Goal: Contribute content: Contribute content

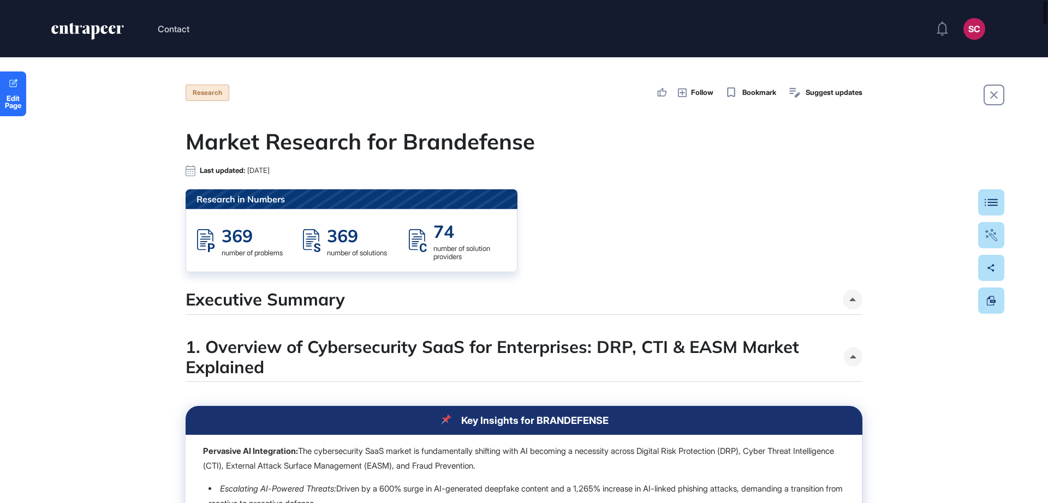
scroll to position [1, 1]
drag, startPoint x: 1047, startPoint y: 31, endPoint x: 1047, endPoint y: 45, distance: 14.2
click at [1047, 45] on header "Contact SC Admin Dashboard Dashboard Profile My Content Request More Data" at bounding box center [524, 28] width 1048 height 57
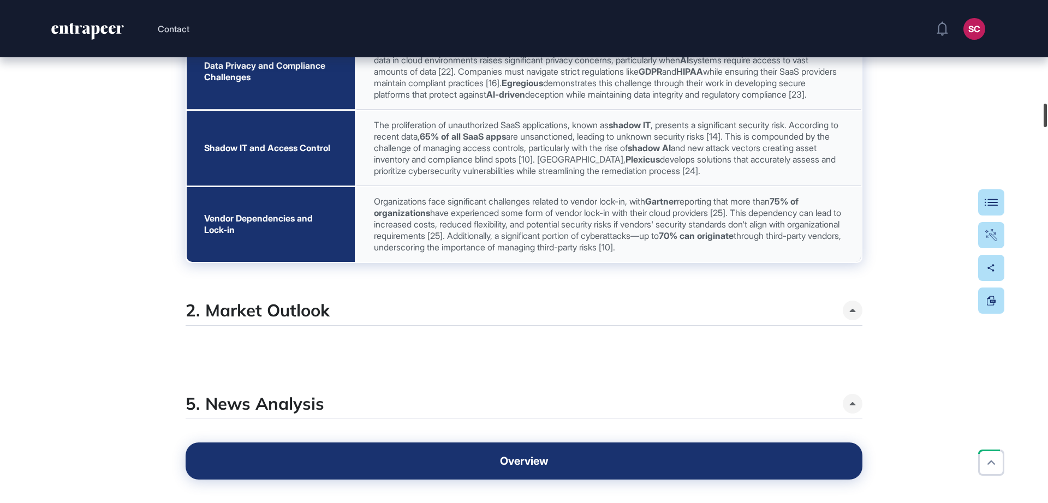
scroll to position [2209, 0]
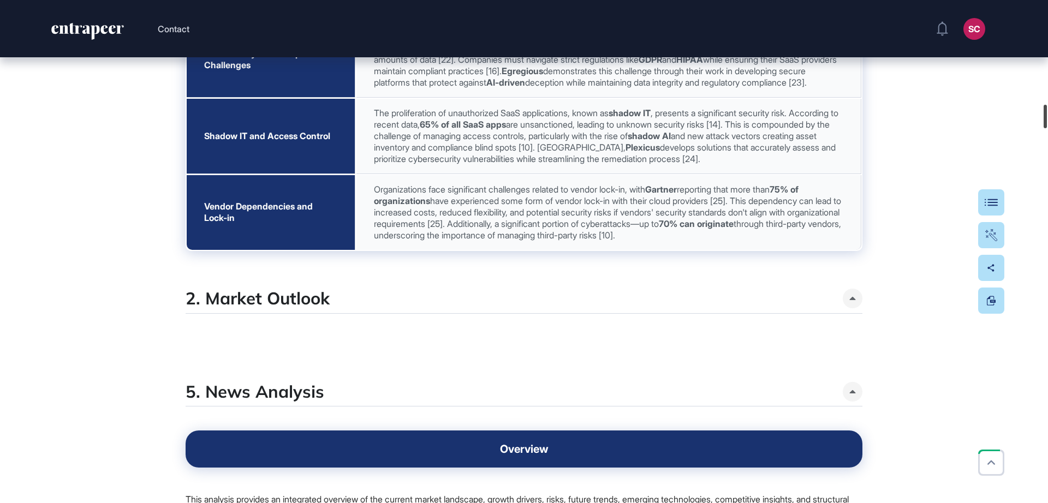
drag, startPoint x: 1048, startPoint y: 14, endPoint x: 1046, endPoint y: 117, distance: 103.8
click at [1046, 117] on div at bounding box center [1045, 116] width 3 height 23
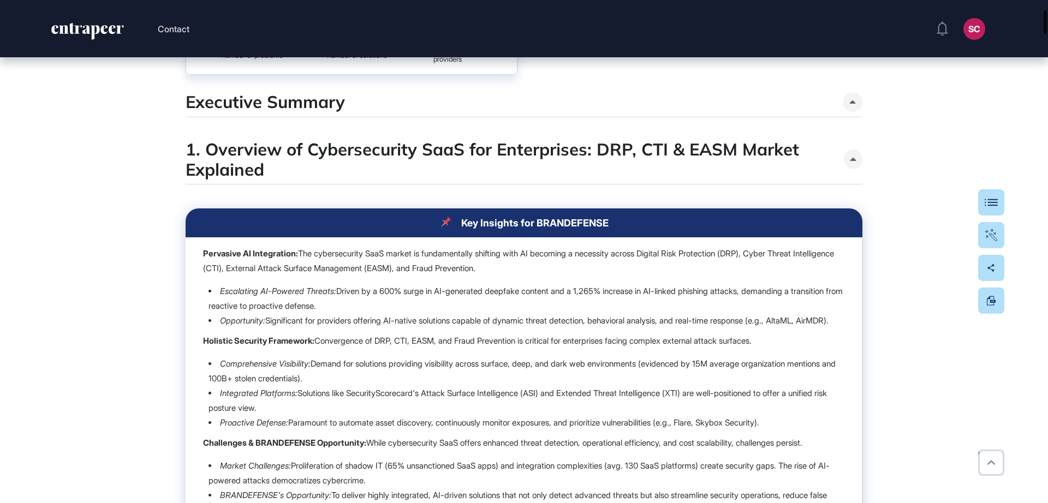
scroll to position [221, 0]
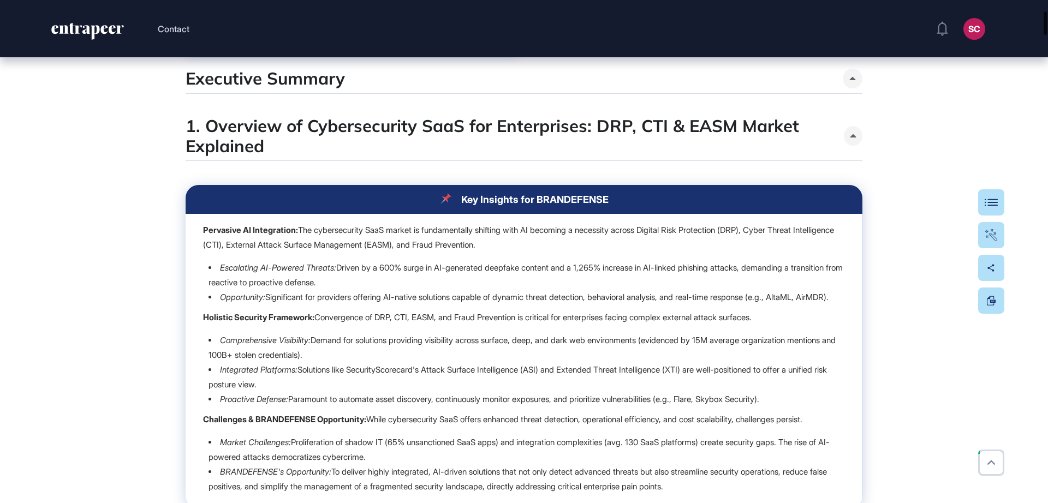
drag, startPoint x: 1047, startPoint y: 116, endPoint x: 1042, endPoint y: 23, distance: 93.5
click at [1044, 23] on div at bounding box center [1045, 22] width 3 height 23
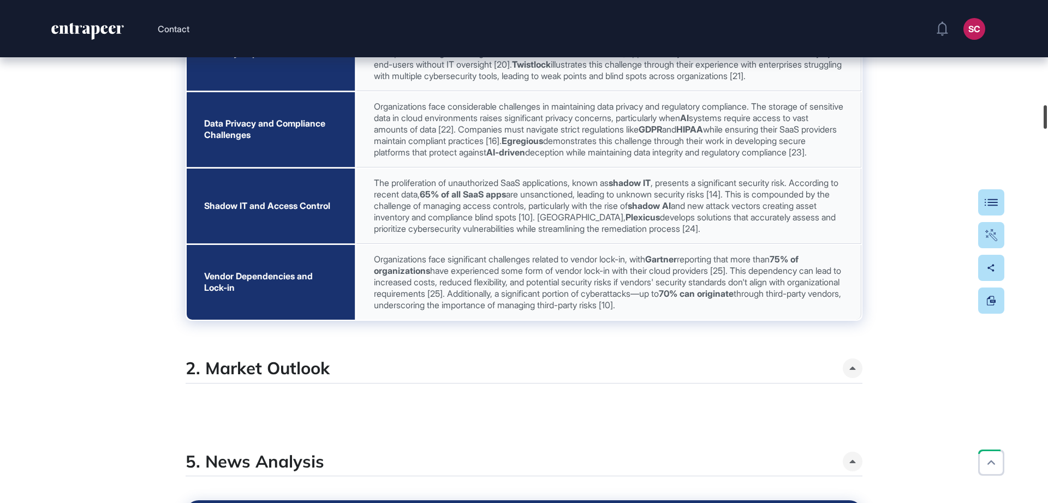
scroll to position [2127, 0]
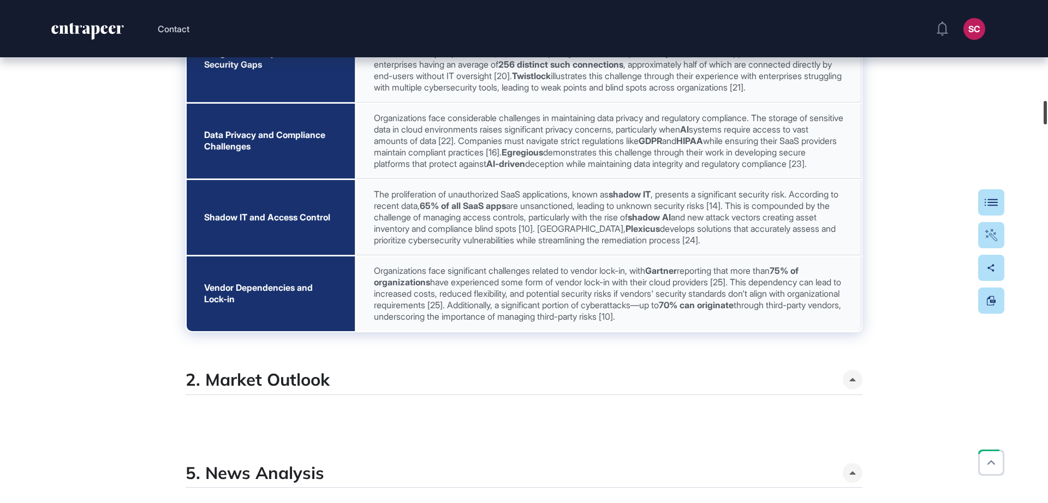
drag, startPoint x: 1047, startPoint y: 20, endPoint x: 1032, endPoint y: 110, distance: 90.7
click at [1032, 110] on div "Contact SC Admin Dashboard Dashboard Profile My Content Request More Data Edit …" at bounding box center [524, 251] width 1048 height 503
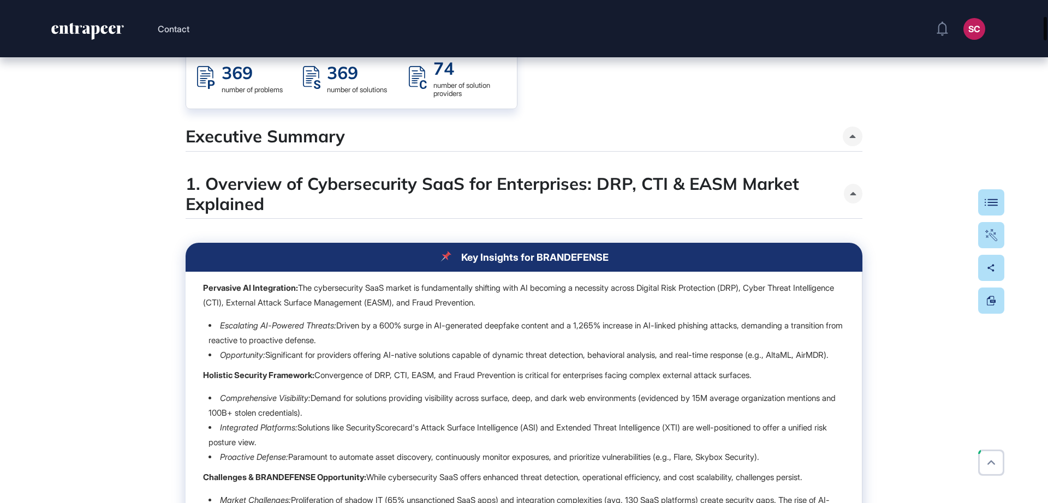
scroll to position [0, 0]
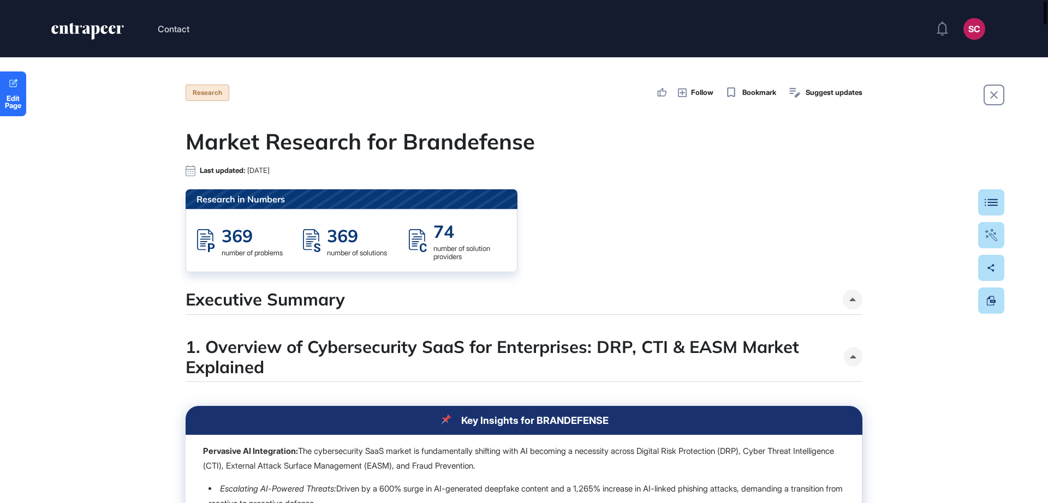
drag, startPoint x: 1048, startPoint y: 109, endPoint x: 1046, endPoint y: 0, distance: 108.7
click at [1046, 0] on div "Contact SC Admin Dashboard Dashboard Profile My Content Request More Data Edit …" at bounding box center [524, 251] width 1048 height 503
click at [1048, 35] on header "Contact SC Admin Dashboard Dashboard Profile My Content Request More Data" at bounding box center [524, 28] width 1048 height 57
drag, startPoint x: 1048, startPoint y: 35, endPoint x: 1048, endPoint y: 67, distance: 31.7
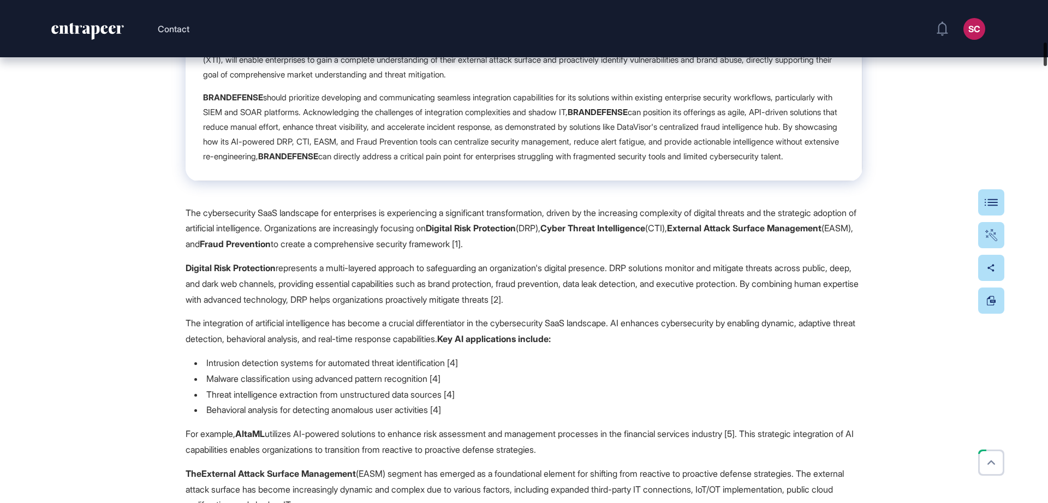
scroll to position [906, 0]
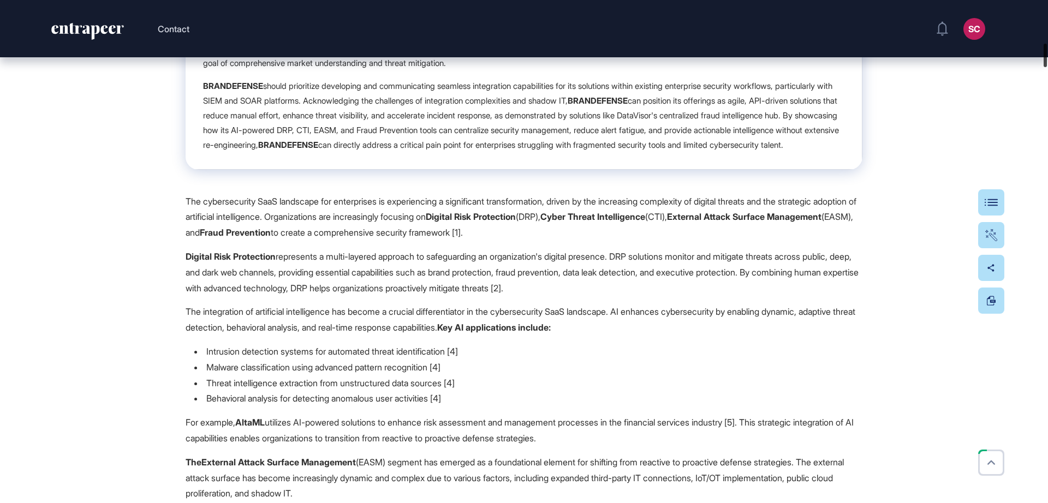
drag, startPoint x: 1047, startPoint y: 15, endPoint x: 1042, endPoint y: 58, distance: 42.8
click at [1044, 58] on div at bounding box center [1045, 55] width 3 height 23
drag, startPoint x: 1048, startPoint y: 76, endPoint x: 1048, endPoint y: 82, distance: 6.6
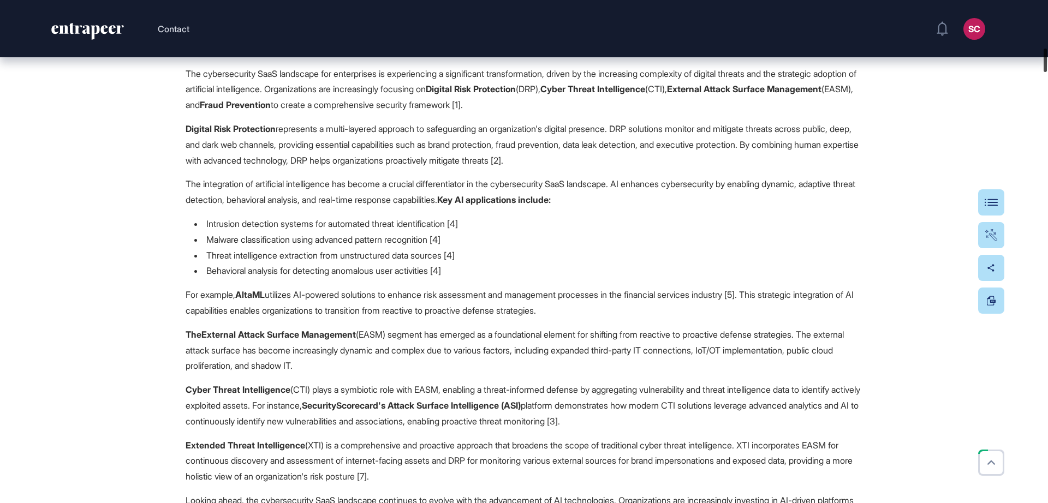
scroll to position [1069, 0]
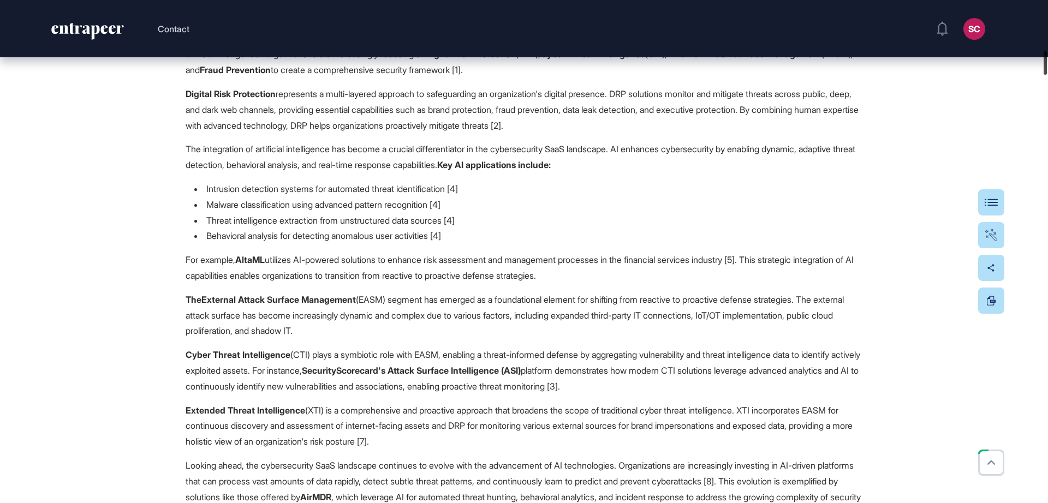
drag, startPoint x: 1046, startPoint y: 52, endPoint x: 1048, endPoint y: 60, distance: 7.9
click at [1047, 60] on div at bounding box center [1045, 62] width 3 height 23
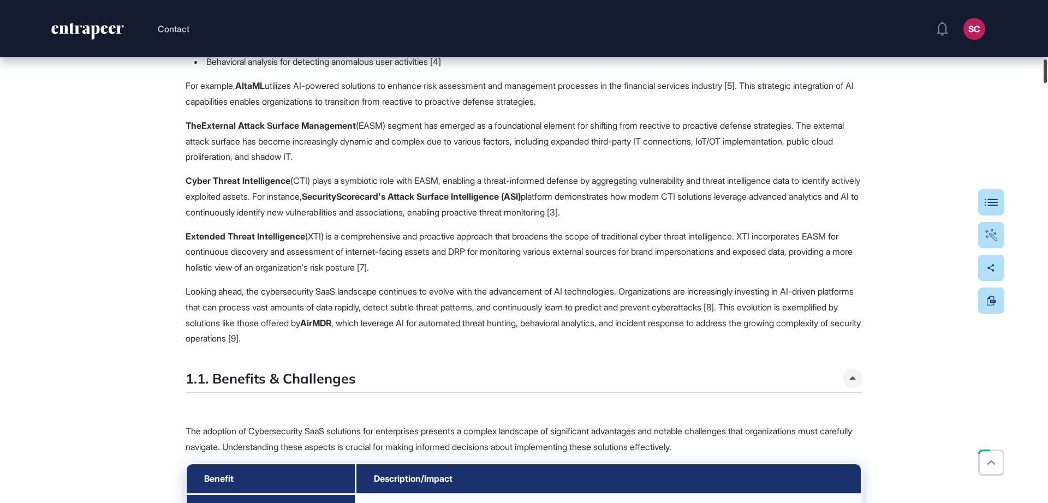
scroll to position [1267, 0]
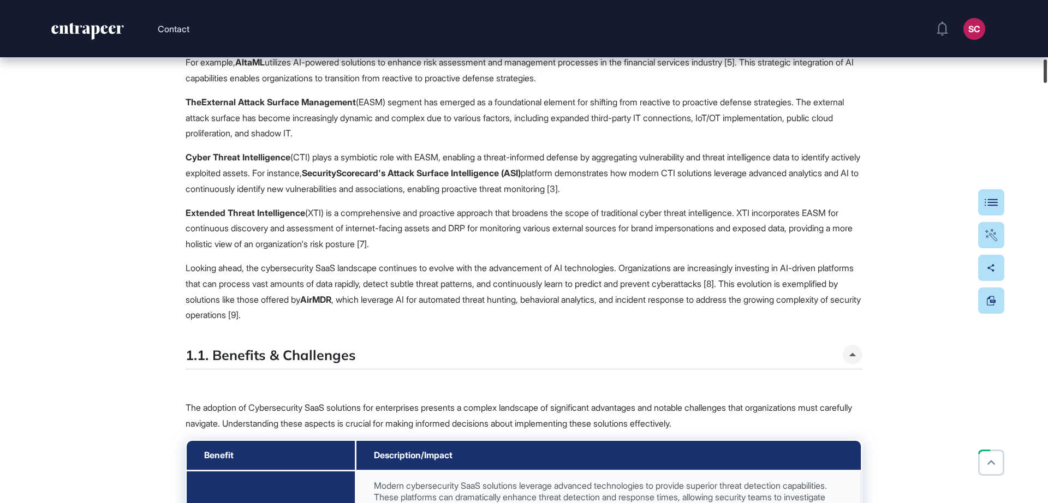
drag, startPoint x: 1044, startPoint y: 62, endPoint x: 1048, endPoint y: 72, distance: 9.8
click at [1047, 72] on div at bounding box center [1045, 71] width 3 height 23
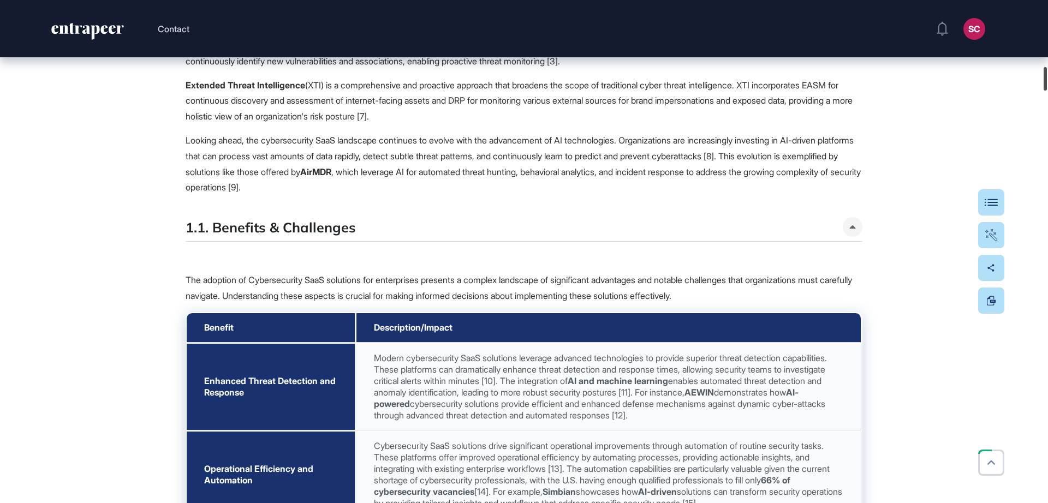
scroll to position [1406, 0]
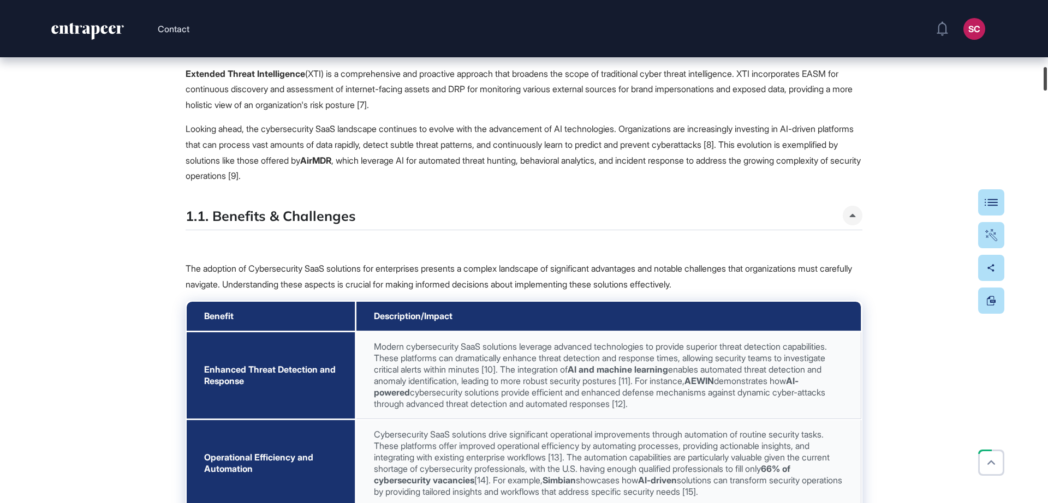
drag, startPoint x: 1048, startPoint y: 66, endPoint x: 1040, endPoint y: 72, distance: 10.5
click at [1040, 72] on div "Contact SC Admin Dashboard Dashboard Profile My Content Request More Data Edit …" at bounding box center [524, 251] width 1048 height 503
click at [308, 253] on p at bounding box center [524, 245] width 677 height 16
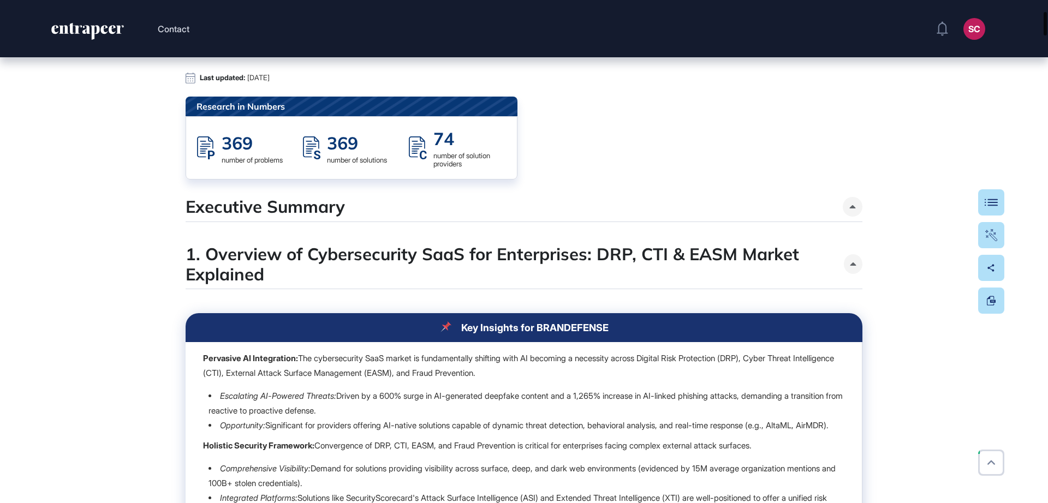
scroll to position [0, 0]
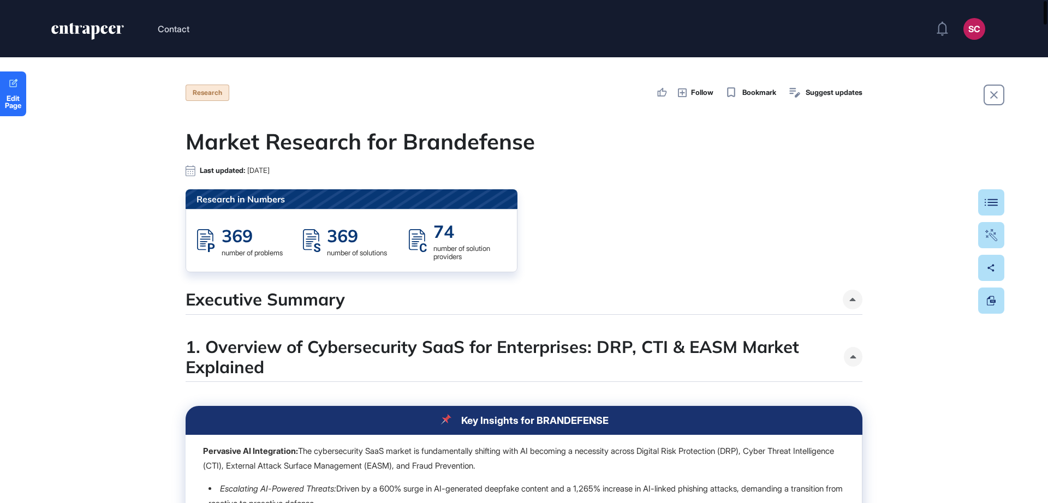
drag, startPoint x: 1047, startPoint y: 79, endPoint x: 1036, endPoint y: -28, distance: 107.6
click at [1036, 0] on html "Contact SC Admin Dashboard Dashboard Profile My Content Request More Data Edit …" at bounding box center [524, 251] width 1048 height 503
click at [8, 115] on link "Edit Page" at bounding box center [13, 94] width 26 height 45
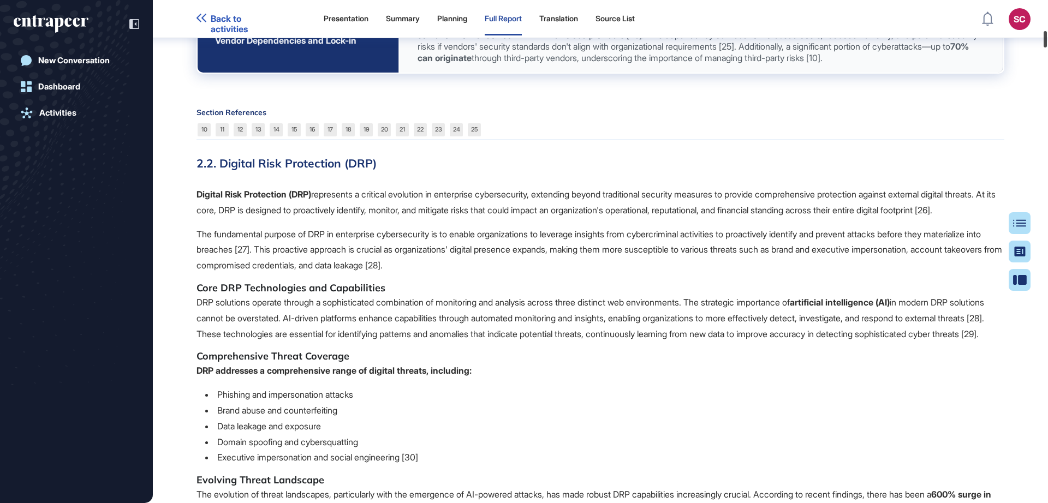
scroll to position [2790, 0]
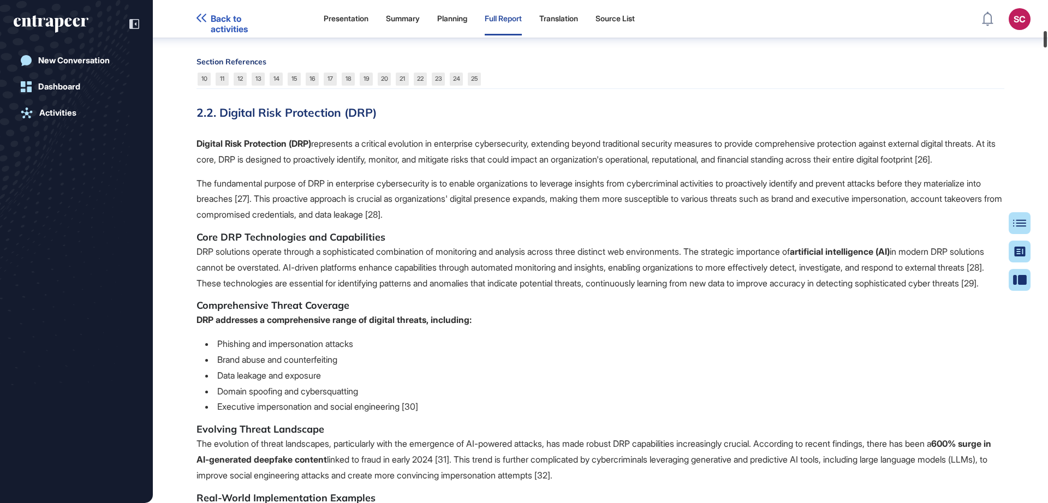
drag, startPoint x: 1048, startPoint y: 7, endPoint x: 1048, endPoint y: 37, distance: 30.0
click at [1047, 37] on div at bounding box center [1045, 39] width 3 height 16
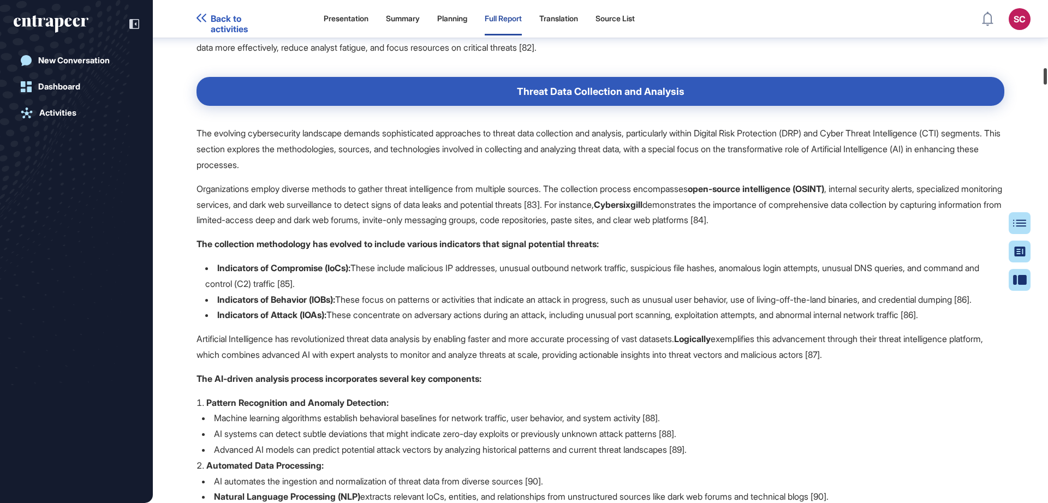
scroll to position [6238, 0]
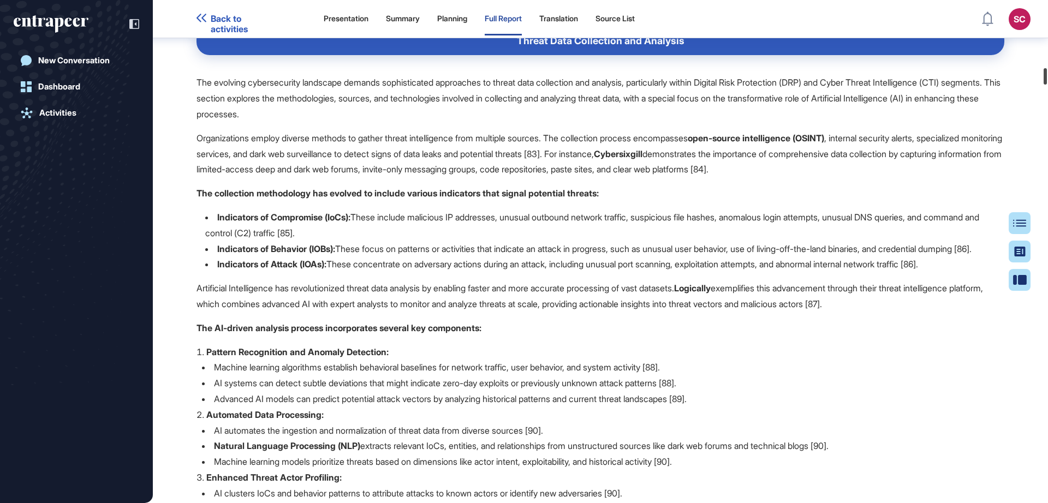
drag, startPoint x: 1047, startPoint y: 35, endPoint x: 1037, endPoint y: 73, distance: 38.4
click at [1037, 73] on div "Back to activities Presentation Summary Planning Full Report Translation Source…" at bounding box center [524, 251] width 1048 height 503
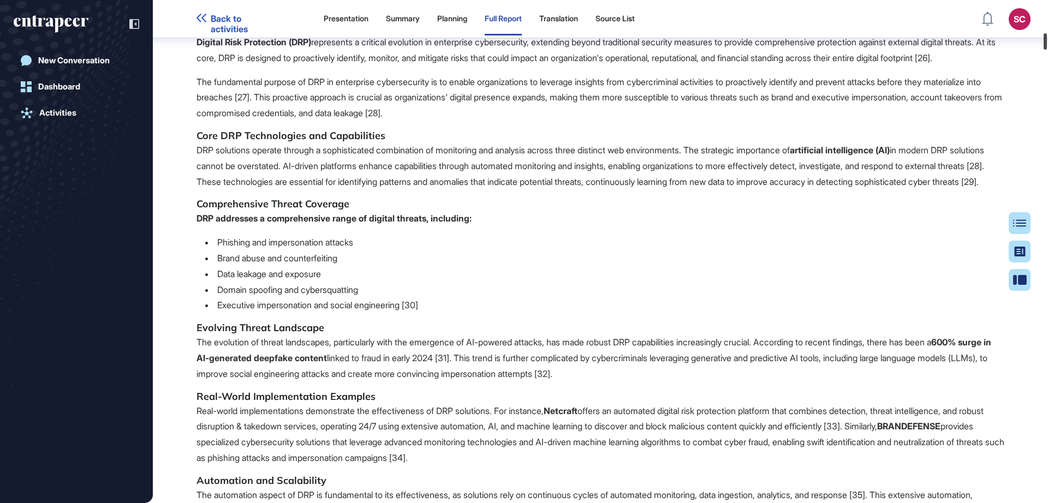
scroll to position [2840, 0]
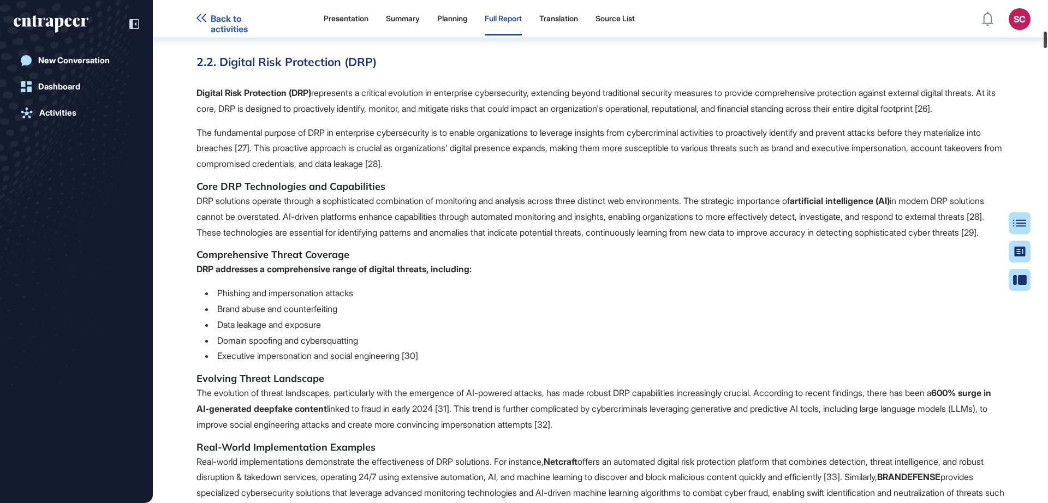
drag, startPoint x: 1048, startPoint y: 80, endPoint x: 1041, endPoint y: 43, distance: 37.2
click at [1044, 43] on div at bounding box center [1045, 40] width 3 height 16
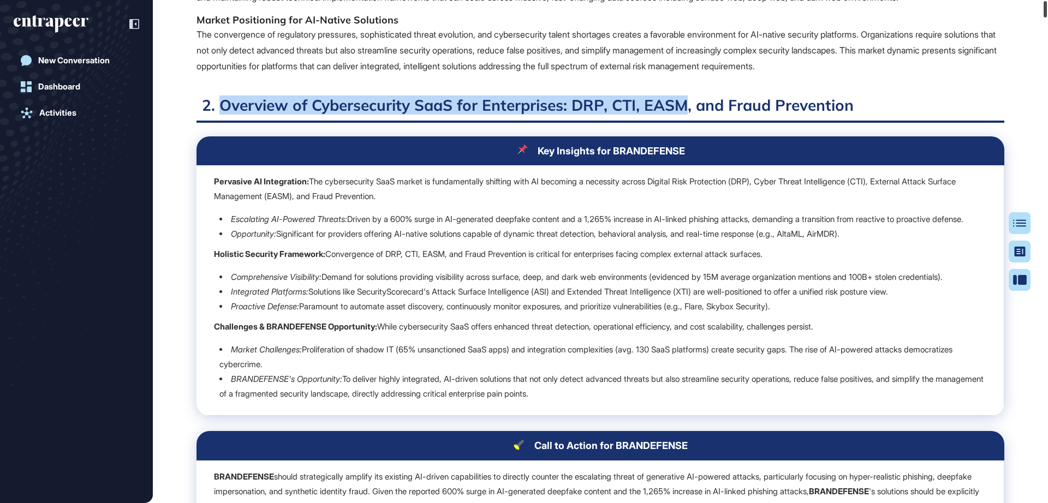
scroll to position [0, 0]
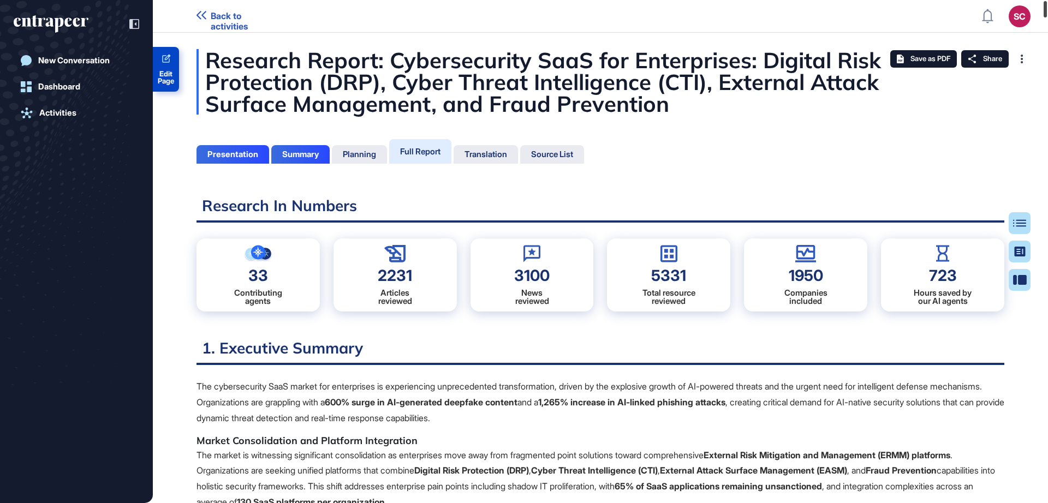
drag, startPoint x: 1046, startPoint y: 43, endPoint x: 1047, endPoint y: -29, distance: 71.5
click at [1047, 0] on html "Back to activities SC Admin Dashboard Dashboard Profile My Content Request More…" at bounding box center [524, 251] width 1048 height 503
click at [170, 70] on span "Edit Page" at bounding box center [166, 77] width 26 height 14
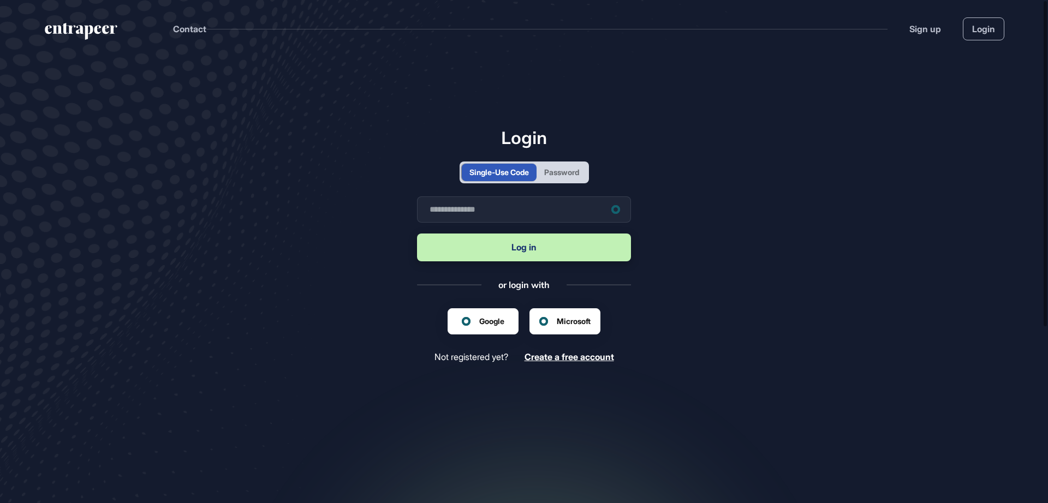
scroll to position [1, 1]
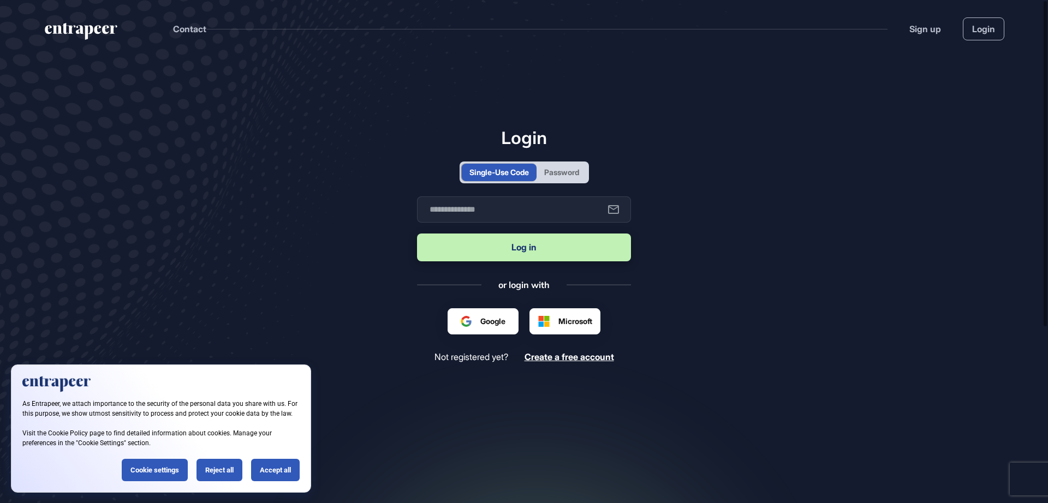
click at [549, 175] on div "Password" at bounding box center [561, 172] width 35 height 11
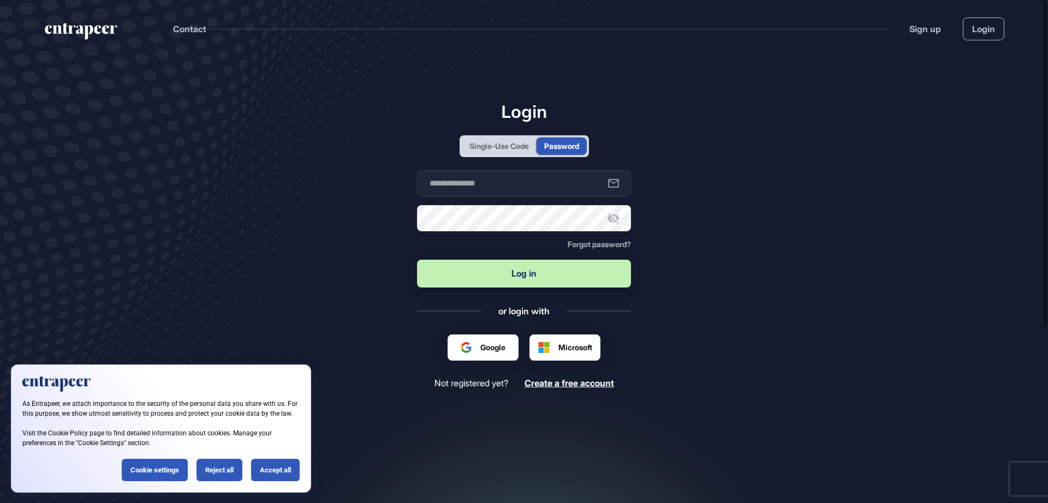
scroll to position [0, 0]
click at [535, 186] on input "text" at bounding box center [524, 183] width 214 height 26
type input "**********"
click at [417, 260] on button "Log in" at bounding box center [524, 274] width 214 height 28
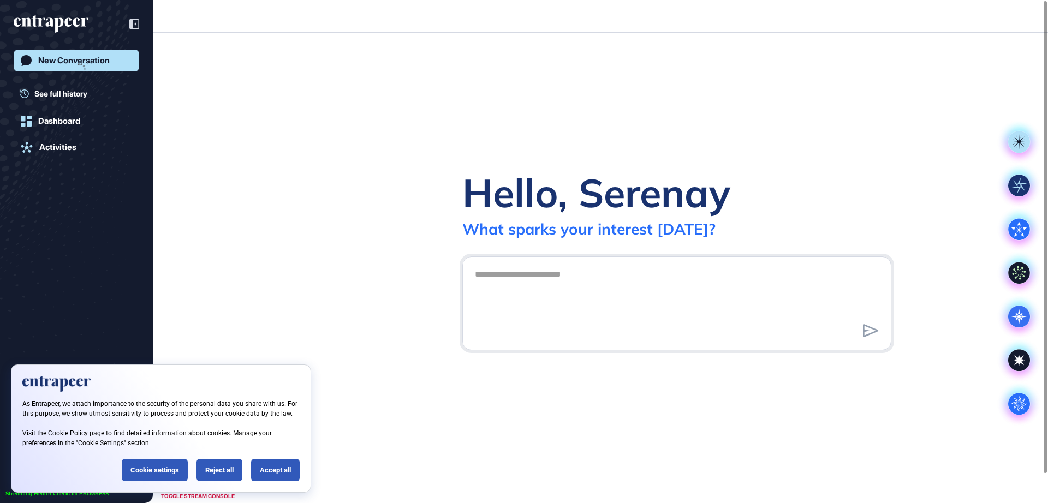
scroll to position [1, 1]
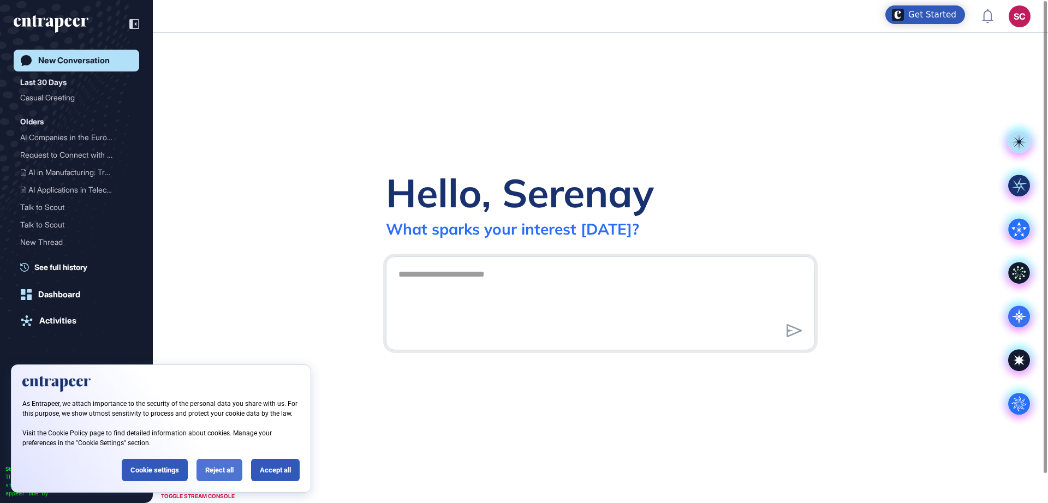
click at [225, 470] on div "Reject all" at bounding box center [220, 470] width 46 height 22
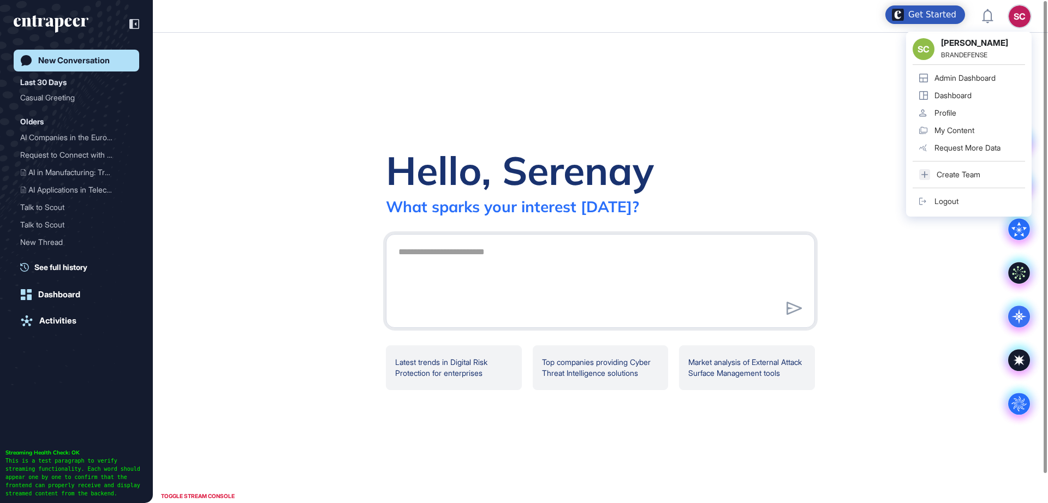
click at [1020, 16] on div "SC" at bounding box center [1020, 16] width 22 height 22
click at [964, 84] on link "Admin Dashboard" at bounding box center [969, 77] width 112 height 17
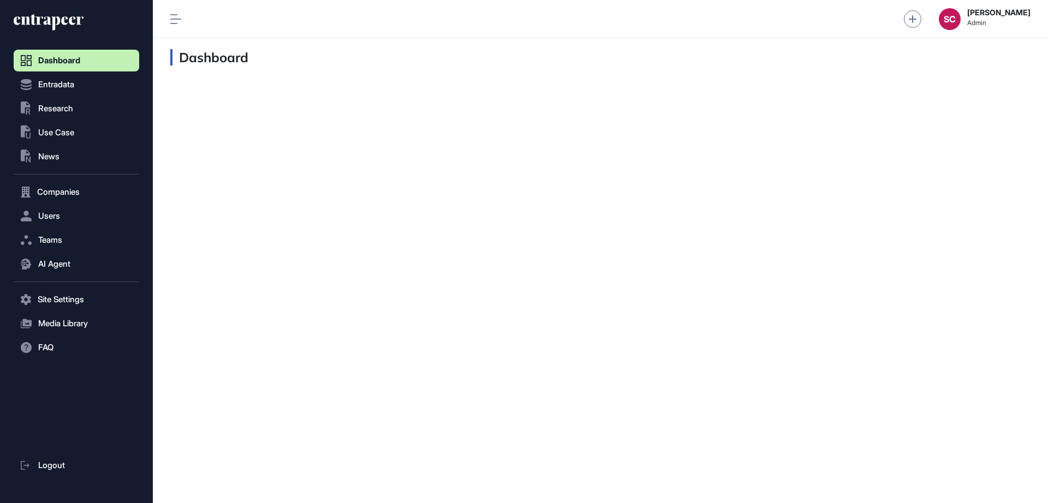
scroll to position [1, 1]
click at [73, 106] on span "Research" at bounding box center [55, 108] width 35 height 9
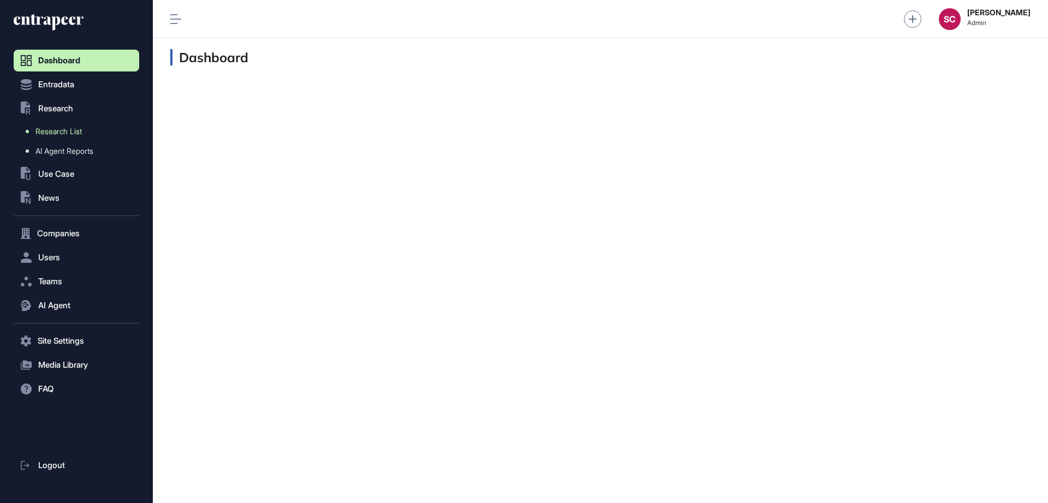
click at [78, 127] on span "Research List" at bounding box center [58, 131] width 46 height 9
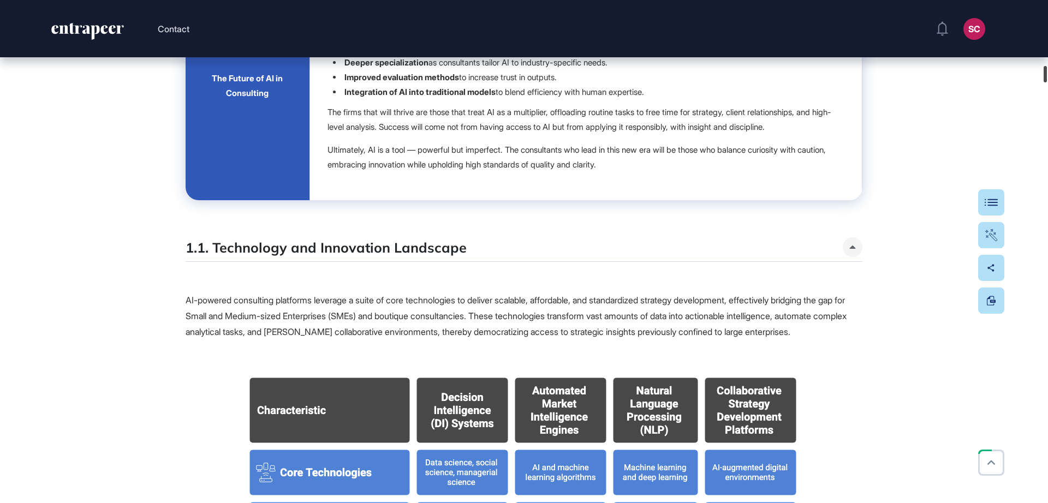
scroll to position [5517, 0]
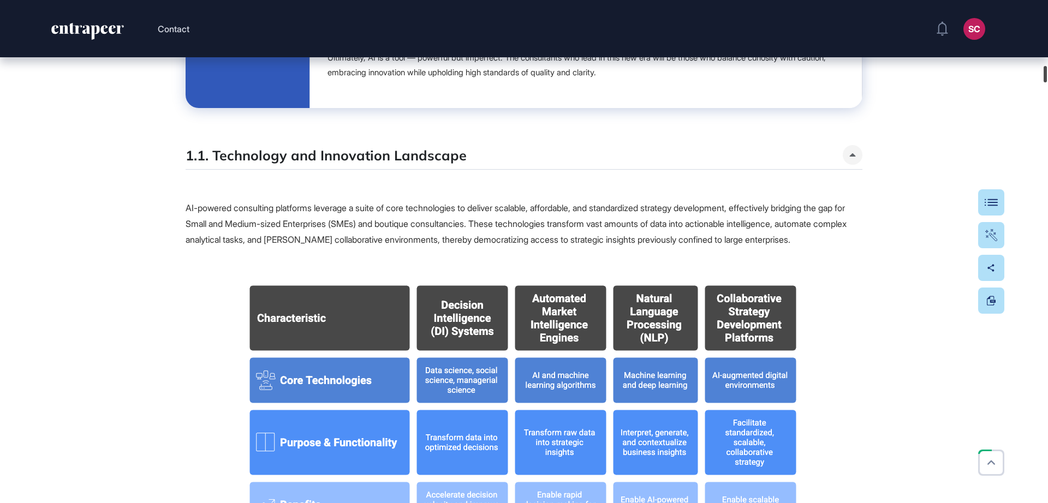
drag, startPoint x: 1048, startPoint y: 13, endPoint x: 1023, endPoint y: 78, distance: 69.5
click at [1023, 78] on div "Contact SC Admin Dashboard Dashboard Profile My Content Request More Data Edit …" at bounding box center [524, 251] width 1048 height 503
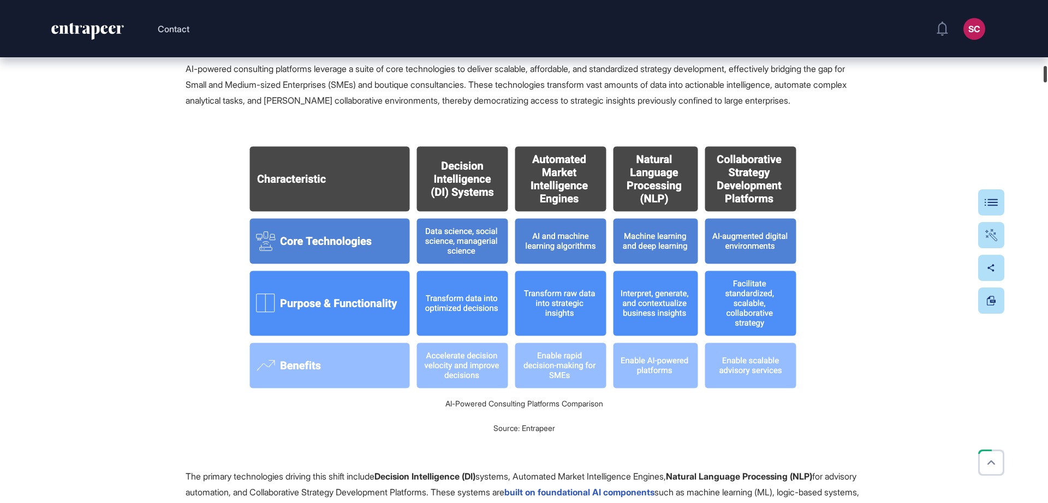
scroll to position [5842, 0]
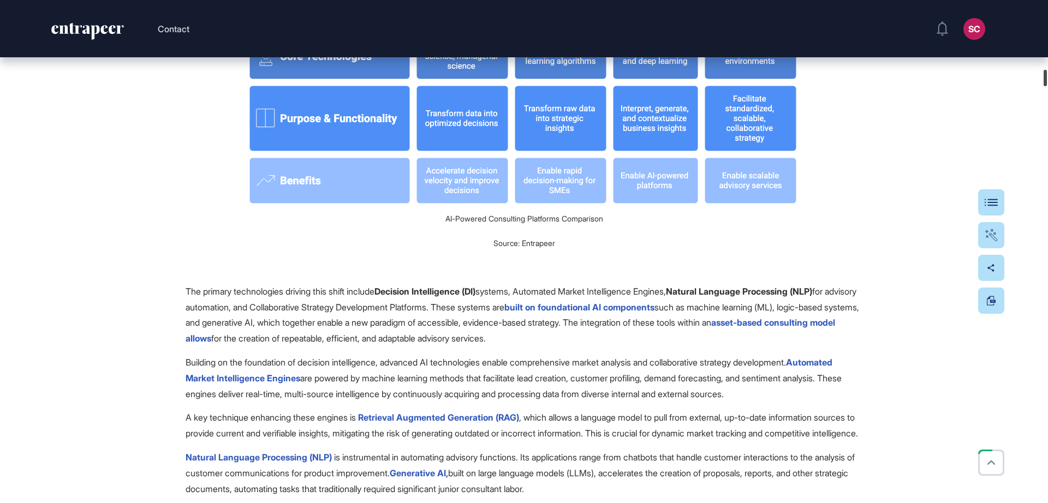
click at [1044, 76] on div at bounding box center [1045, 78] width 3 height 16
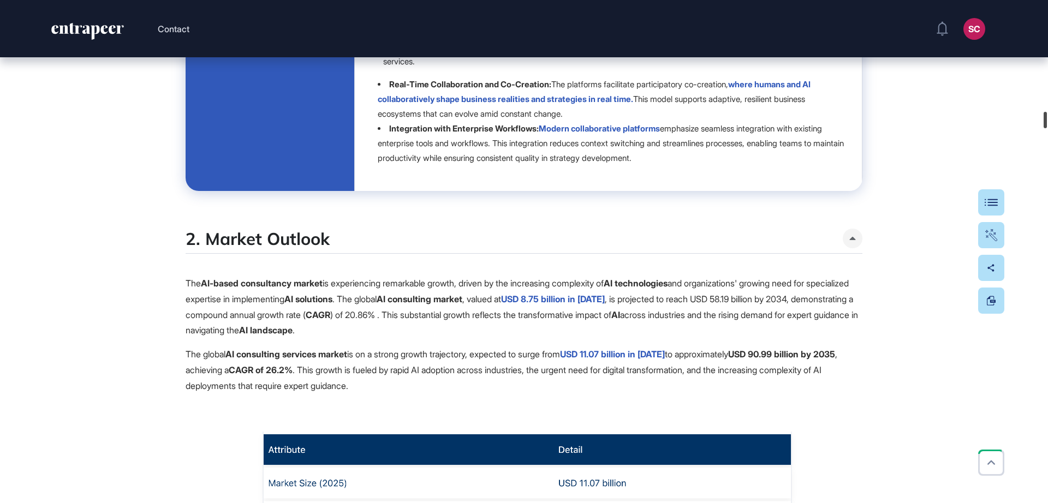
scroll to position [9412, 0]
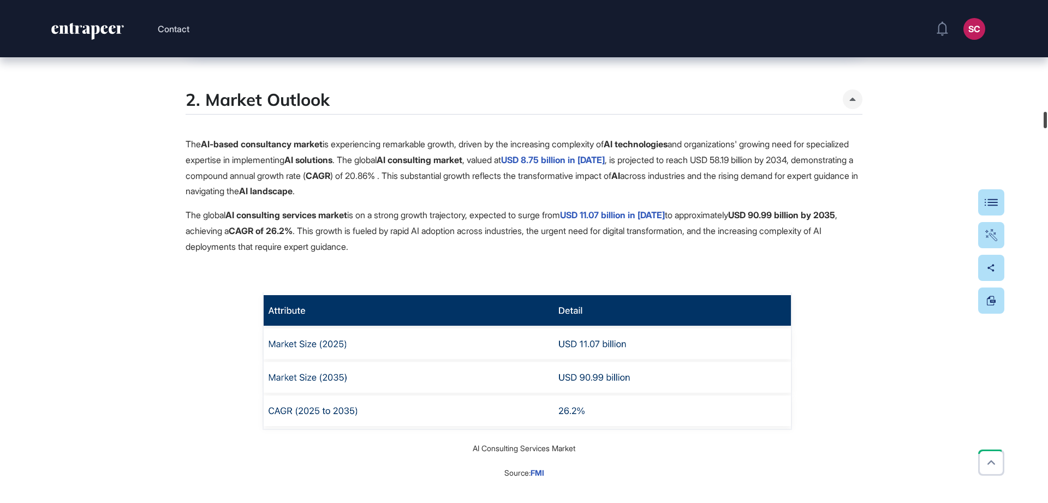
drag, startPoint x: 1048, startPoint y: 78, endPoint x: 1048, endPoint y: 120, distance: 42.0
click at [1047, 120] on div at bounding box center [1045, 120] width 3 height 16
click at [975, 211] on button "Table Of Contents" at bounding box center [958, 202] width 93 height 26
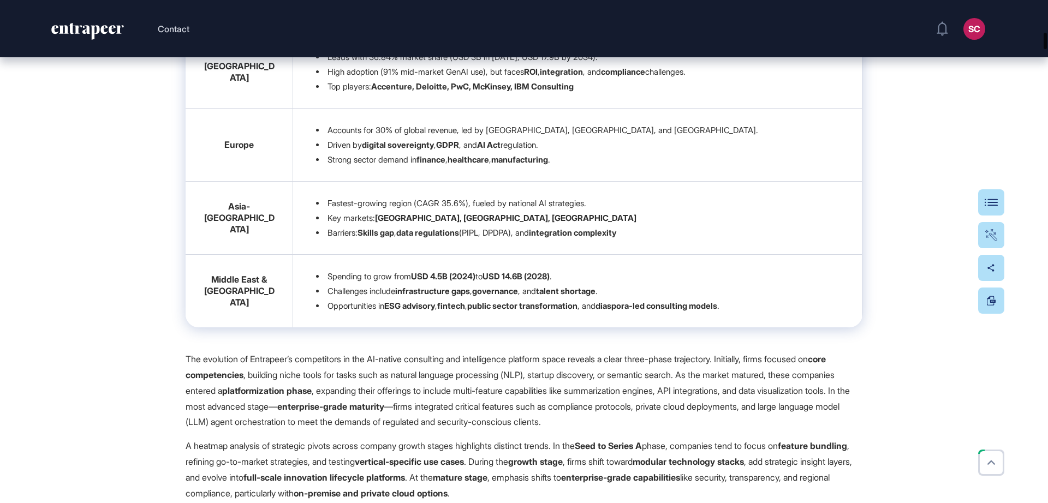
scroll to position [0, 0]
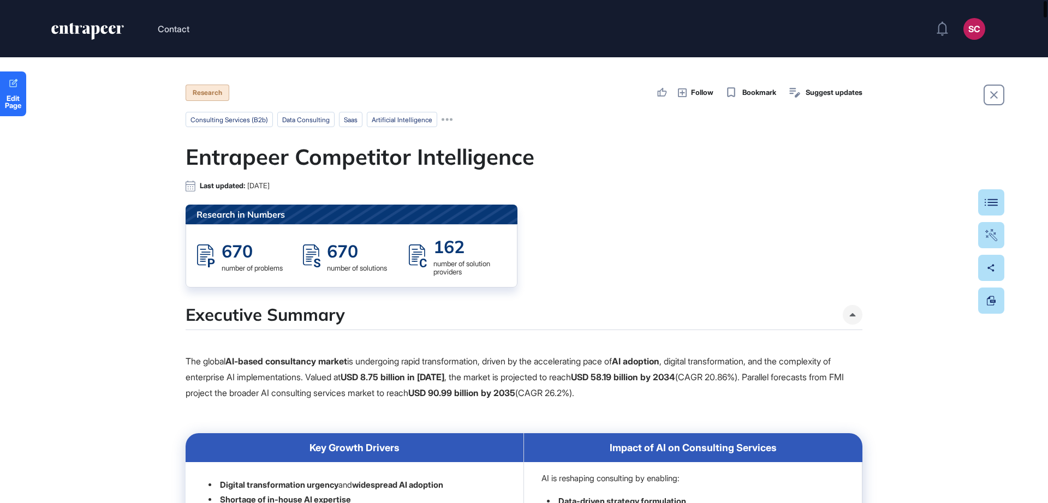
drag, startPoint x: 1048, startPoint y: 118, endPoint x: 1042, endPoint y: -13, distance: 131.2
click at [1042, 0] on html "Contact SC Admin Dashboard Dashboard Profile My Content Request More Data Edit …" at bounding box center [524, 251] width 1048 height 503
click at [11, 115] on link "Edit Page" at bounding box center [13, 94] width 26 height 45
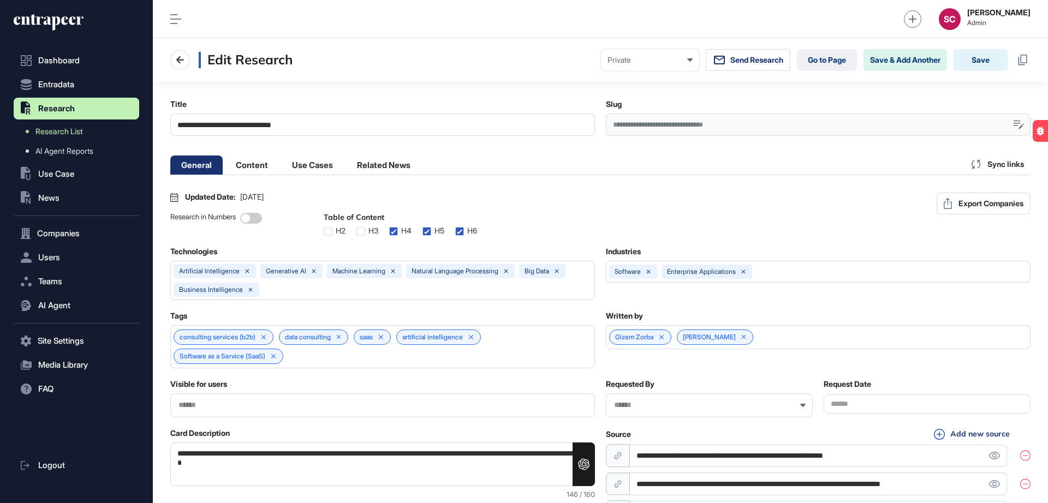
scroll to position [1, 5]
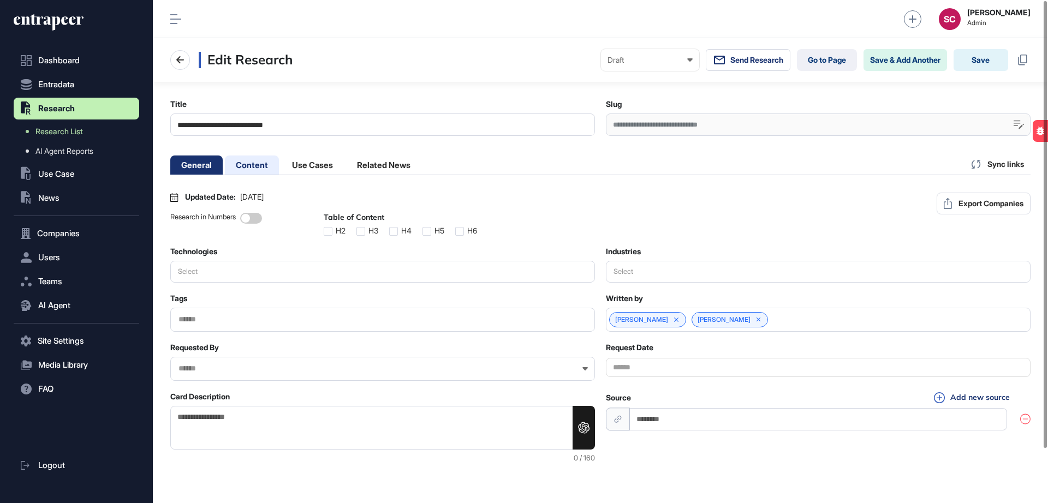
click at [281, 165] on li "Content" at bounding box center [312, 165] width 63 height 19
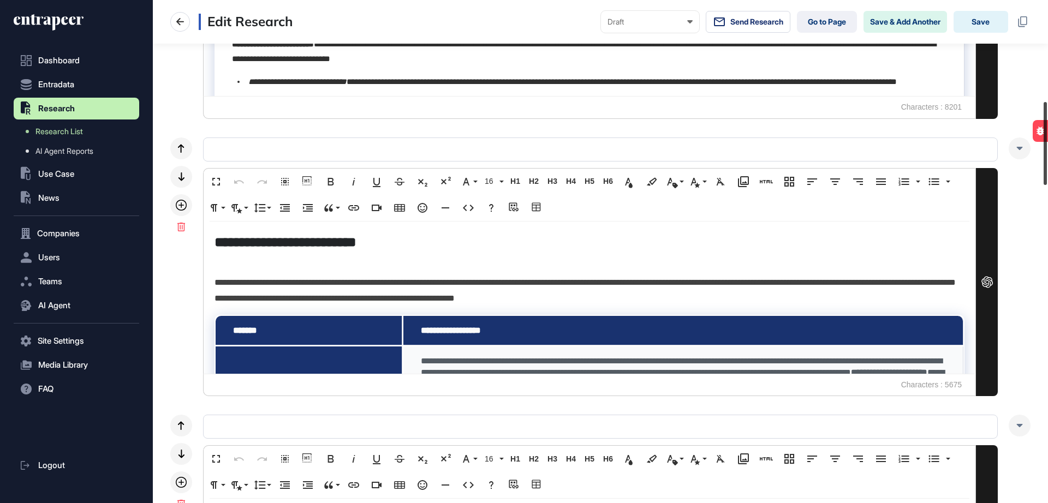
scroll to position [608, 0]
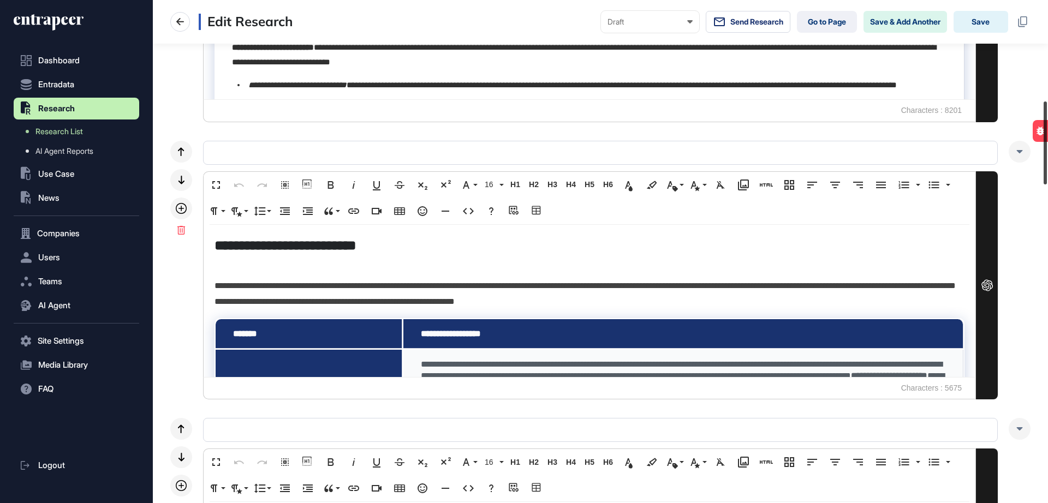
drag, startPoint x: 1048, startPoint y: 63, endPoint x: 1035, endPoint y: 154, distance: 91.5
click at [1038, 164] on div "**********" at bounding box center [600, 251] width 895 height 503
click at [183, 210] on icon at bounding box center [181, 208] width 11 height 11
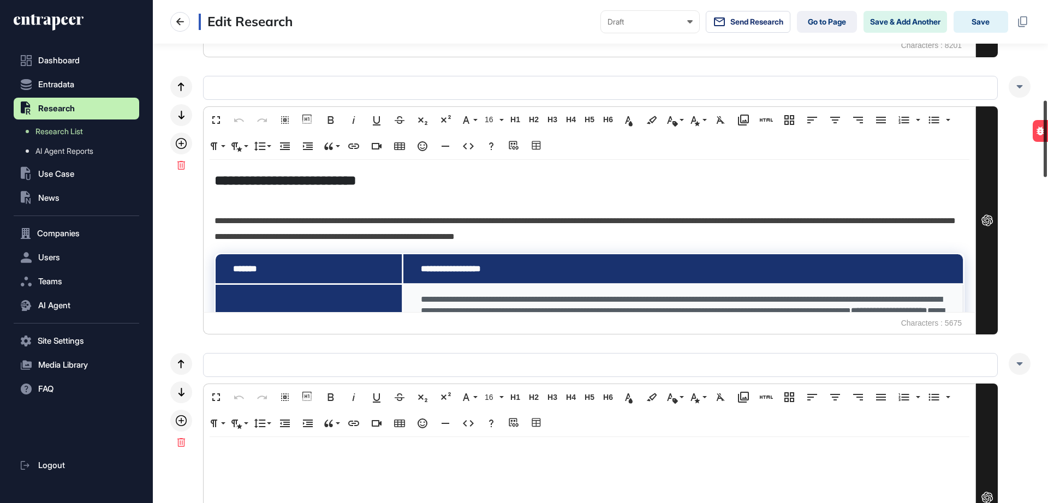
drag, startPoint x: 1044, startPoint y: 106, endPoint x: 1047, endPoint y: 115, distance: 9.7
click at [1047, 115] on div at bounding box center [1045, 138] width 3 height 76
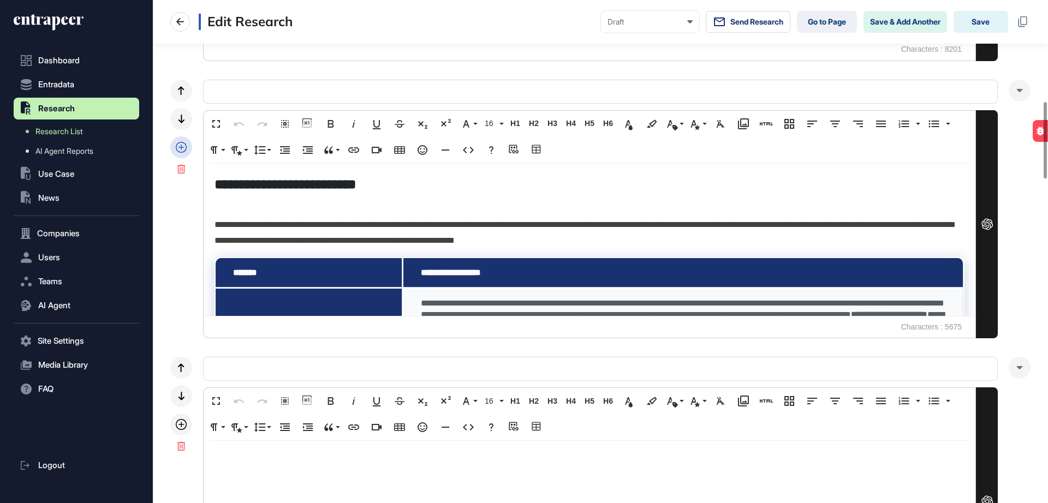
click at [179, 146] on icon at bounding box center [181, 147] width 11 height 11
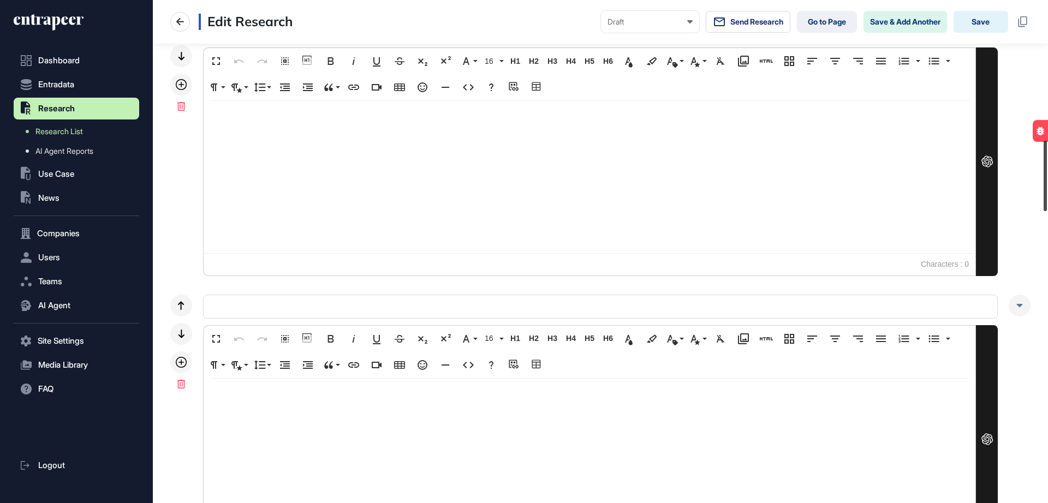
scroll to position [1021, 0]
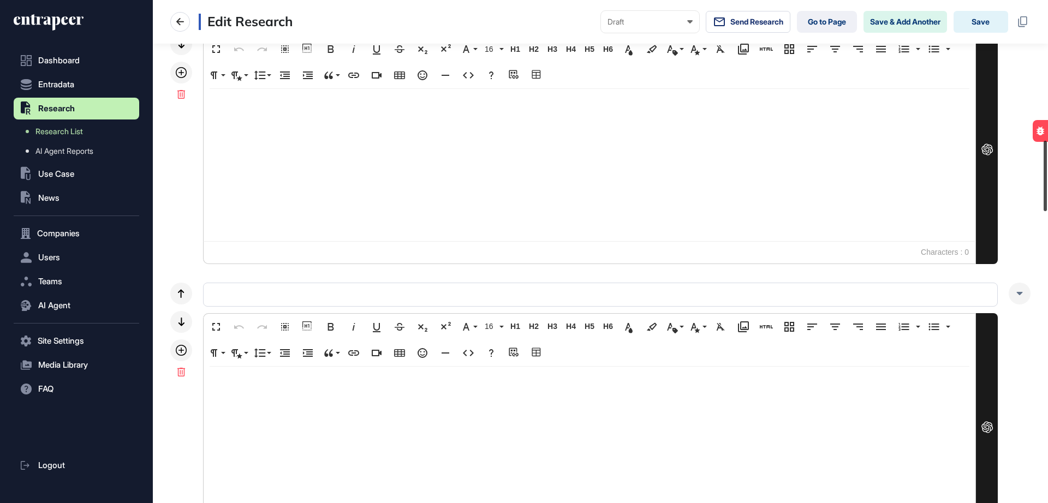
drag, startPoint x: 1047, startPoint y: 111, endPoint x: 1048, endPoint y: 161, distance: 49.2
click at [1047, 161] on div at bounding box center [1045, 176] width 3 height 70
click at [438, 180] on div at bounding box center [590, 165] width 772 height 152
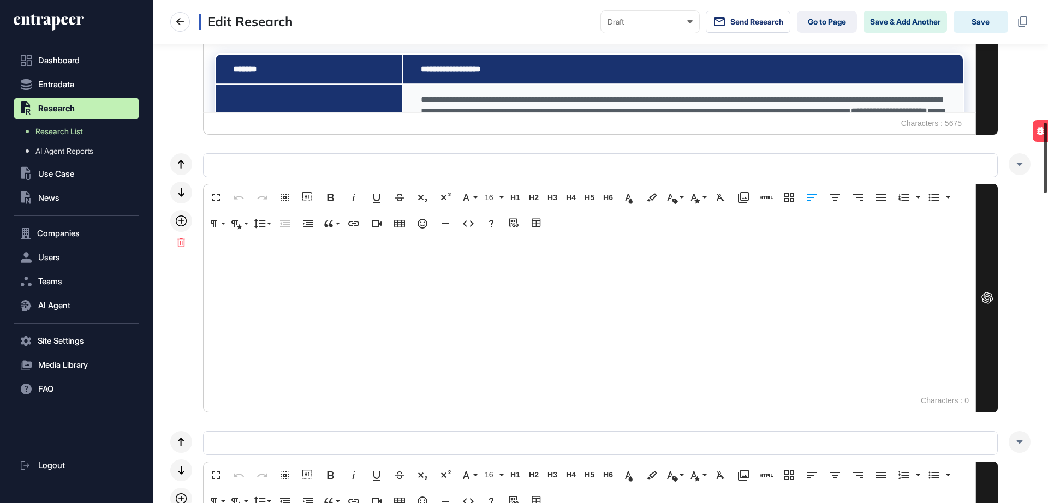
scroll to position [767, 0]
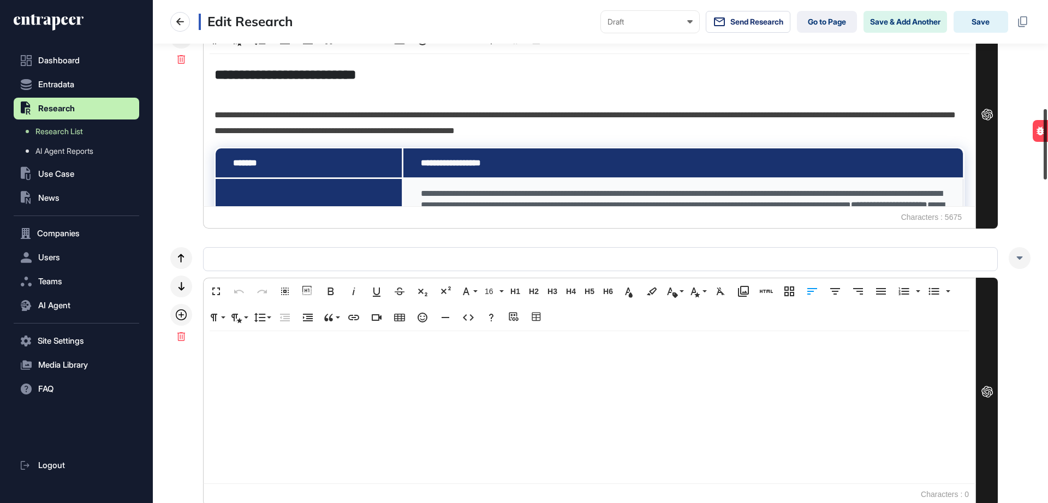
drag, startPoint x: 1043, startPoint y: 201, endPoint x: 1036, endPoint y: 169, distance: 33.1
click at [1036, 168] on div "**********" at bounding box center [600, 251] width 895 height 503
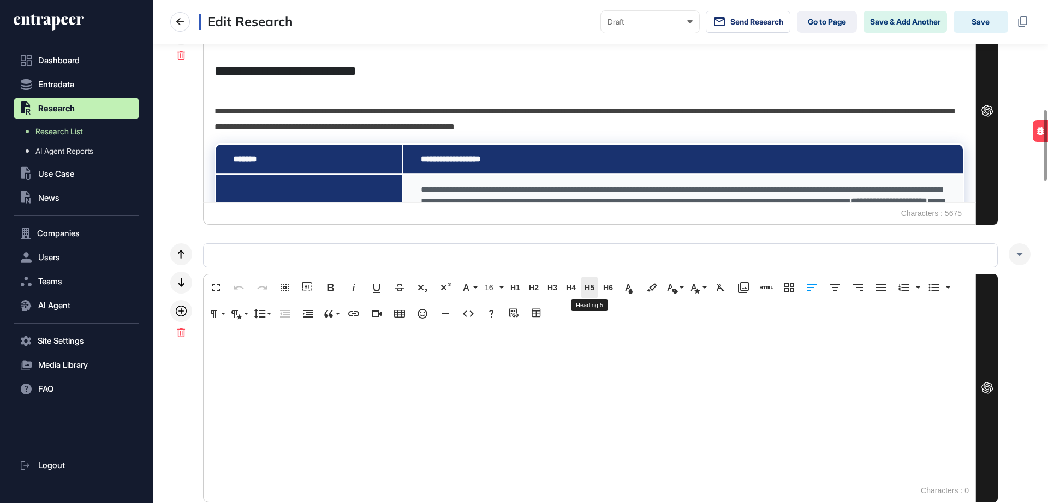
click at [593, 285] on span "H5" at bounding box center [589, 287] width 16 height 9
click at [234, 363] on div "****" at bounding box center [590, 404] width 772 height 152
click at [259, 358] on div "****" at bounding box center [590, 404] width 772 height 152
click at [455, 317] on button "Insert Horizontal Line" at bounding box center [445, 314] width 21 height 22
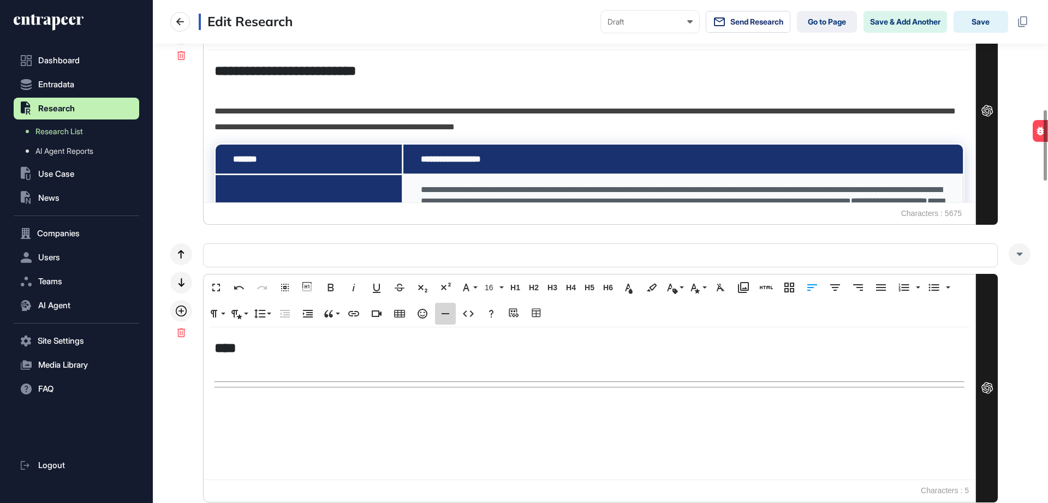
click at [455, 317] on button "Insert Horizontal Line" at bounding box center [445, 314] width 21 height 22
click at [234, 289] on icon "button" at bounding box center [239, 288] width 10 height 4
click at [463, 321] on button "Code View" at bounding box center [468, 314] width 21 height 22
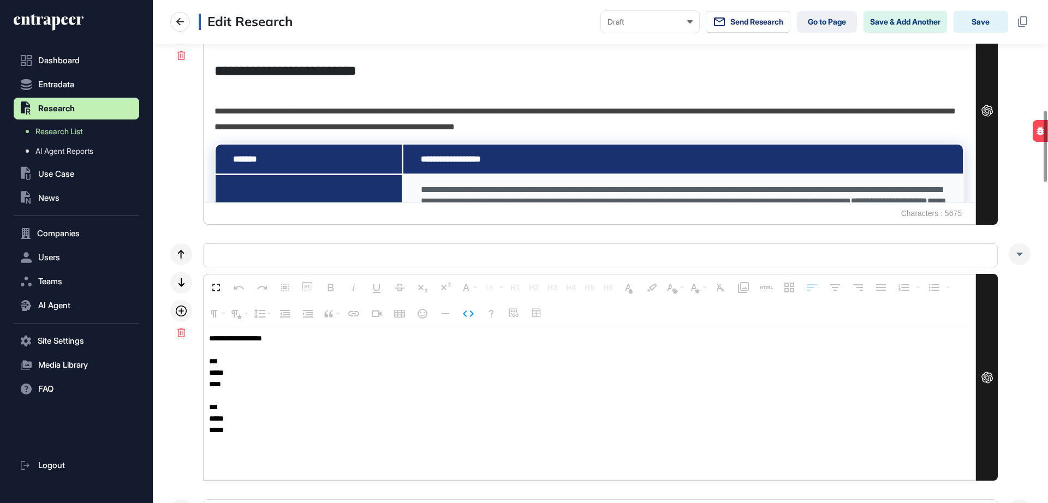
drag, startPoint x: 259, startPoint y: 431, endPoint x: 205, endPoint y: 388, distance: 68.4
click at [205, 388] on textarea "**********" at bounding box center [590, 404] width 772 height 153
type textarea "**********"
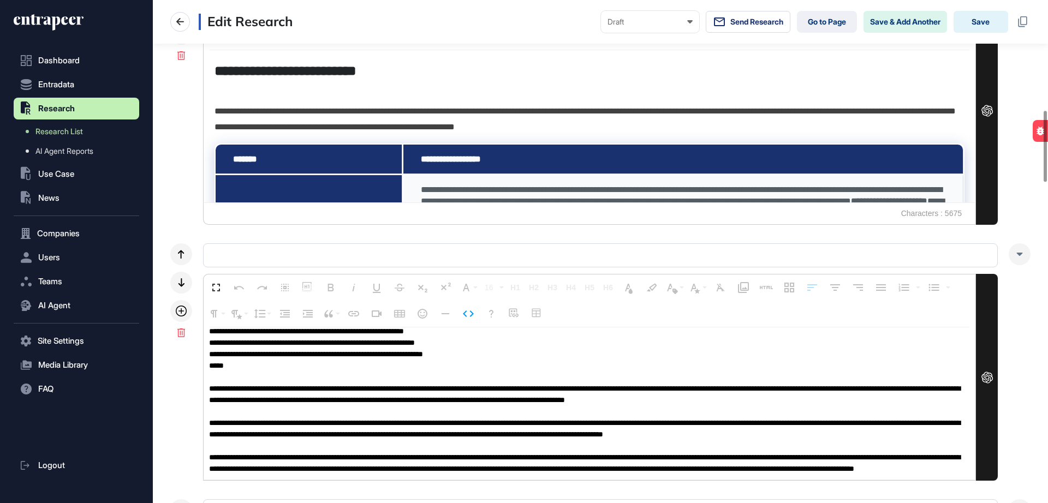
scroll to position [1, 0]
click at [466, 309] on icon "button" at bounding box center [468, 313] width 13 height 13
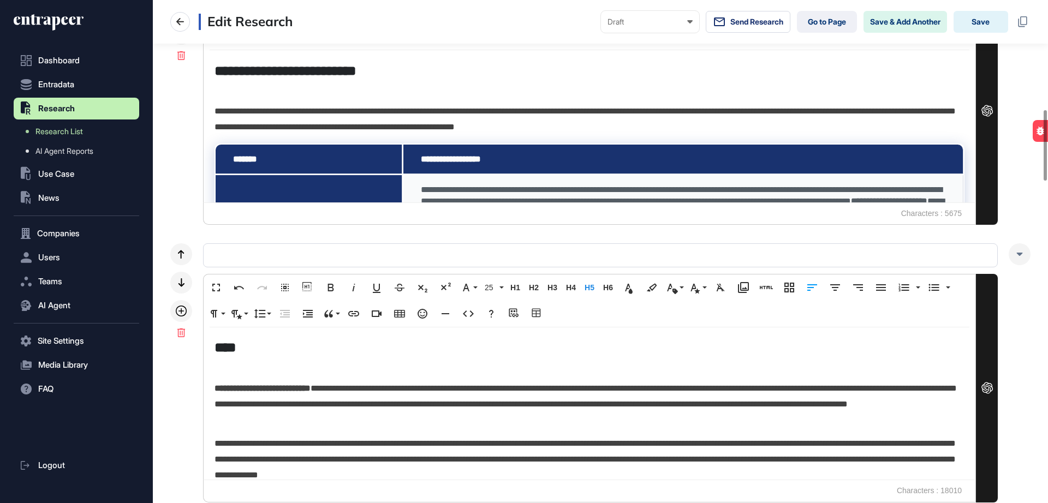
click at [251, 367] on p at bounding box center [586, 365] width 743 height 16
click at [271, 342] on h5 "****" at bounding box center [586, 347] width 743 height 19
drag, startPoint x: 335, startPoint y: 387, endPoint x: 210, endPoint y: 395, distance: 124.8
click at [208, 395] on div "**********" at bounding box center [590, 403] width 772 height 152
copy strong "**********"
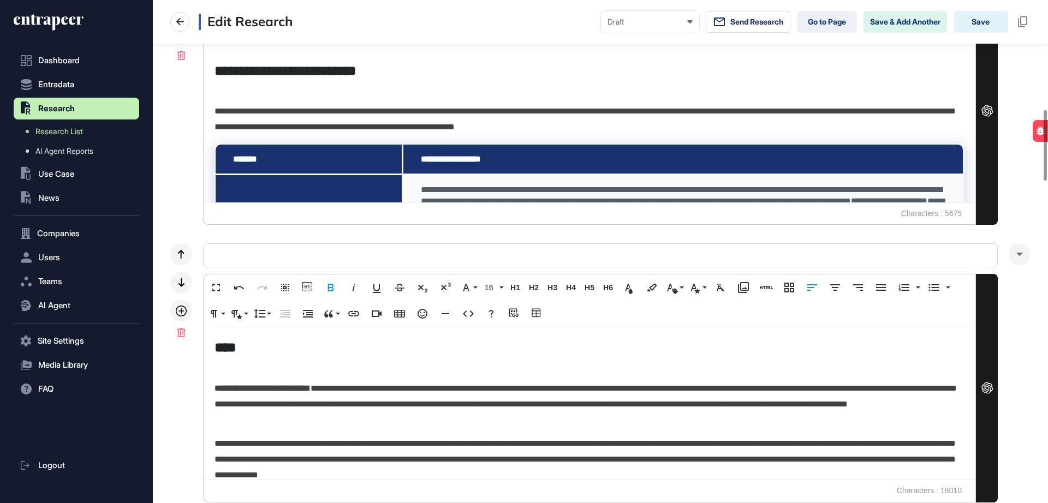
click at [253, 338] on h5 "****" at bounding box center [586, 347] width 743 height 19
click at [240, 348] on h5 "**********" at bounding box center [586, 347] width 743 height 19
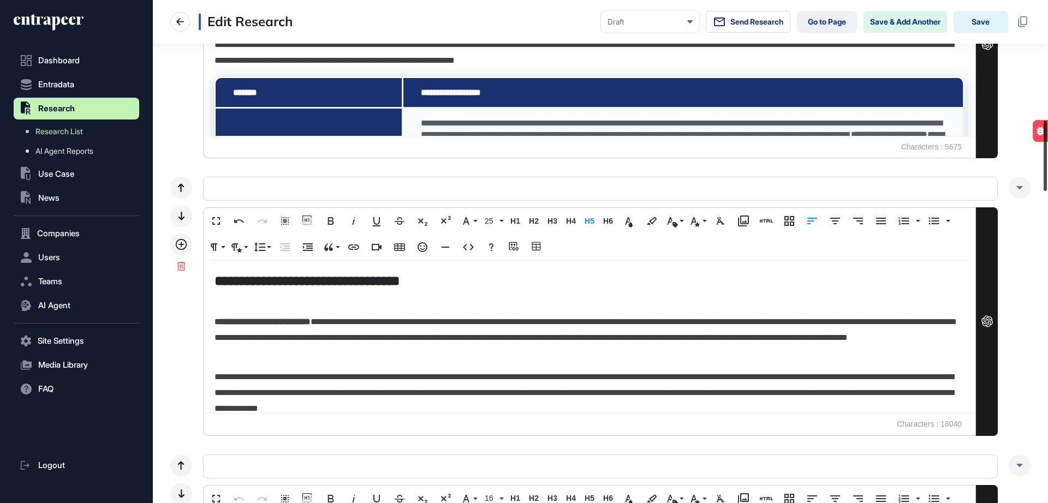
scroll to position [857, 0]
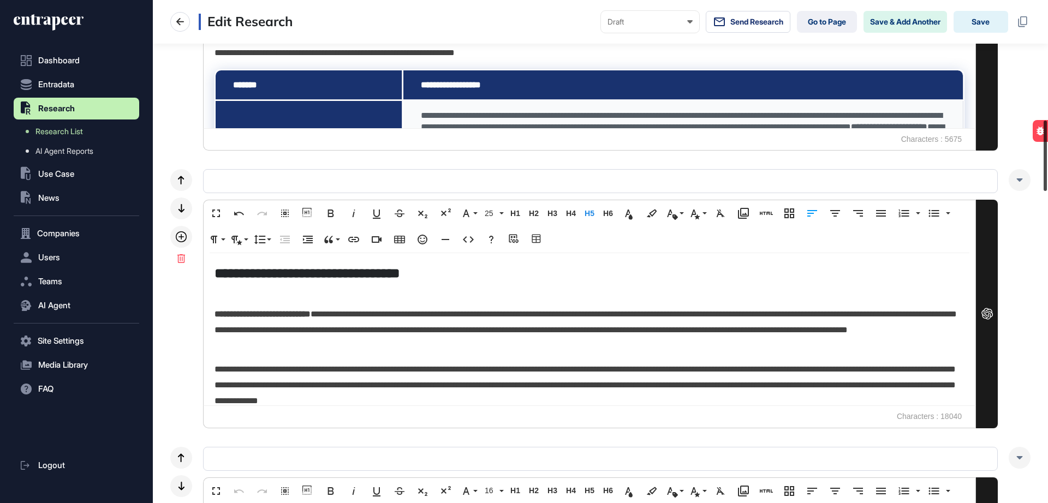
drag, startPoint x: 1047, startPoint y: 175, endPoint x: 1048, endPoint y: 185, distance: 10.4
click at [1047, 185] on div at bounding box center [1045, 156] width 3 height 70
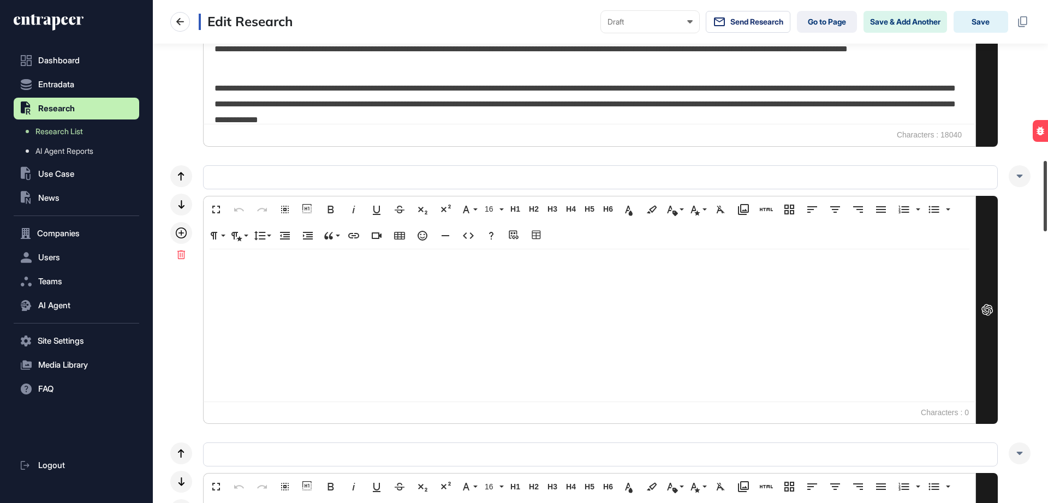
scroll to position [1119, 0]
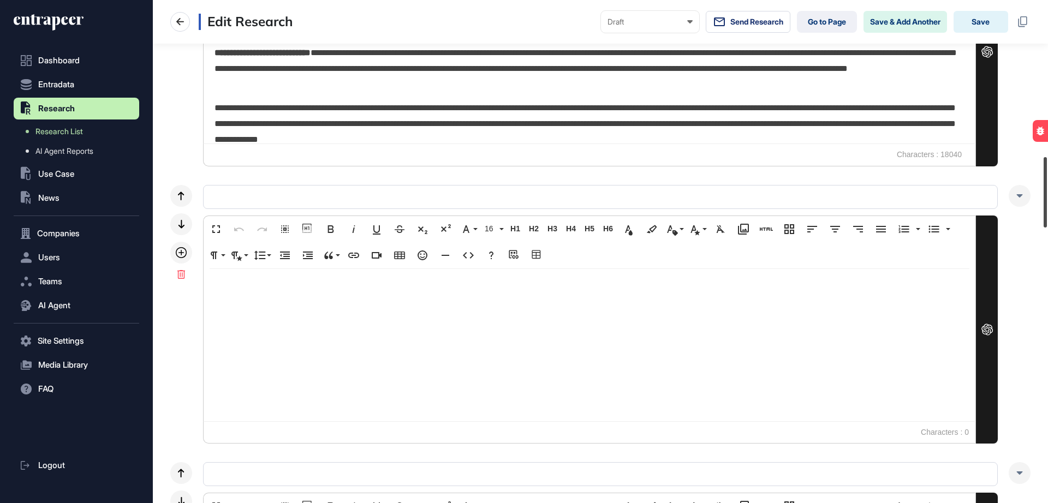
drag, startPoint x: 1048, startPoint y: 171, endPoint x: 1048, endPoint y: 207, distance: 36.6
click at [1047, 207] on div at bounding box center [1045, 192] width 3 height 70
click at [556, 311] on div at bounding box center [590, 345] width 772 height 152
click at [590, 224] on span "H5" at bounding box center [589, 228] width 16 height 9
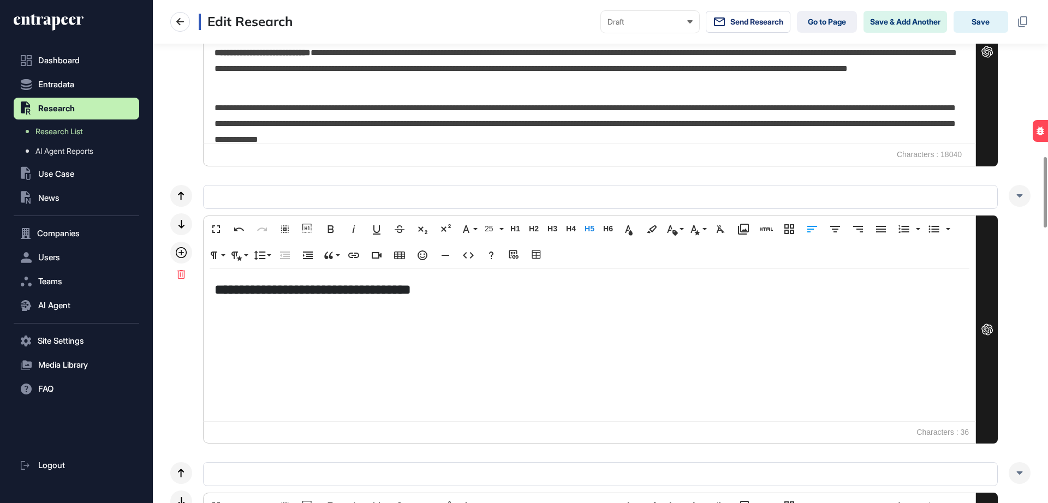
scroll to position [0, 2]
click at [486, 293] on h5 "**********" at bounding box center [590, 289] width 750 height 19
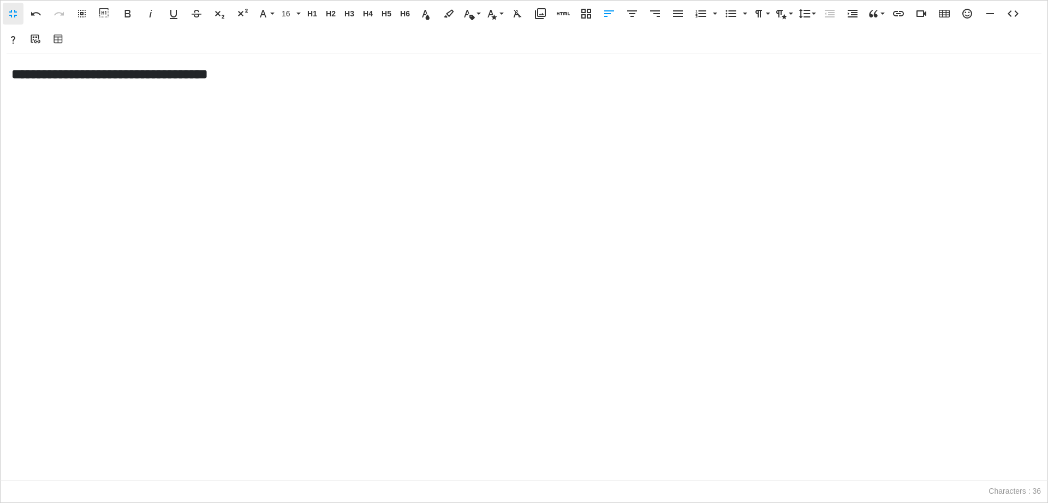
scroll to position [1, 5]
click at [1014, 13] on icon "button" at bounding box center [1013, 13] width 13 height 13
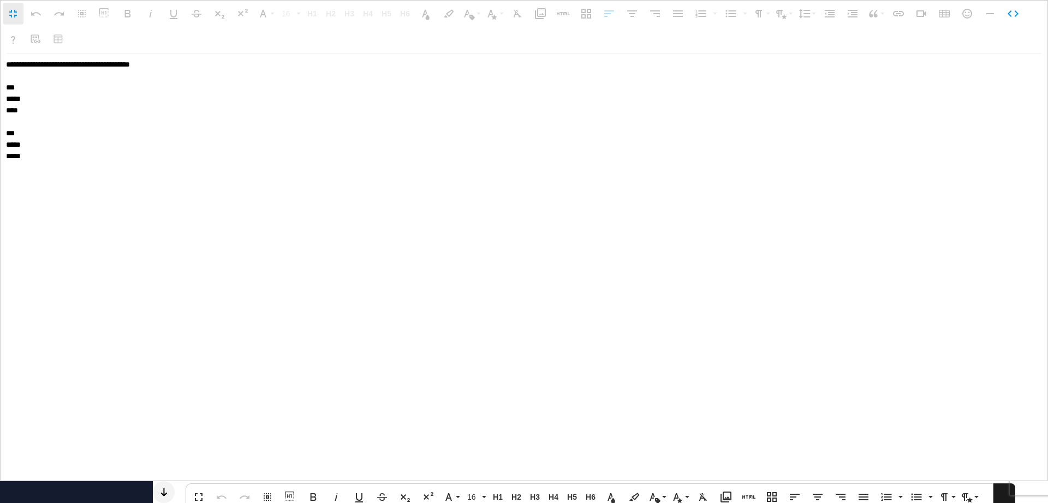
drag, startPoint x: 50, startPoint y: 173, endPoint x: 2, endPoint y: 112, distance: 78.1
click at [2, 112] on textarea "**********" at bounding box center [524, 268] width 1047 height 428
type textarea "**********"
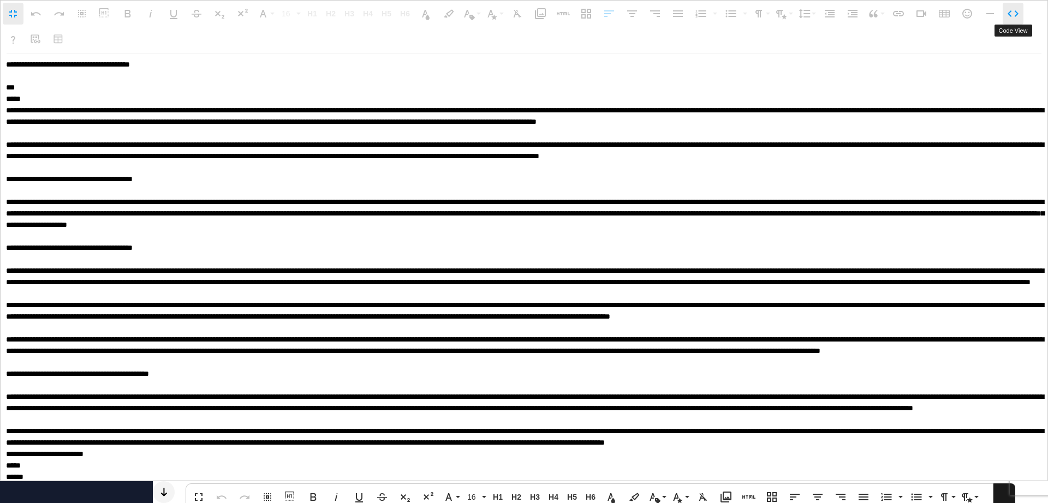
click at [1017, 18] on icon "button" at bounding box center [1013, 13] width 13 height 13
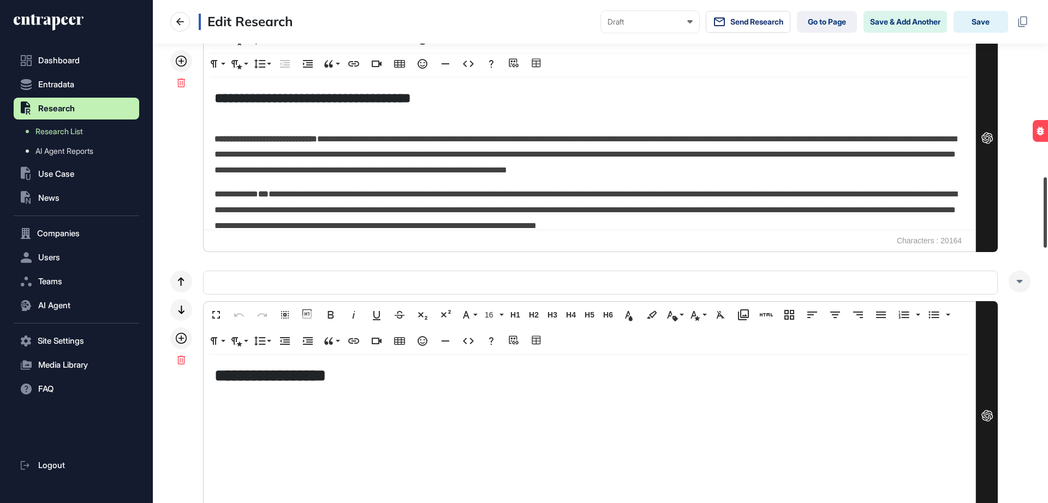
scroll to position [1338, 0]
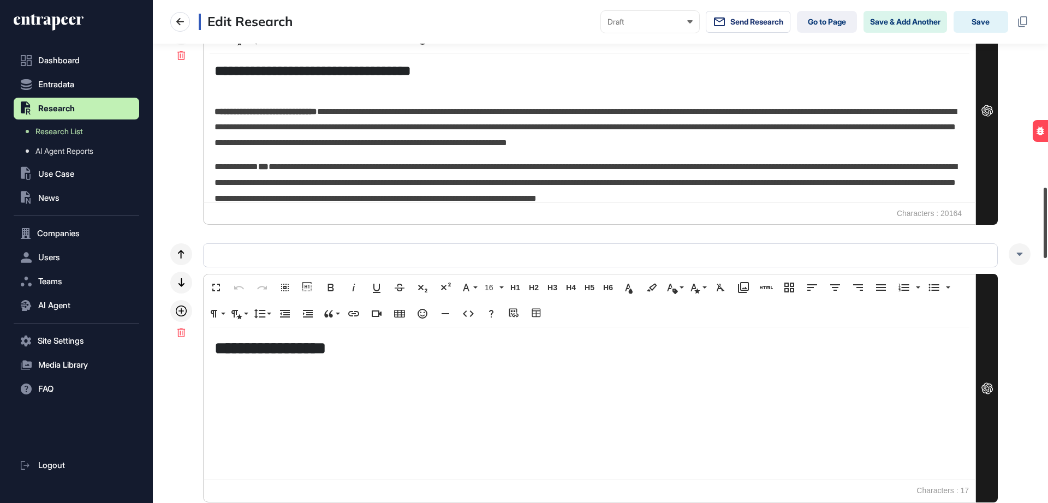
drag, startPoint x: 1046, startPoint y: 222, endPoint x: 1048, endPoint y: 252, distance: 30.7
click at [1047, 252] on div at bounding box center [1045, 223] width 3 height 70
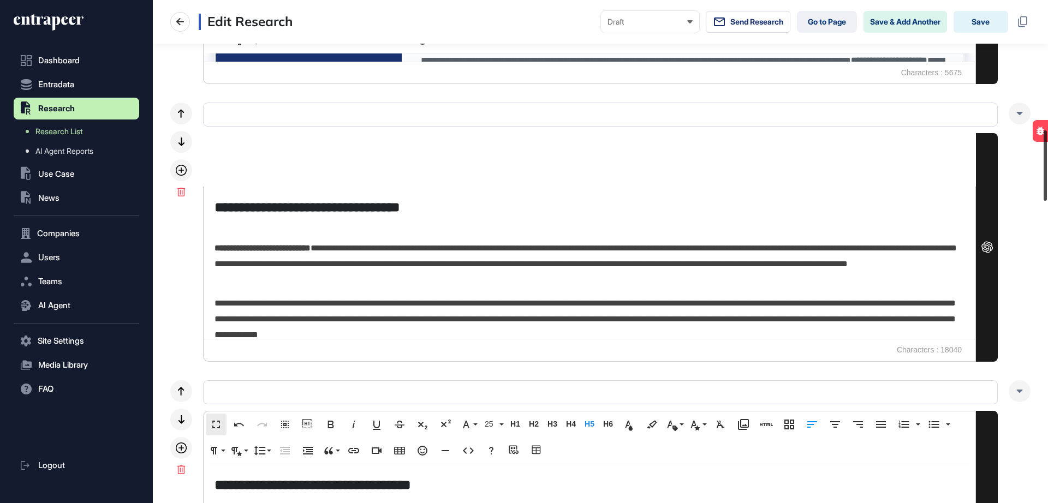
drag, startPoint x: 1044, startPoint y: 234, endPoint x: 1038, endPoint y: 163, distance: 71.2
click at [1044, 176] on div at bounding box center [1045, 165] width 3 height 70
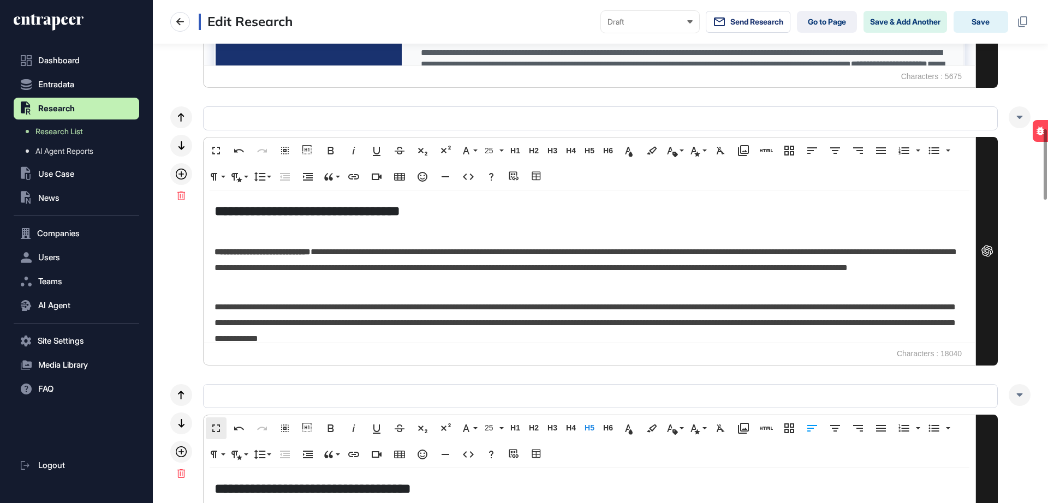
click at [231, 221] on p at bounding box center [590, 229] width 750 height 16
click at [234, 215] on h5 "**********" at bounding box center [586, 210] width 743 height 19
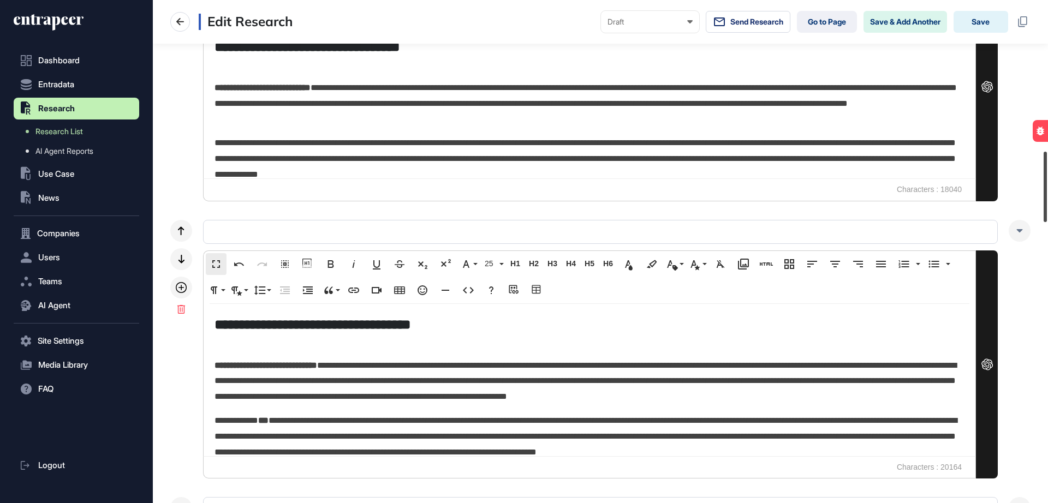
scroll to position [1095, 0]
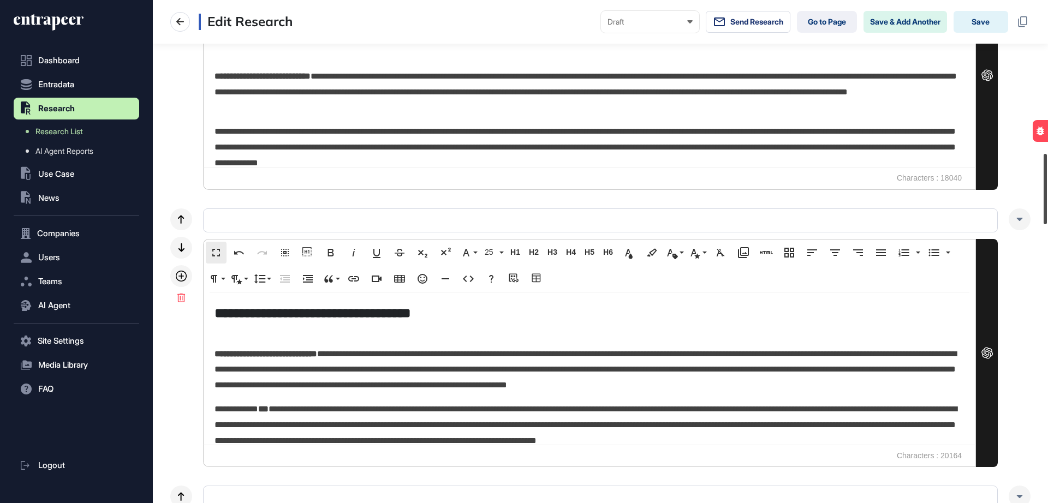
drag, startPoint x: 1047, startPoint y: 192, endPoint x: 1048, endPoint y: 216, distance: 24.0
click at [1047, 216] on div at bounding box center [1045, 189] width 3 height 70
click at [179, 280] on icon at bounding box center [181, 276] width 11 height 11
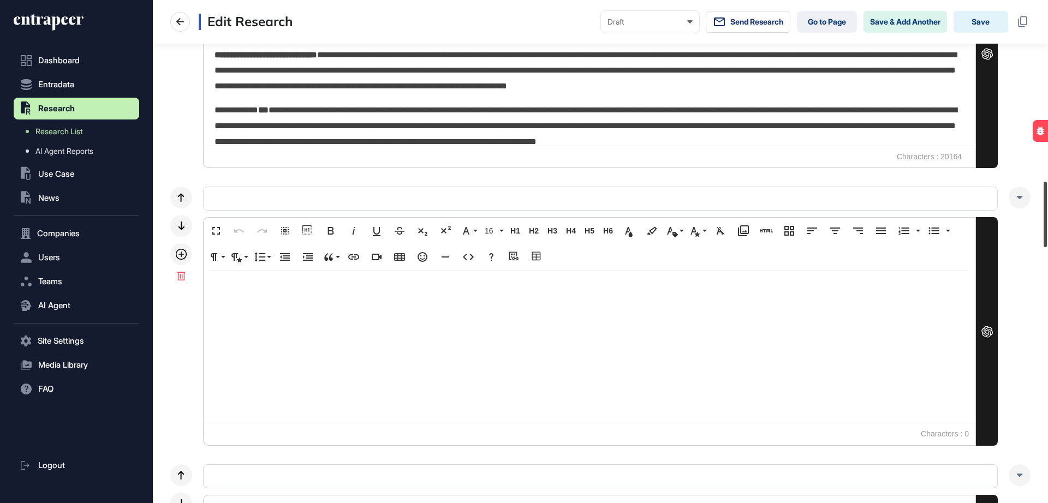
drag, startPoint x: 1047, startPoint y: 181, endPoint x: 1045, endPoint y: 219, distance: 38.8
click at [1045, 219] on div at bounding box center [1045, 215] width 3 height 66
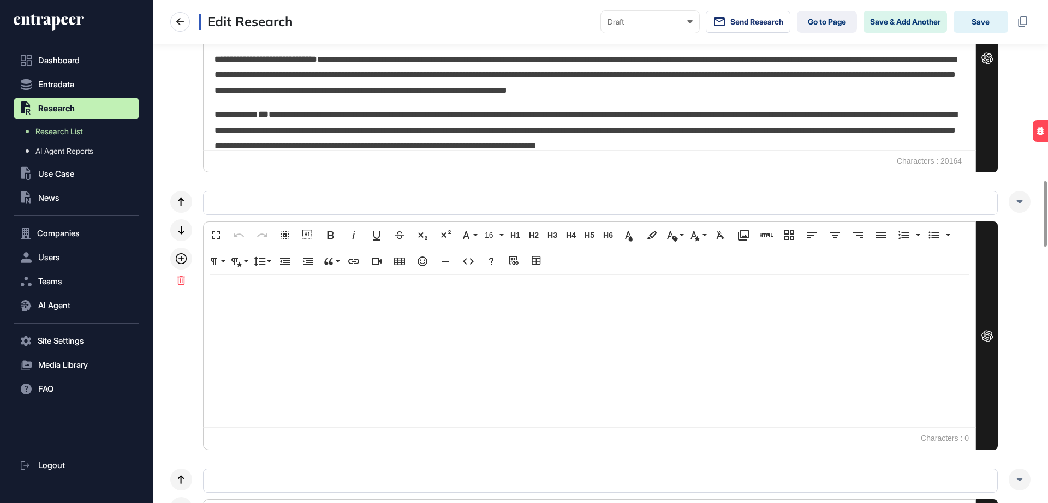
click at [479, 305] on div at bounding box center [590, 351] width 772 height 152
click at [594, 230] on button "H5 Heading 5" at bounding box center [589, 235] width 16 height 22
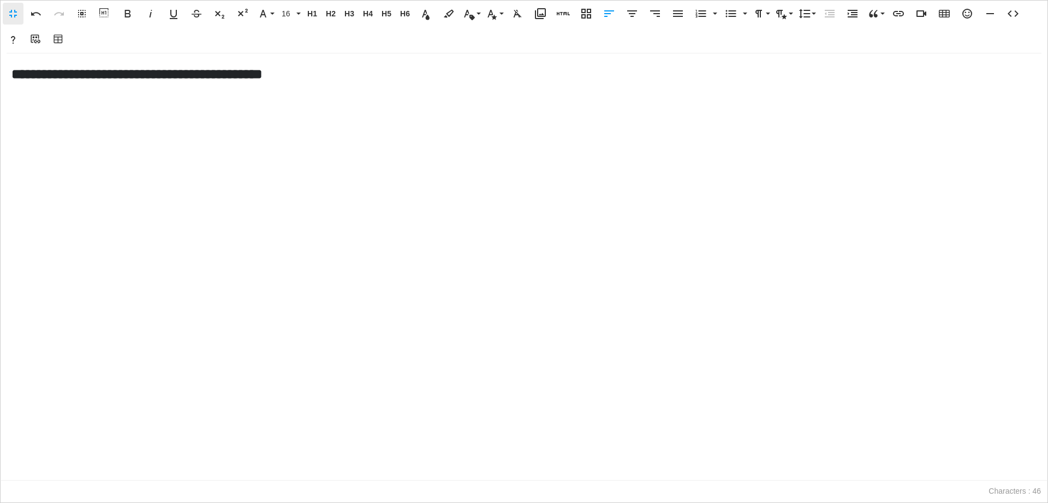
scroll to position [1, 5]
click at [1008, 14] on icon "button" at bounding box center [1013, 13] width 13 height 13
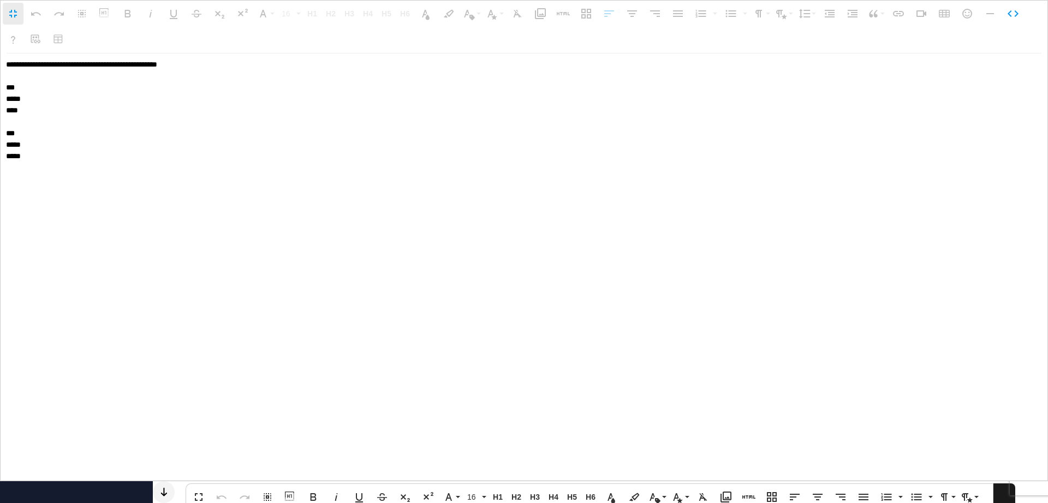
drag, startPoint x: 35, startPoint y: 159, endPoint x: 2, endPoint y: 110, distance: 59.5
click at [2, 110] on textarea "**********" at bounding box center [524, 268] width 1047 height 428
type textarea "**********"
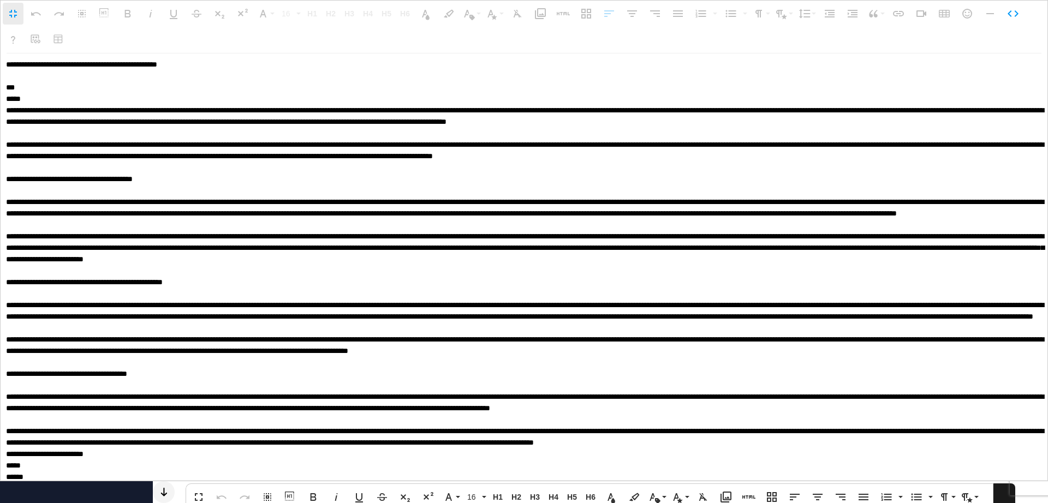
scroll to position [1, 0]
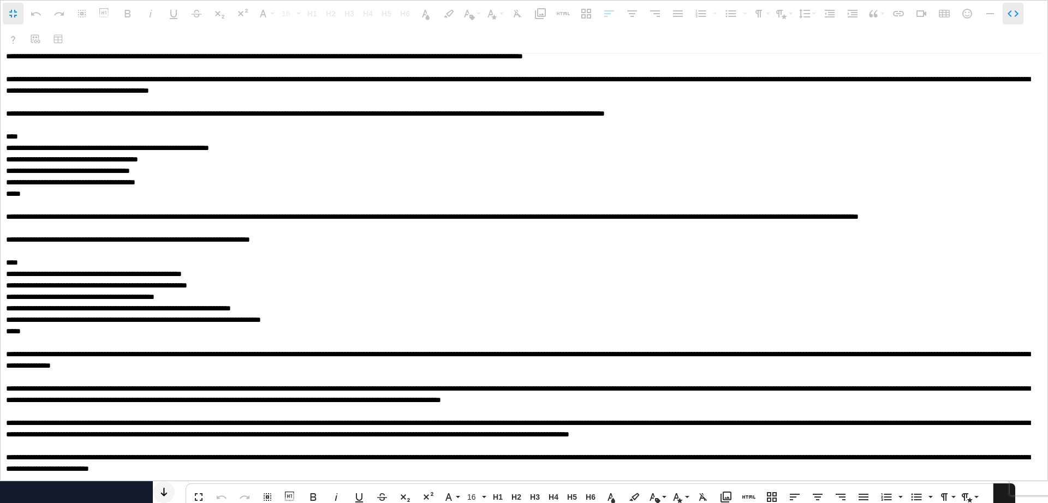
click at [1012, 18] on icon "button" at bounding box center [1013, 13] width 13 height 13
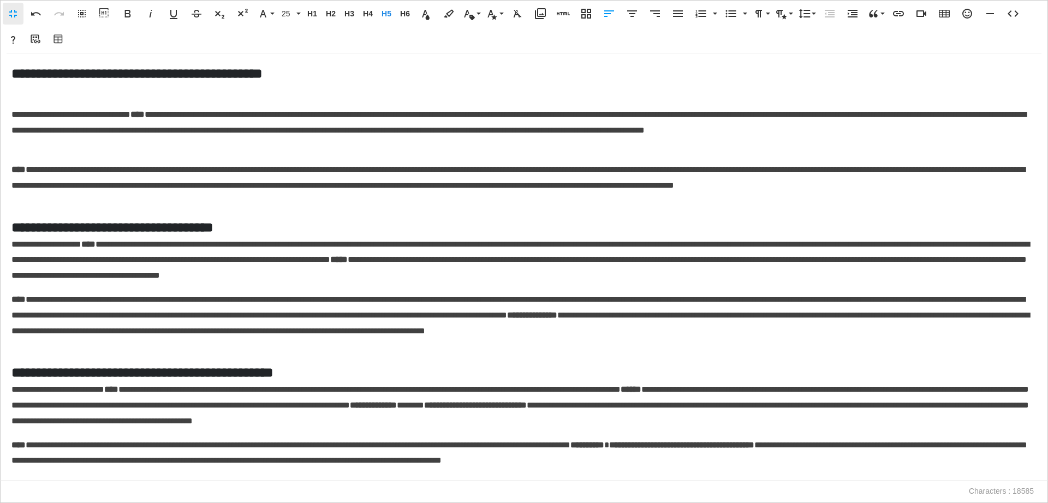
click at [287, 97] on p at bounding box center [520, 91] width 1018 height 16
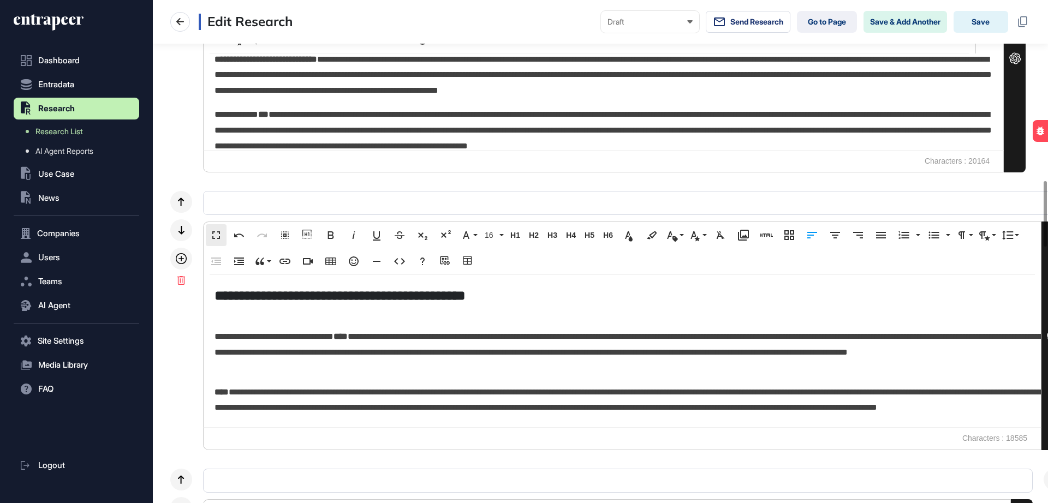
scroll to position [1, 1]
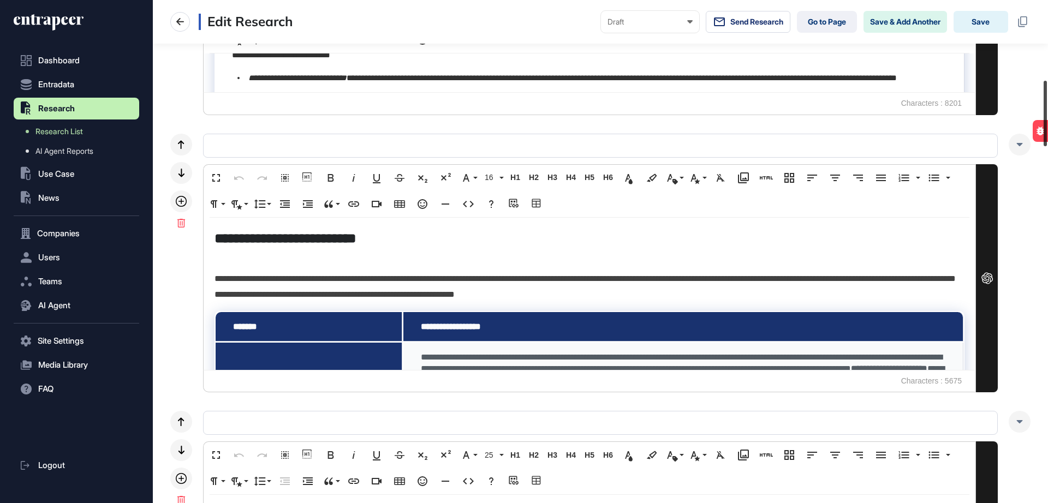
drag, startPoint x: 1044, startPoint y: 238, endPoint x: 1043, endPoint y: 134, distance: 103.2
click at [1044, 138] on div at bounding box center [1045, 114] width 3 height 66
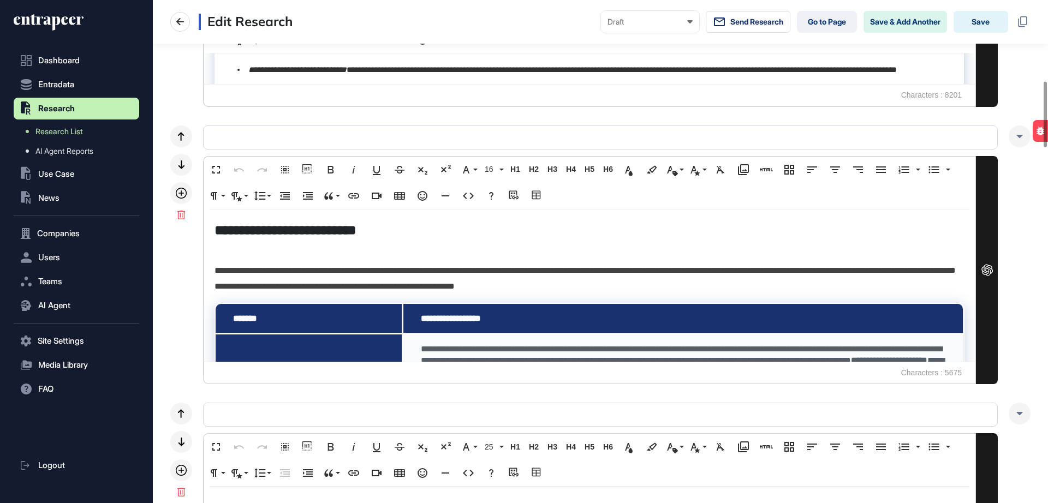
click at [234, 227] on h5 "**********" at bounding box center [586, 230] width 743 height 19
click at [179, 162] on icon at bounding box center [181, 165] width 6 height 9
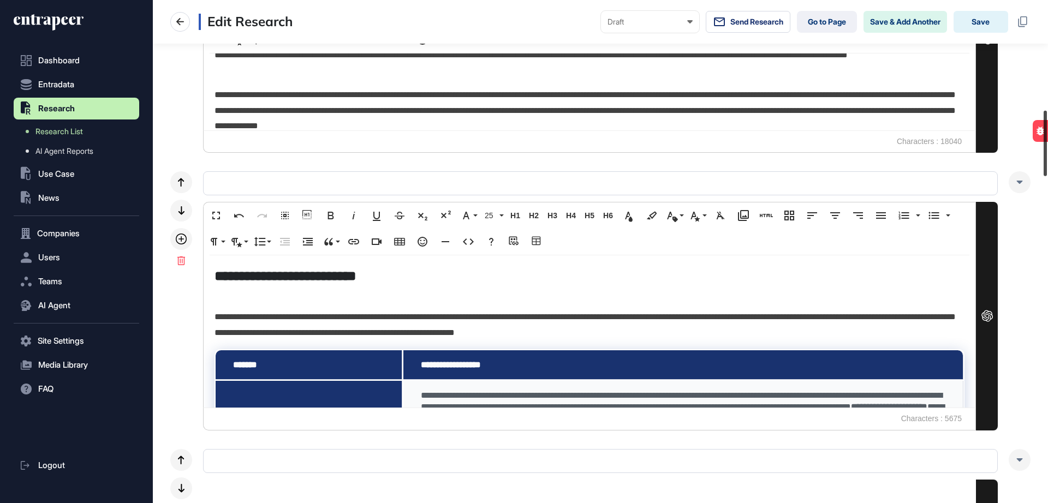
scroll to position [876, 0]
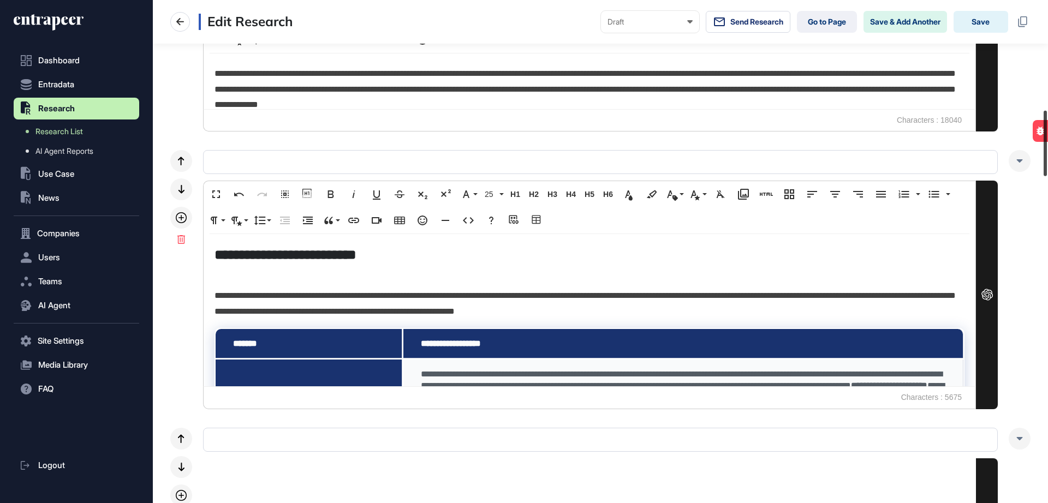
drag, startPoint x: 1048, startPoint y: 93, endPoint x: 1048, endPoint y: 126, distance: 32.8
click at [1047, 126] on div at bounding box center [1045, 144] width 3 height 66
click at [179, 195] on div at bounding box center [181, 190] width 22 height 22
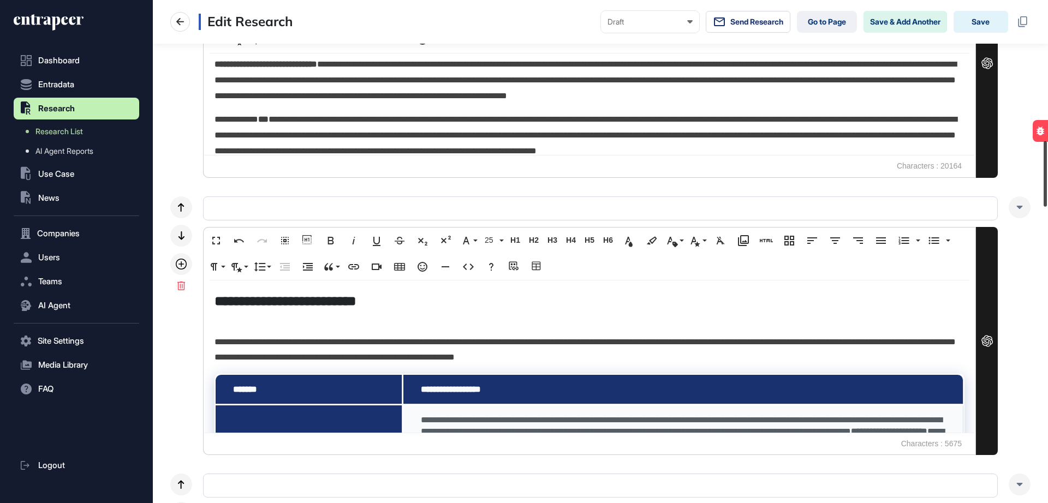
scroll to position [1124, 0]
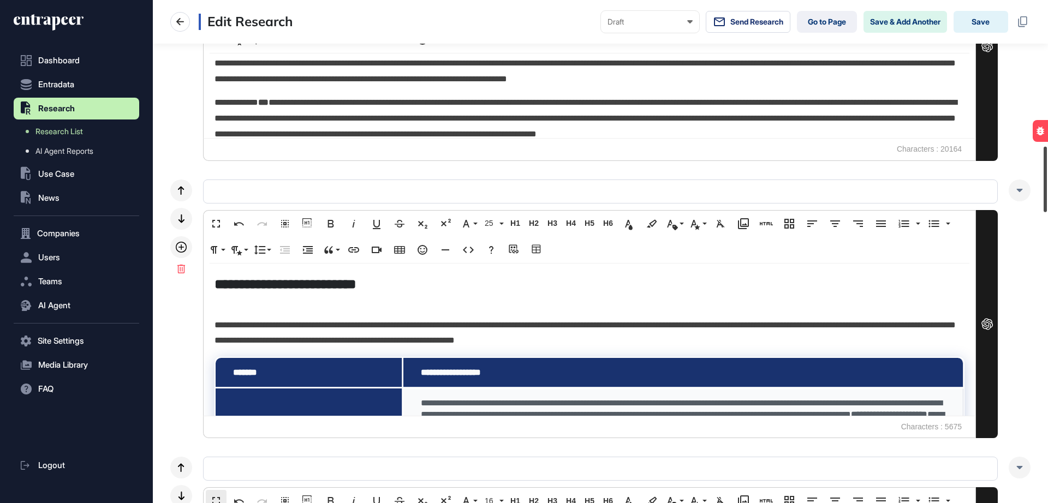
drag, startPoint x: 1044, startPoint y: 120, endPoint x: 1048, endPoint y: 152, distance: 32.4
click at [1047, 152] on div at bounding box center [1045, 180] width 3 height 66
click at [185, 223] on div at bounding box center [181, 219] width 22 height 22
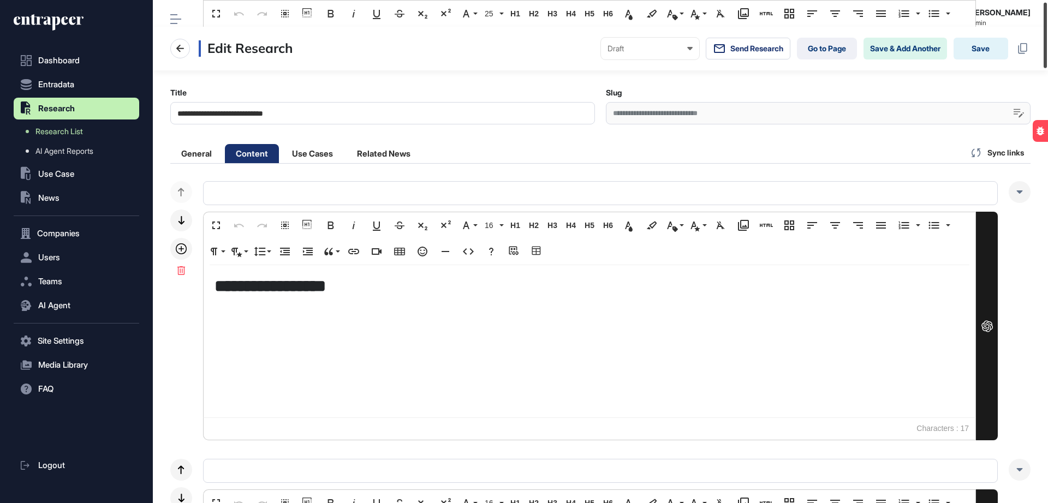
scroll to position [0, 0]
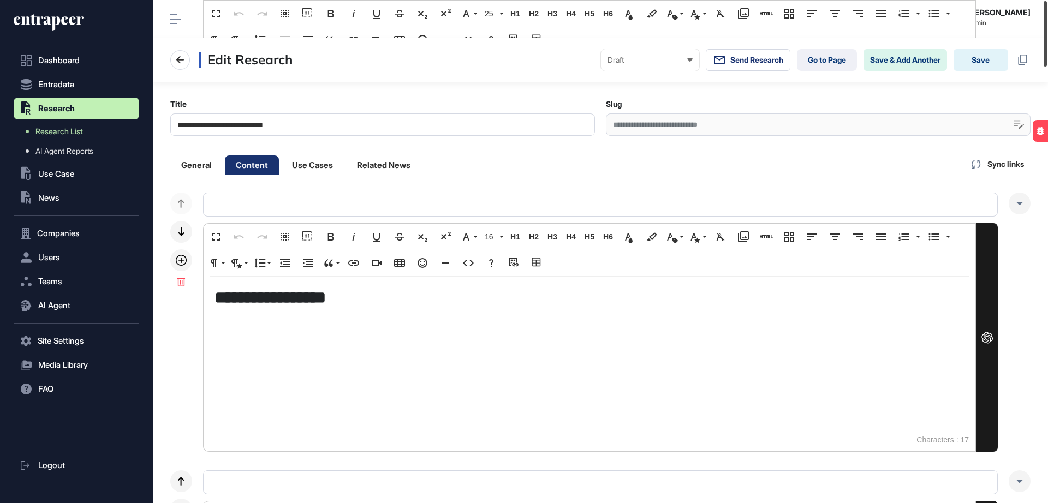
drag, startPoint x: 1048, startPoint y: 174, endPoint x: 1047, endPoint y: 1, distance: 173.6
click at [1047, 1] on div at bounding box center [1045, 34] width 3 height 66
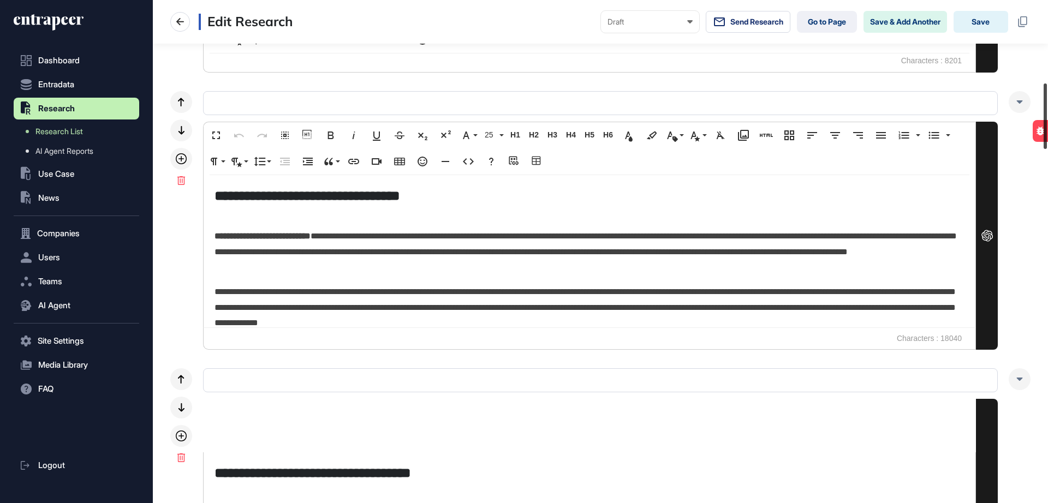
drag, startPoint x: 1048, startPoint y: 18, endPoint x: 1038, endPoint y: 82, distance: 65.2
click at [1047, 104] on div at bounding box center [1045, 117] width 3 height 66
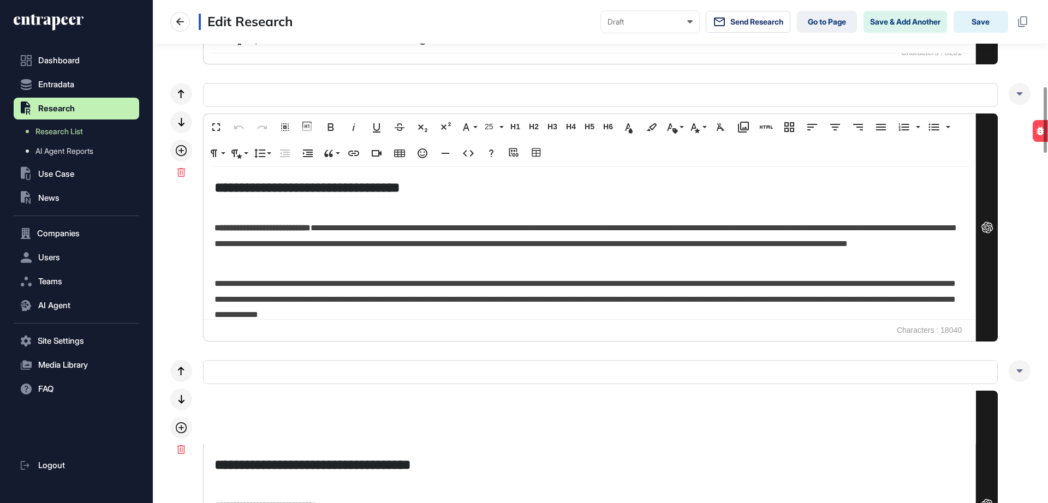
click at [443, 201] on p at bounding box center [590, 205] width 750 height 16
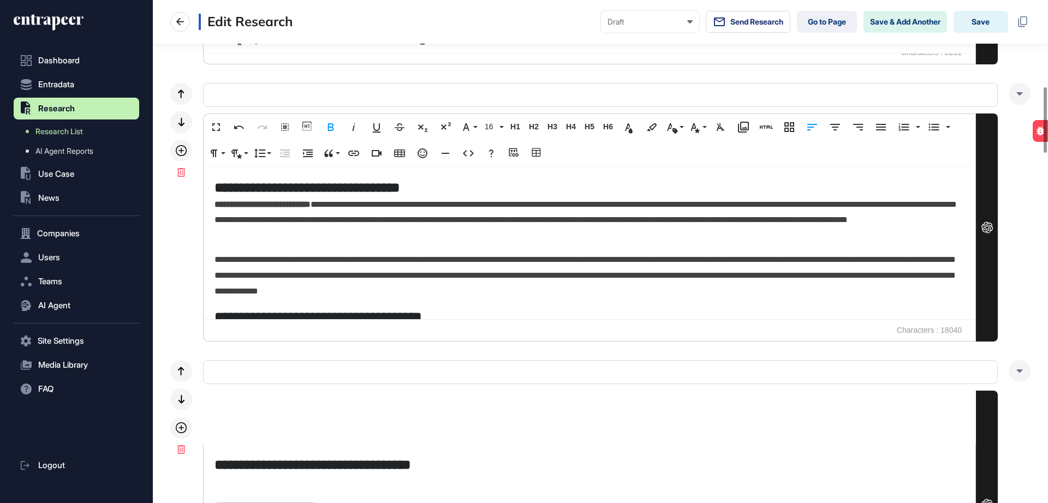
click at [242, 470] on h5 "**********" at bounding box center [586, 464] width 743 height 19
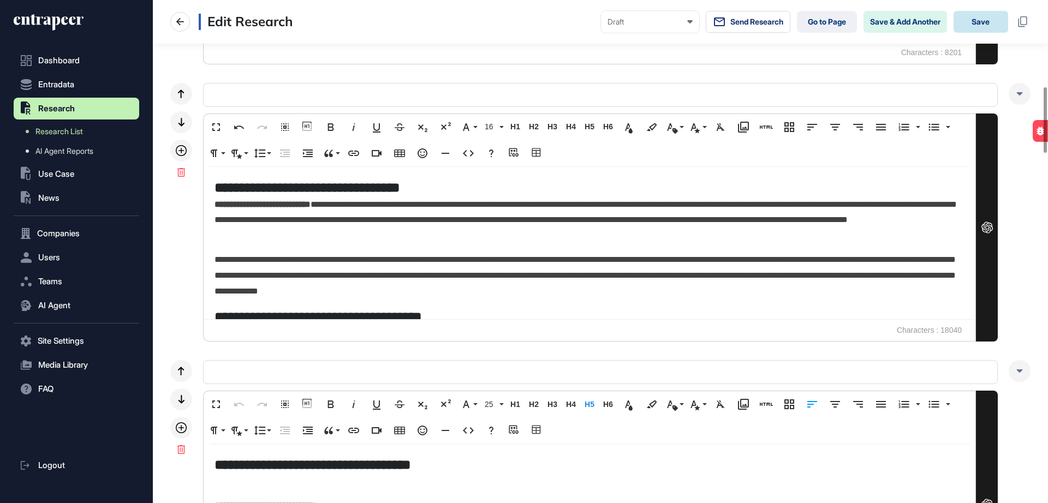
click at [988, 22] on button "Save" at bounding box center [981, 22] width 55 height 22
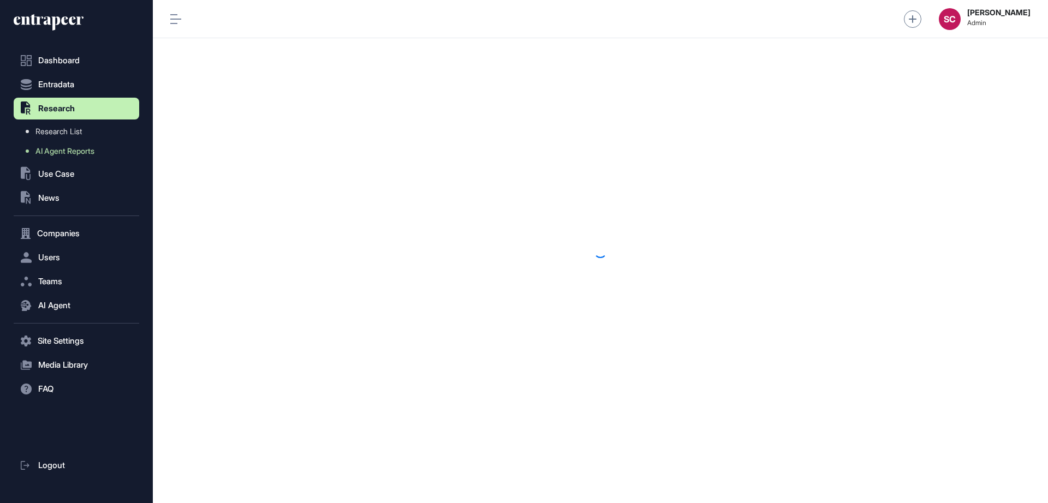
scroll to position [1, 1]
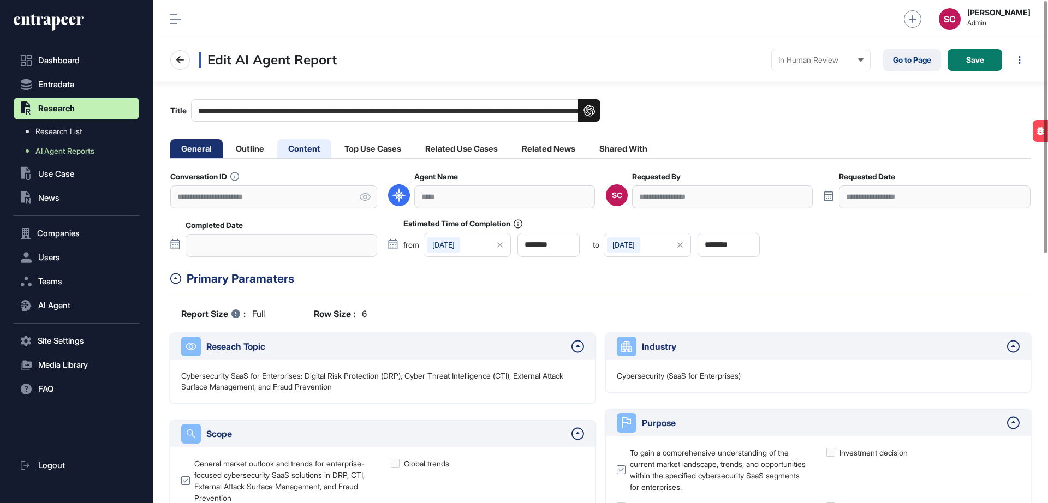
click at [334, 149] on li "Content" at bounding box center [373, 148] width 79 height 19
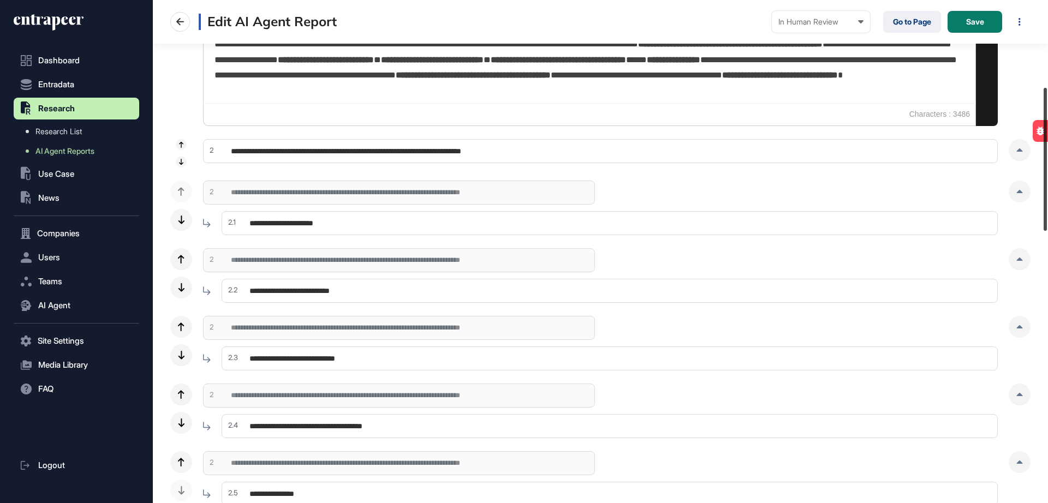
scroll to position [303, 0]
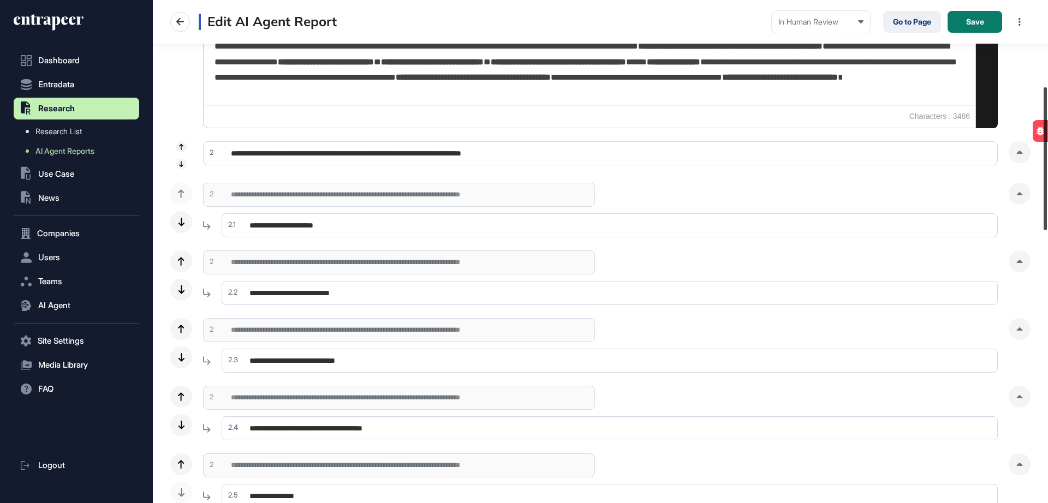
drag, startPoint x: 1046, startPoint y: 58, endPoint x: 1044, endPoint y: 144, distance: 86.3
click at [1044, 144] on div at bounding box center [1045, 158] width 3 height 143
click at [1017, 260] on icon at bounding box center [1020, 261] width 7 height 3
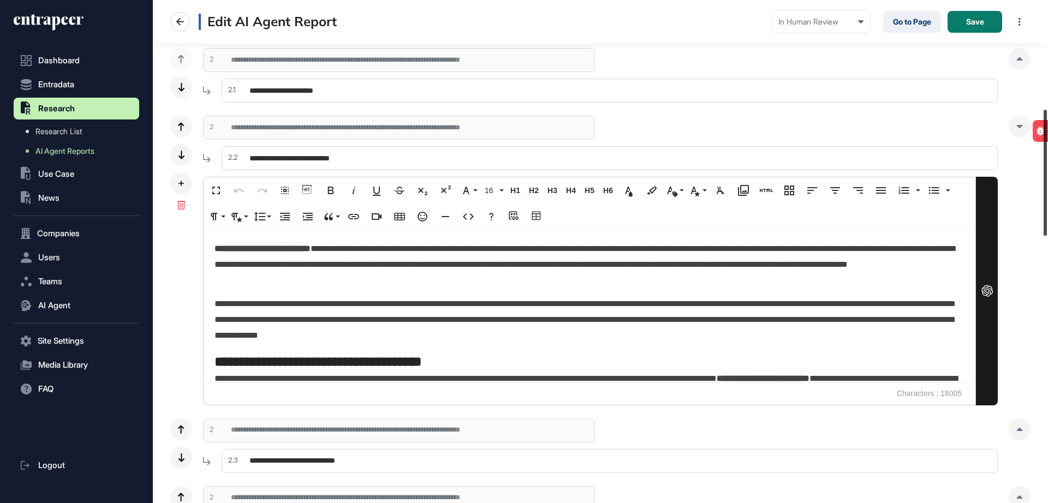
drag, startPoint x: 1047, startPoint y: 111, endPoint x: 1048, endPoint y: 146, distance: 34.9
click at [1047, 146] on div at bounding box center [1045, 173] width 3 height 126
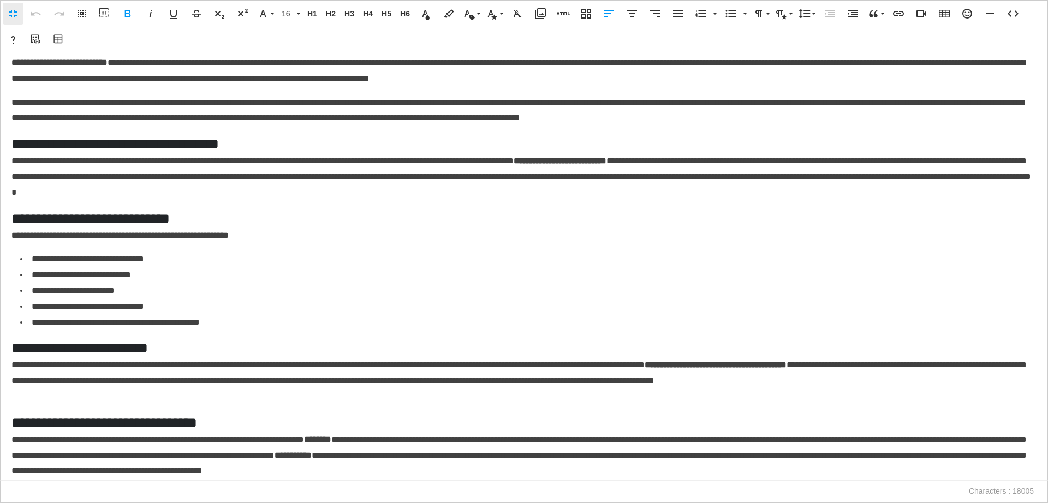
scroll to position [0, 0]
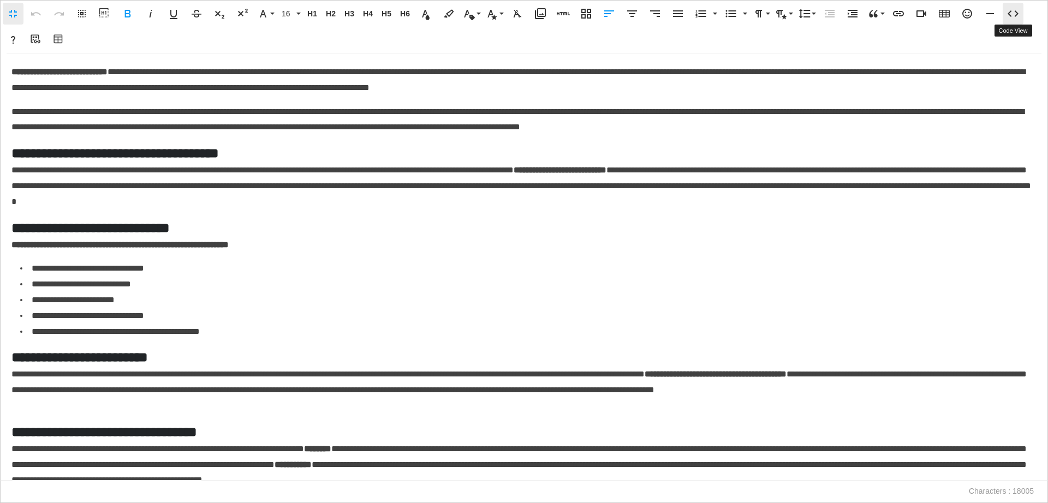
click at [1017, 11] on icon "button" at bounding box center [1013, 13] width 11 height 7
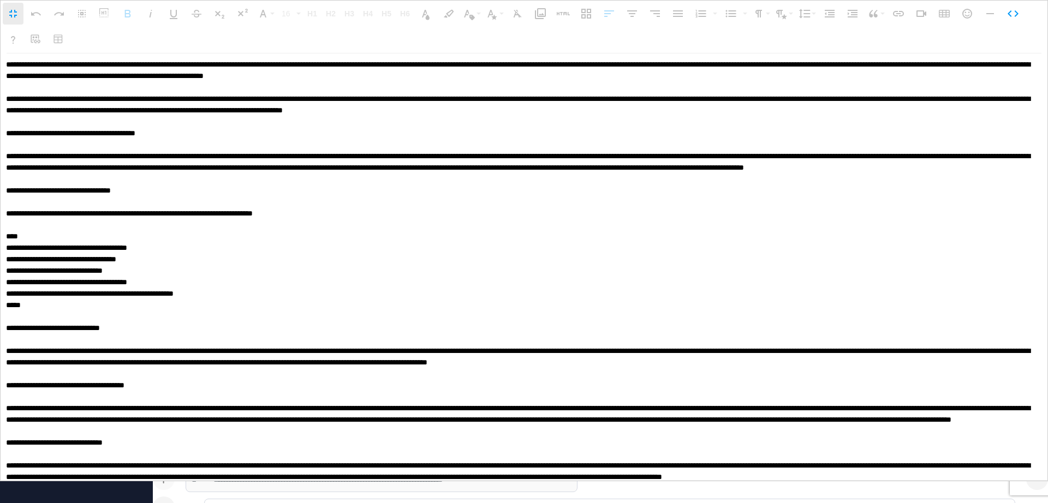
drag, startPoint x: 379, startPoint y: 457, endPoint x: 5, endPoint y: 67, distance: 541.0
click at [5, 67] on textarea at bounding box center [521, 268] width 1040 height 428
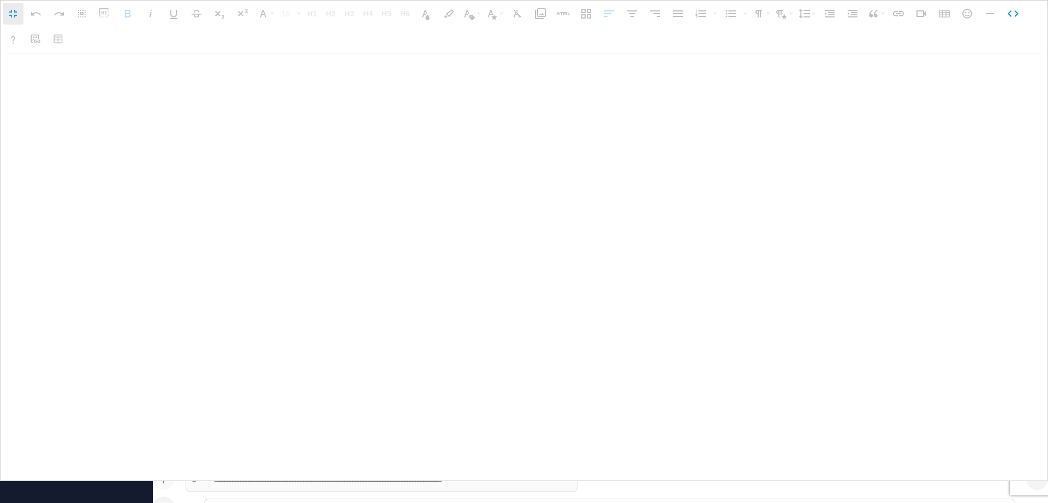
type textarea "**********"
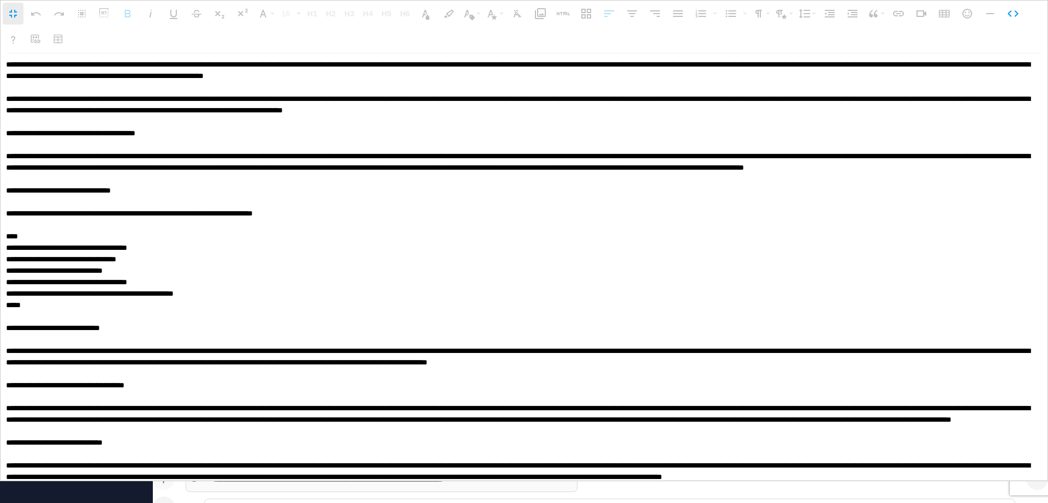
scroll to position [1, 0]
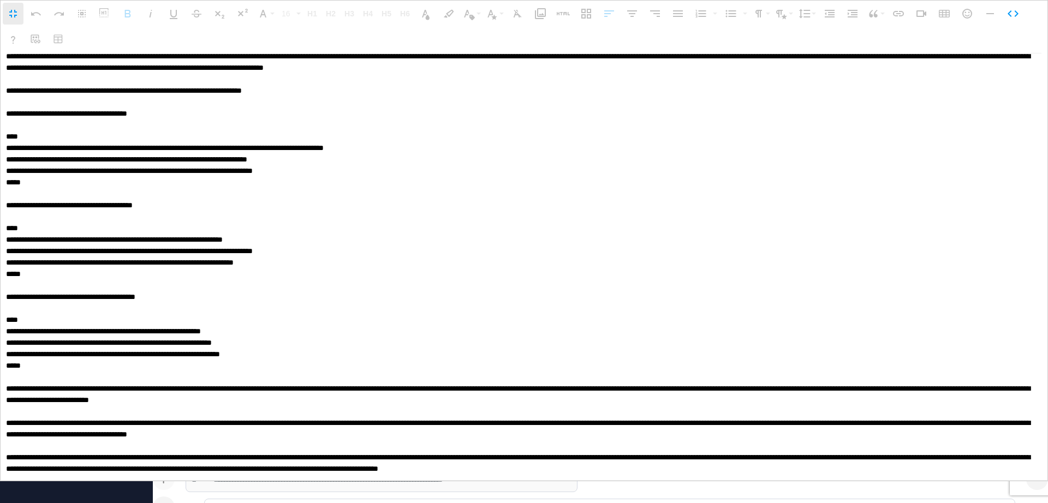
click at [665, 137] on textarea at bounding box center [521, 267] width 1040 height 428
click at [998, 9] on button "Insert Horizontal Line" at bounding box center [990, 14] width 21 height 22
click at [1009, 13] on icon "button" at bounding box center [1013, 13] width 11 height 7
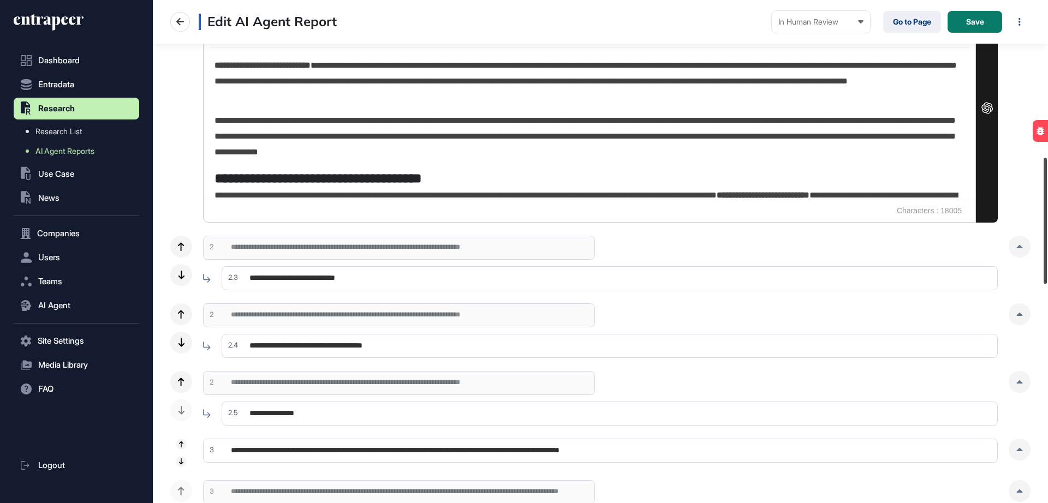
scroll to position [625, 0]
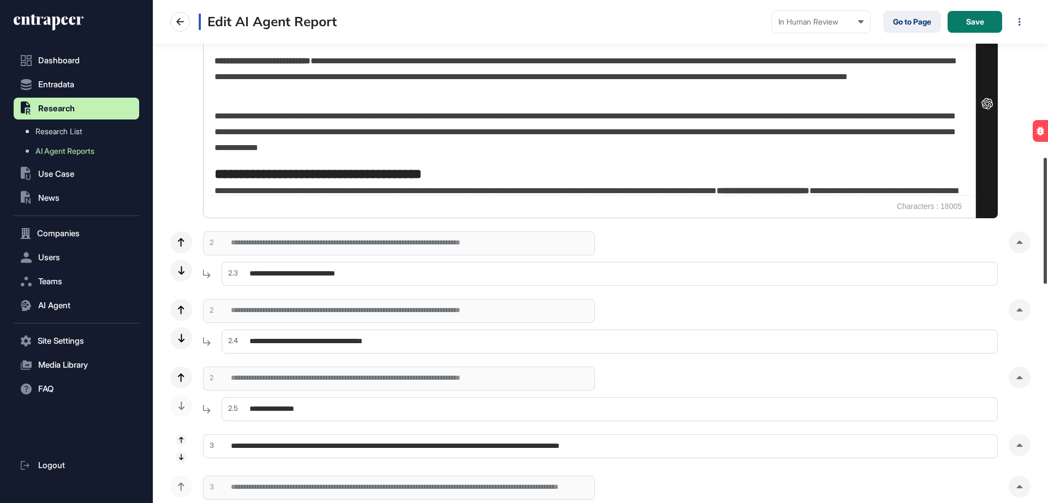
drag, startPoint x: 1048, startPoint y: 191, endPoint x: 1048, endPoint y: 236, distance: 45.9
click at [1047, 236] on div at bounding box center [1045, 221] width 3 height 126
click at [1012, 245] on div at bounding box center [1020, 243] width 22 height 22
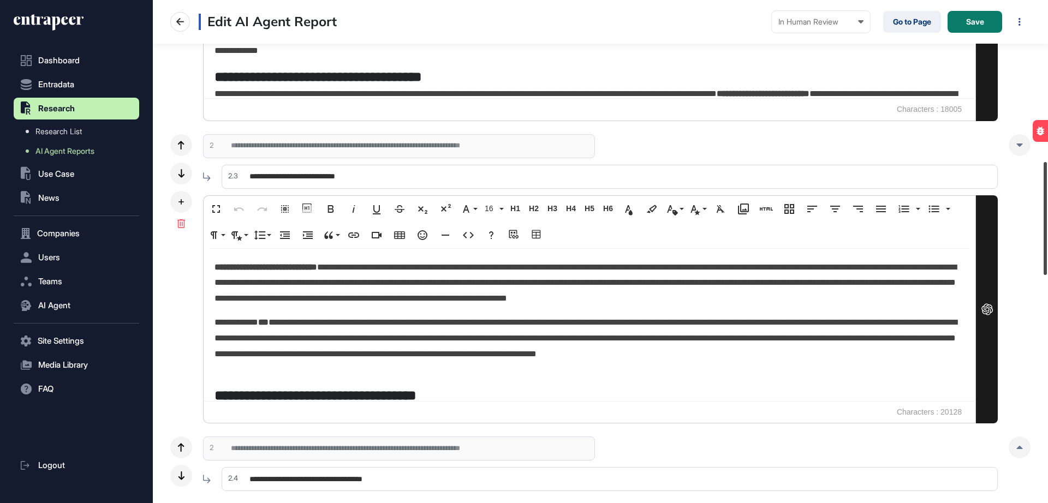
drag, startPoint x: 1044, startPoint y: 188, endPoint x: 1047, endPoint y: 211, distance: 23.0
click at [1047, 211] on div at bounding box center [1045, 218] width 3 height 113
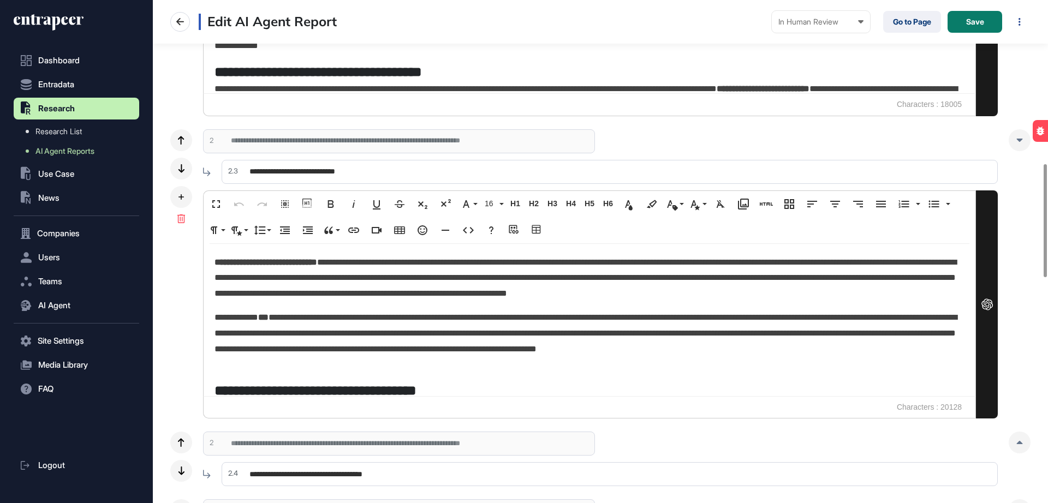
click at [410, 173] on input "**********" at bounding box center [610, 172] width 776 height 24
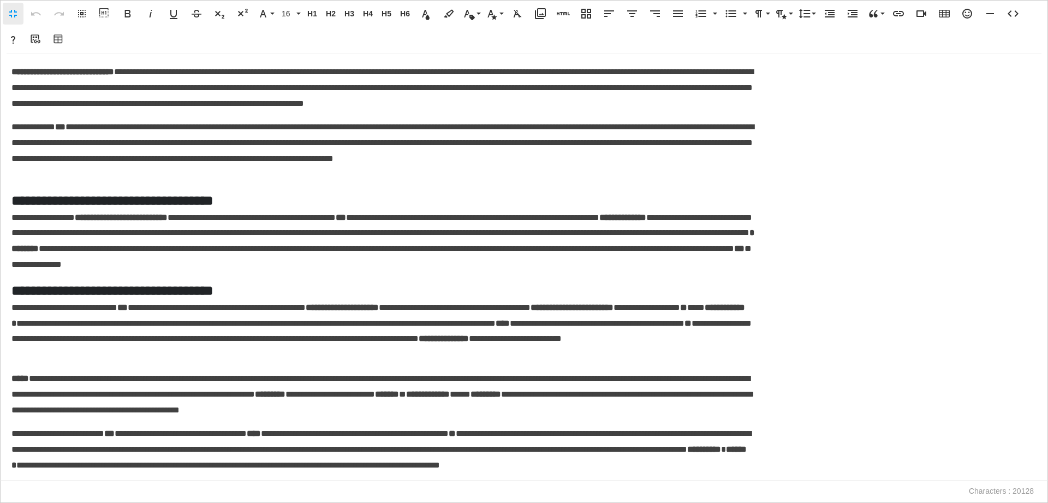
scroll to position [1, 5]
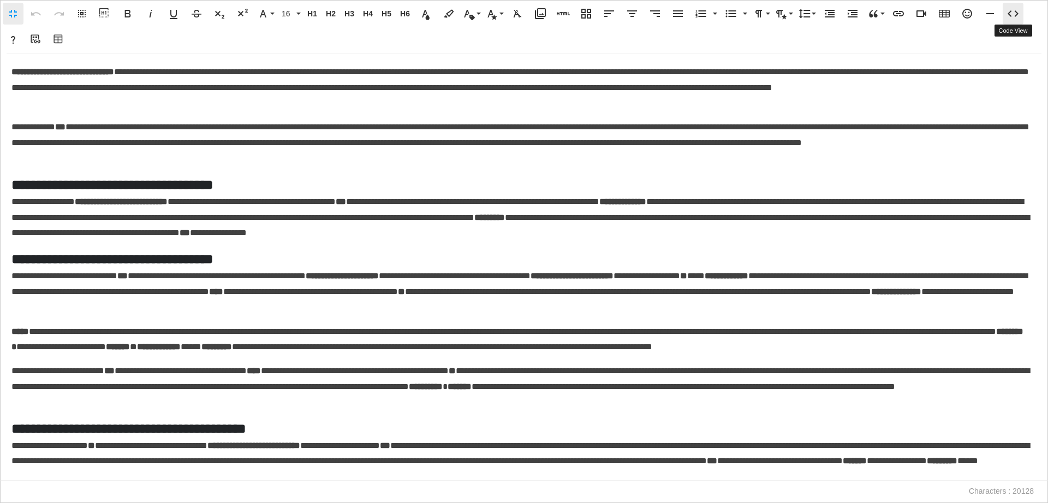
click at [1008, 14] on icon "button" at bounding box center [1013, 13] width 13 height 13
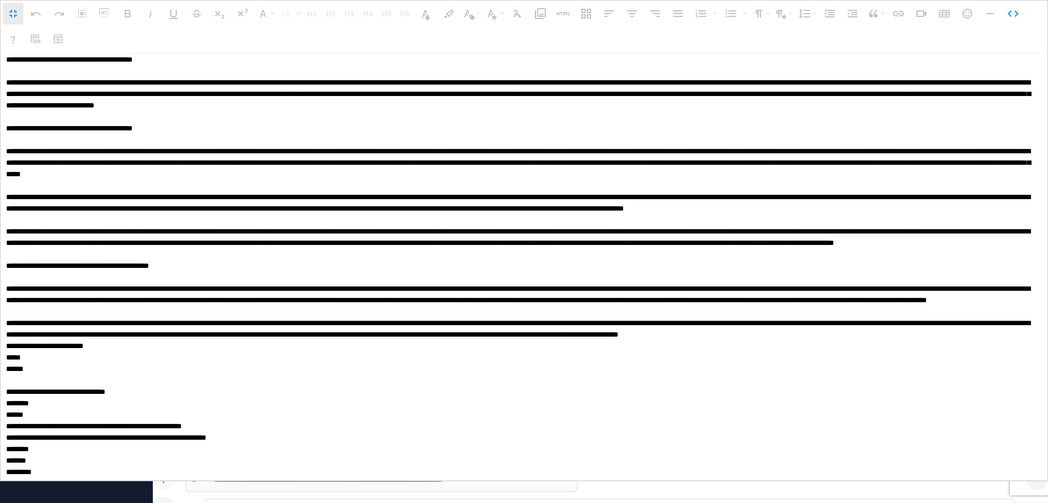
scroll to position [0, 0]
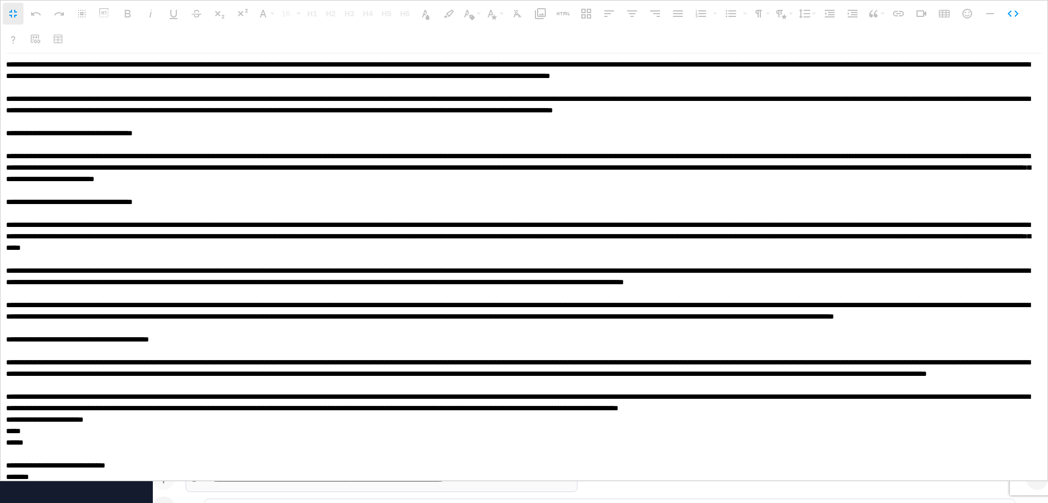
drag, startPoint x: 370, startPoint y: 465, endPoint x: 3, endPoint y: 37, distance: 563.4
click at [3, 37] on div "Fullscreen Undo Redo Select All Show blocks Bold Italic Underline Strikethrough…" at bounding box center [524, 251] width 1048 height 503
click at [1012, 7] on icon "button" at bounding box center [1013, 13] width 13 height 13
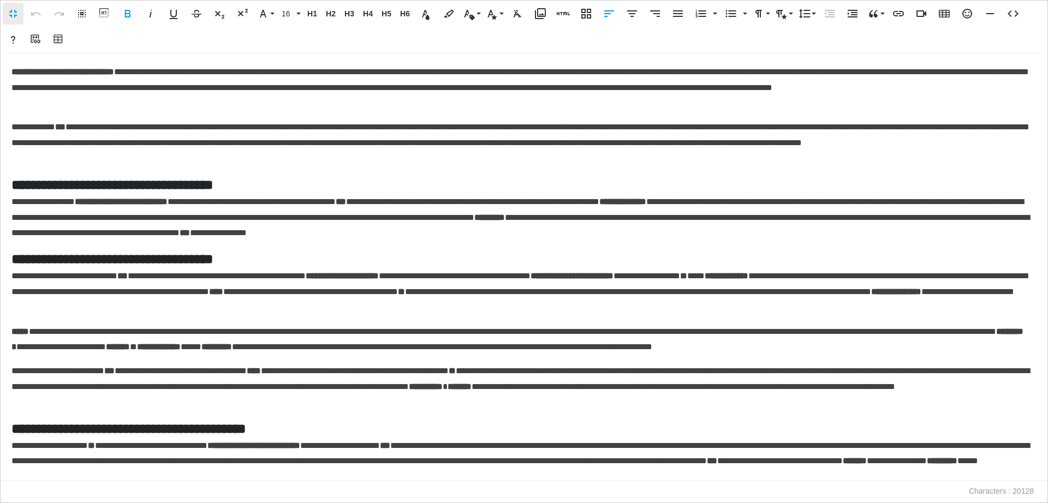
scroll to position [1, 1]
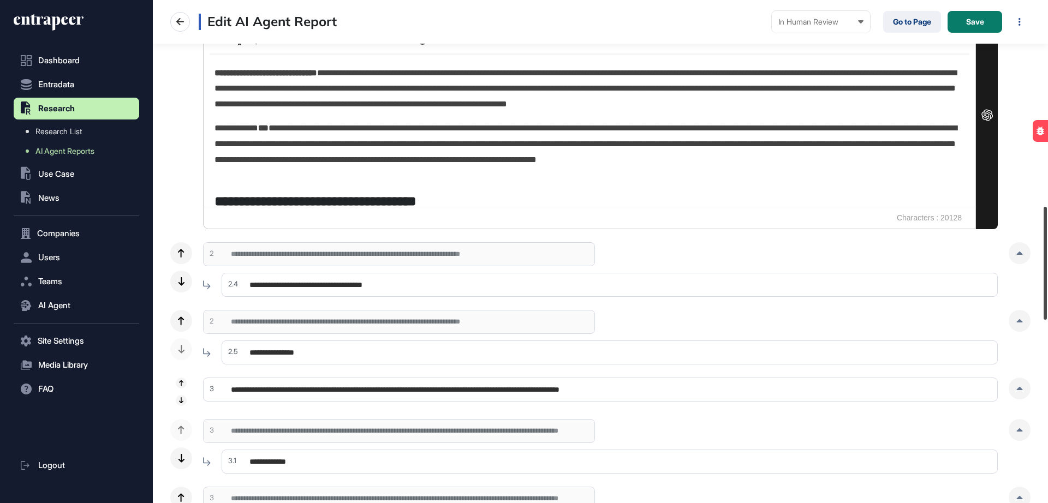
drag, startPoint x: 1048, startPoint y: 249, endPoint x: 1048, endPoint y: 293, distance: 43.7
click at [1047, 293] on div at bounding box center [1045, 263] width 3 height 113
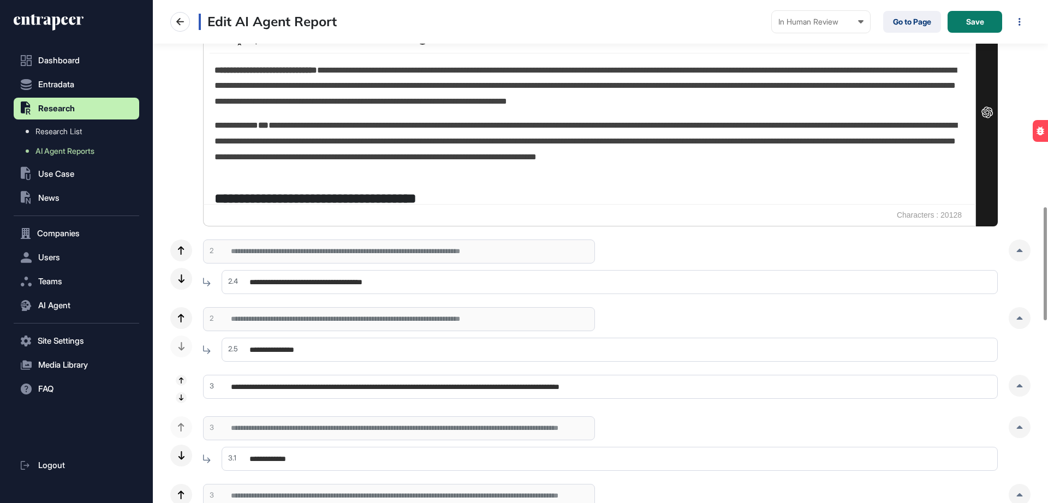
click at [539, 289] on input "**********" at bounding box center [610, 282] width 776 height 24
click at [1018, 257] on div at bounding box center [1020, 251] width 22 height 22
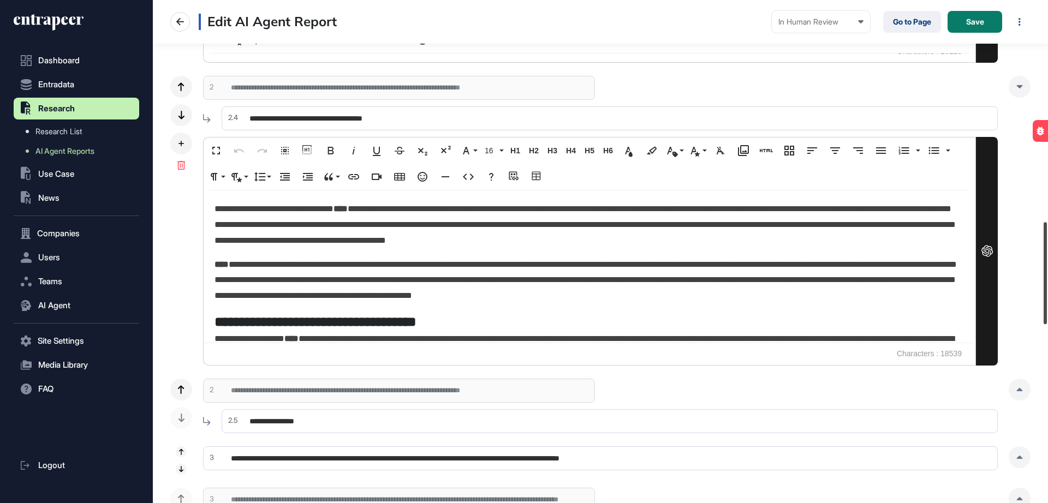
scroll to position [1075, 0]
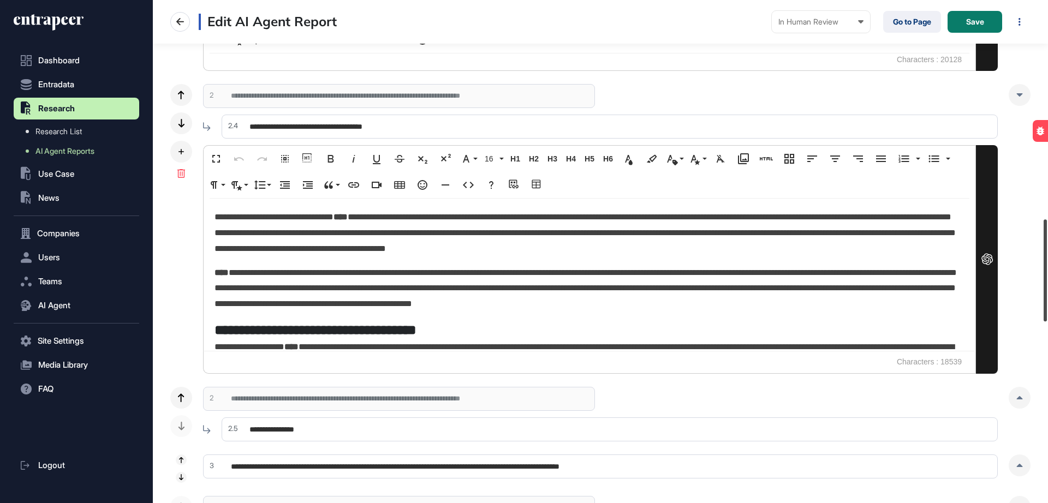
drag, startPoint x: 1048, startPoint y: 246, endPoint x: 1047, endPoint y: 278, distance: 32.2
click at [1047, 278] on div at bounding box center [1045, 270] width 3 height 102
click at [212, 165] on button "Fullscreen" at bounding box center [216, 159] width 21 height 22
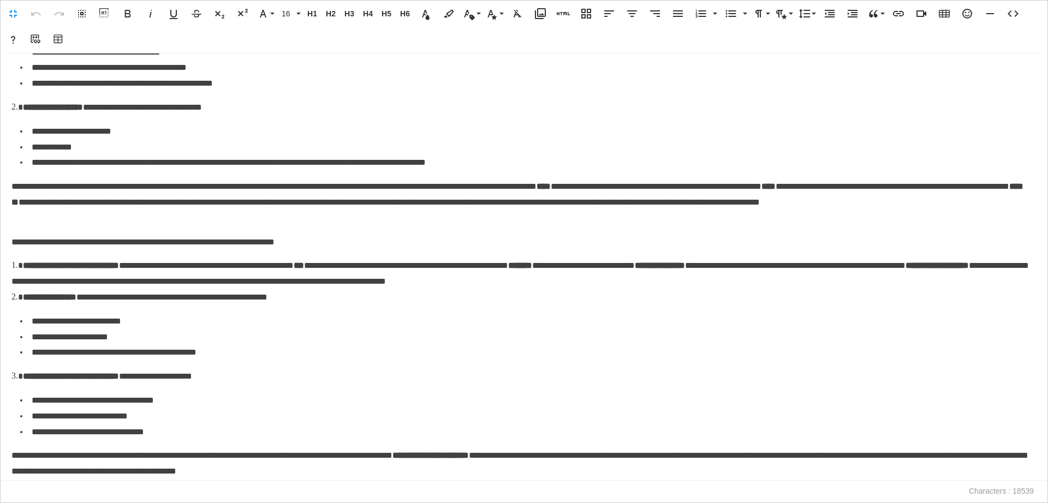
scroll to position [0, 0]
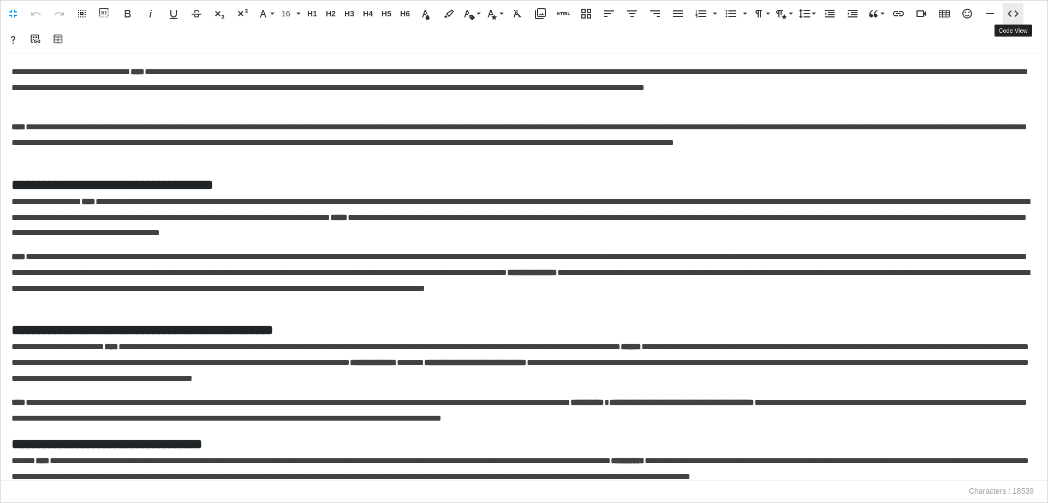
click at [1016, 16] on icon "button" at bounding box center [1013, 13] width 11 height 7
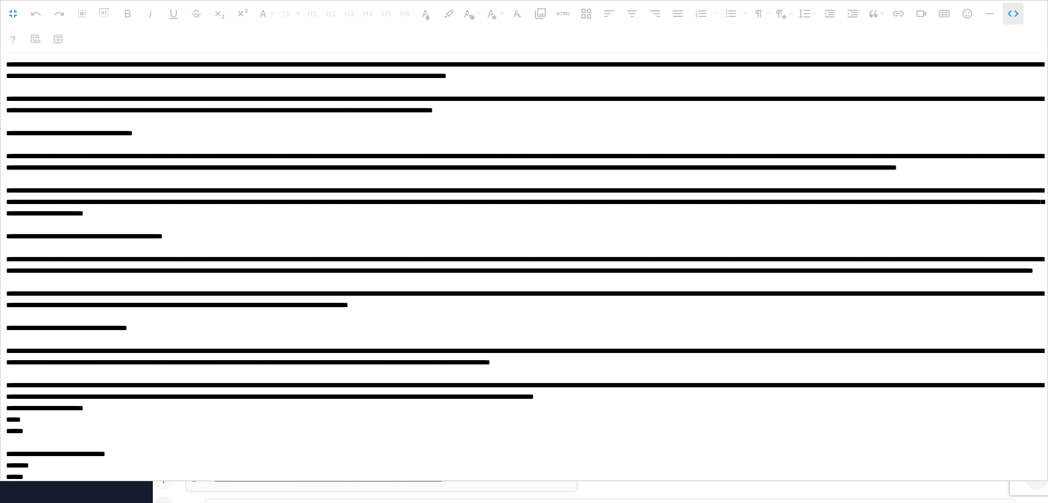
scroll to position [3103, 0]
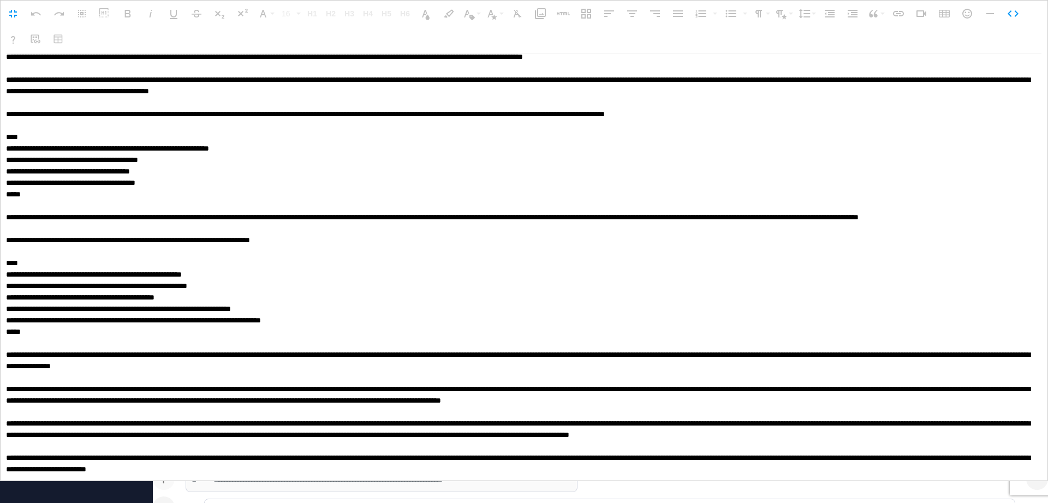
drag, startPoint x: 869, startPoint y: 461, endPoint x: 507, endPoint y: 375, distance: 372.5
drag, startPoint x: 507, startPoint y: 375, endPoint x: 765, endPoint y: 485, distance: 280.8
click at [765, 485] on div "Fullscreen Undo Redo Select All Show blocks Bold Italic Underline Strikethrough…" at bounding box center [524, 251] width 1048 height 503
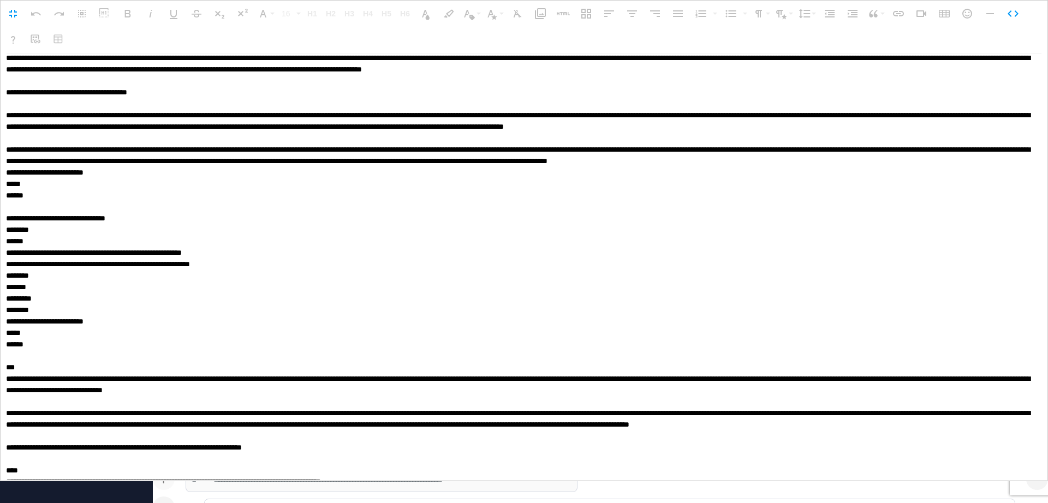
scroll to position [0, 0]
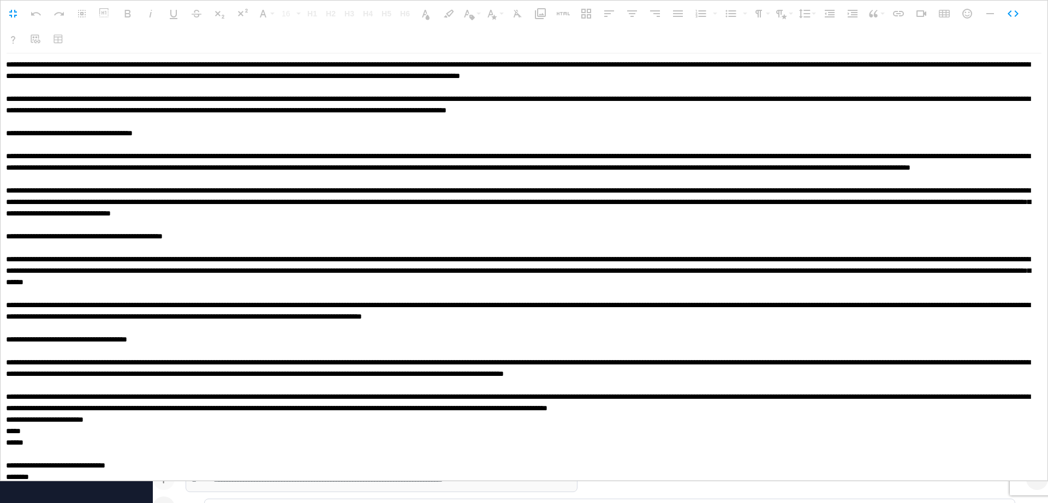
drag, startPoint x: 884, startPoint y: 465, endPoint x: 0, endPoint y: 62, distance: 971.3
click at [0, 62] on div "**********" at bounding box center [524, 268] width 1048 height 428
click at [1016, 14] on icon "button" at bounding box center [1013, 13] width 13 height 13
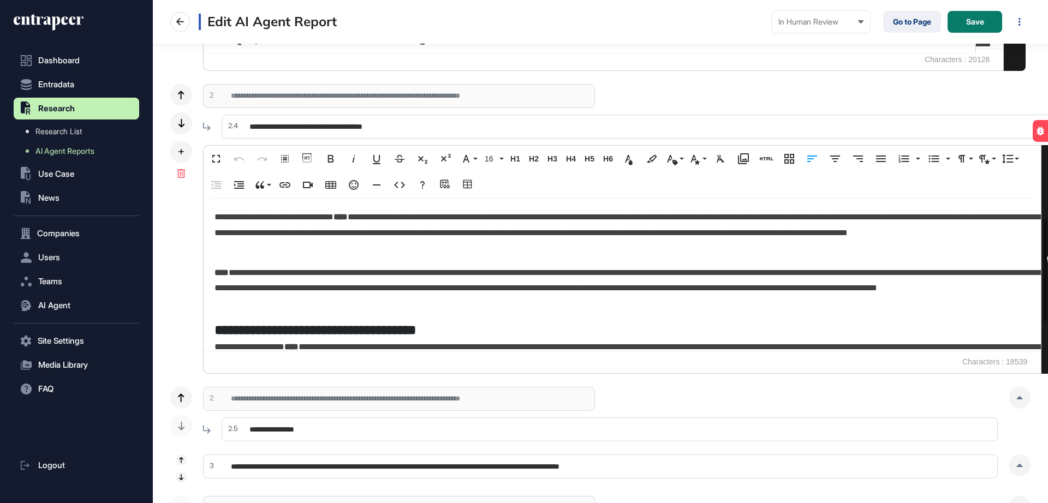
scroll to position [1, 1]
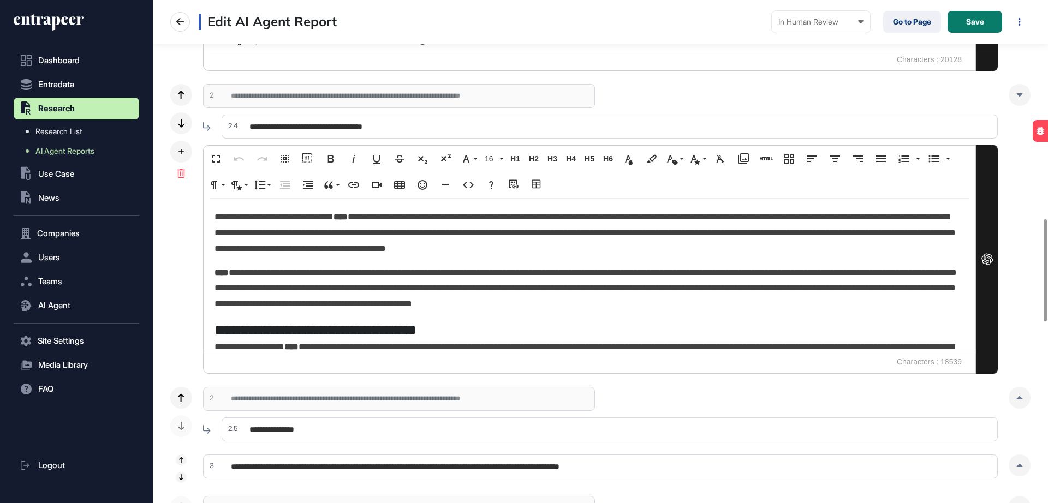
click at [1013, 387] on div "**********" at bounding box center [600, 414] width 860 height 55
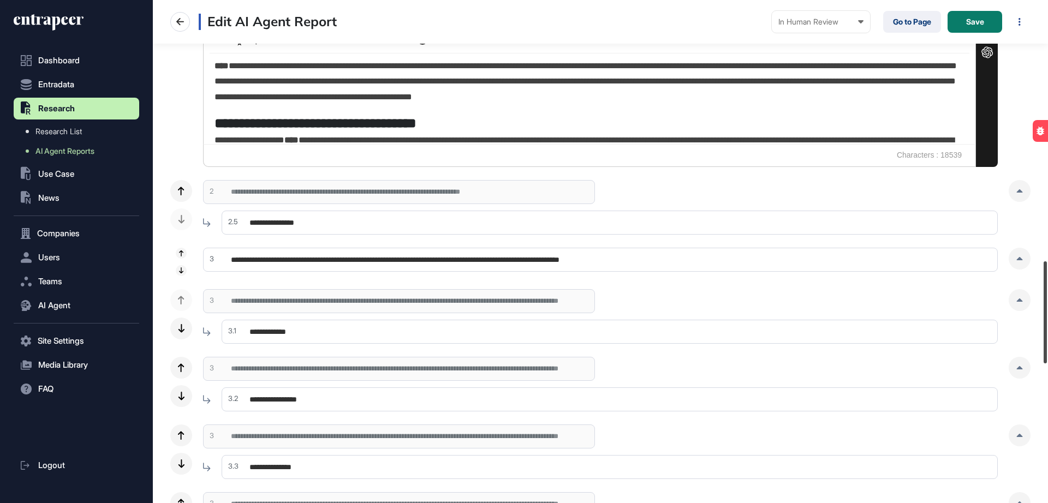
scroll to position [1285, 0]
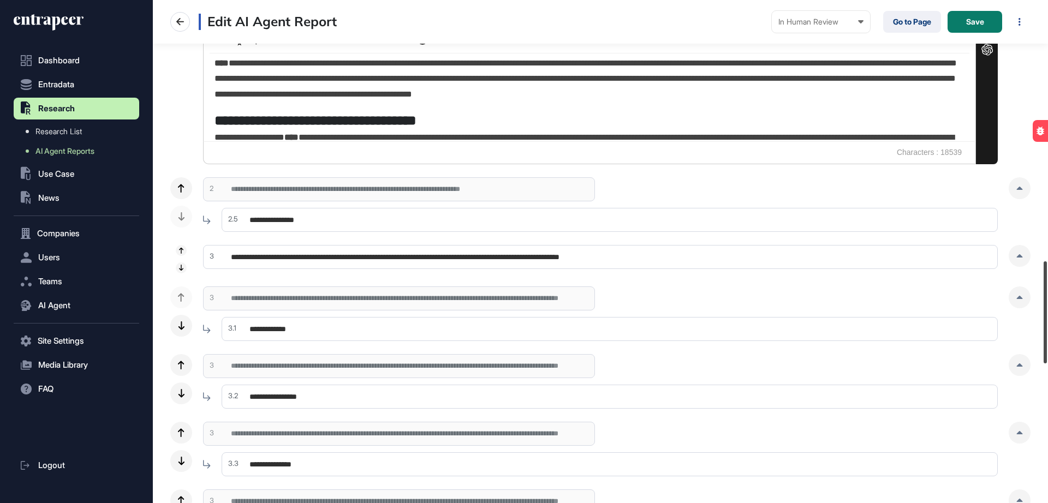
drag, startPoint x: 1047, startPoint y: 236, endPoint x: 1048, endPoint y: 279, distance: 42.6
click at [1047, 279] on div at bounding box center [1045, 313] width 3 height 102
drag, startPoint x: 602, startPoint y: 255, endPoint x: 219, endPoint y: 241, distance: 383.0
click at [1010, 246] on div at bounding box center [1020, 256] width 22 height 22
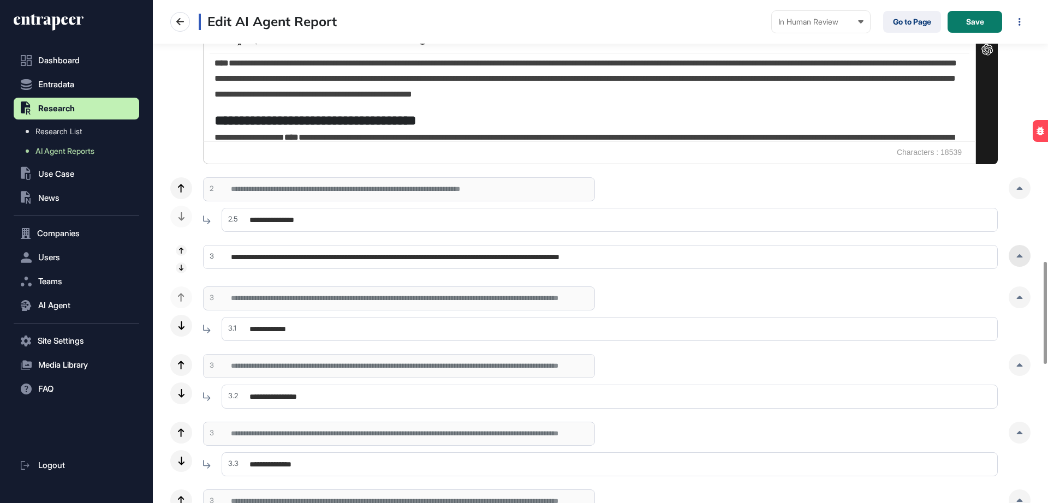
click at [1015, 254] on div at bounding box center [1020, 256] width 22 height 22
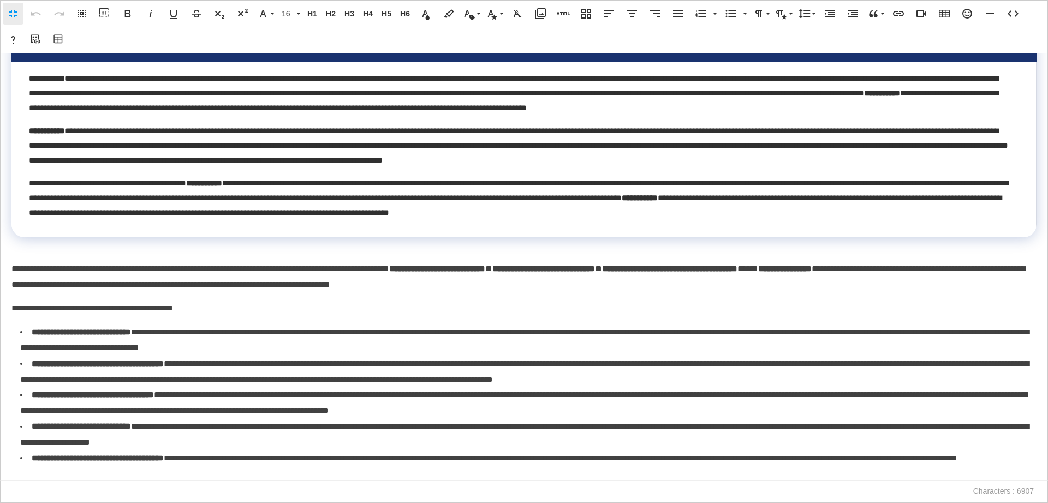
scroll to position [446, 0]
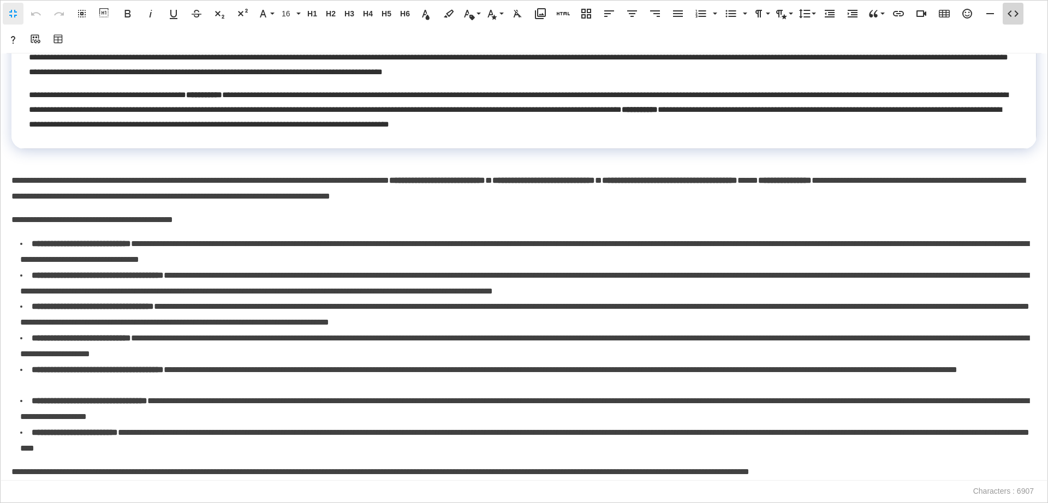
click at [1018, 10] on icon "button" at bounding box center [1013, 13] width 13 height 13
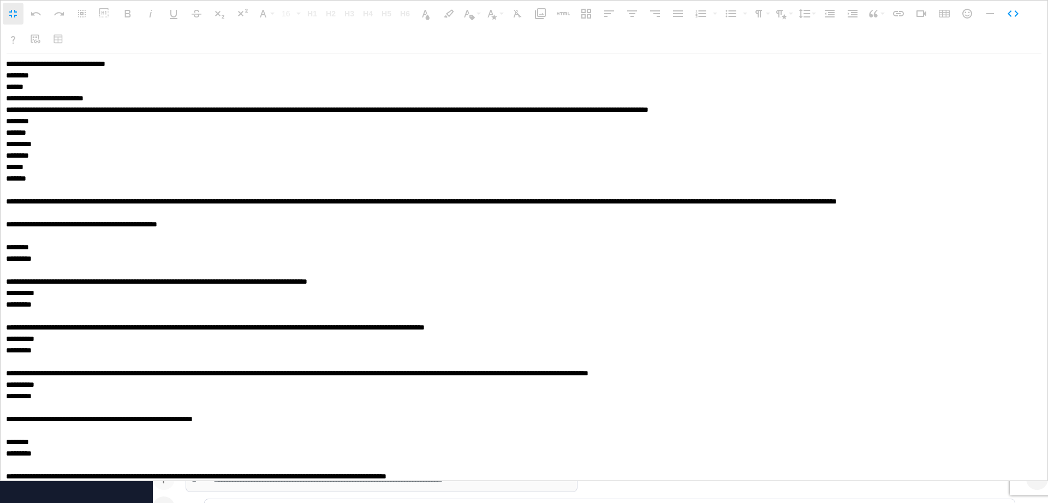
scroll to position [1246, 0]
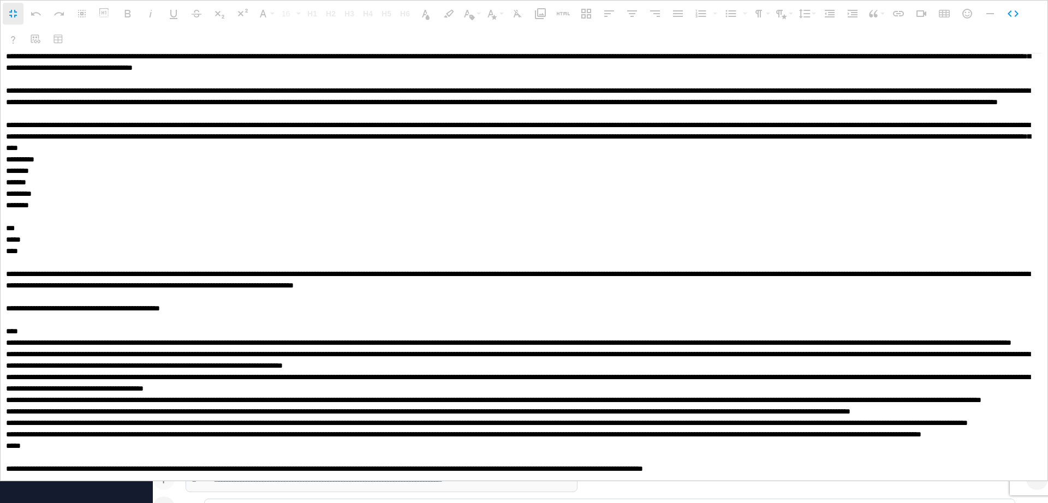
drag, startPoint x: 106, startPoint y: 464, endPoint x: 47, endPoint y: 363, distance: 117.2
drag, startPoint x: 47, startPoint y: 363, endPoint x: 84, endPoint y: 462, distance: 106.6
click at [84, 462] on textarea at bounding box center [521, 267] width 1040 height 428
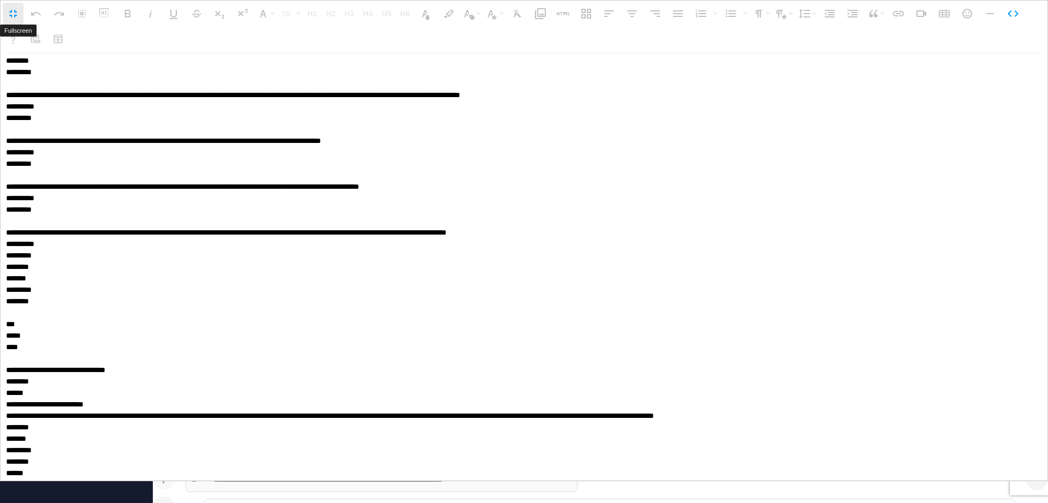
scroll to position [0, 0]
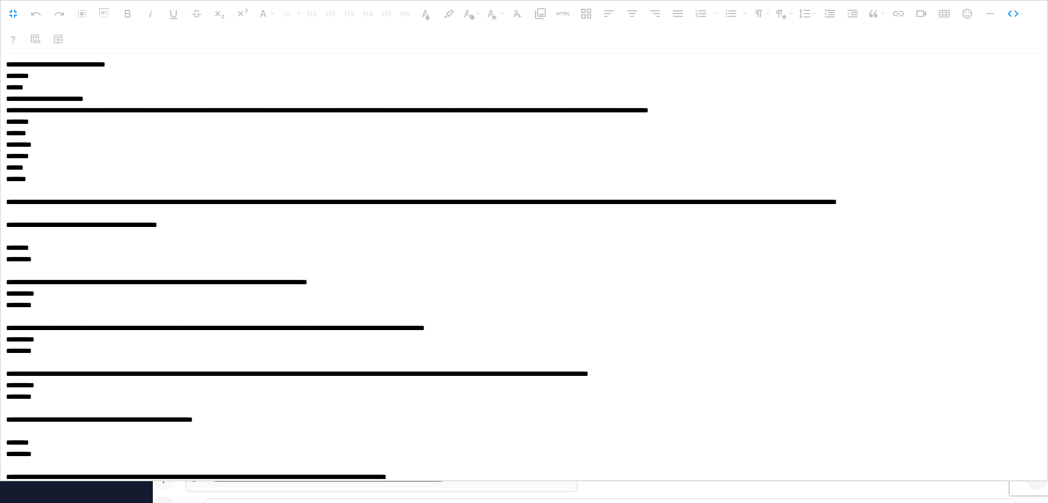
drag, startPoint x: 84, startPoint y: 462, endPoint x: 0, endPoint y: 57, distance: 414.3
click at [0, 57] on div "**********" at bounding box center [524, 268] width 1048 height 428
click at [1015, 8] on icon "button" at bounding box center [1013, 13] width 13 height 13
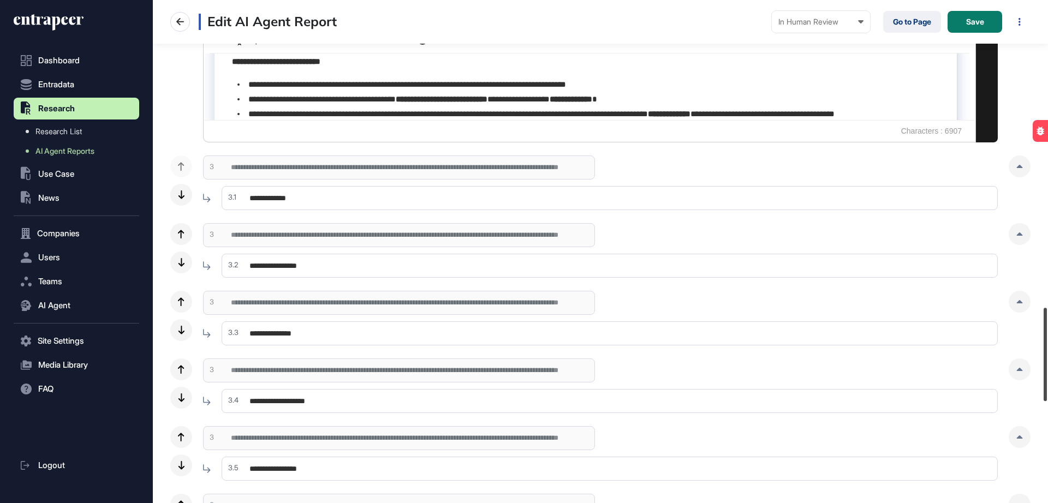
scroll to position [1652, 0]
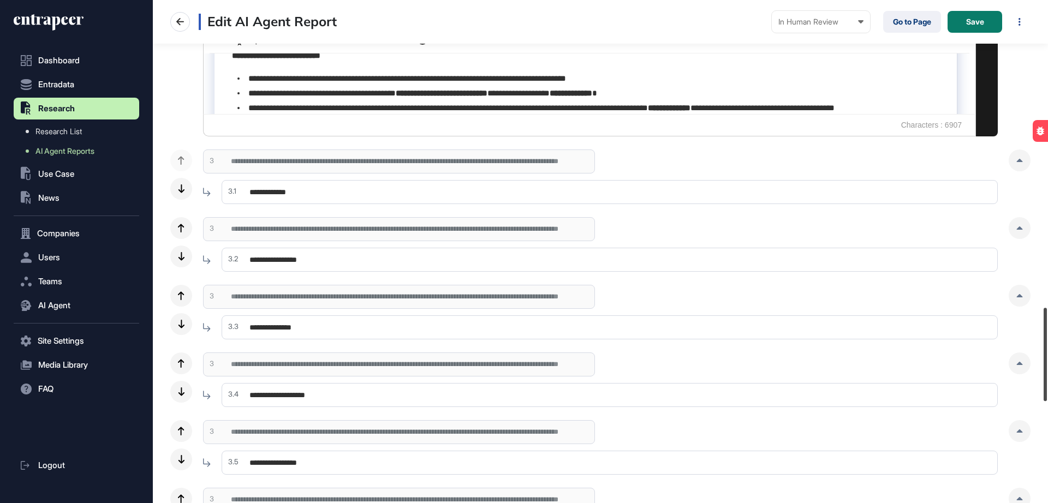
drag, startPoint x: 1047, startPoint y: 281, endPoint x: 1048, endPoint y: 349, distance: 68.3
click at [1047, 349] on div at bounding box center [1045, 354] width 3 height 93
click at [515, 193] on input "**********" at bounding box center [610, 192] width 776 height 24
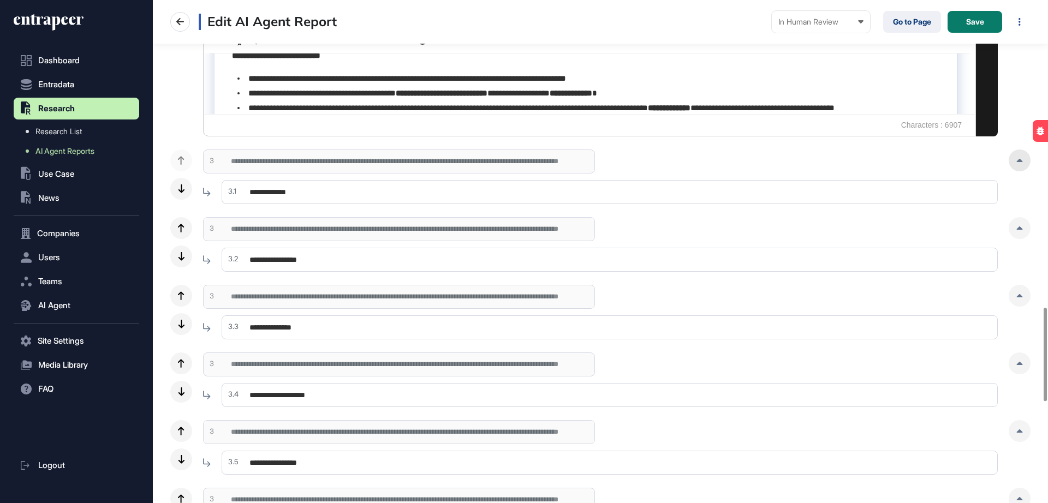
click at [1012, 164] on div at bounding box center [1020, 161] width 22 height 22
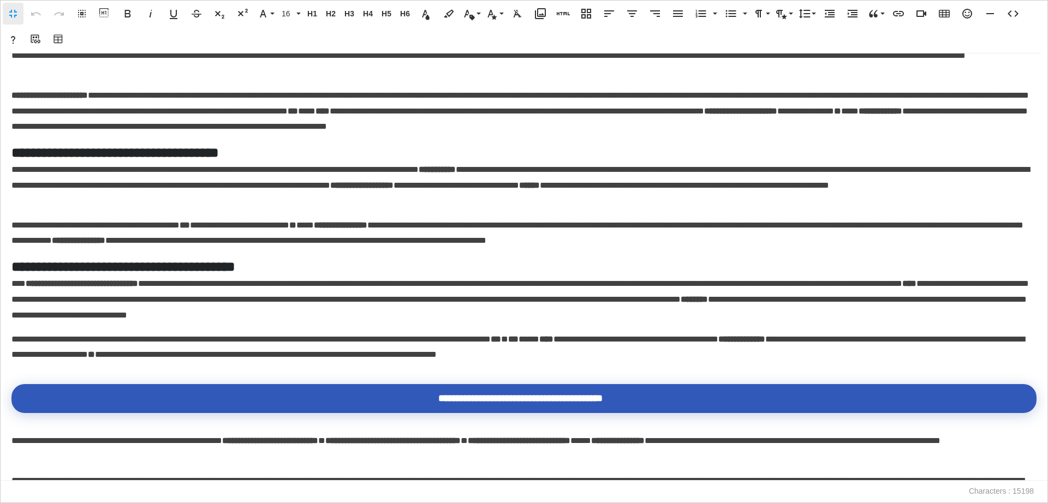
scroll to position [0, 0]
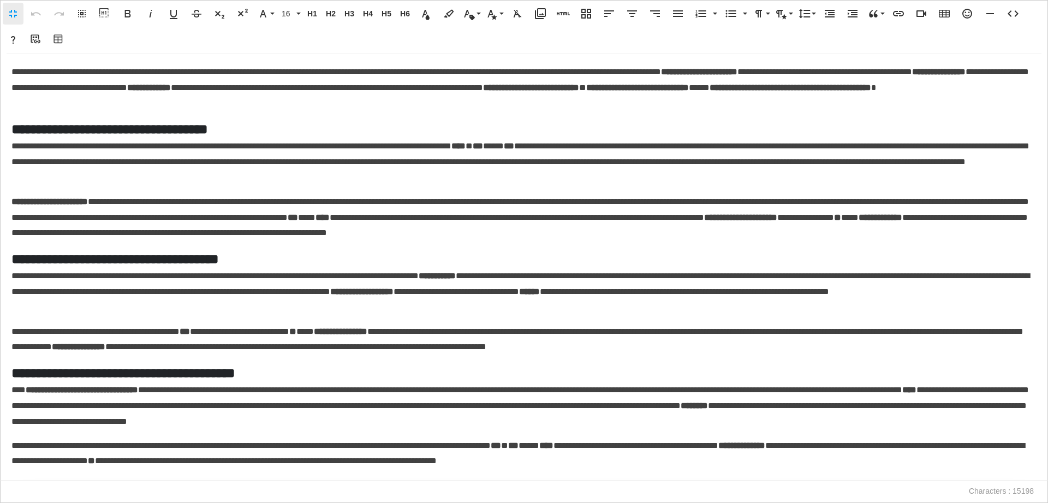
click at [280, 127] on h5 "**********" at bounding box center [520, 129] width 1018 height 19
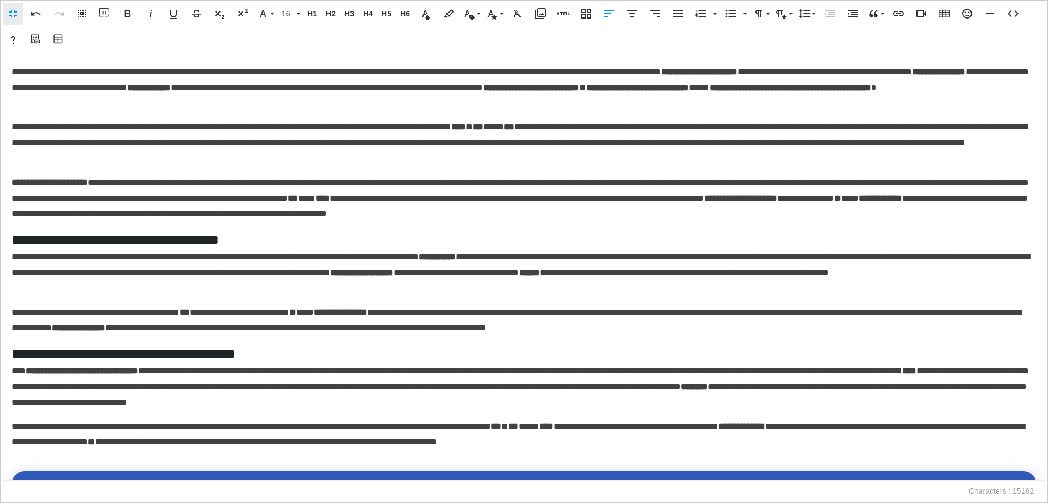
click at [346, 242] on h5 "**********" at bounding box center [520, 239] width 1018 height 19
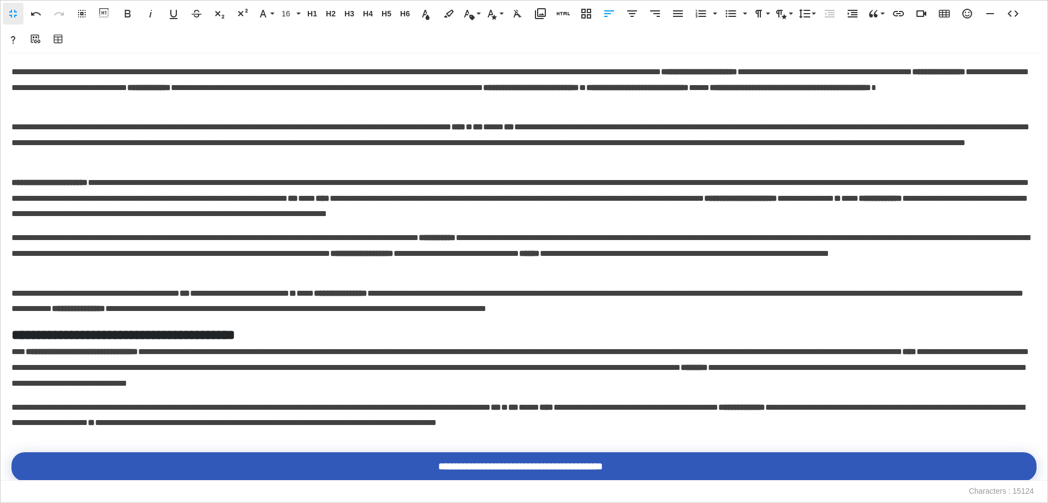
click at [313, 332] on h5 "**********" at bounding box center [520, 334] width 1018 height 19
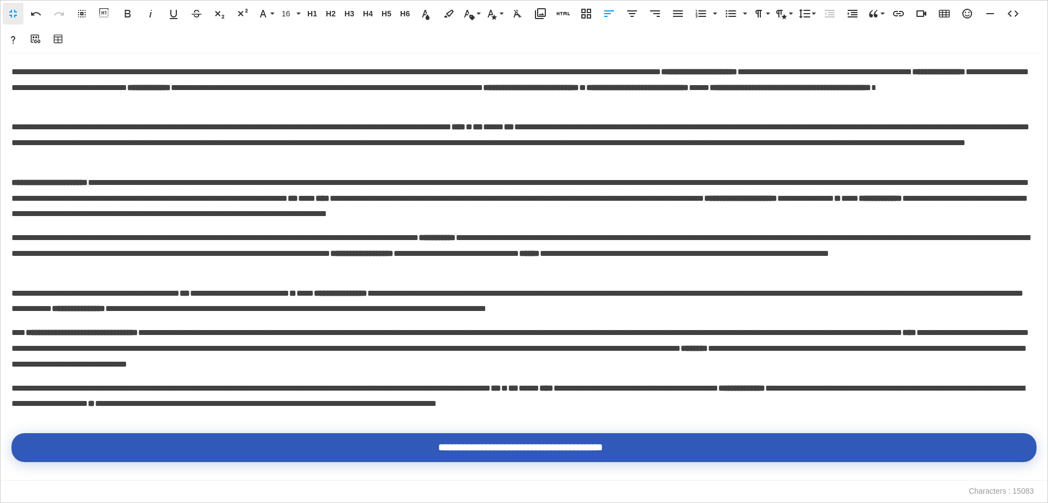
drag, startPoint x: 1038, startPoint y: 46, endPoint x: 1041, endPoint y: 53, distance: 7.6
click at [1041, 53] on div "Fullscreen Undo Redo Select All Show blocks Bold Italic Underline Strikethrough…" at bounding box center [524, 251] width 1048 height 503
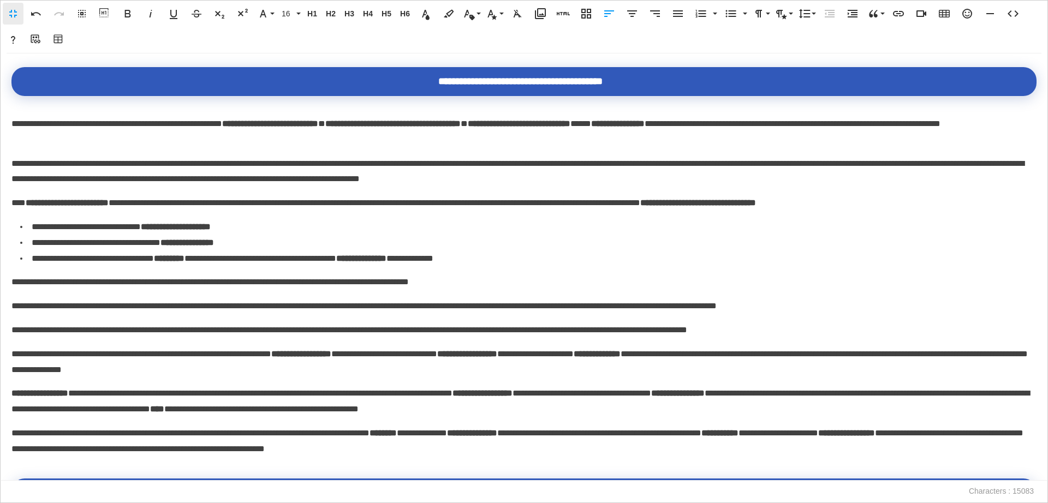
scroll to position [371, 0]
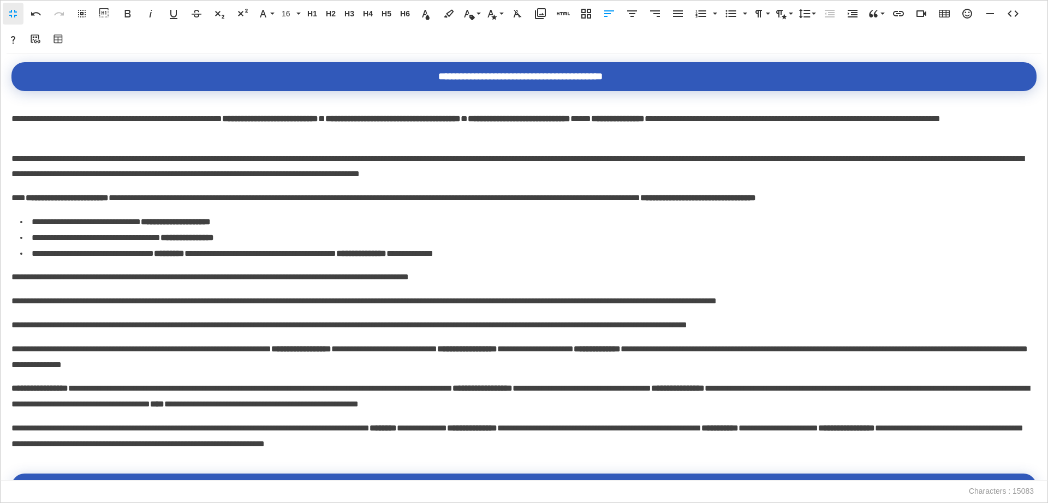
click at [537, 327] on p "**********" at bounding box center [520, 326] width 1018 height 16
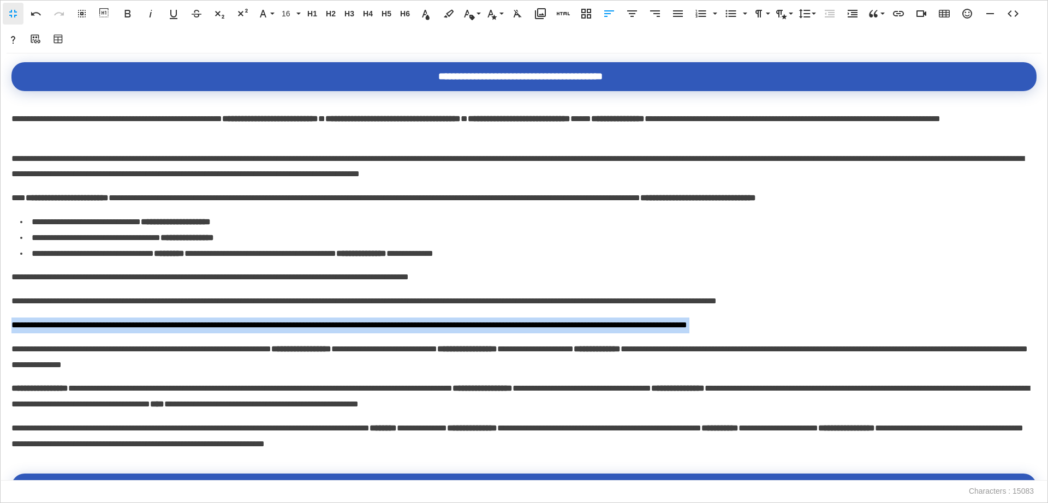
click at [537, 327] on p "**********" at bounding box center [520, 326] width 1018 height 16
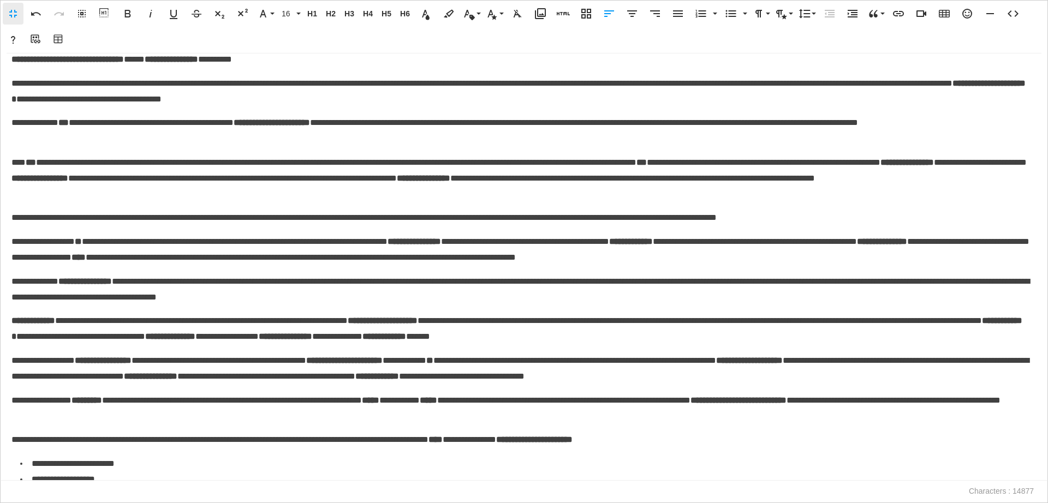
scroll to position [1331, 0]
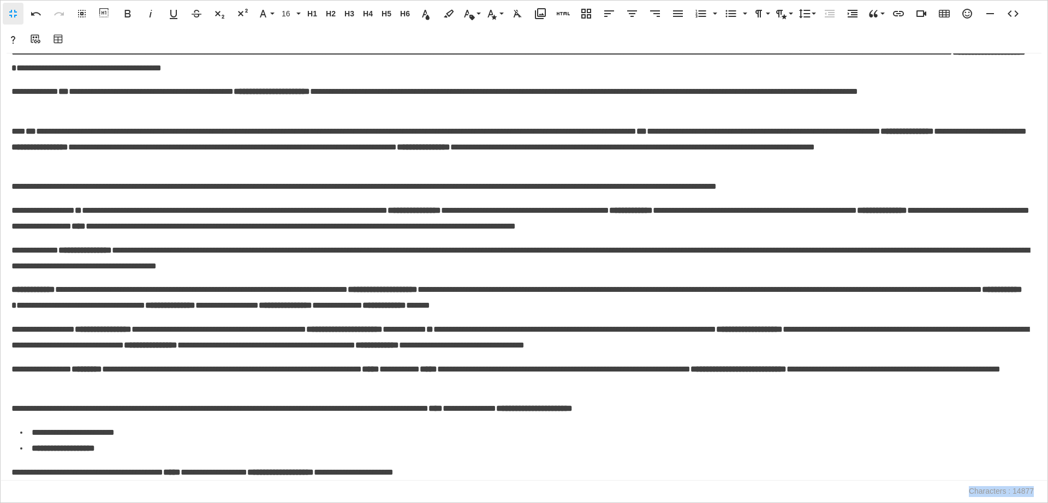
drag, startPoint x: 1036, startPoint y: 490, endPoint x: 1039, endPoint y: 452, distance: 38.9
click at [1039, 452] on div "Fullscreen Undo Redo Select All Show blocks Bold Italic Underline Strikethrough…" at bounding box center [524, 251] width 1048 height 503
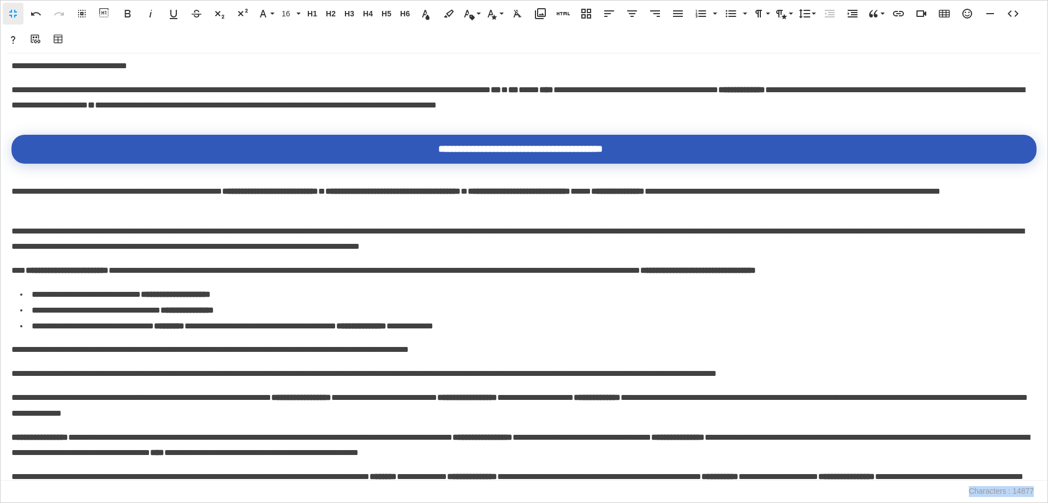
scroll to position [311, 0]
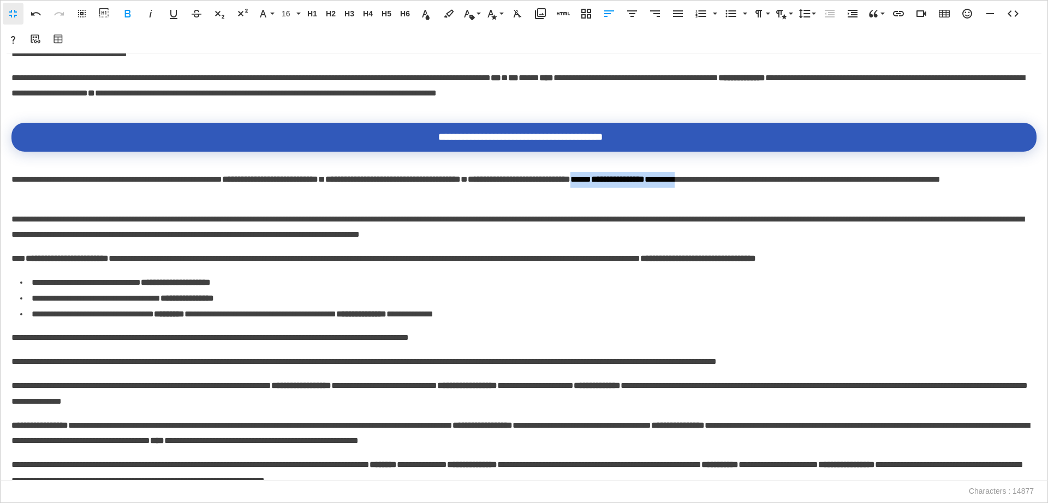
drag, startPoint x: 742, startPoint y: 185, endPoint x: 878, endPoint y: 177, distance: 136.1
click at [878, 177] on p "**********" at bounding box center [520, 179] width 1018 height 47
click at [571, 183] on strong "**********" at bounding box center [519, 179] width 103 height 8
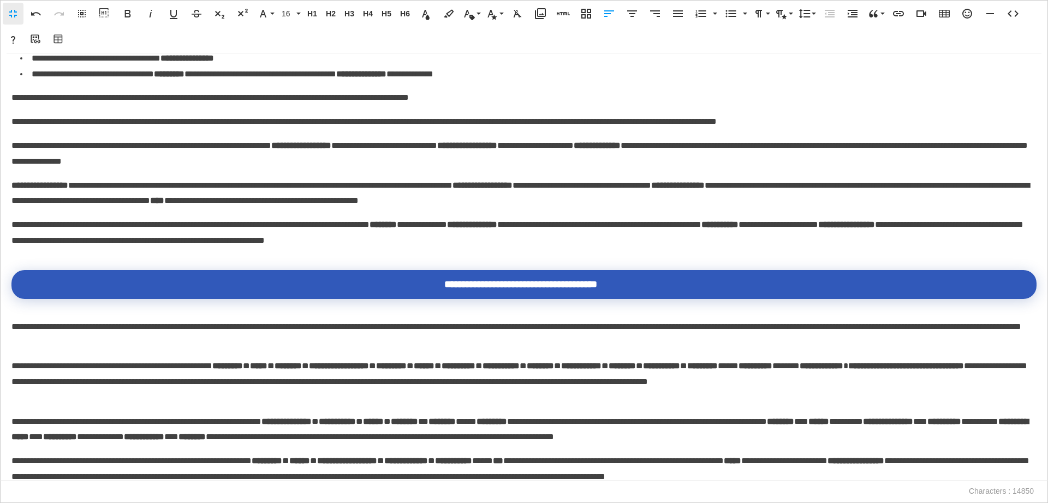
scroll to position [569, 0]
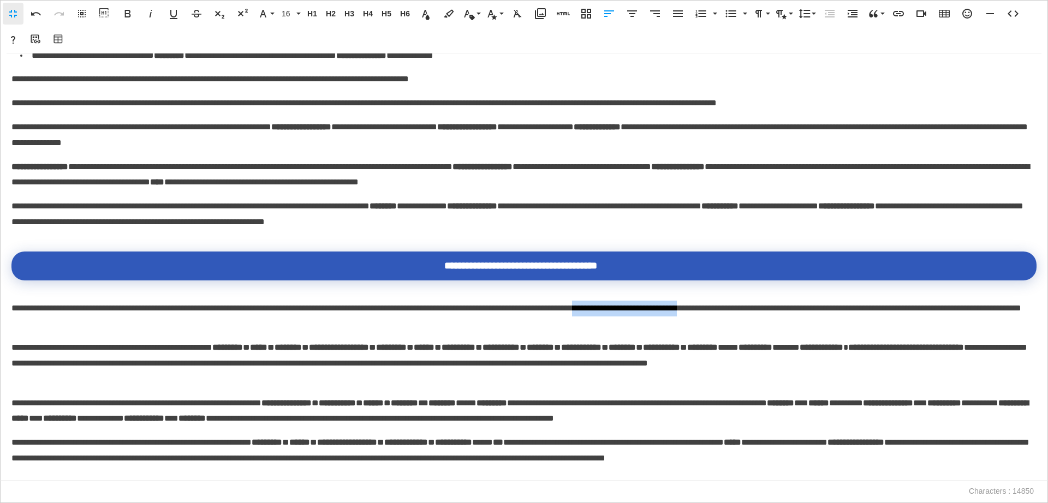
drag, startPoint x: 717, startPoint y: 314, endPoint x: 852, endPoint y: 313, distance: 135.4
click at [852, 313] on p "**********" at bounding box center [520, 308] width 1018 height 47
click at [541, 314] on p "**********" at bounding box center [520, 308] width 1018 height 47
click at [536, 310] on p "**********" at bounding box center [520, 308] width 1018 height 47
drag, startPoint x: 1048, startPoint y: 257, endPoint x: 1048, endPoint y: 270, distance: 12.6
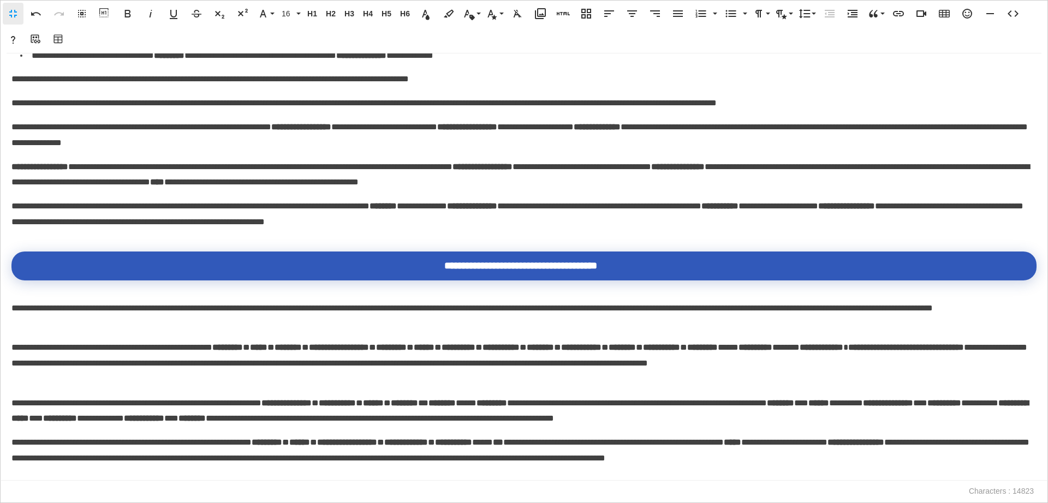
click at [1048, 270] on div "**********" at bounding box center [524, 268] width 1048 height 428
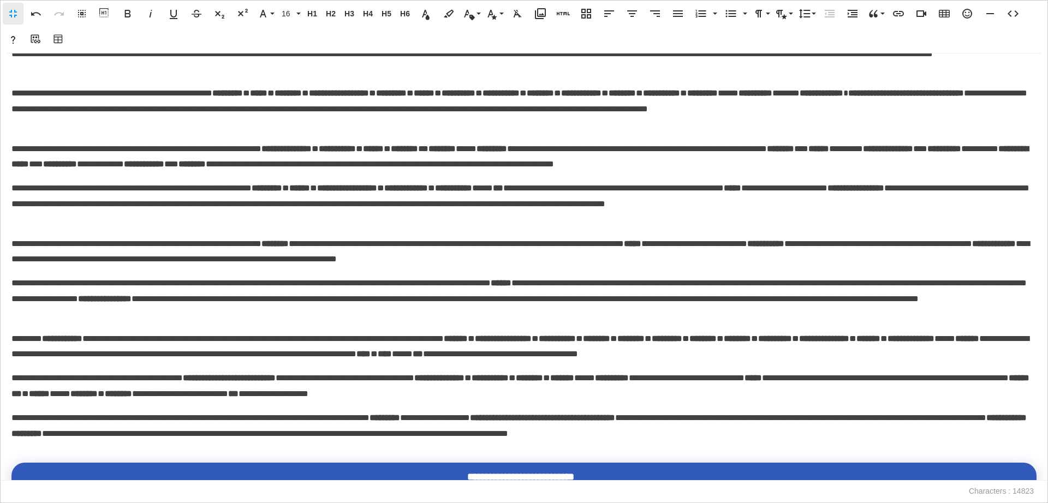
scroll to position [829, 0]
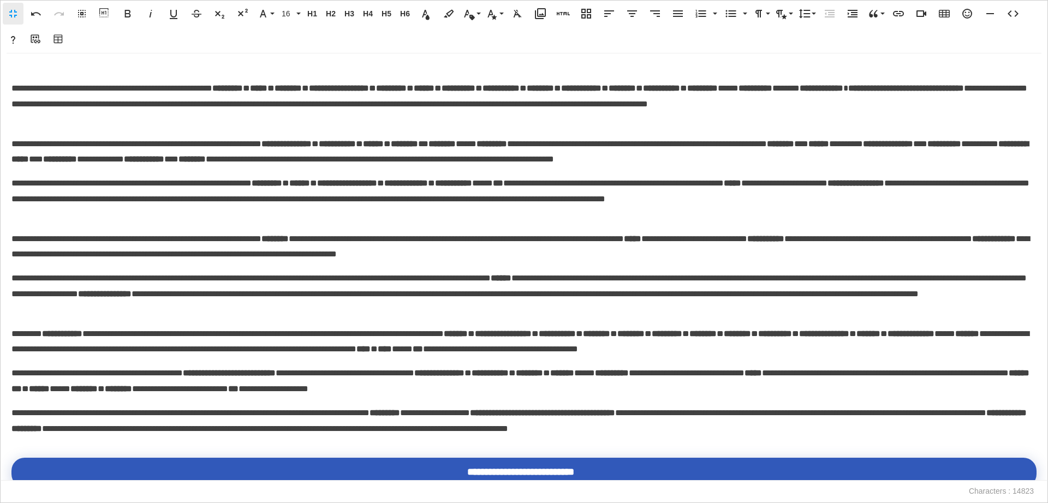
click at [659, 235] on p "**********" at bounding box center [520, 248] width 1018 height 32
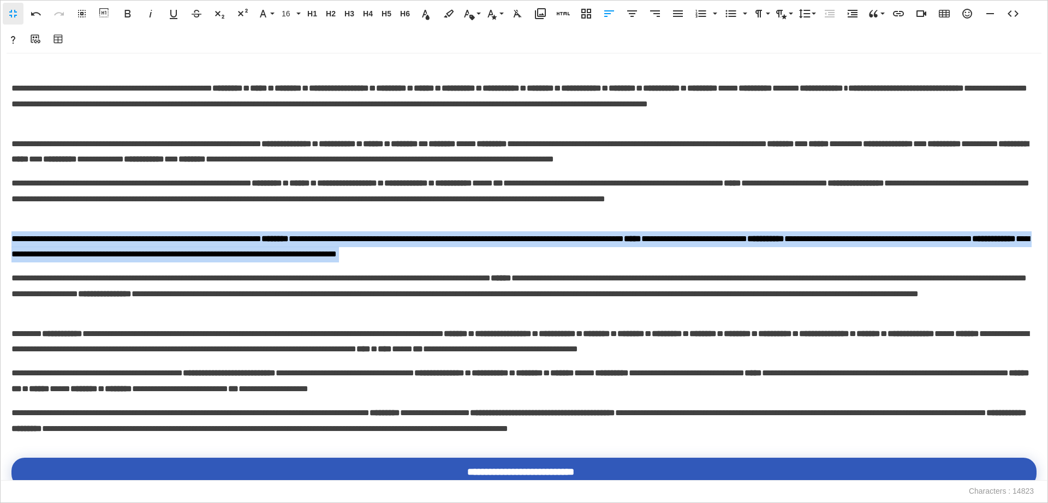
click at [659, 235] on p "**********" at bounding box center [520, 248] width 1018 height 32
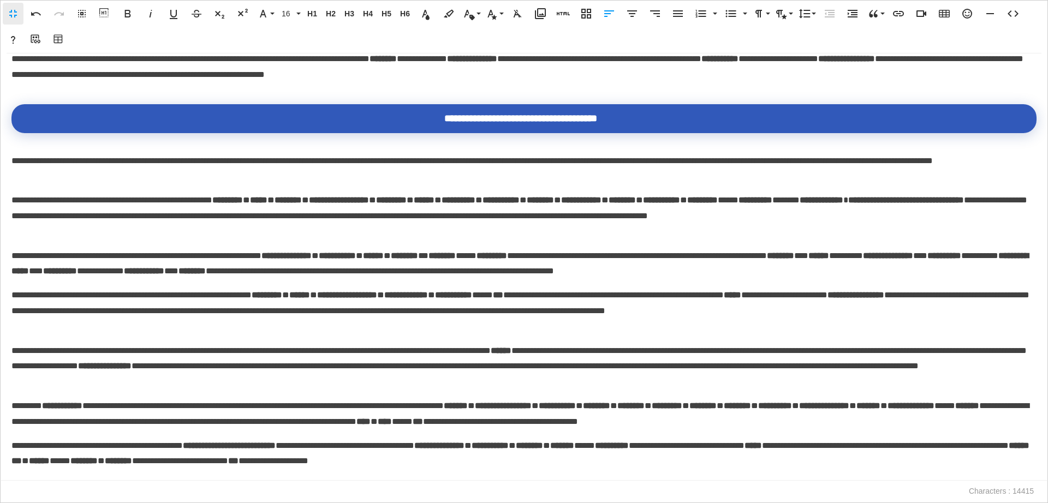
scroll to position [719, 0]
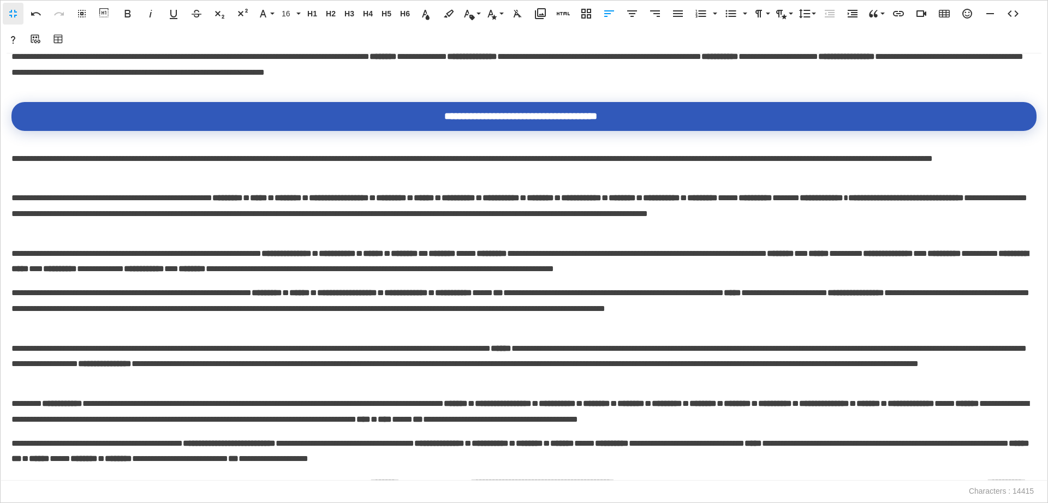
click at [637, 341] on p "**********" at bounding box center [520, 364] width 1018 height 47
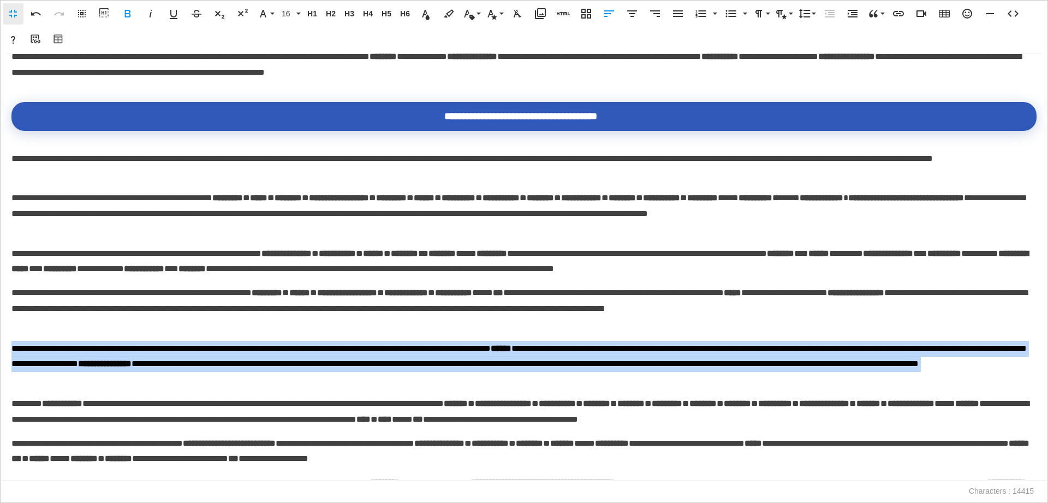
click at [637, 341] on p "**********" at bounding box center [520, 364] width 1018 height 47
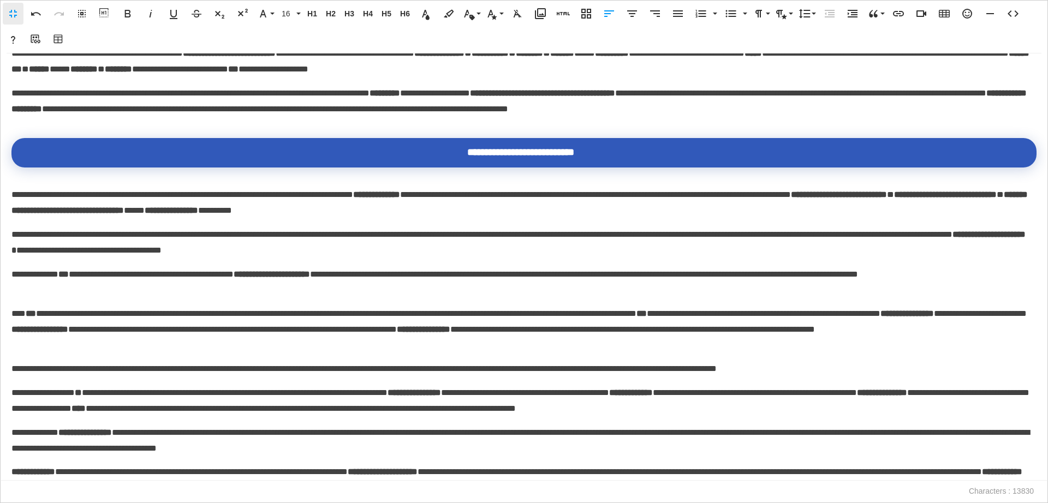
scroll to position [1056, 0]
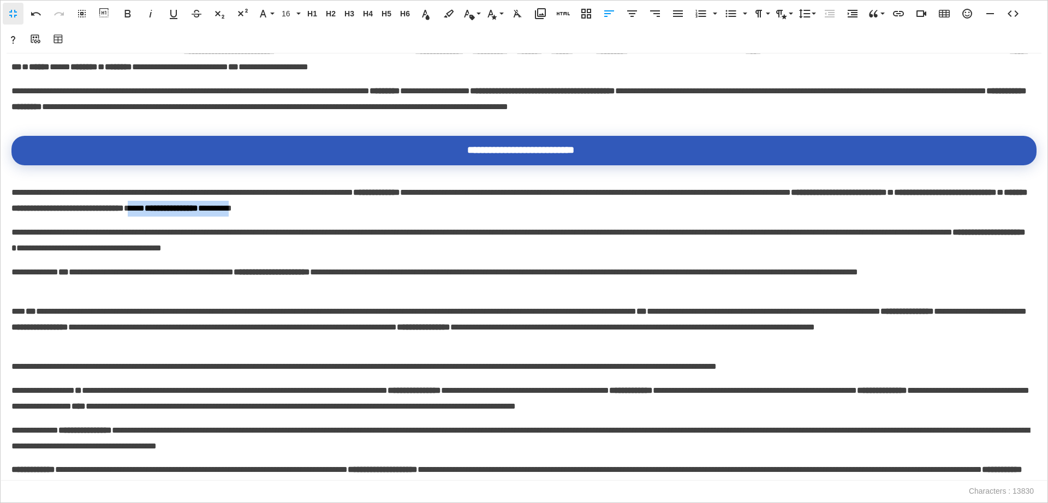
drag, startPoint x: 431, startPoint y: 211, endPoint x: 562, endPoint y: 211, distance: 131.6
click at [562, 211] on p "**********" at bounding box center [520, 193] width 1018 height 47
click at [238, 210] on strong "**********" at bounding box center [519, 200] width 1017 height 24
click at [232, 209] on p "**********" at bounding box center [520, 193] width 1018 height 47
click at [234, 212] on p "**********" at bounding box center [520, 193] width 1018 height 47
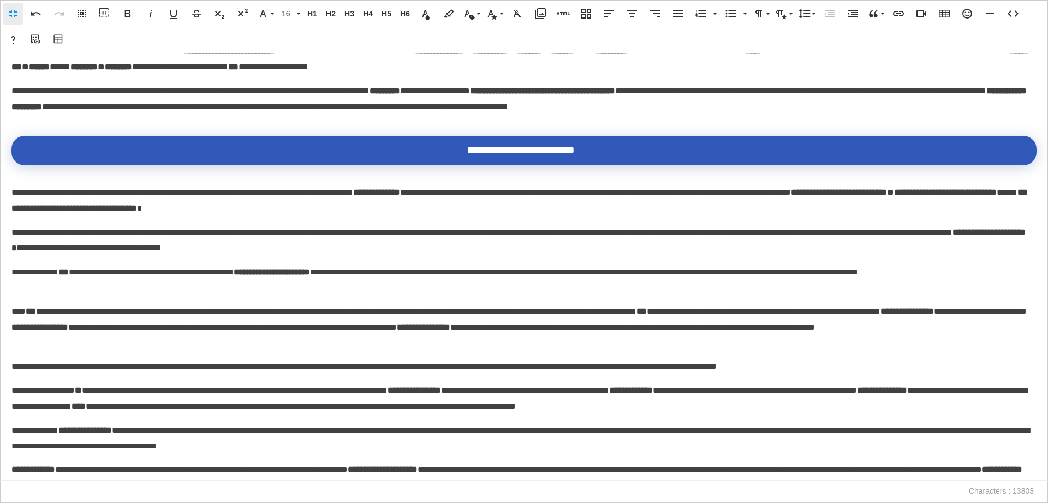
drag, startPoint x: 1048, startPoint y: 391, endPoint x: 1048, endPoint y: 397, distance: 6.6
click at [1048, 397] on div "**********" at bounding box center [524, 268] width 1048 height 428
drag, startPoint x: 1038, startPoint y: 377, endPoint x: 1047, endPoint y: 392, distance: 17.9
click at [1047, 392] on div "**********" at bounding box center [524, 268] width 1048 height 428
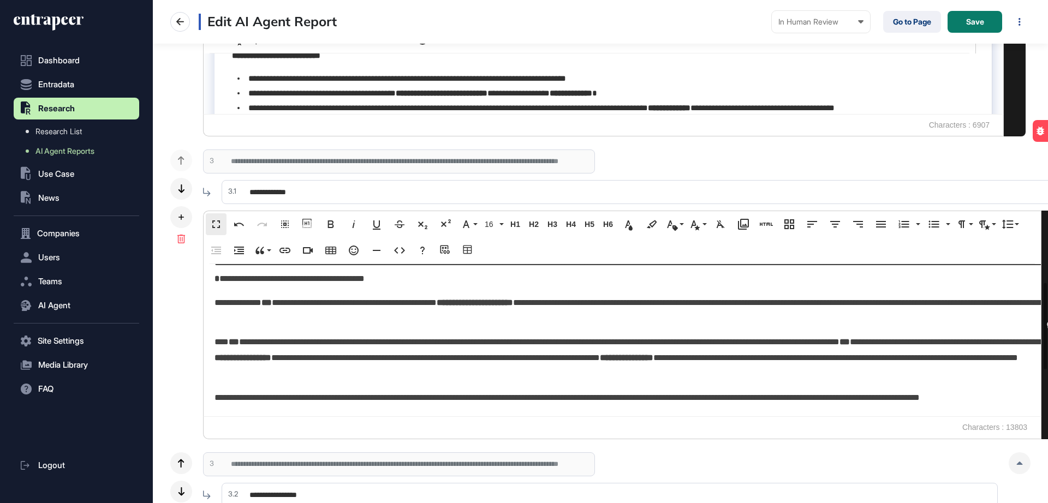
scroll to position [1299, 0]
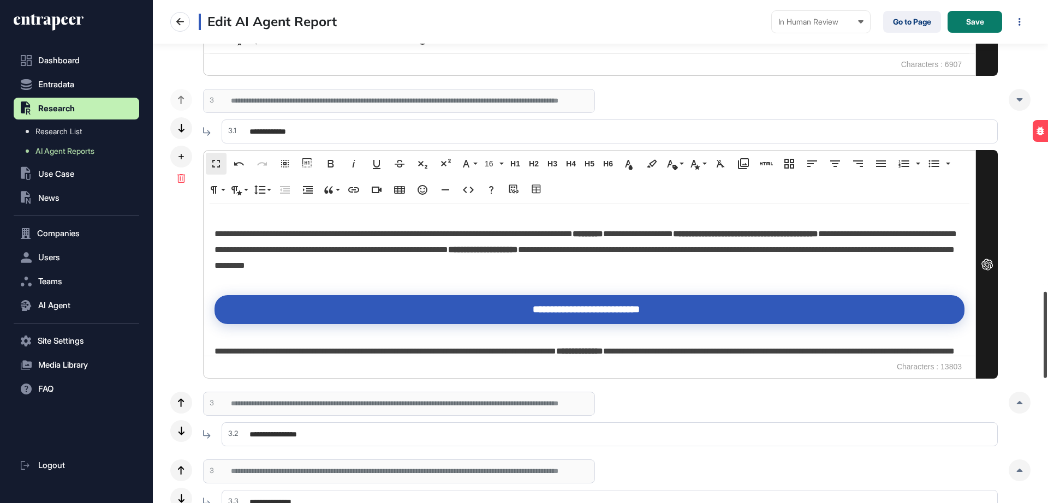
drag, startPoint x: 1048, startPoint y: 312, endPoint x: 1041, endPoint y: 324, distance: 14.0
click at [1044, 324] on div at bounding box center [1045, 335] width 3 height 86
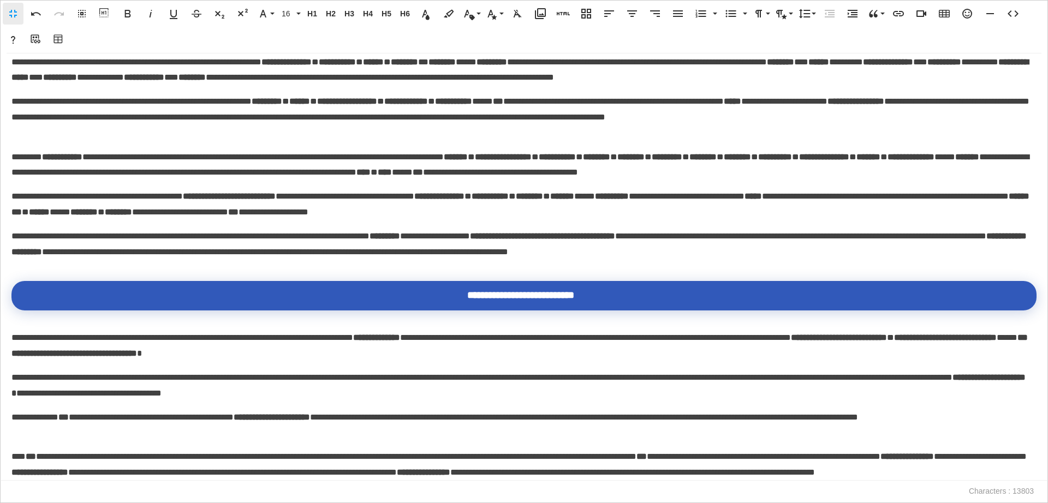
scroll to position [1236, 0]
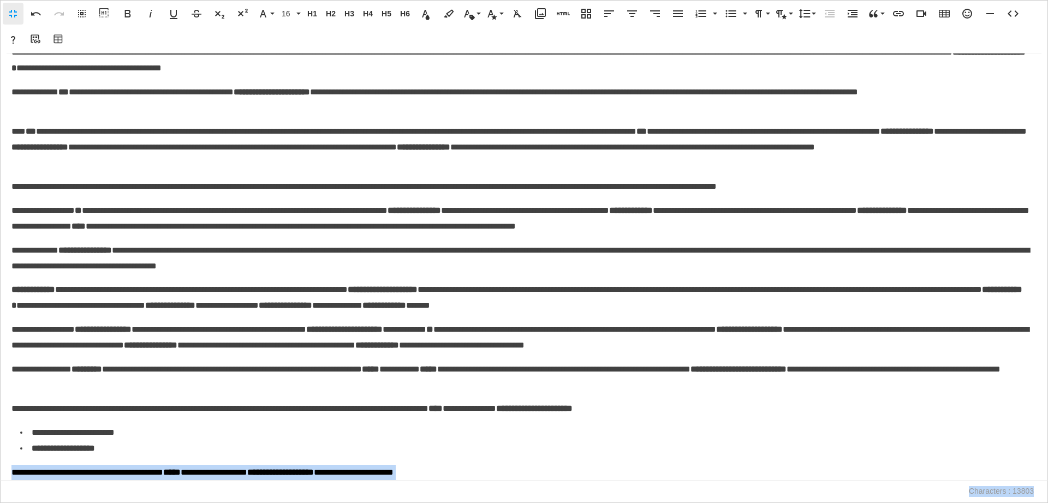
drag, startPoint x: 523, startPoint y: 484, endPoint x: 201, endPoint y: 379, distance: 338.1
click at [201, 379] on div "Fullscreen Undo Redo Select All Show blocks Bold Italic Underline Strikethrough…" at bounding box center [524, 251] width 1048 height 503
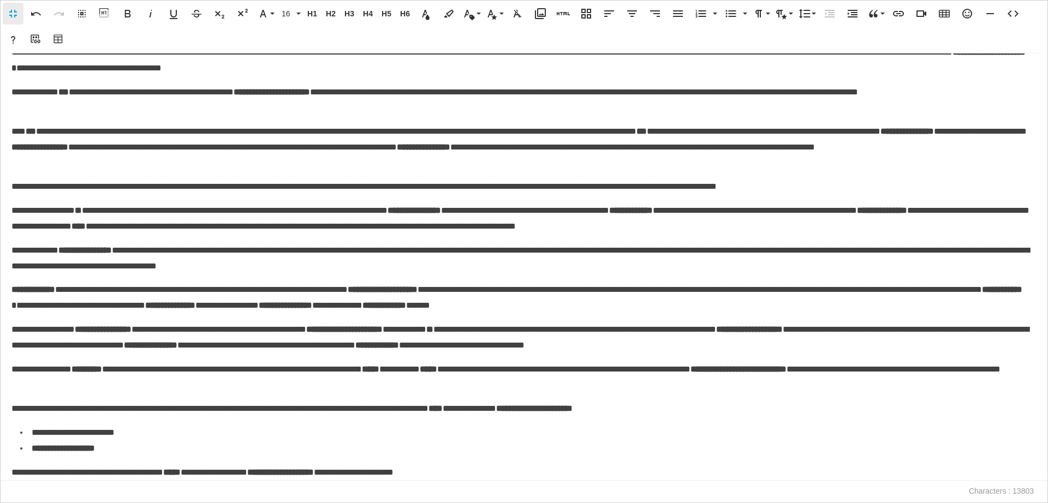
click at [201, 379] on p "**********" at bounding box center [520, 378] width 1018 height 32
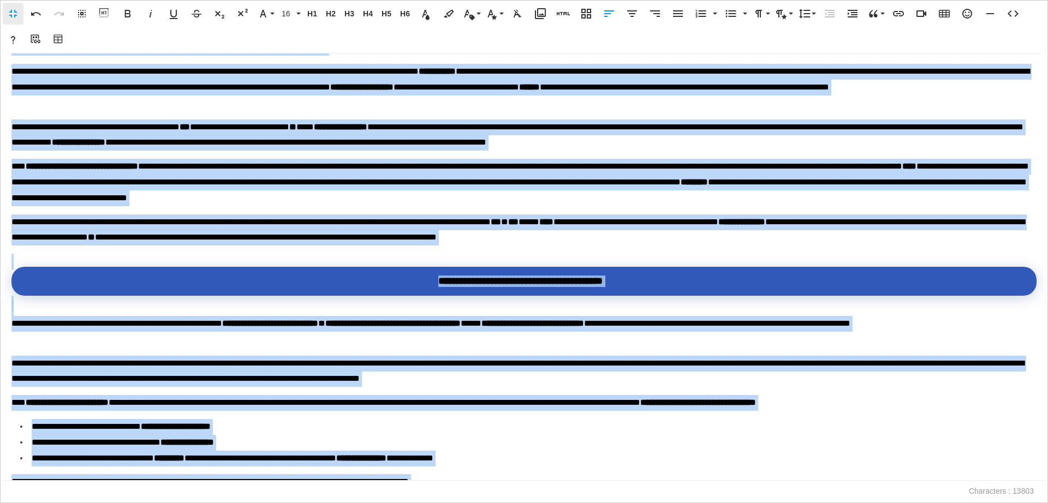
scroll to position [0, 0]
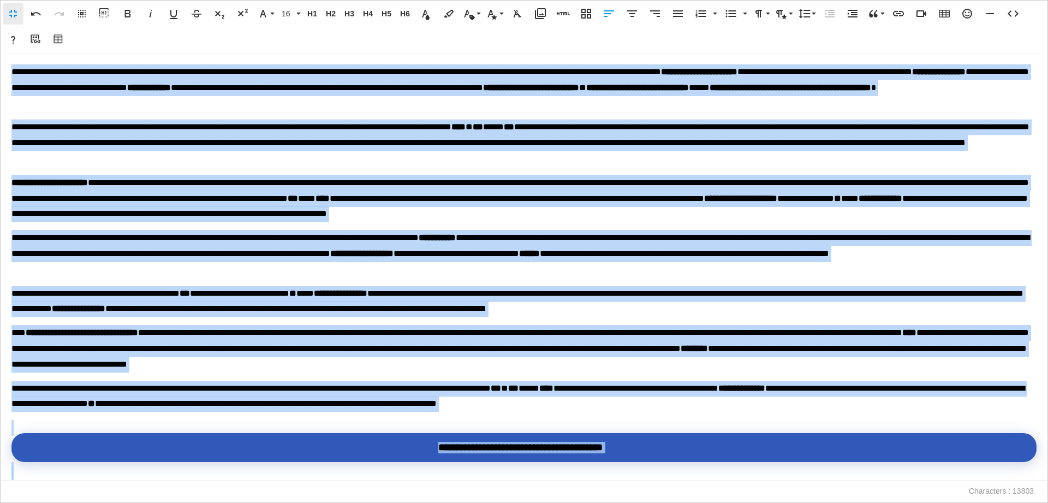
drag, startPoint x: 530, startPoint y: 469, endPoint x: 13, endPoint y: 74, distance: 650.5
click at [13, 74] on div "**********" at bounding box center [524, 267] width 1047 height 427
click at [1016, 23] on button "Code View" at bounding box center [1013, 14] width 21 height 22
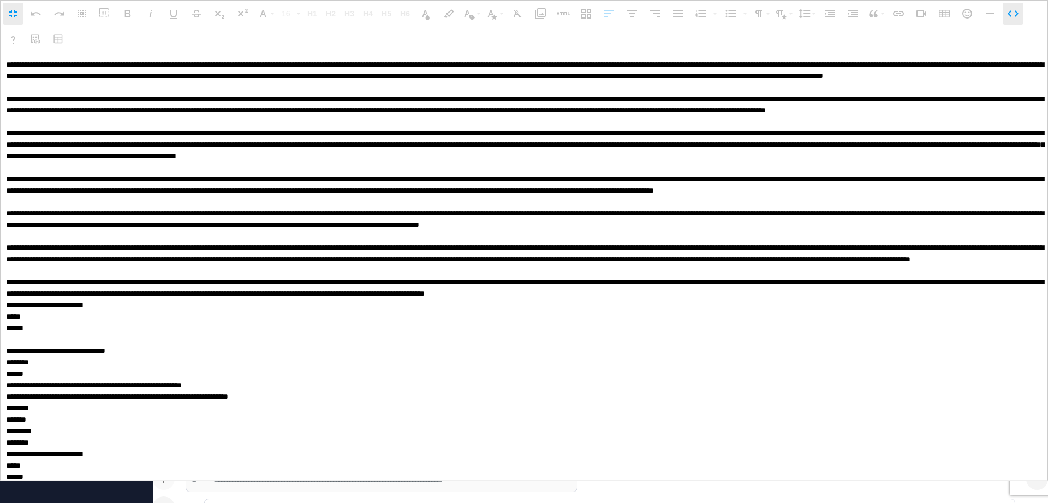
scroll to position [1693, 0]
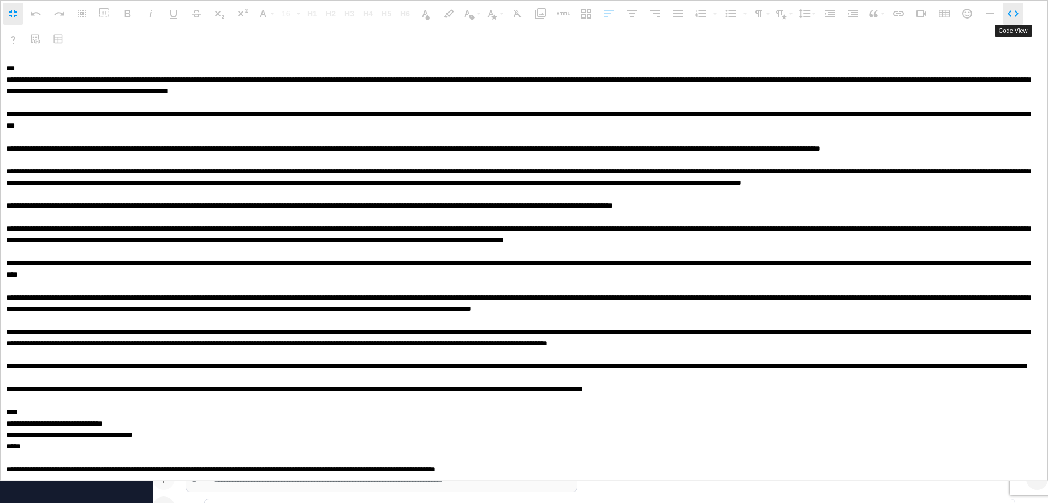
click at [1018, 10] on icon "button" at bounding box center [1013, 13] width 13 height 13
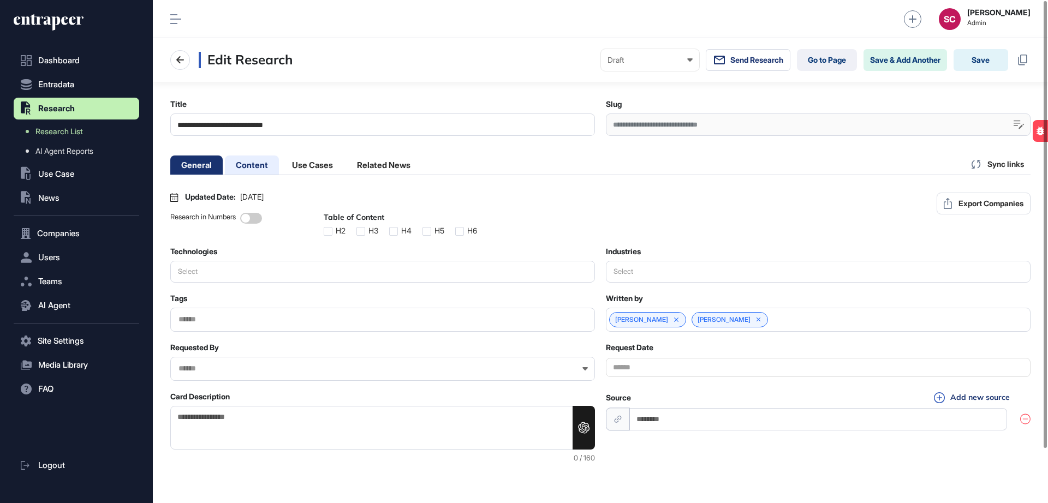
click at [281, 173] on li "Content" at bounding box center [312, 165] width 63 height 19
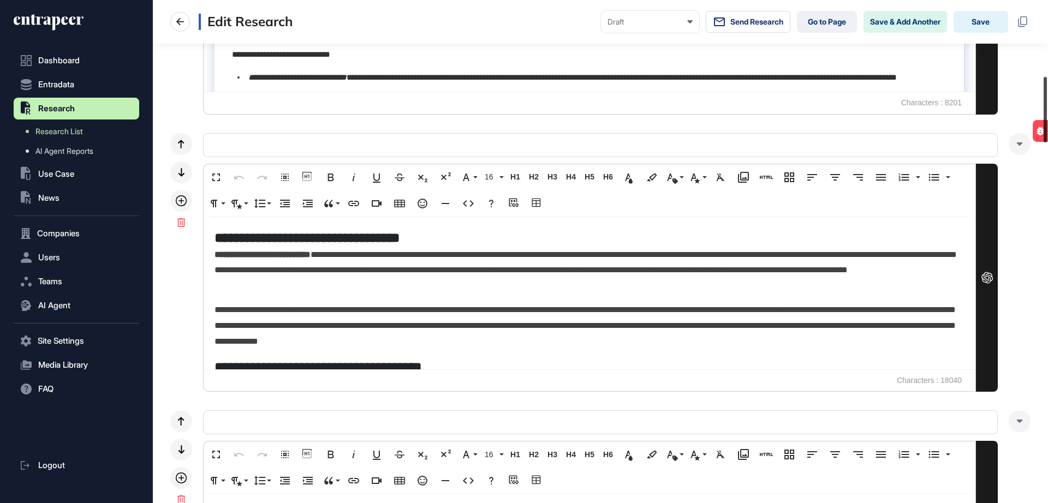
scroll to position [640, 0]
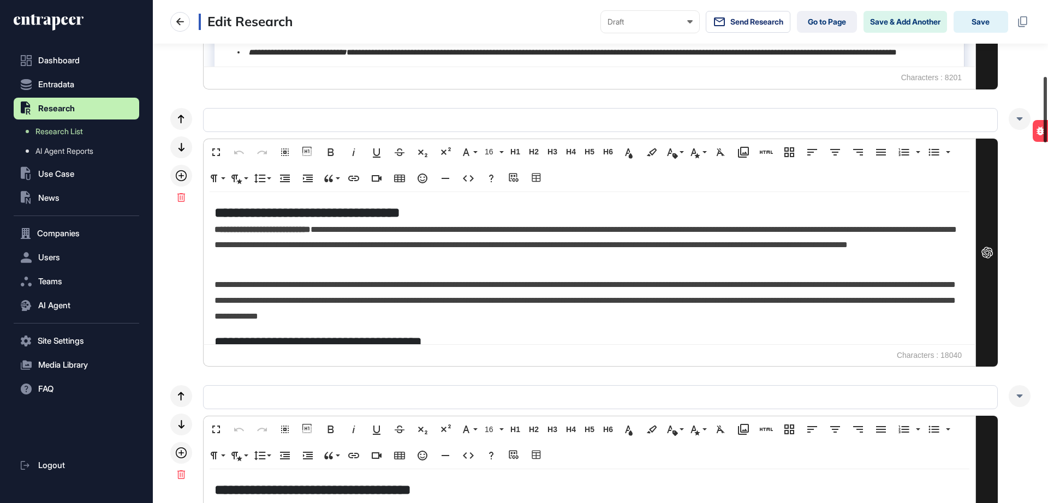
drag, startPoint x: 1046, startPoint y: 67, endPoint x: 1048, endPoint y: 149, distance: 82.5
click at [1047, 143] on div at bounding box center [1045, 110] width 3 height 66
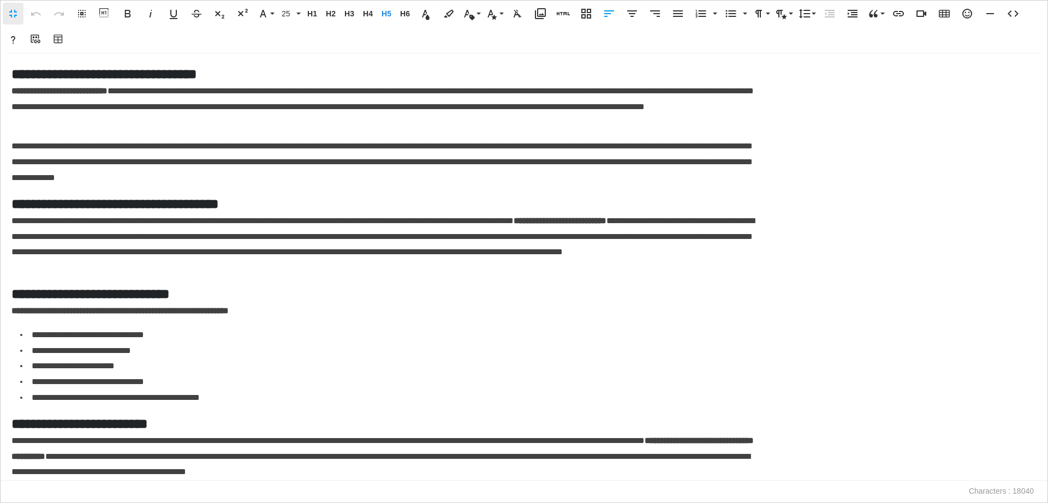
scroll to position [1, 5]
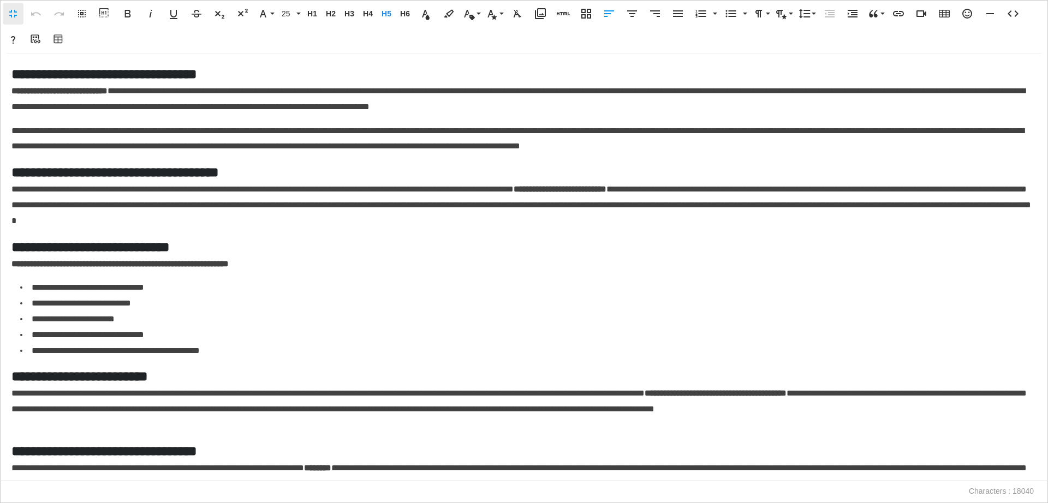
click at [280, 174] on h5 "**********" at bounding box center [520, 172] width 1018 height 19
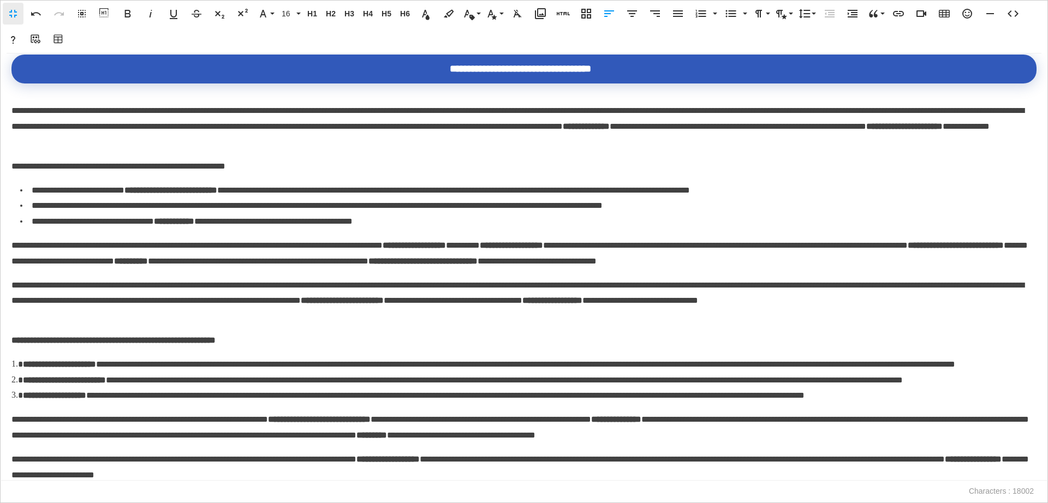
scroll to position [0, 0]
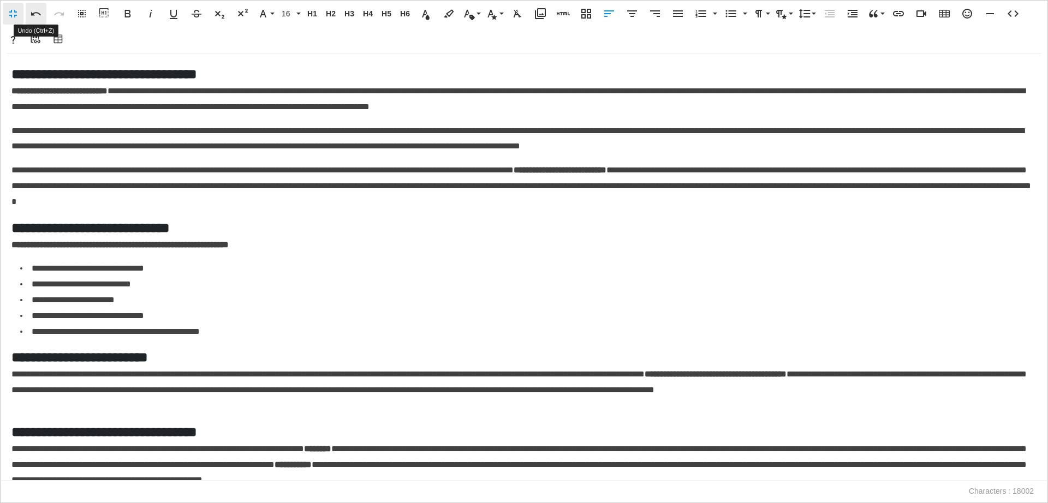
click at [35, 11] on icon "button" at bounding box center [35, 13] width 13 height 13
click at [171, 228] on h5 "**********" at bounding box center [520, 227] width 1018 height 19
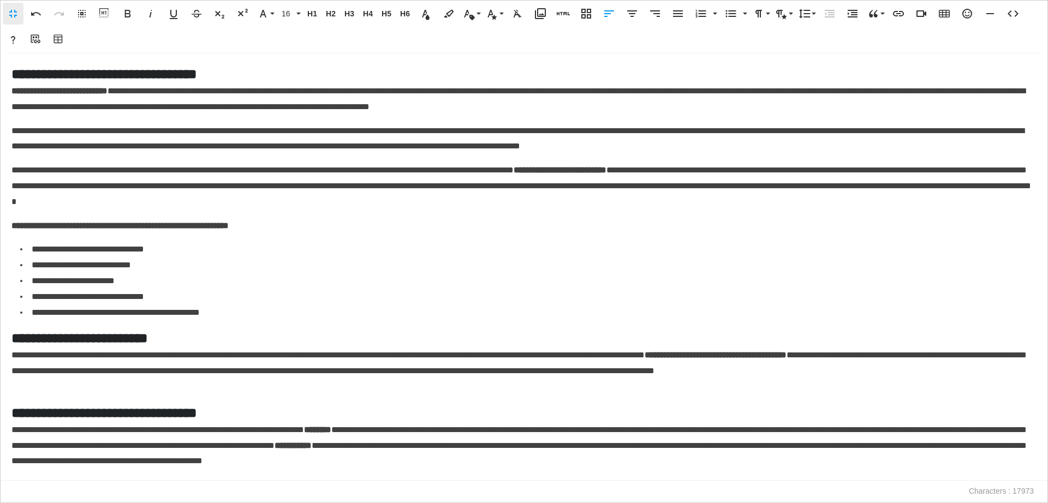
drag, startPoint x: 199, startPoint y: 335, endPoint x: 1, endPoint y: 348, distance: 198.7
click at [1, 348] on div "**********" at bounding box center [524, 267] width 1047 height 427
drag, startPoint x: 9, startPoint y: 344, endPoint x: 191, endPoint y: 331, distance: 181.7
click at [191, 331] on div "**********" at bounding box center [524, 267] width 1047 height 427
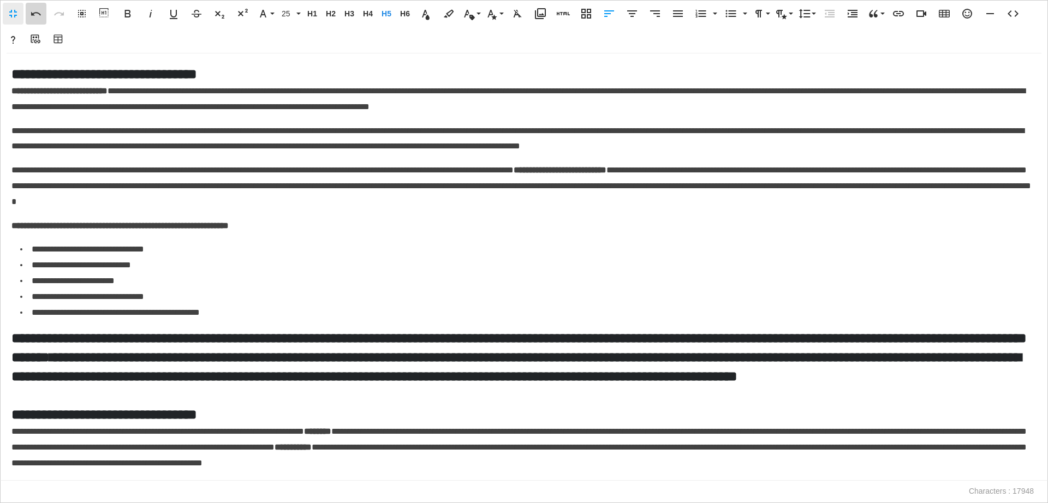
click at [31, 14] on icon "button" at bounding box center [36, 14] width 10 height 4
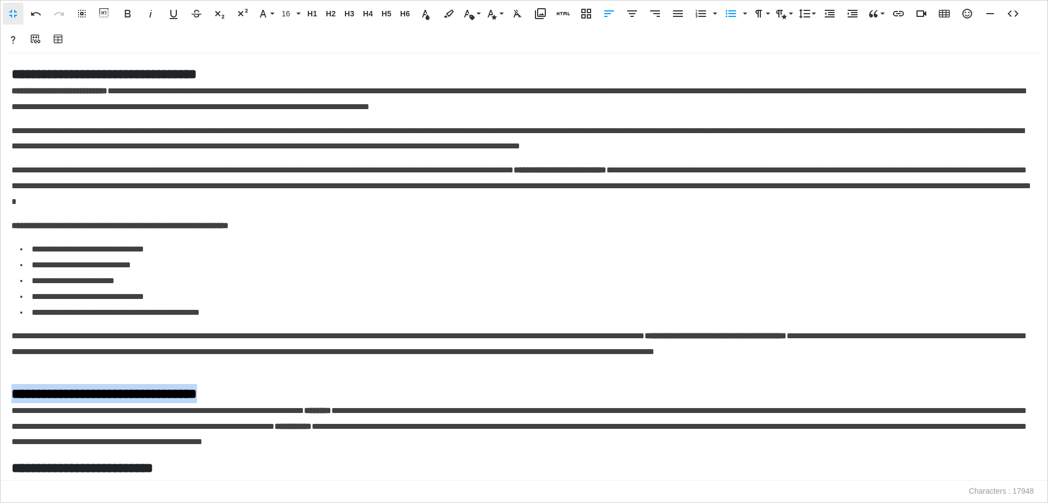
drag, startPoint x: 284, startPoint y: 393, endPoint x: 1, endPoint y: 393, distance: 283.4
click at [1, 393] on div "**********" at bounding box center [524, 267] width 1047 height 427
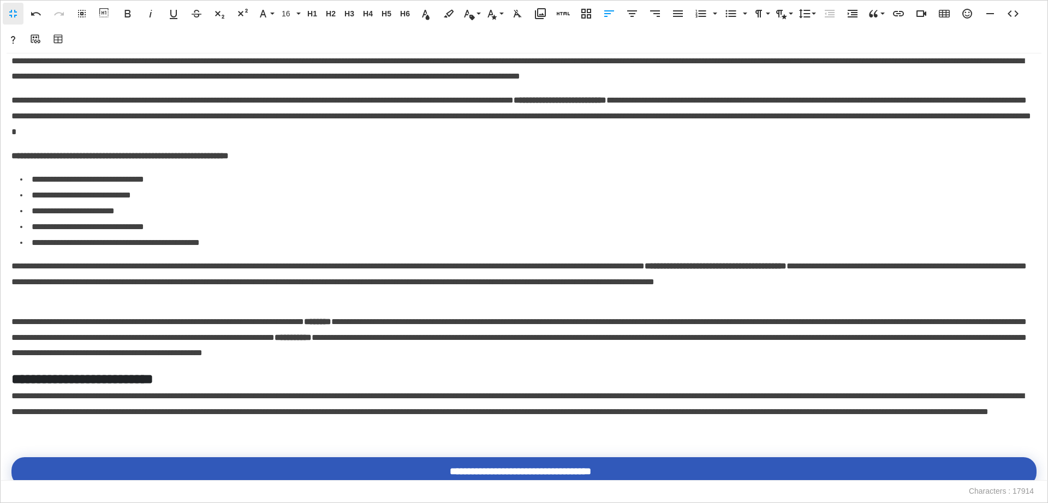
scroll to position [86, 0]
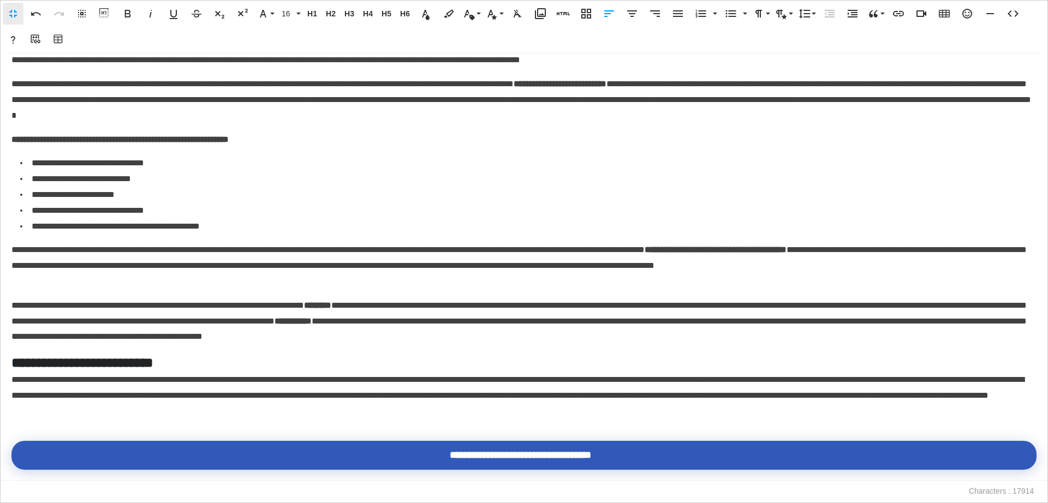
click at [106, 357] on h5 "**********" at bounding box center [520, 362] width 1018 height 19
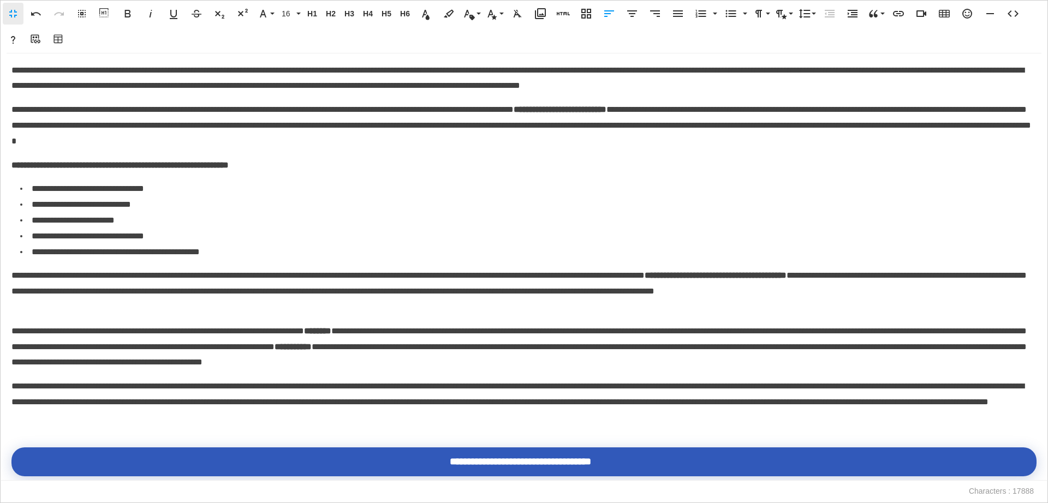
scroll to position [0, 0]
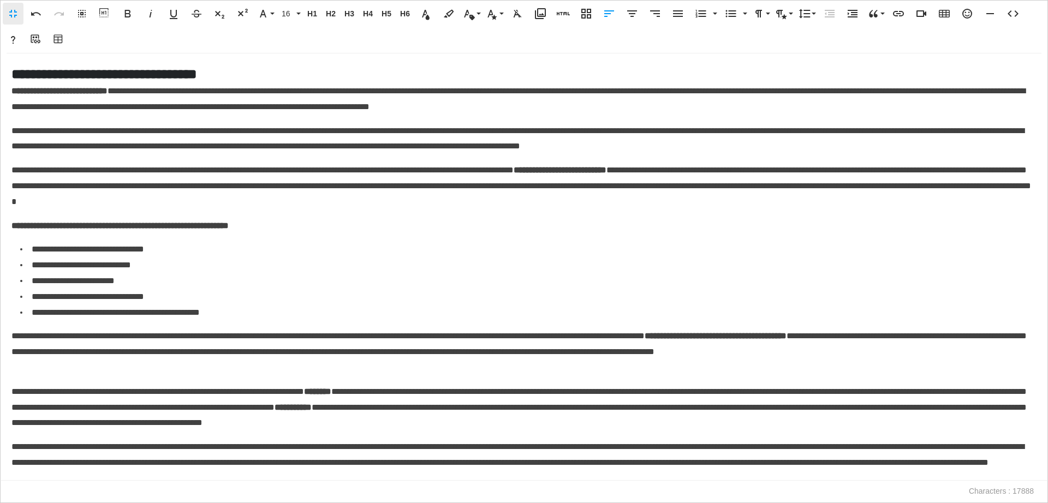
click at [180, 64] on h5 "**********" at bounding box center [520, 73] width 1018 height 19
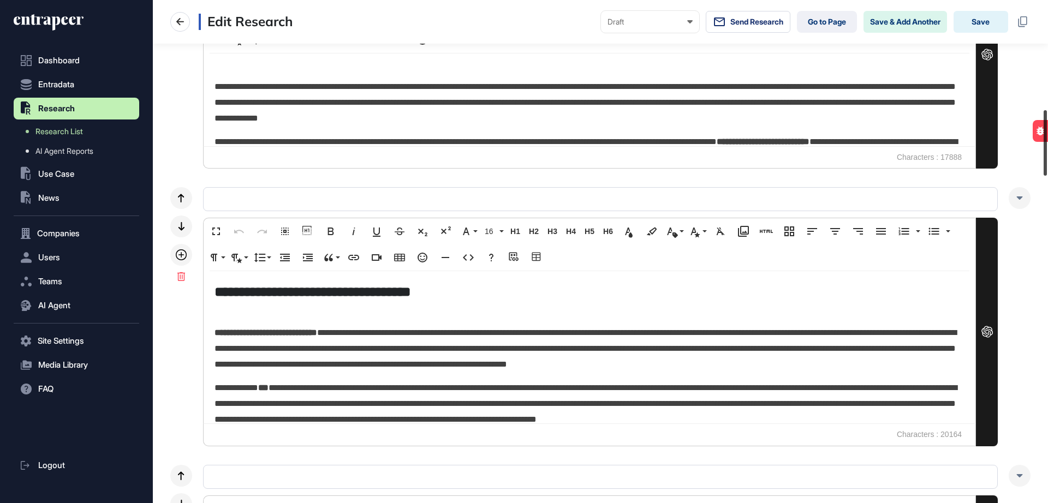
scroll to position [847, 0]
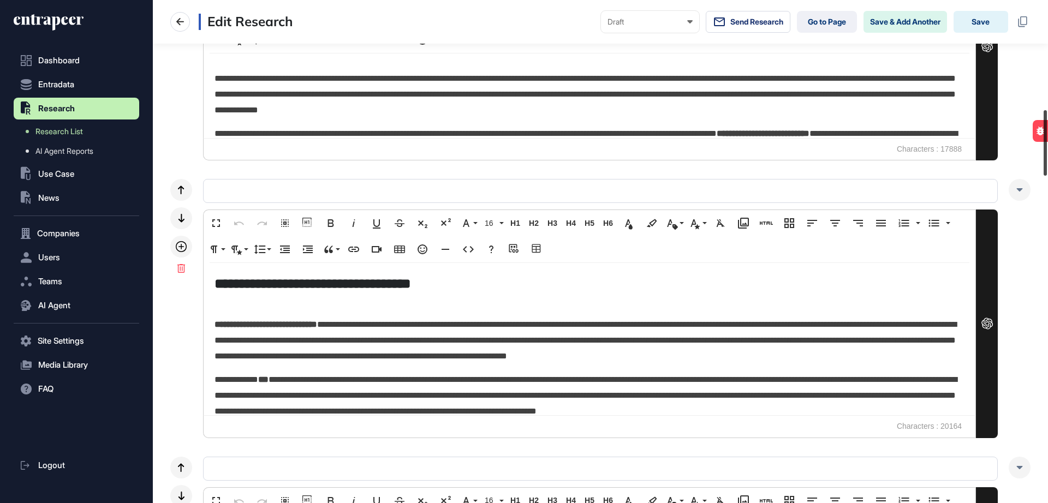
drag, startPoint x: 1044, startPoint y: 101, endPoint x: 1048, endPoint y: 128, distance: 27.0
click at [1047, 128] on div at bounding box center [1045, 143] width 3 height 66
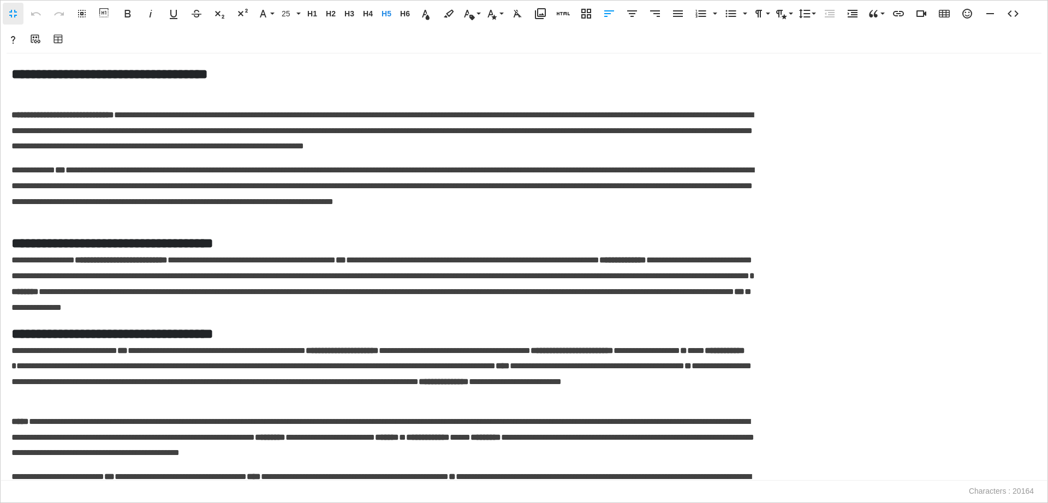
scroll to position [1, 5]
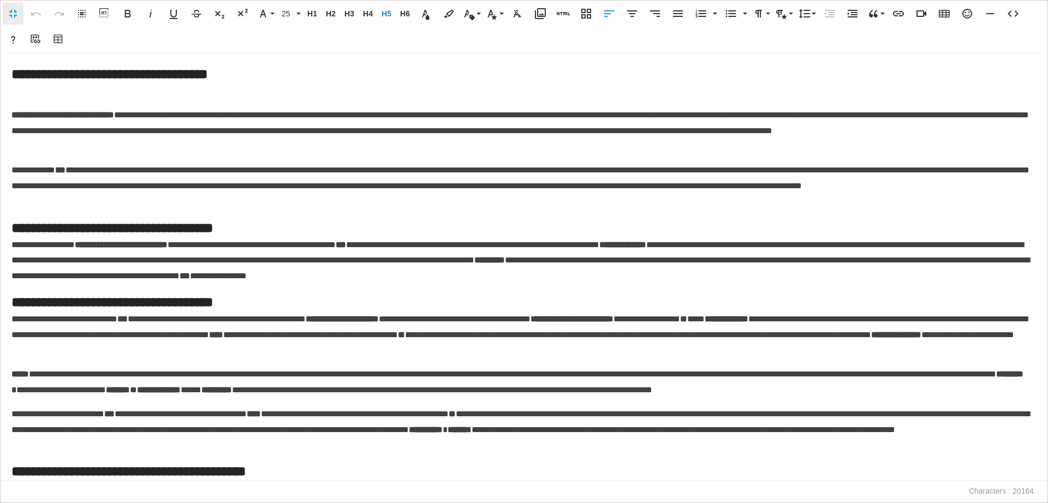
click at [74, 98] on p at bounding box center [523, 92] width 1025 height 16
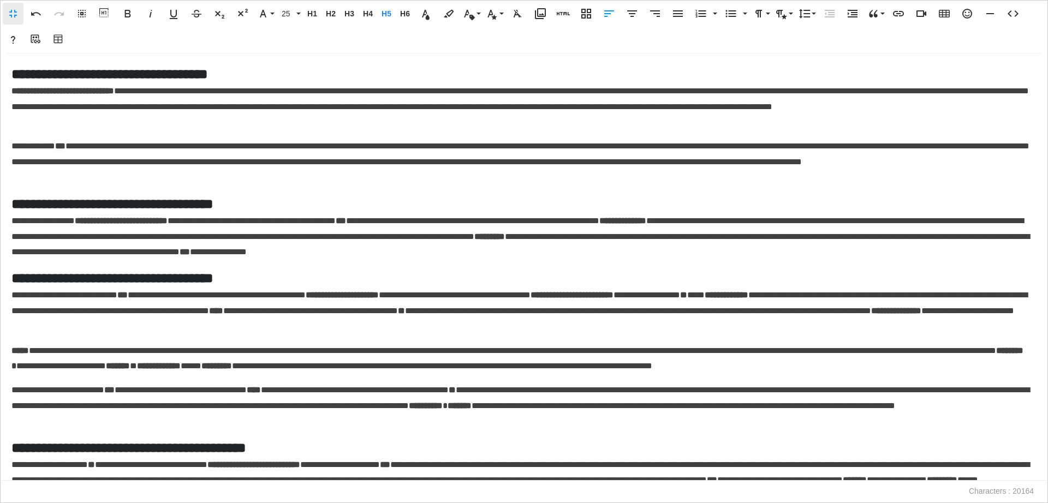
click at [283, 201] on h5 "**********" at bounding box center [520, 203] width 1018 height 19
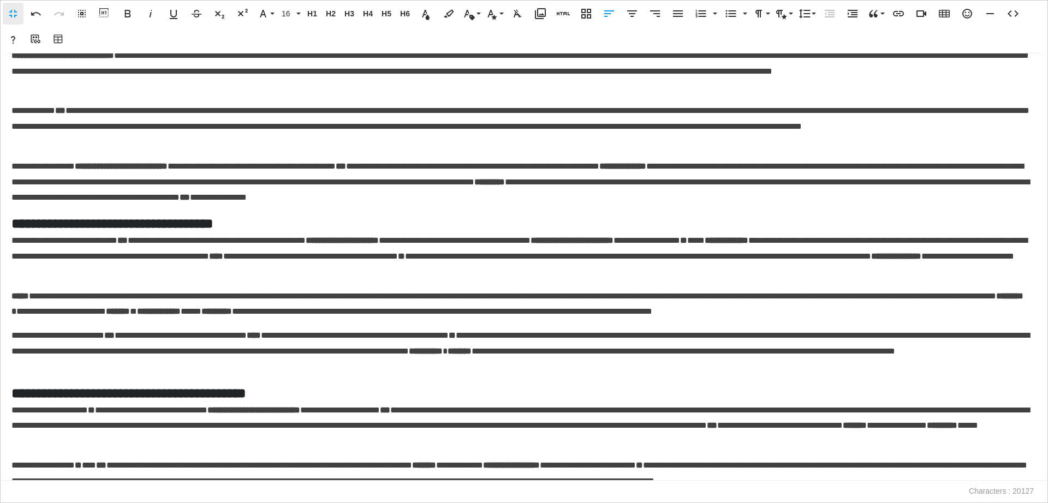
scroll to position [0, 0]
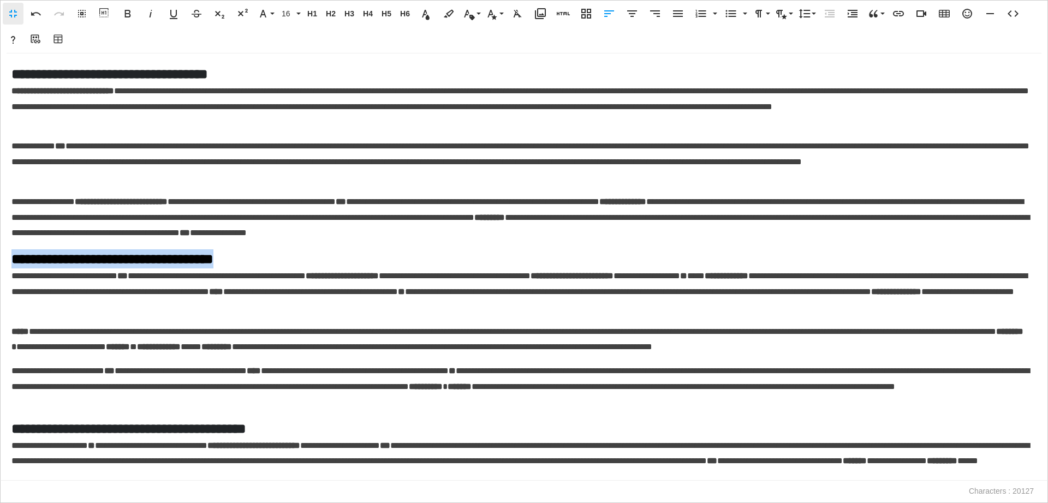
drag, startPoint x: 308, startPoint y: 257, endPoint x: 1, endPoint y: 266, distance: 307.0
click at [1, 266] on div "**********" at bounding box center [524, 267] width 1047 height 427
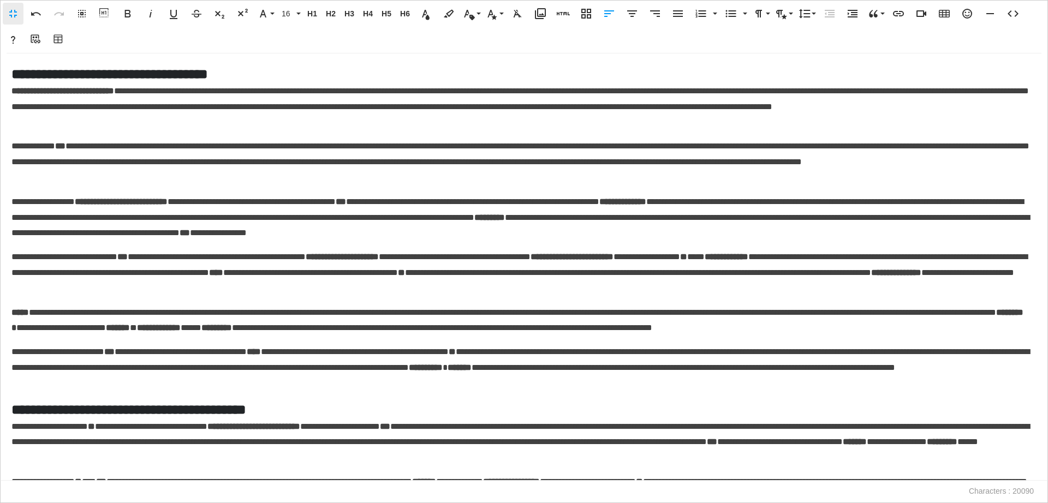
click at [384, 402] on h5 "**********" at bounding box center [520, 409] width 1018 height 19
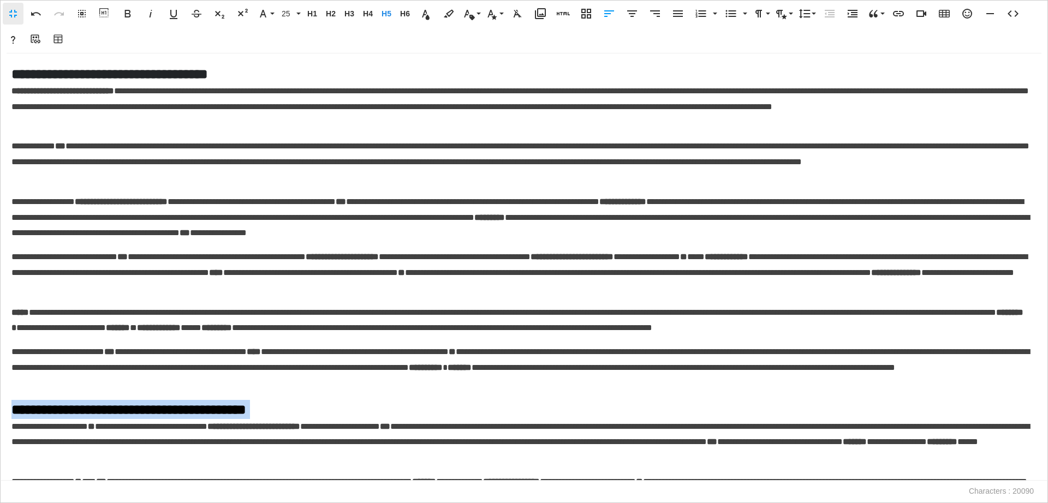
click at [384, 402] on h5 "**********" at bounding box center [520, 409] width 1018 height 19
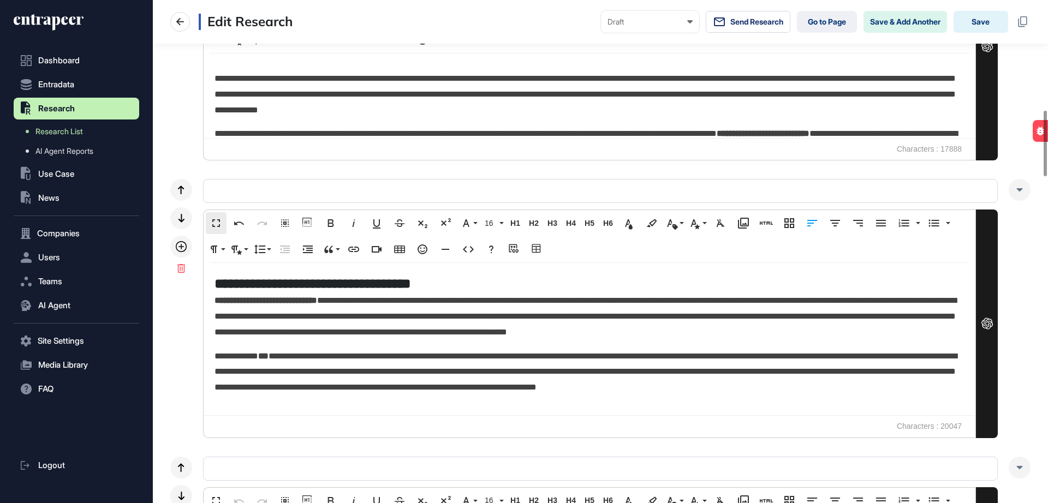
scroll to position [1, 1]
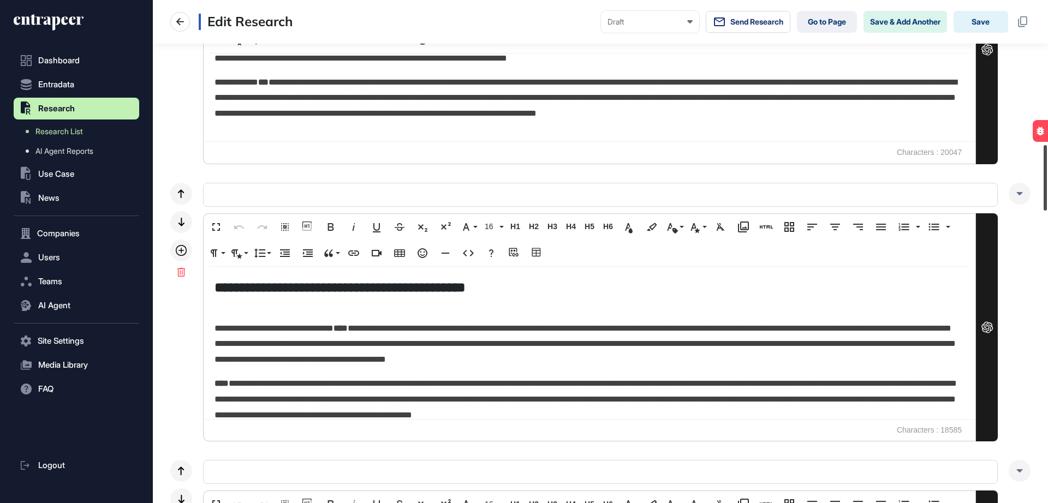
drag, startPoint x: 1046, startPoint y: 150, endPoint x: 1047, endPoint y: 179, distance: 29.0
click at [1047, 188] on div at bounding box center [1045, 178] width 3 height 66
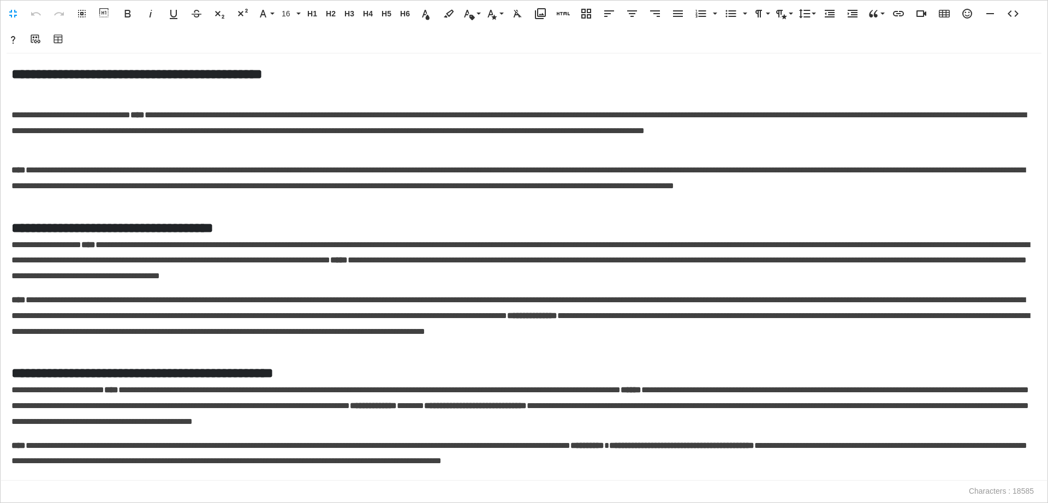
scroll to position [1, 5]
click at [87, 99] on p at bounding box center [523, 92] width 1025 height 16
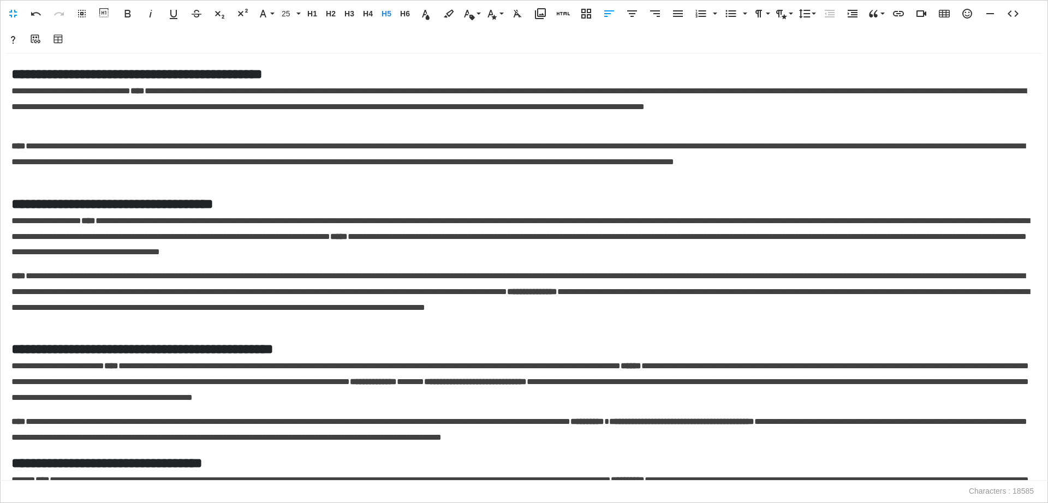
click at [298, 204] on h5 "**********" at bounding box center [520, 203] width 1018 height 19
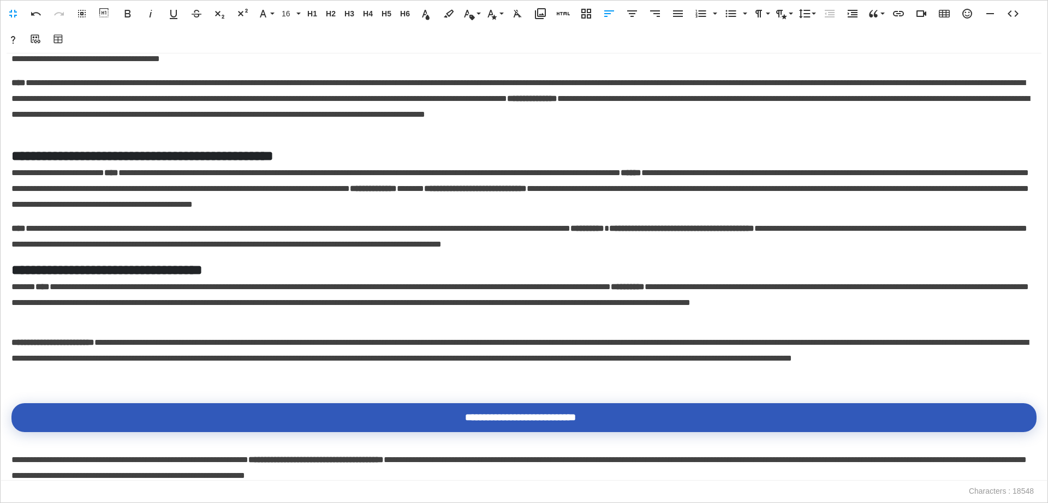
scroll to position [0, 0]
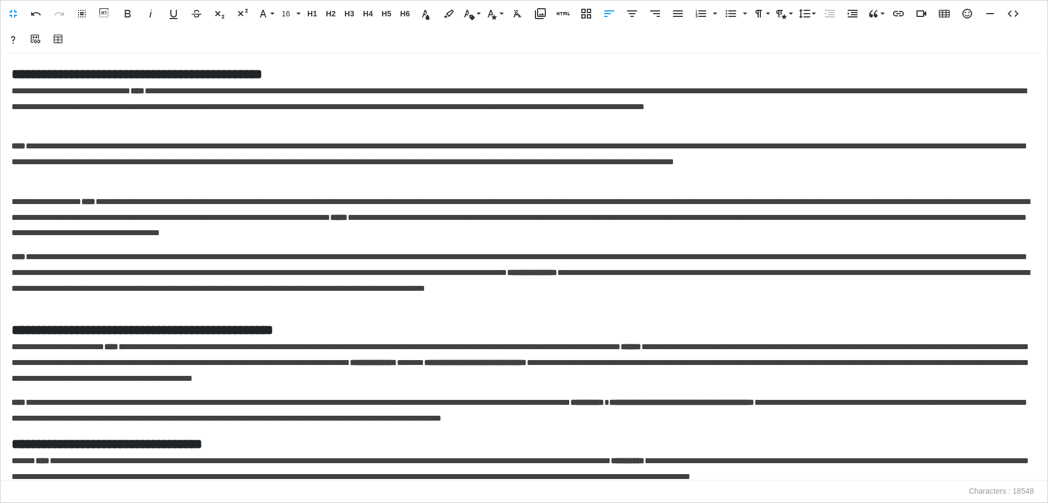
click at [320, 325] on h5 "**********" at bounding box center [520, 330] width 1018 height 19
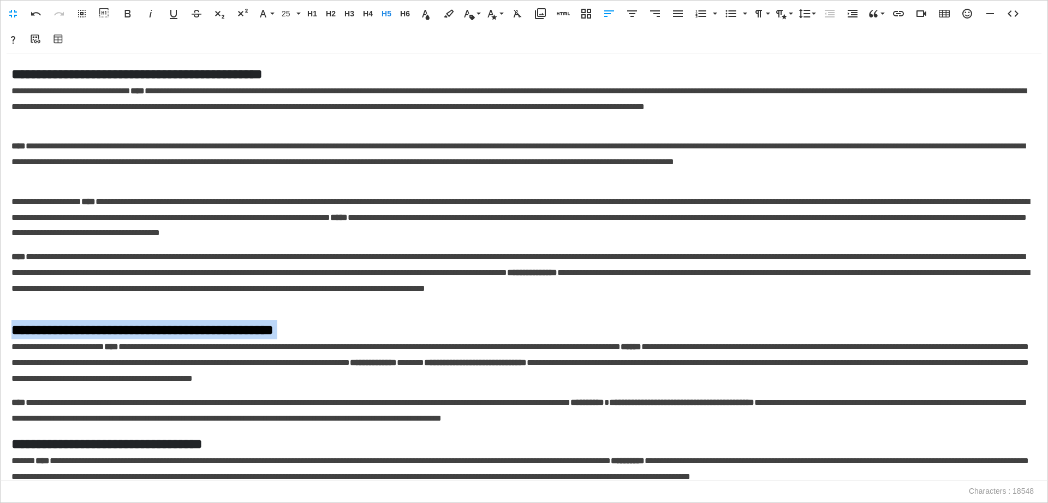
click at [320, 325] on h5 "**********" at bounding box center [520, 330] width 1018 height 19
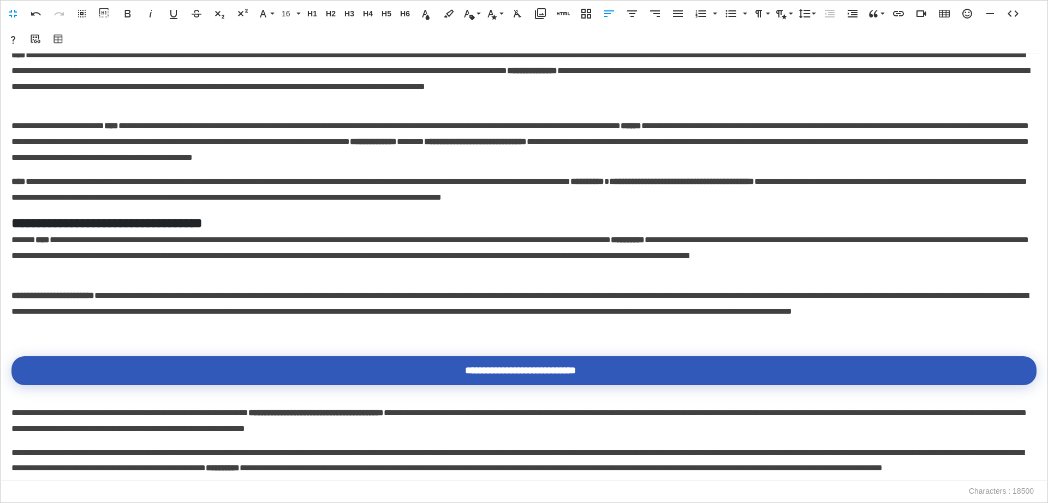
scroll to position [210, 0]
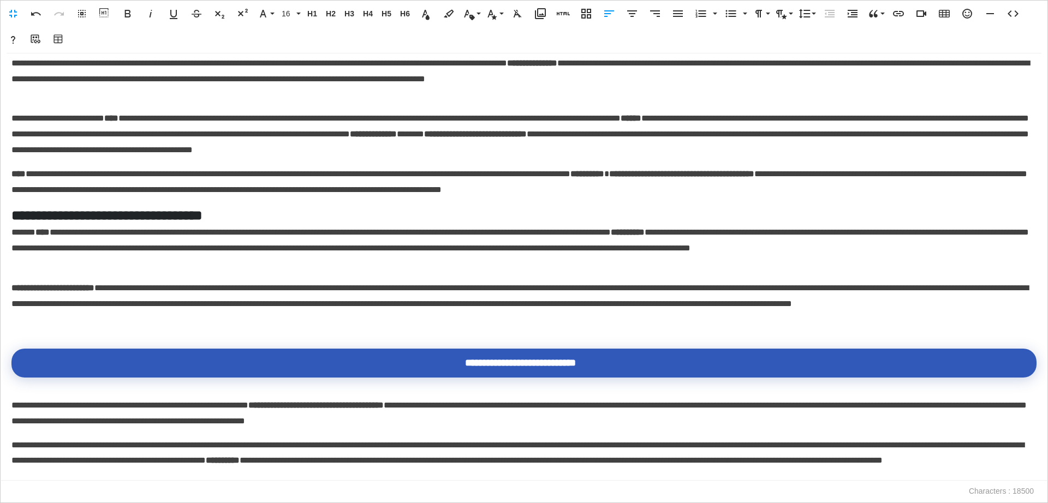
click at [191, 211] on h5 "**********" at bounding box center [520, 215] width 1018 height 19
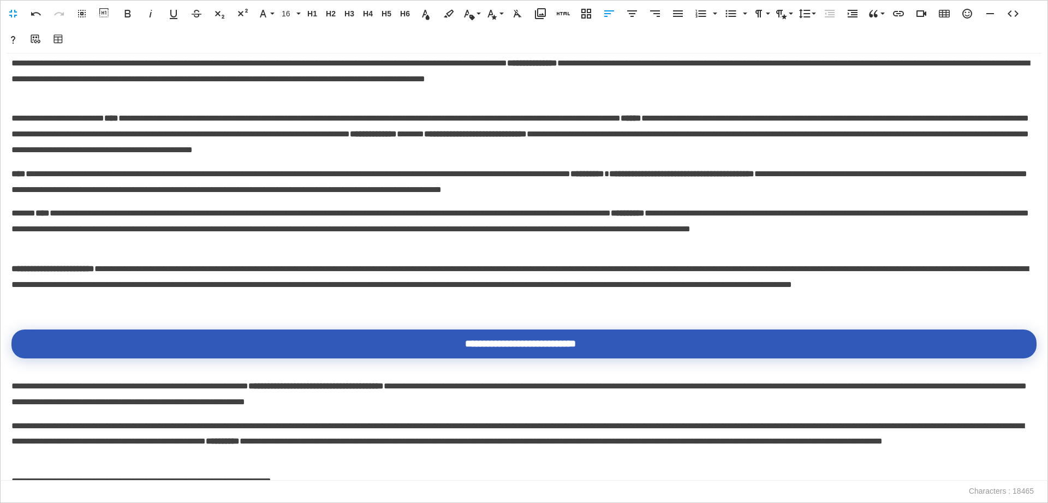
scroll to position [1972, 0]
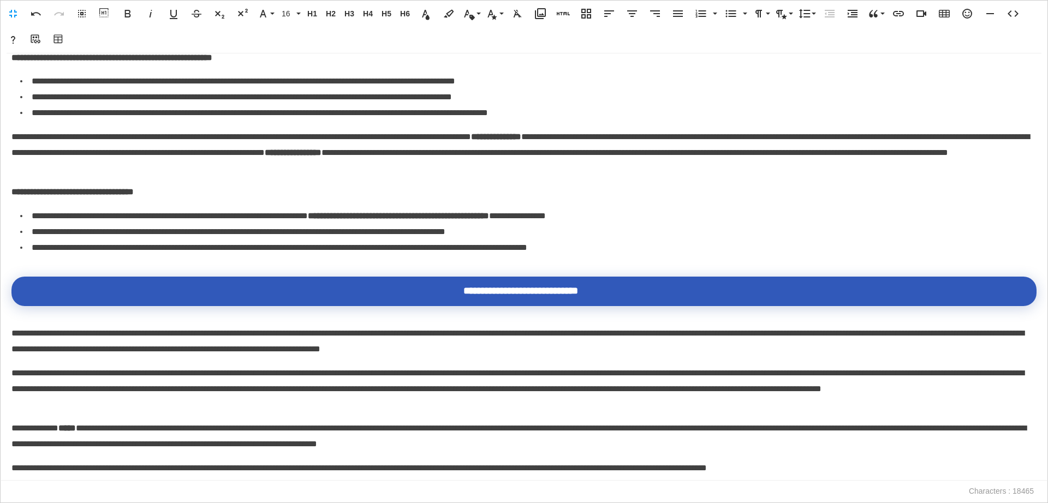
drag, startPoint x: 1048, startPoint y: 395, endPoint x: 1044, endPoint y: 352, distance: 42.7
click at [1044, 352] on div "**********" at bounding box center [524, 268] width 1048 height 428
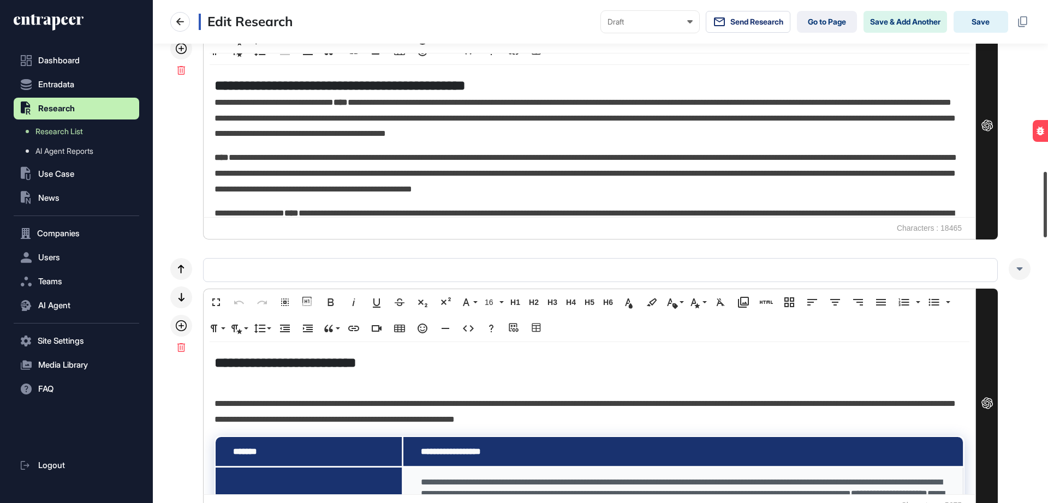
scroll to position [1319, 0]
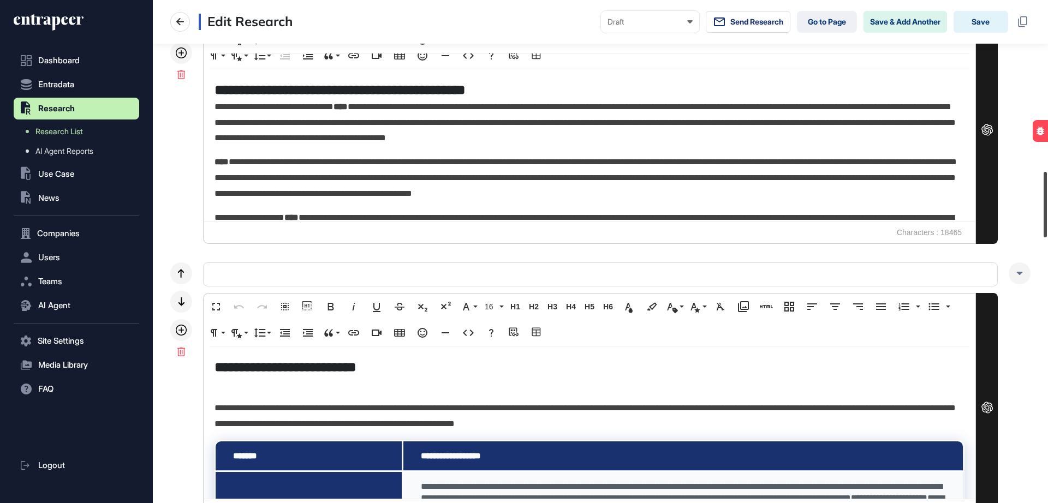
drag, startPoint x: 1046, startPoint y: 171, endPoint x: 1045, endPoint y: 187, distance: 16.4
click at [1045, 194] on div at bounding box center [1045, 205] width 3 height 66
click at [352, 382] on p at bounding box center [590, 385] width 750 height 16
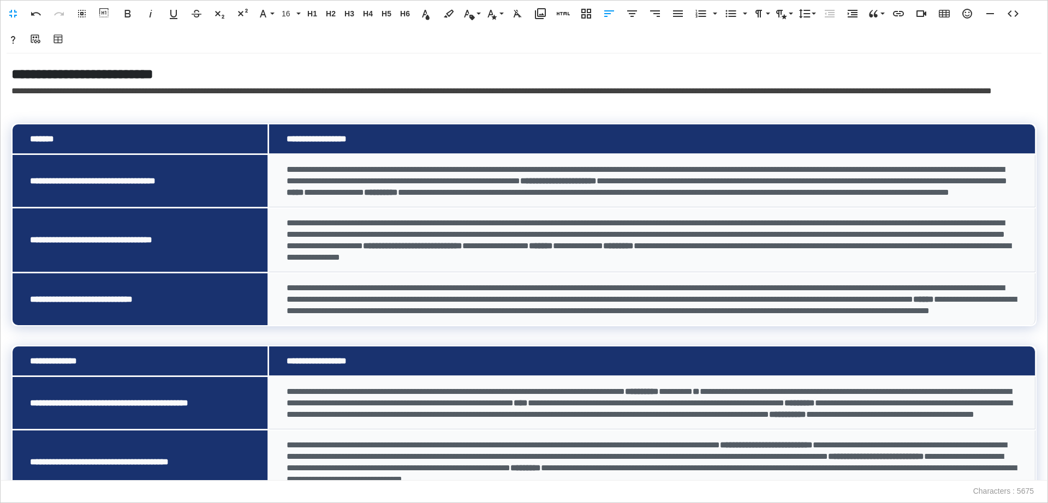
scroll to position [1, 5]
drag, startPoint x: 1048, startPoint y: 194, endPoint x: 1048, endPoint y: 247, distance: 53.0
click at [1048, 247] on div "**********" at bounding box center [524, 268] width 1048 height 428
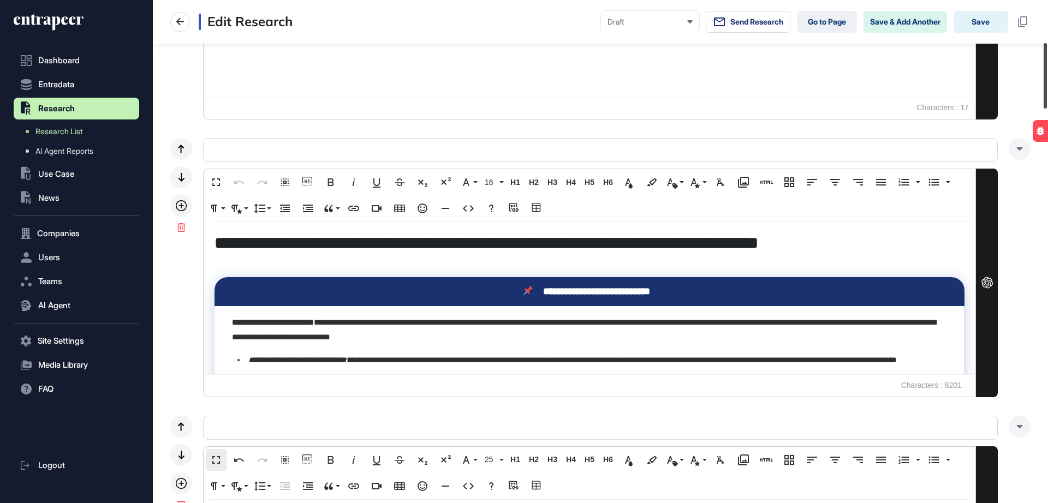
scroll to position [295, 0]
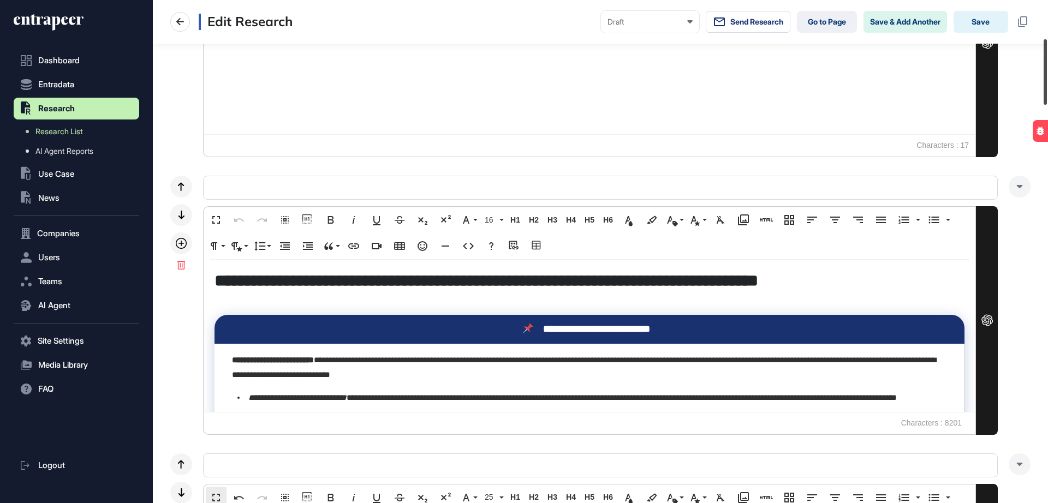
drag, startPoint x: 1046, startPoint y: 217, endPoint x: 1035, endPoint y: 85, distance: 133.1
click at [1035, 85] on div "**********" at bounding box center [600, 251] width 895 height 503
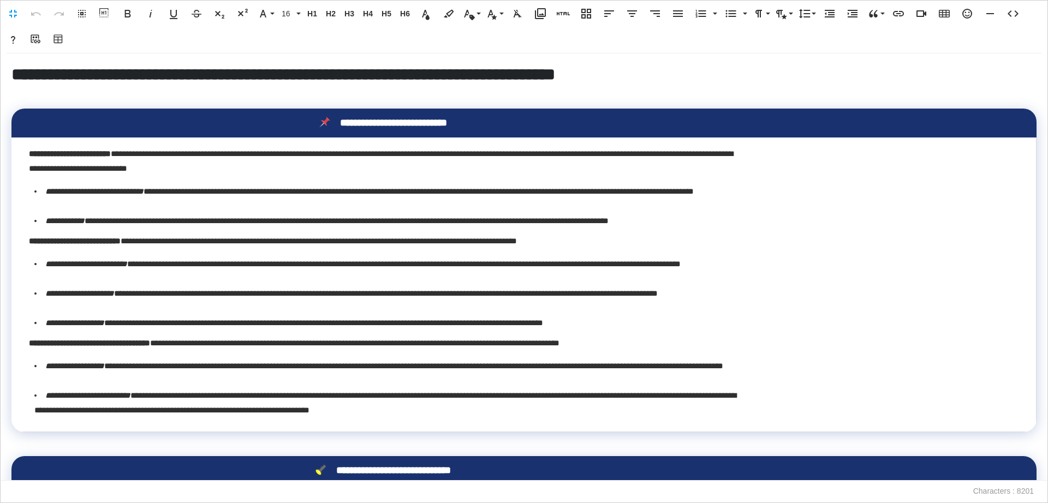
scroll to position [1, 5]
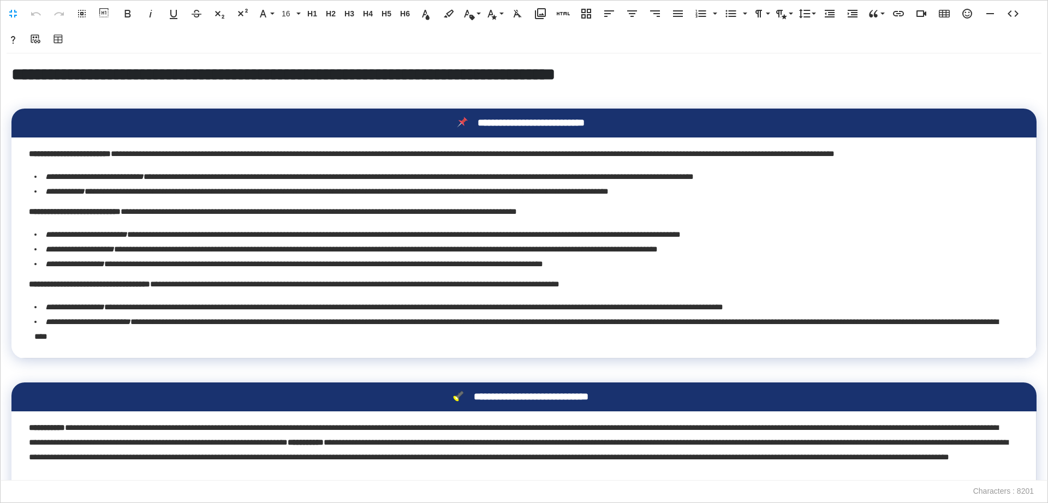
drag, startPoint x: 1048, startPoint y: 186, endPoint x: 1041, endPoint y: 241, distance: 55.6
click at [1048, 257] on div "**********" at bounding box center [524, 268] width 1048 height 428
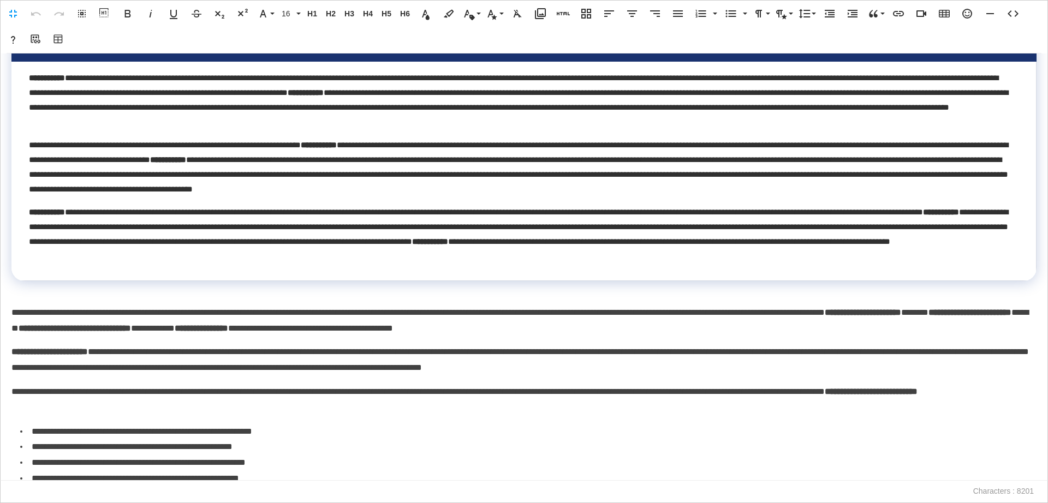
scroll to position [357, 0]
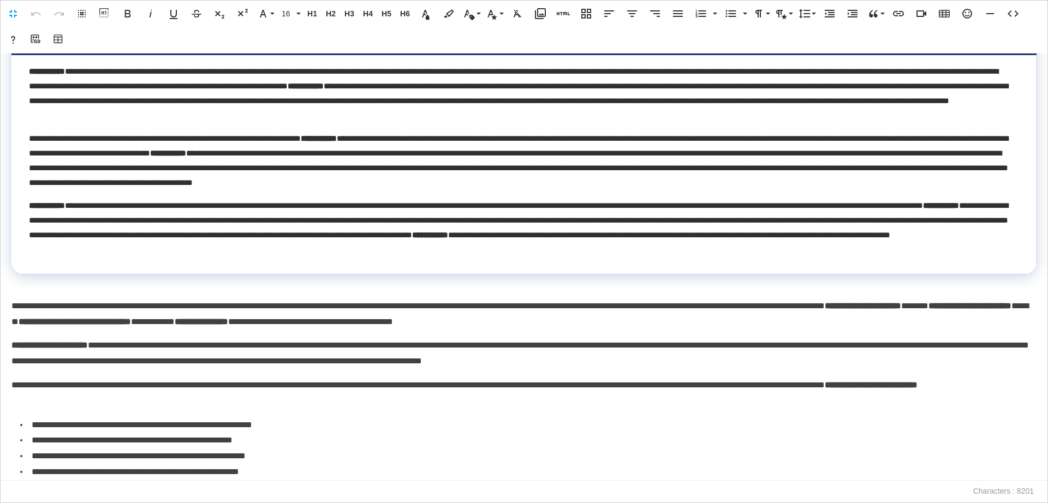
click at [131, 324] on strong "**********" at bounding box center [75, 322] width 112 height 8
drag, startPoint x: 450, startPoint y: 326, endPoint x: 545, endPoint y: 323, distance: 95.6
click at [545, 323] on p "**********" at bounding box center [520, 315] width 1018 height 32
drag, startPoint x: 114, startPoint y: 360, endPoint x: 52, endPoint y: 359, distance: 61.2
click at [52, 359] on p "**********" at bounding box center [520, 354] width 1018 height 32
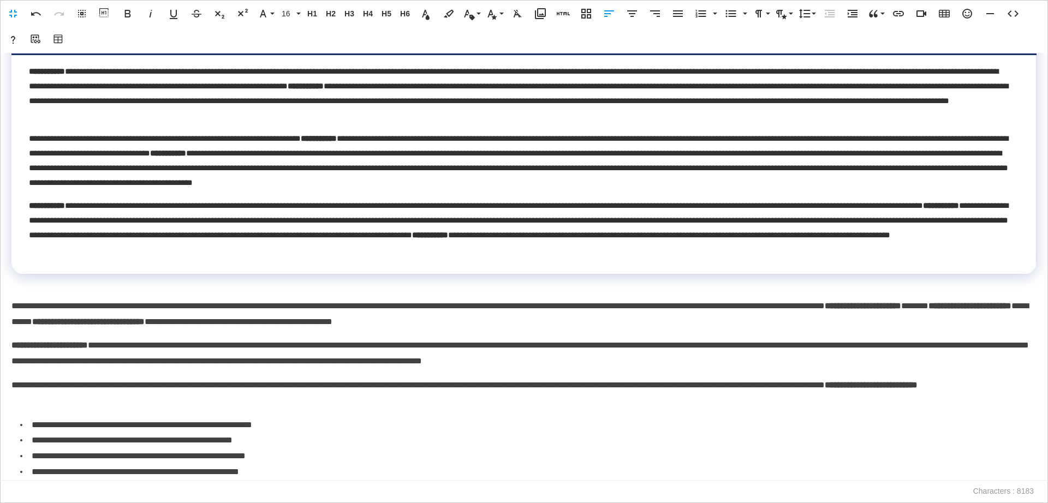
click at [699, 391] on p "**********" at bounding box center [520, 394] width 1018 height 32
drag, startPoint x: 1048, startPoint y: 244, endPoint x: 1048, endPoint y: 281, distance: 36.6
click at [1048, 281] on div "**********" at bounding box center [524, 268] width 1048 height 428
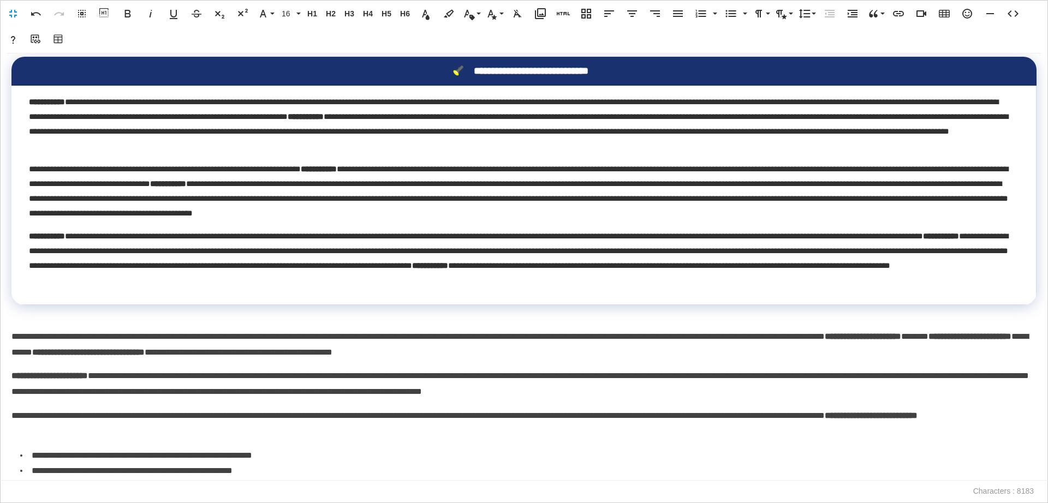
scroll to position [328, 0]
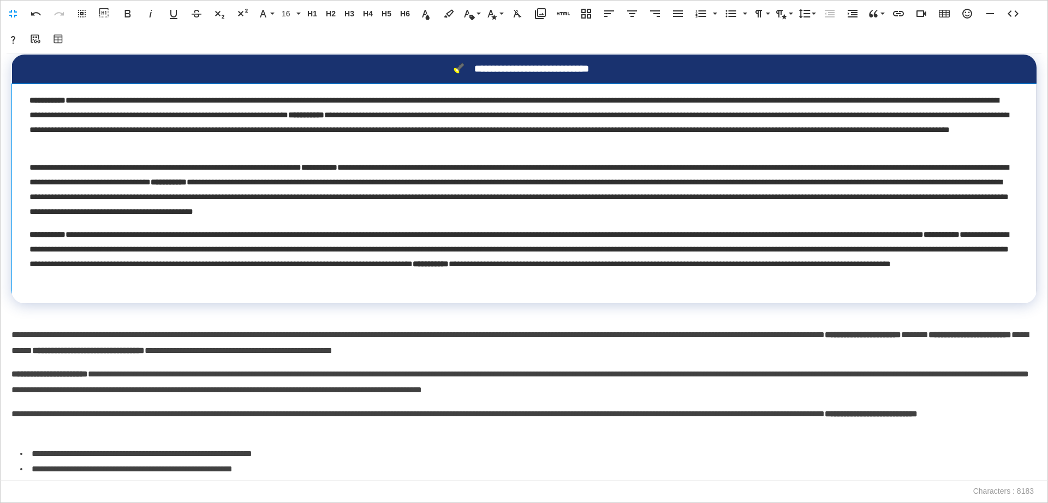
click at [271, 263] on p "**********" at bounding box center [520, 256] width 983 height 59
drag, startPoint x: 312, startPoint y: 264, endPoint x: 418, endPoint y: 267, distance: 105.4
click at [418, 267] on p "**********" at bounding box center [520, 256] width 982 height 59
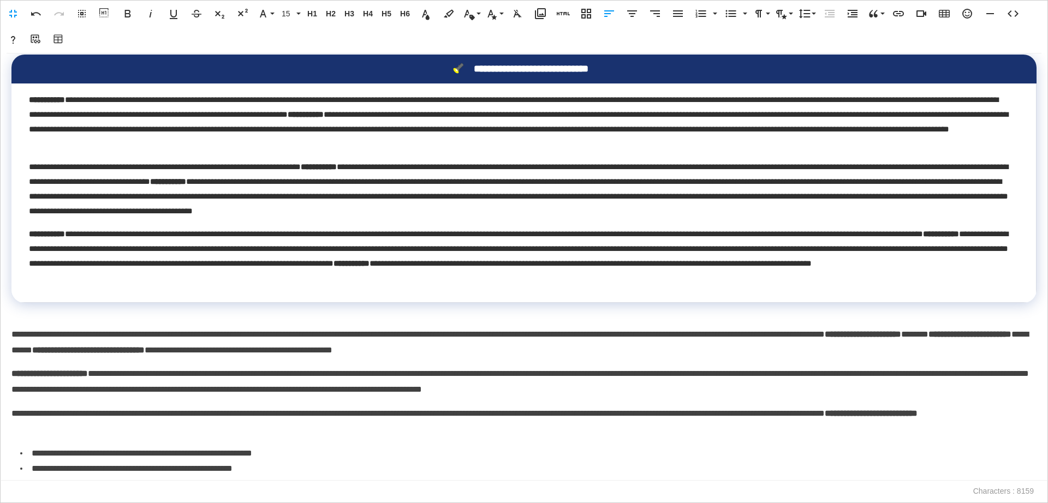
click at [1000, 102] on p "**********" at bounding box center [520, 121] width 983 height 59
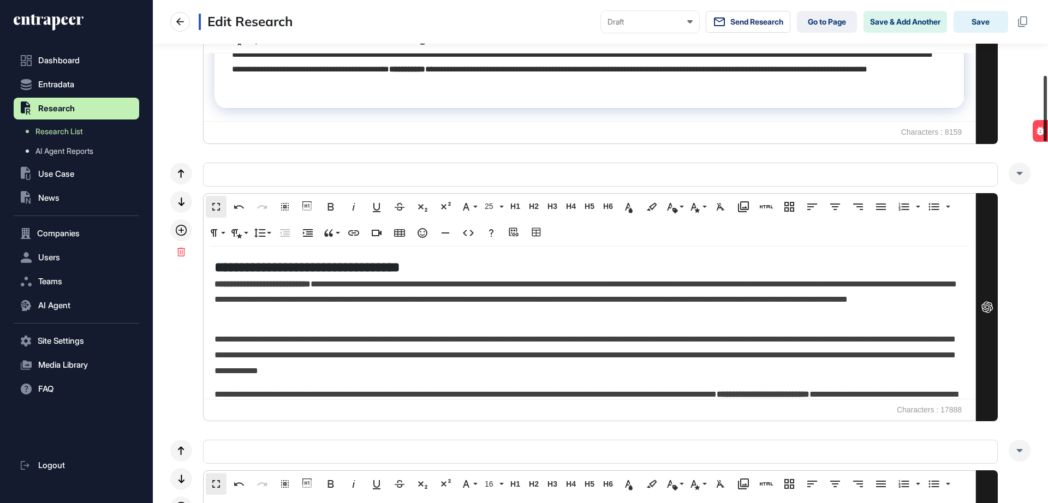
scroll to position [602, 0]
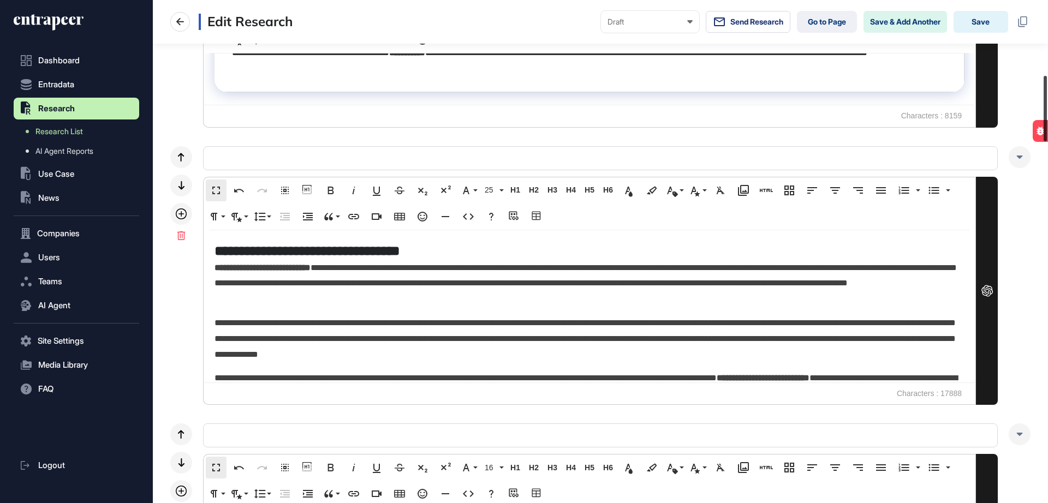
drag, startPoint x: 1048, startPoint y: 87, endPoint x: 1048, endPoint y: 127, distance: 39.9
click at [1047, 127] on div at bounding box center [1045, 109] width 3 height 66
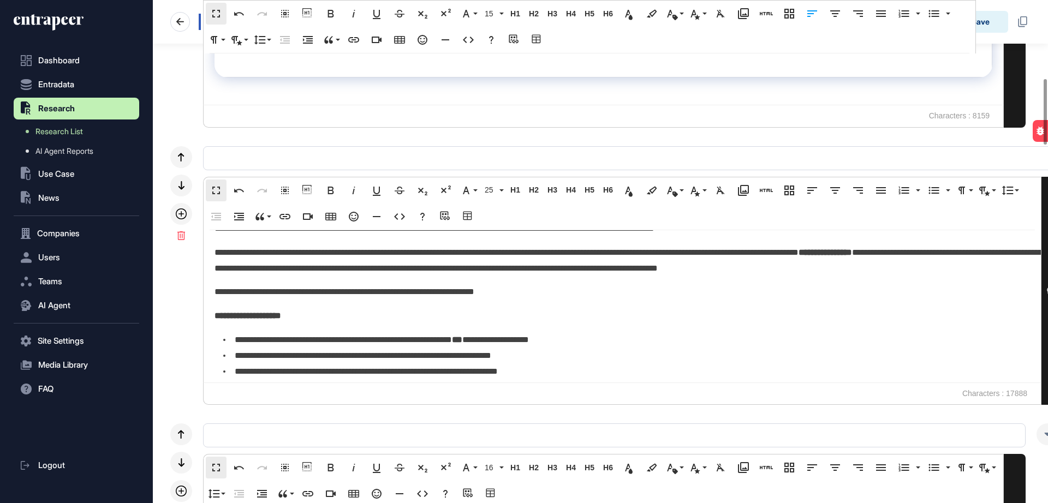
scroll to position [288, 0]
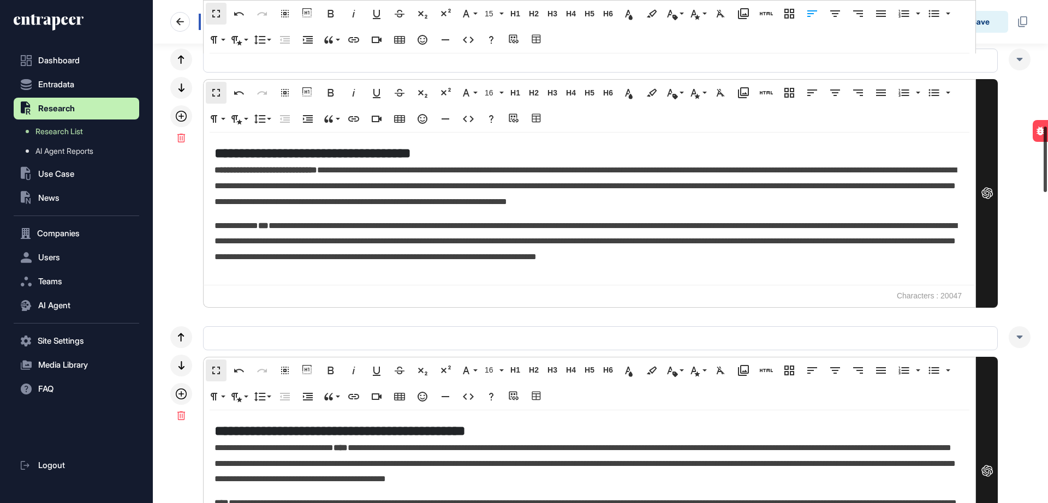
drag, startPoint x: 1047, startPoint y: 107, endPoint x: 1048, endPoint y: 157, distance: 50.2
click at [1047, 157] on div at bounding box center [1045, 160] width 3 height 66
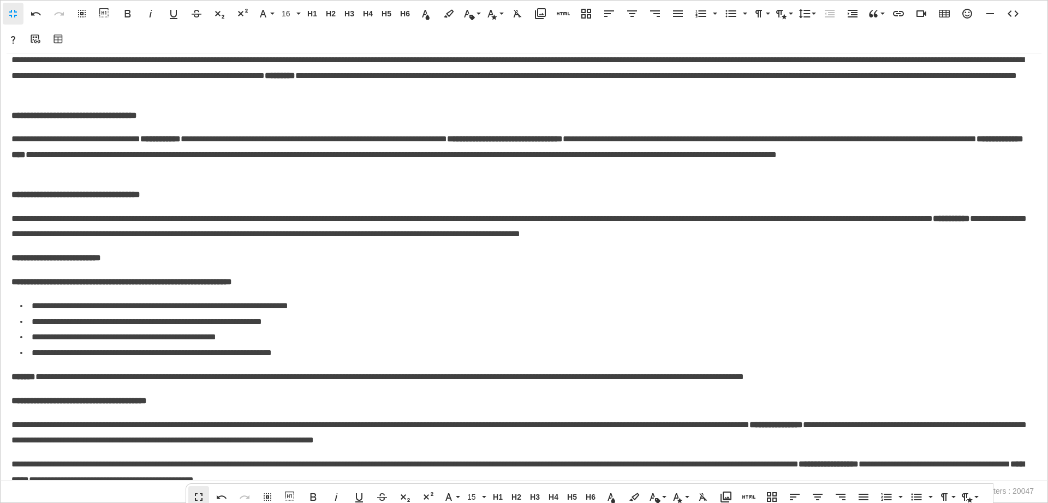
scroll to position [2166, 0]
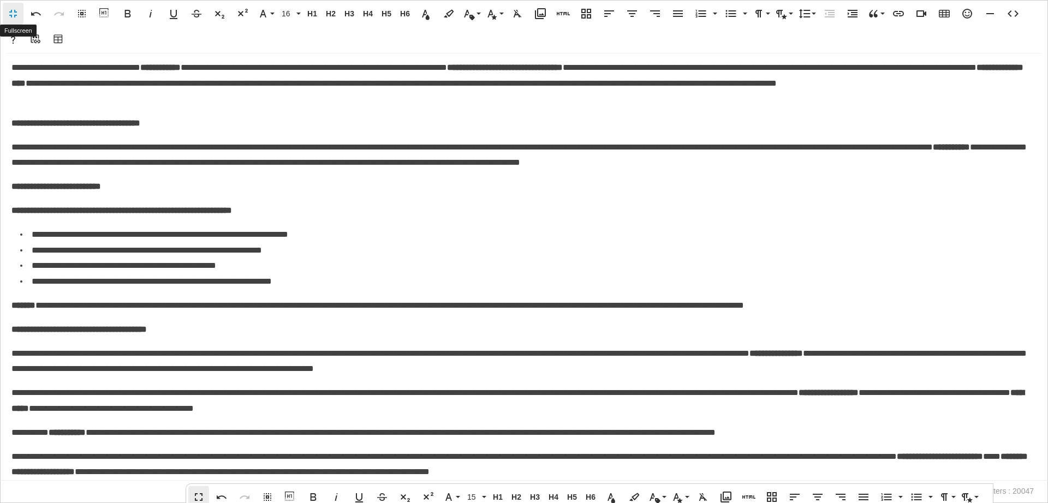
click at [5, 20] on button "Fullscreen" at bounding box center [13, 14] width 21 height 22
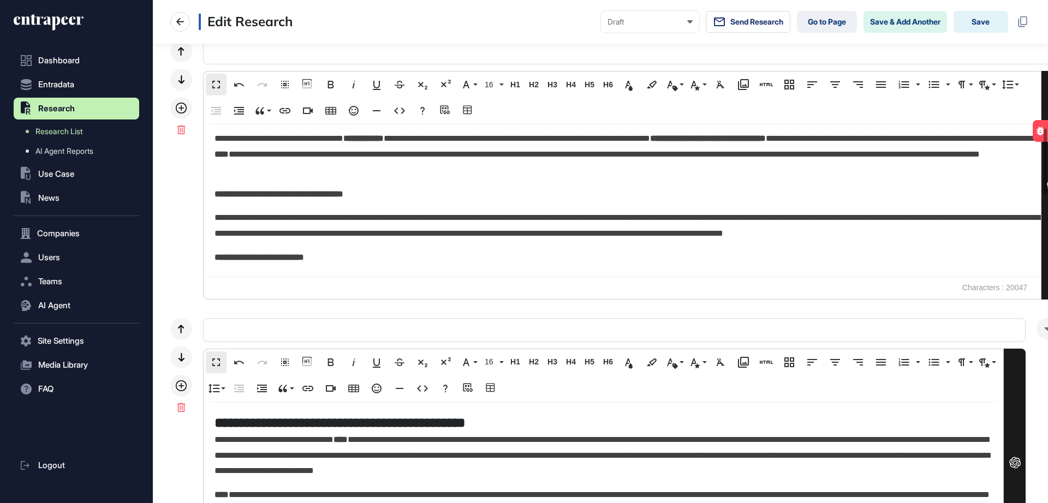
scroll to position [288, 0]
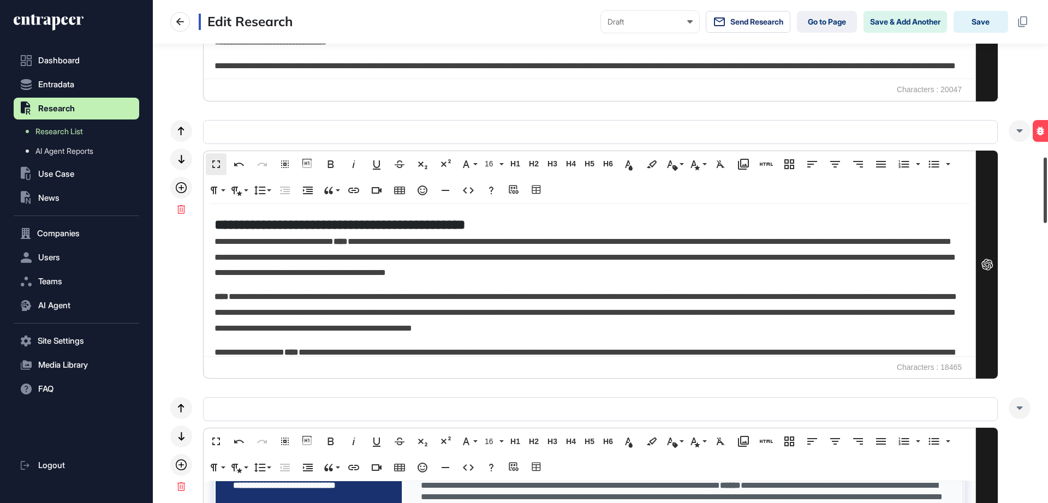
drag, startPoint x: 1047, startPoint y: 164, endPoint x: 1048, endPoint y: 193, distance: 29.5
click at [1047, 193] on div at bounding box center [1045, 191] width 3 height 66
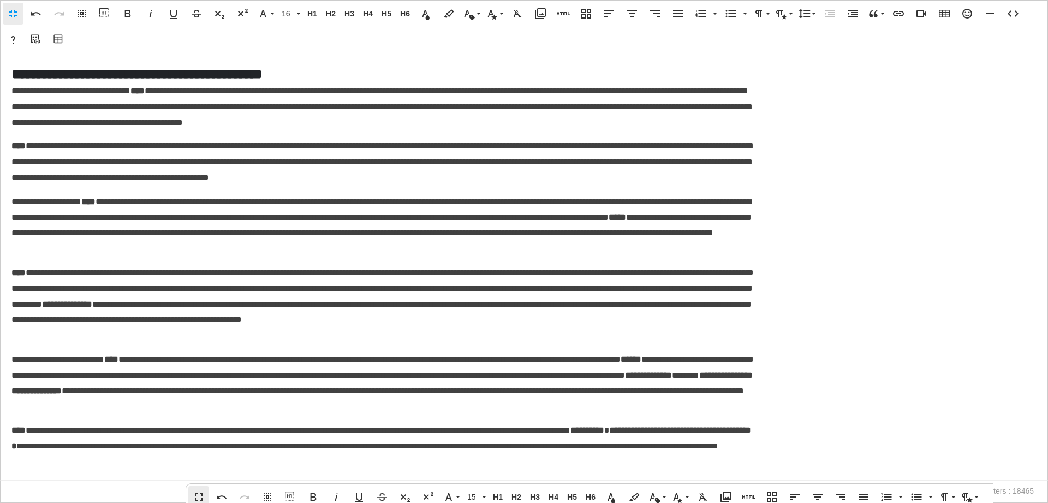
scroll to position [0, 0]
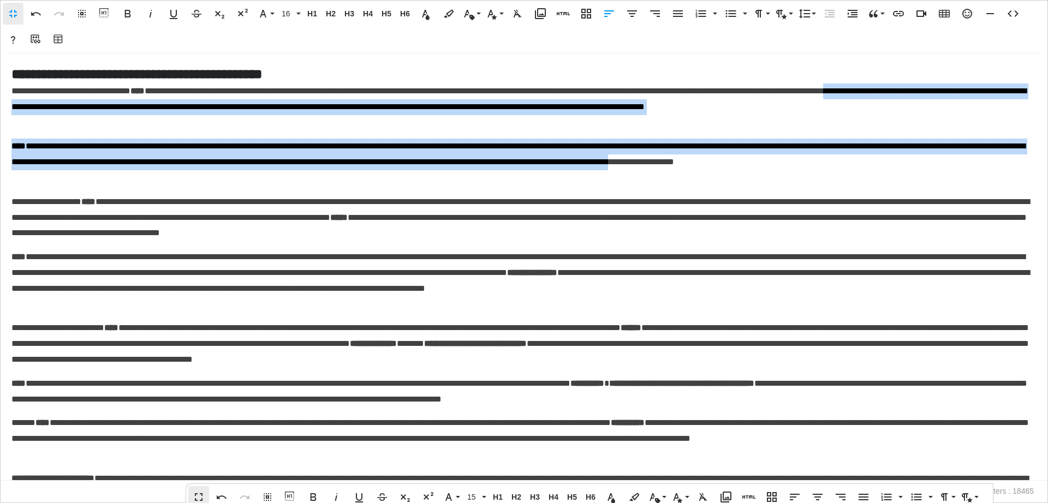
drag, startPoint x: 1040, startPoint y: 92, endPoint x: 1047, endPoint y: 153, distance: 61.6
click at [1048, 156] on div "**********" at bounding box center [524, 268] width 1048 height 428
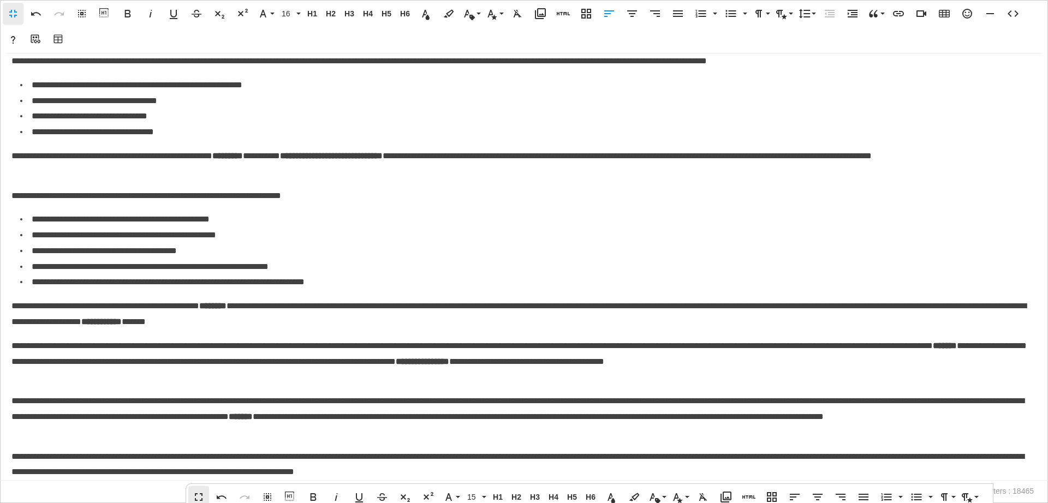
click at [6, 14] on button "Fullscreen" at bounding box center [13, 14] width 21 height 22
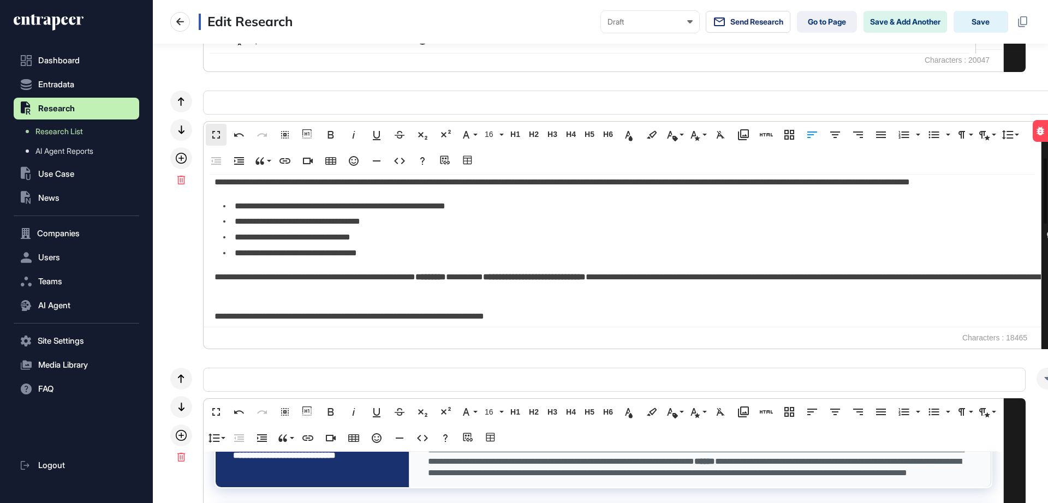
scroll to position [737, 0]
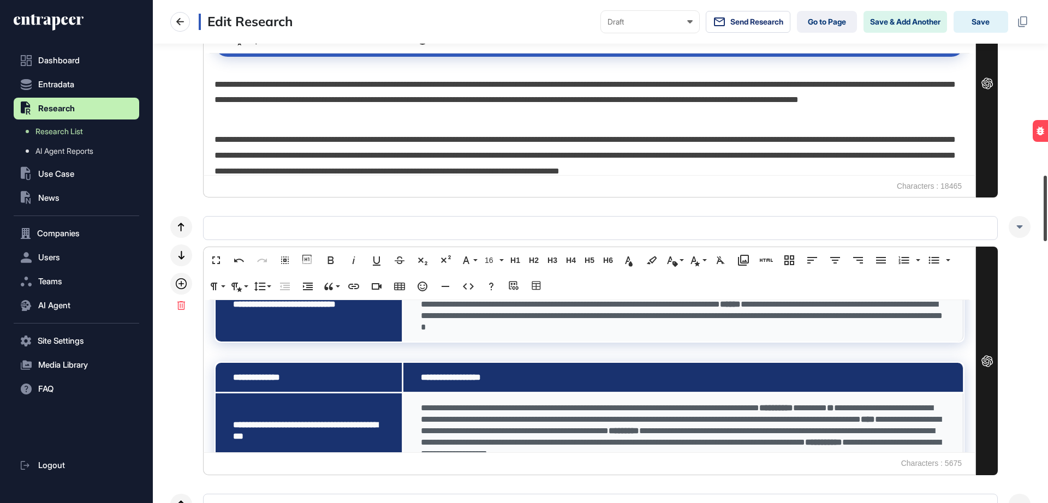
drag, startPoint x: 1047, startPoint y: 206, endPoint x: 1048, endPoint y: 226, distance: 19.7
click at [1047, 226] on div at bounding box center [1045, 209] width 3 height 66
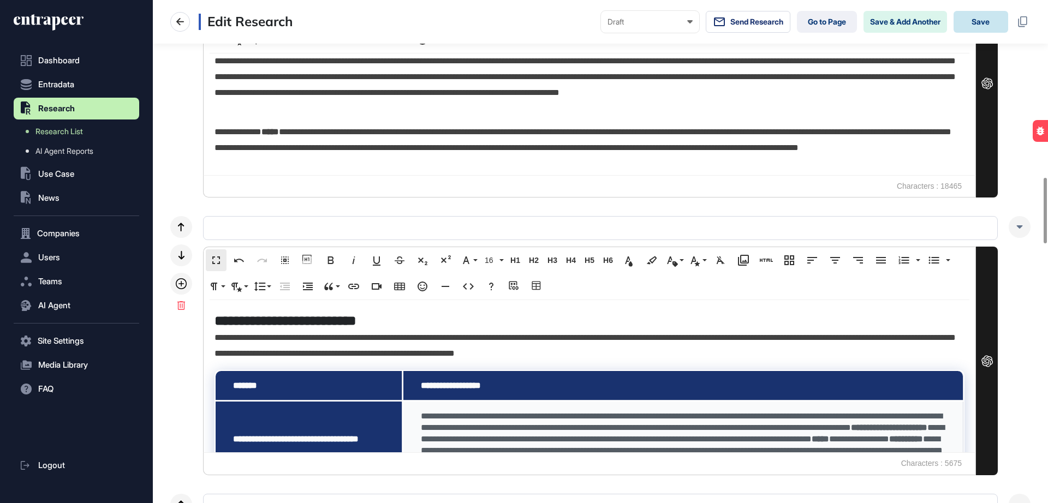
click at [984, 30] on button "Save" at bounding box center [981, 22] width 55 height 22
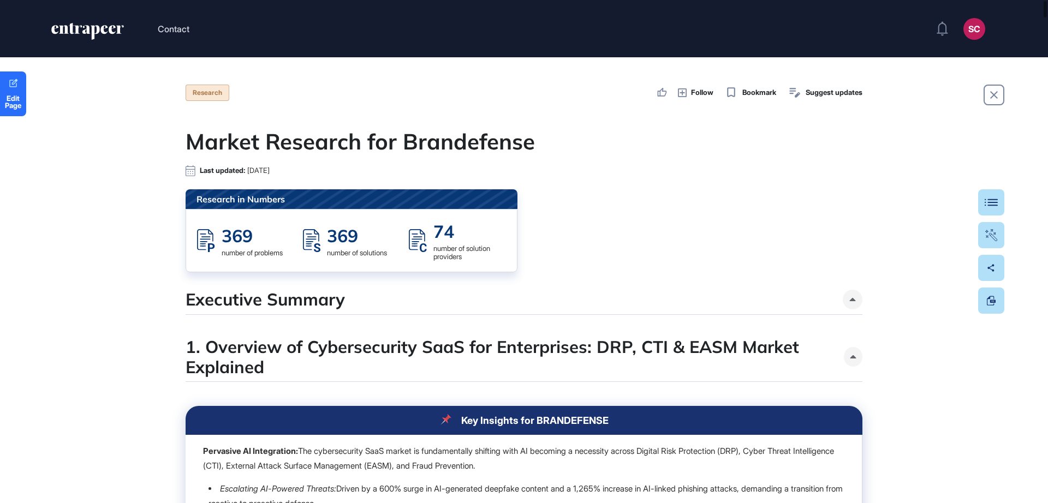
drag, startPoint x: 1047, startPoint y: 34, endPoint x: 1048, endPoint y: 45, distance: 11.5
click at [1048, 45] on header "Contact SC Admin Dashboard Dashboard Profile My Content Request More Data" at bounding box center [524, 28] width 1048 height 57
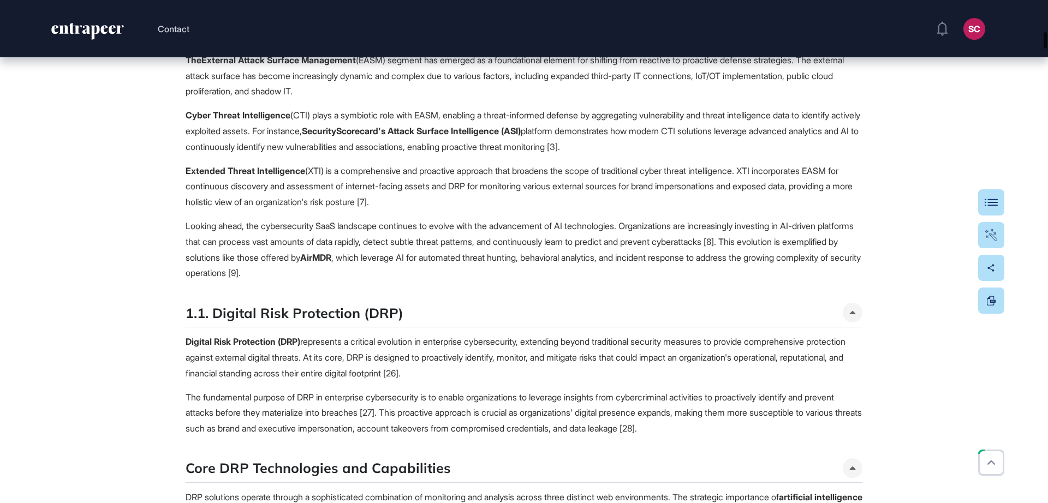
scroll to position [1286, 0]
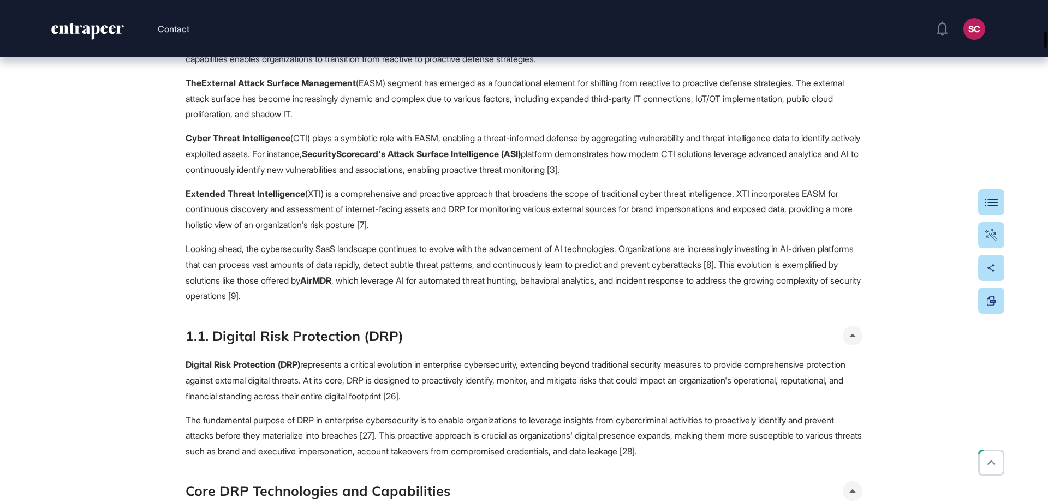
drag, startPoint x: 1044, startPoint y: 12, endPoint x: 1044, endPoint y: 43, distance: 30.6
click at [1044, 43] on div at bounding box center [1045, 40] width 3 height 16
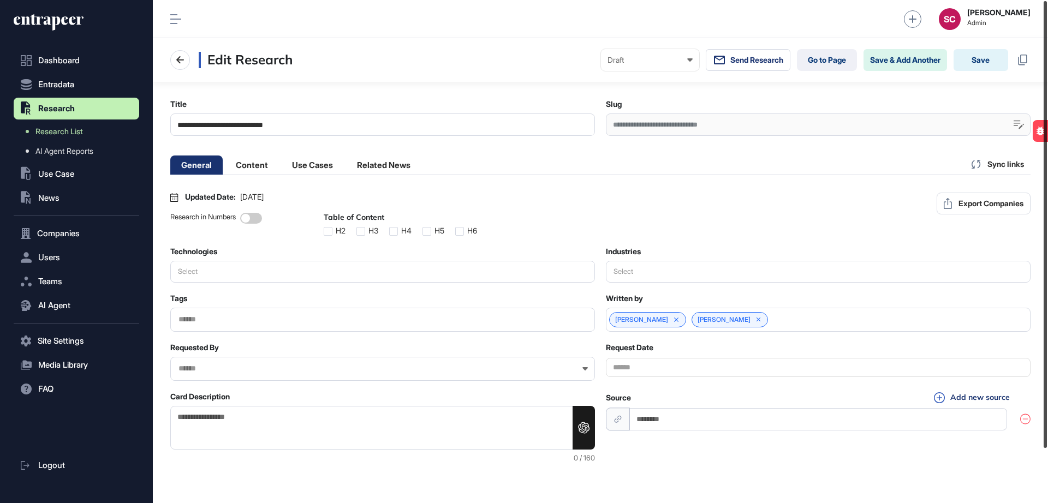
drag, startPoint x: 1048, startPoint y: 170, endPoint x: 1048, endPoint y: 155, distance: 15.3
click at [1047, 155] on div at bounding box center [1045, 224] width 3 height 447
click at [281, 162] on li "Content" at bounding box center [312, 165] width 63 height 19
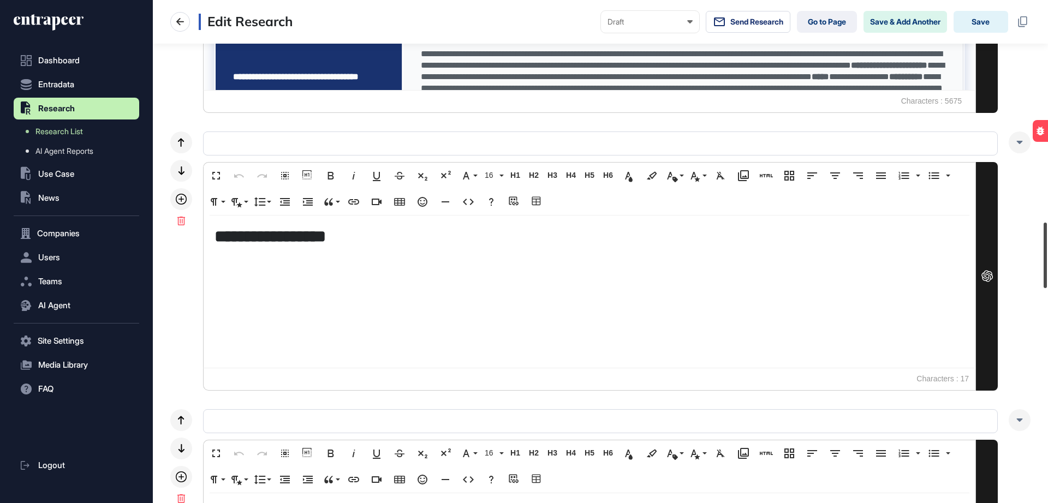
scroll to position [1741, 0]
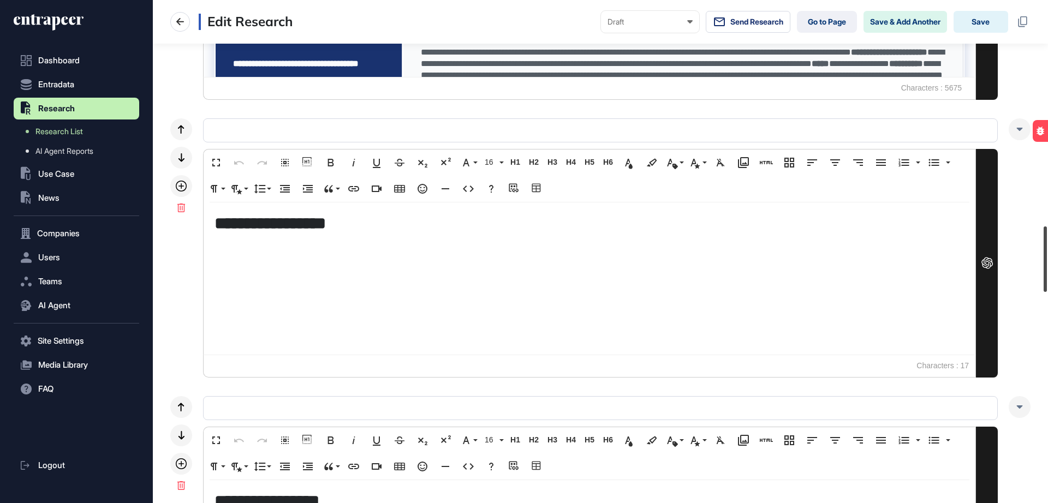
drag, startPoint x: 1045, startPoint y: 58, endPoint x: 1037, endPoint y: 283, distance: 225.6
click at [1037, 283] on div "**********" at bounding box center [600, 251] width 895 height 503
drag, startPoint x: 390, startPoint y: 218, endPoint x: 236, endPoint y: 228, distance: 154.8
click at [236, 228] on h4 "**********" at bounding box center [590, 223] width 750 height 20
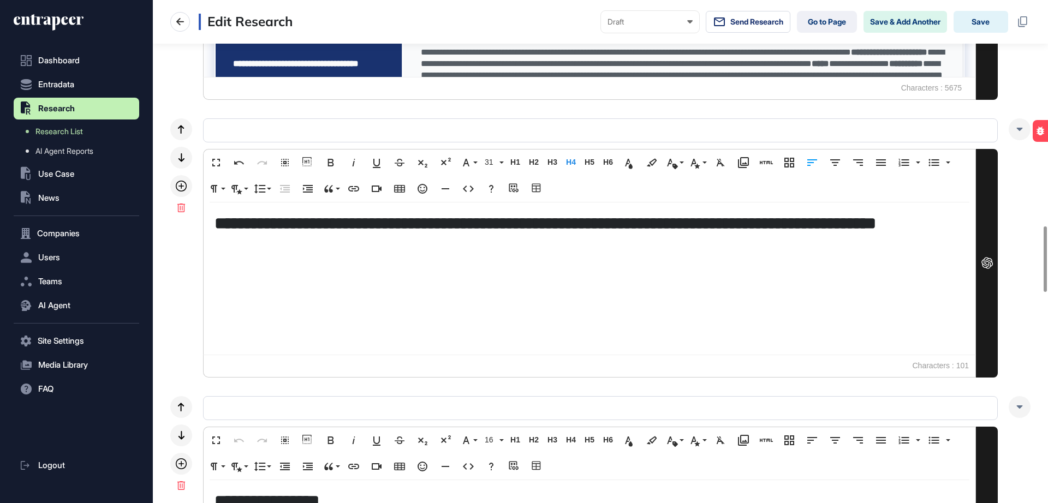
scroll to position [548, 2]
drag, startPoint x: 767, startPoint y: 229, endPoint x: 777, endPoint y: 243, distance: 17.6
click at [777, 243] on h4 "**********" at bounding box center [590, 233] width 750 height 40
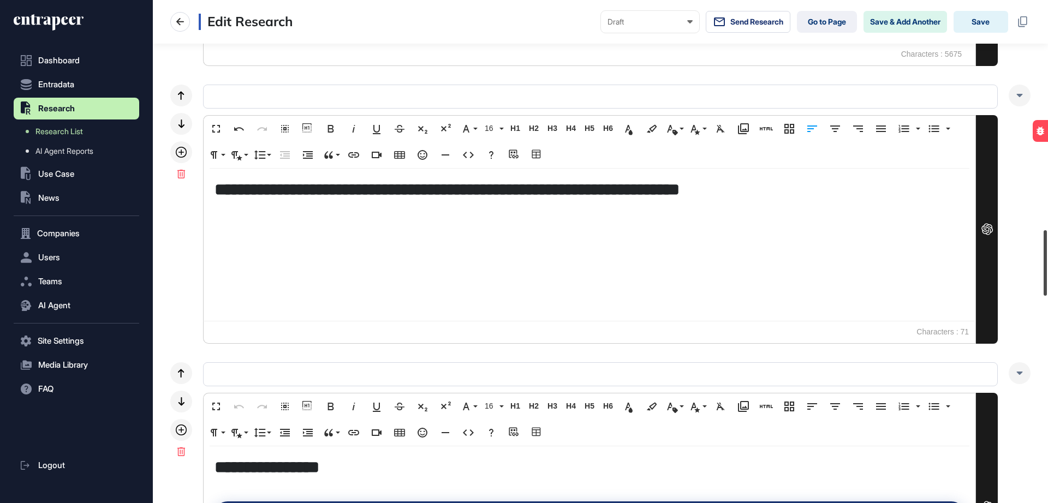
click at [1047, 257] on div at bounding box center [1045, 263] width 3 height 66
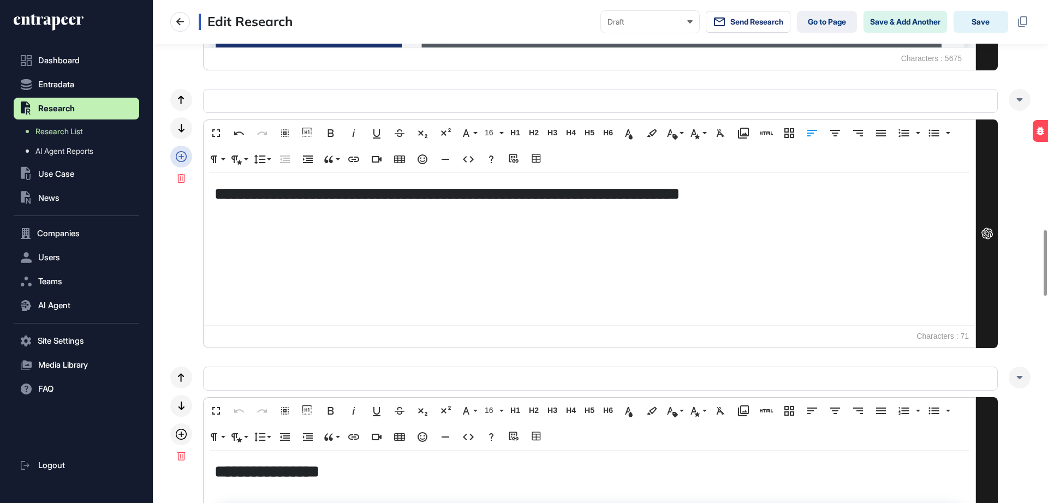
click at [181, 159] on icon at bounding box center [181, 156] width 11 height 11
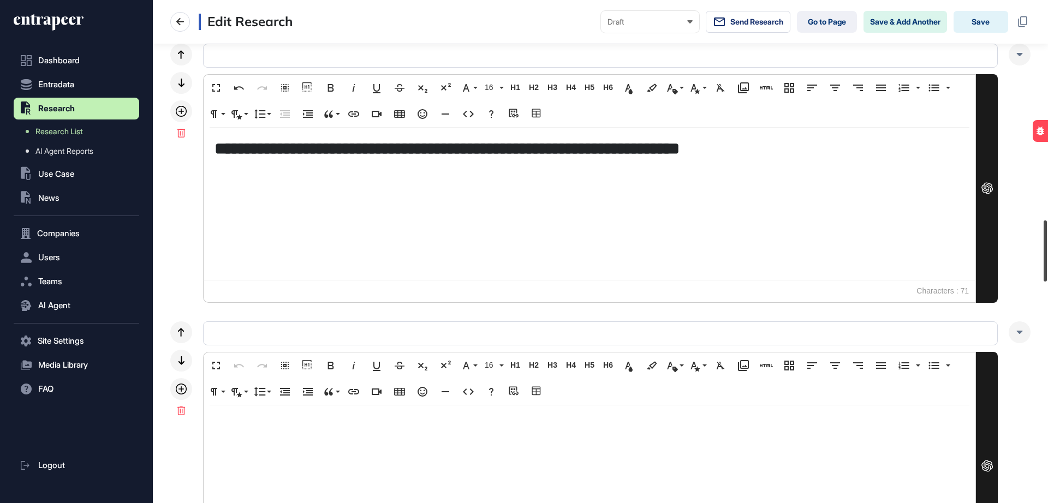
scroll to position [1838, 0]
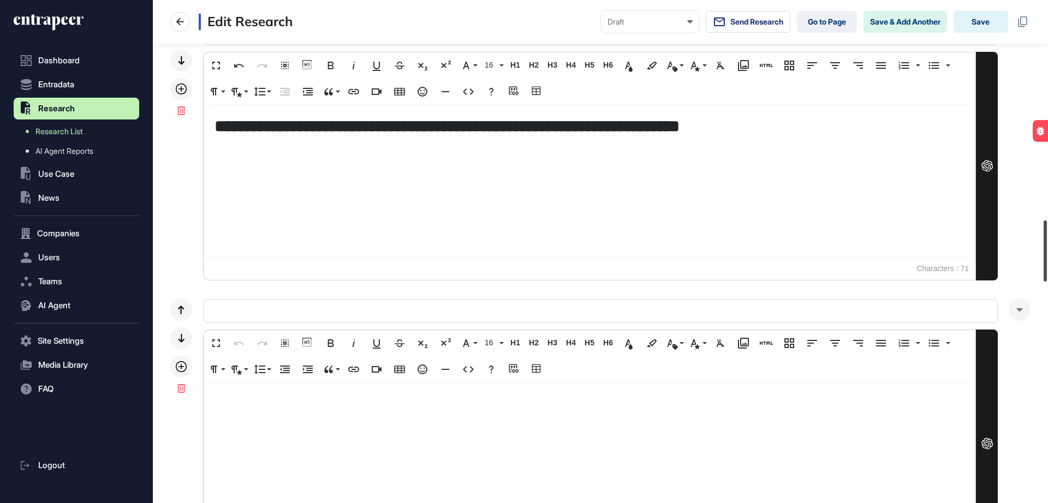
click at [1047, 245] on div at bounding box center [1045, 251] width 3 height 61
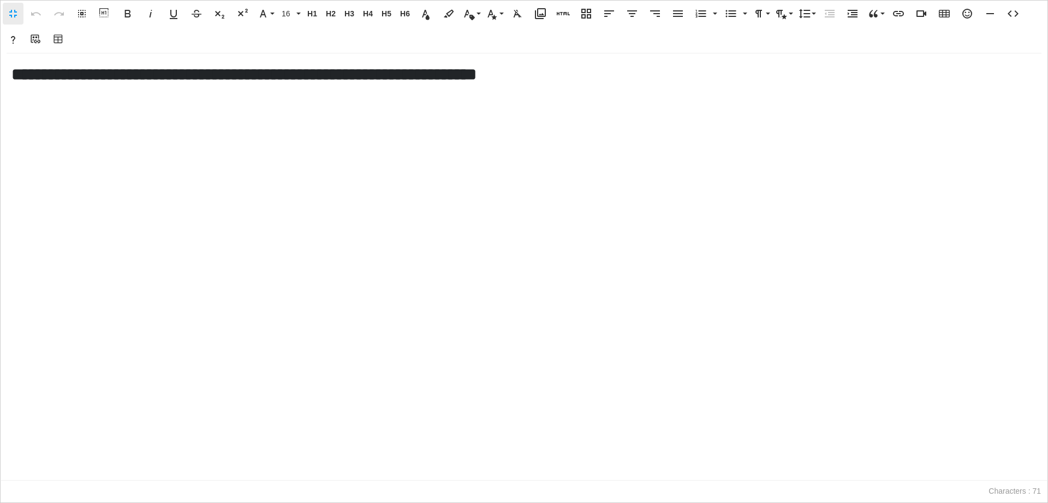
scroll to position [1, 5]
click at [73, 101] on div "**********" at bounding box center [524, 267] width 1047 height 427
click at [1019, 15] on icon "button" at bounding box center [1013, 13] width 13 height 13
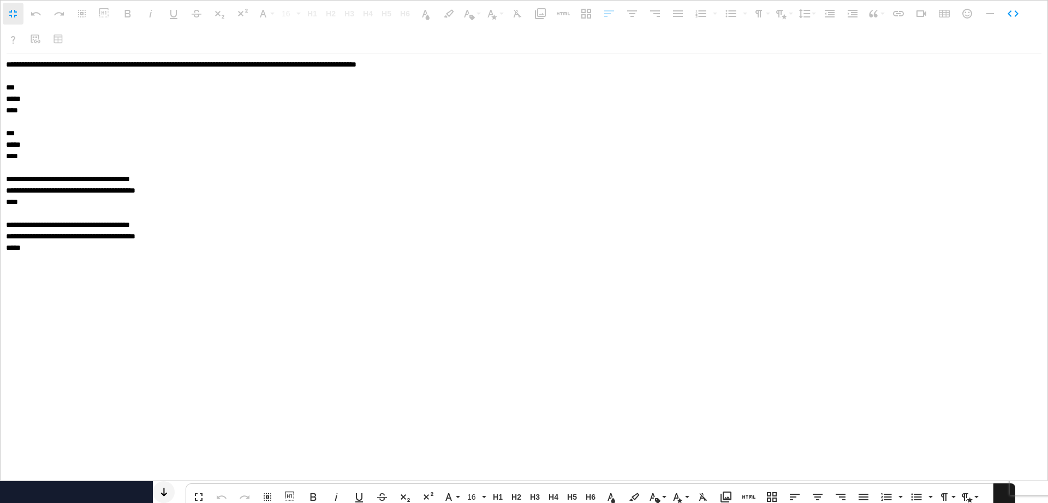
drag, startPoint x: 5, startPoint y: 112, endPoint x: 150, endPoint y: 250, distance: 199.7
click at [150, 250] on textarea "**********" at bounding box center [524, 268] width 1047 height 428
type textarea "**********"
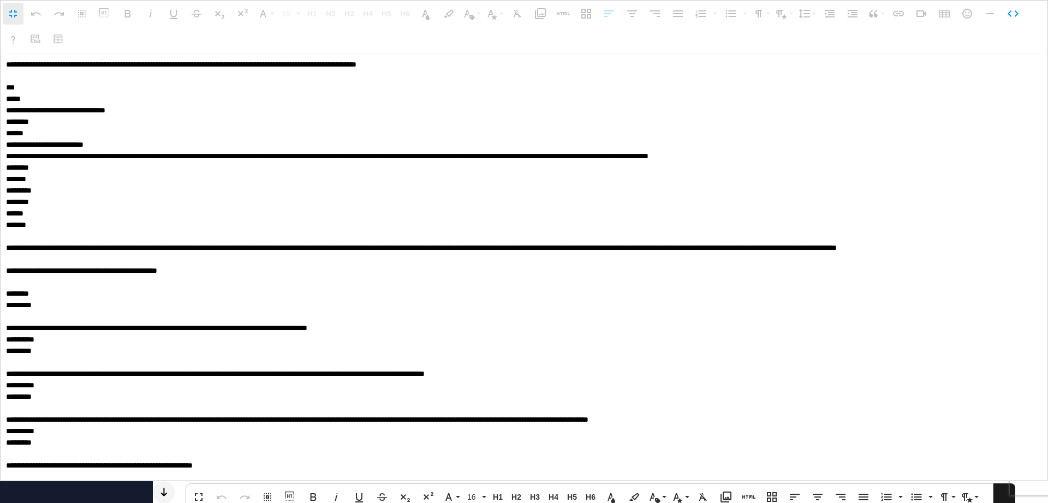
scroll to position [1, 0]
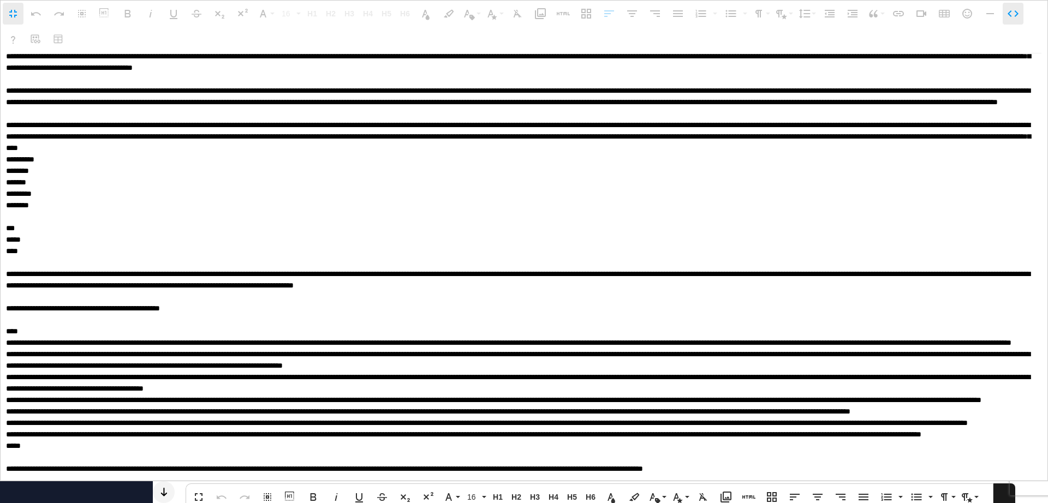
click at [1010, 14] on icon "button" at bounding box center [1013, 13] width 11 height 7
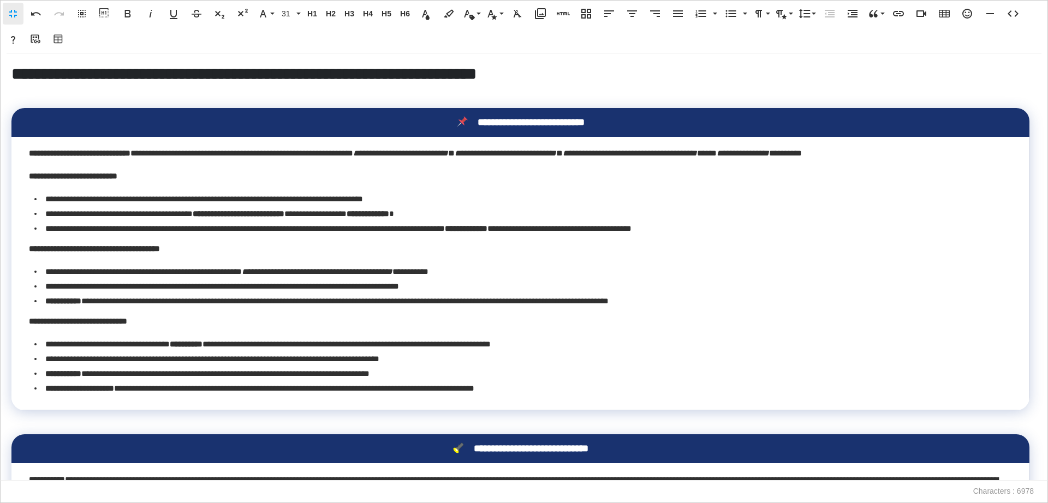
drag, startPoint x: 1048, startPoint y: 148, endPoint x: 1048, endPoint y: 295, distance: 146.9
click at [1048, 295] on div "**********" at bounding box center [524, 268] width 1048 height 428
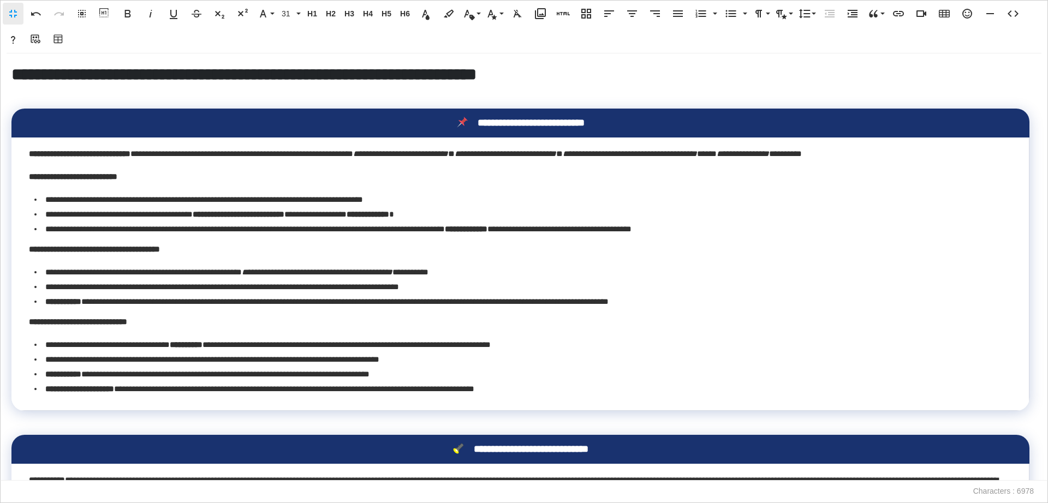
scroll to position [404, 0]
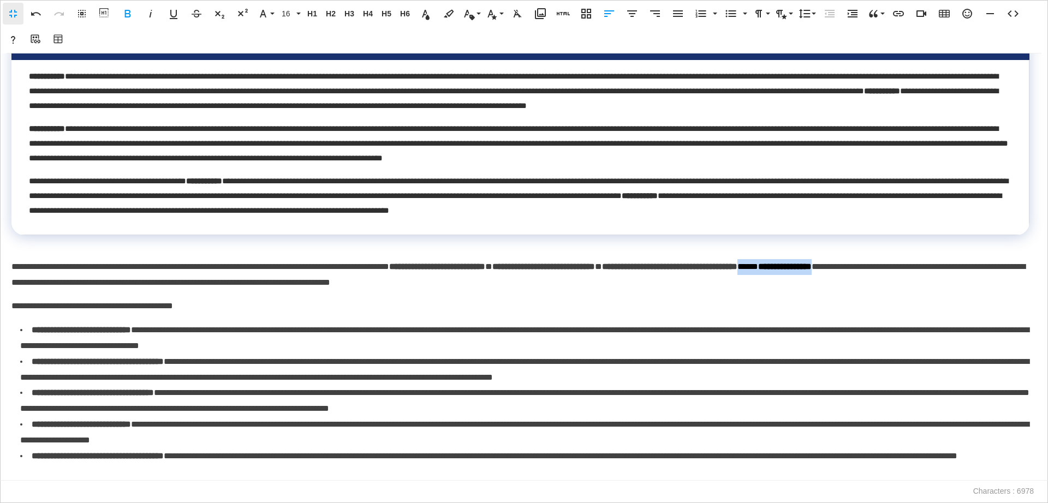
drag, startPoint x: 939, startPoint y: 272, endPoint x: 17, endPoint y: 284, distance: 921.7
click at [17, 284] on p "**********" at bounding box center [520, 275] width 1018 height 32
click at [741, 268] on p "**********" at bounding box center [520, 275] width 1018 height 32
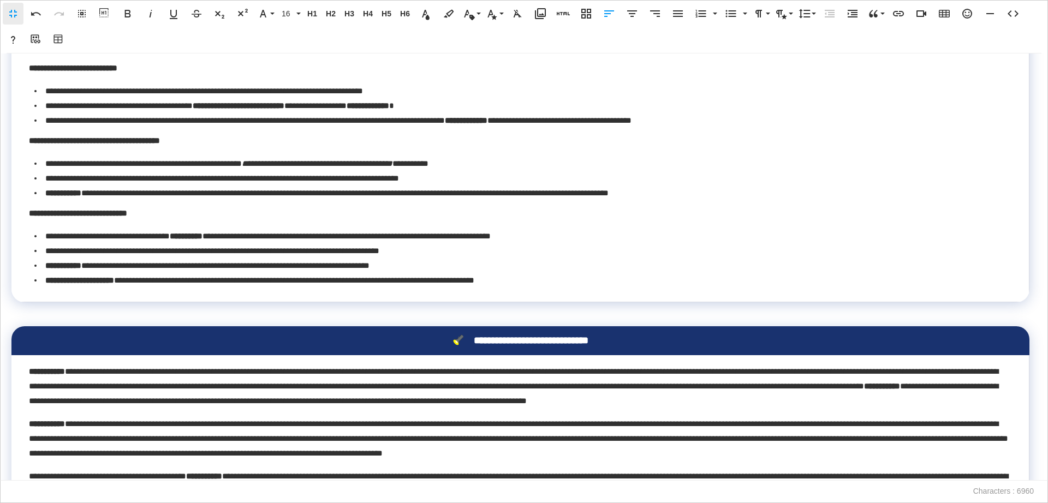
scroll to position [0, 0]
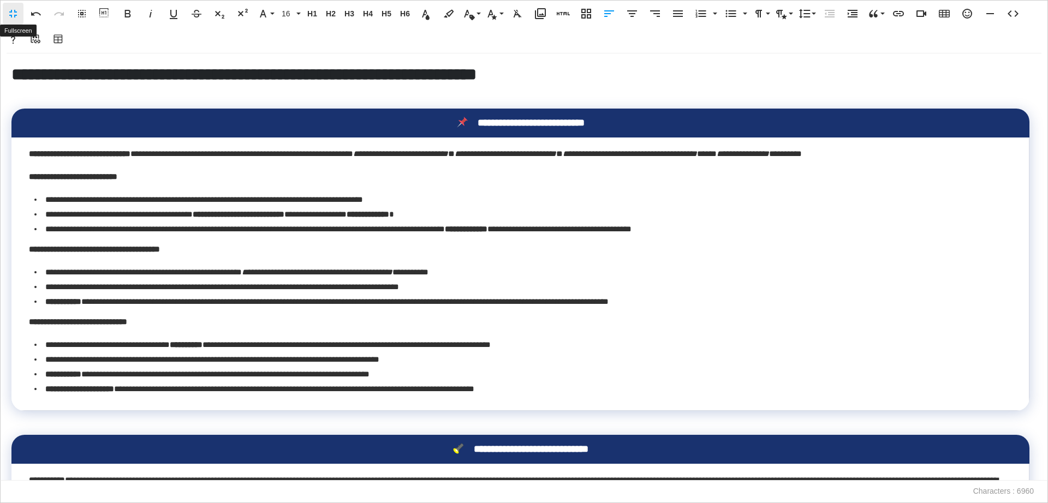
click at [15, 5] on button "Fullscreen" at bounding box center [13, 14] width 21 height 22
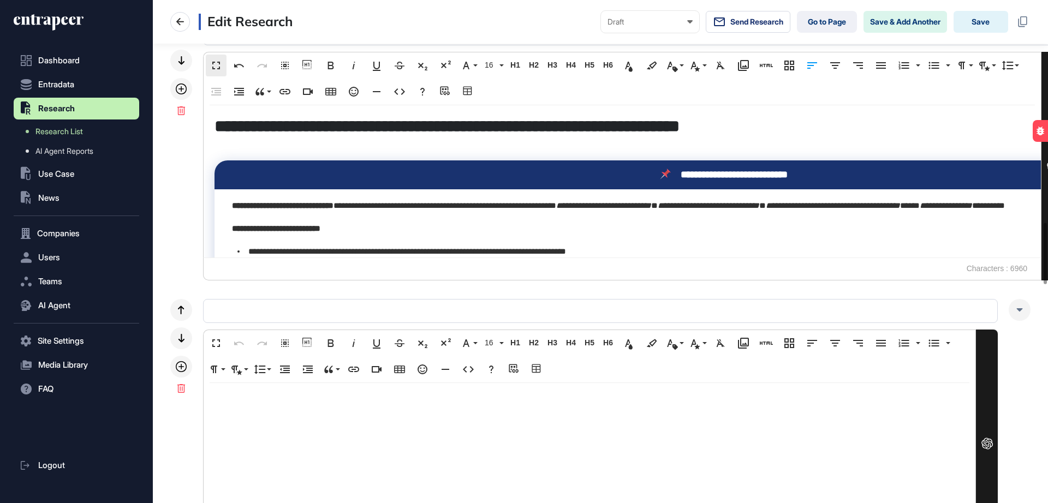
scroll to position [1, 1]
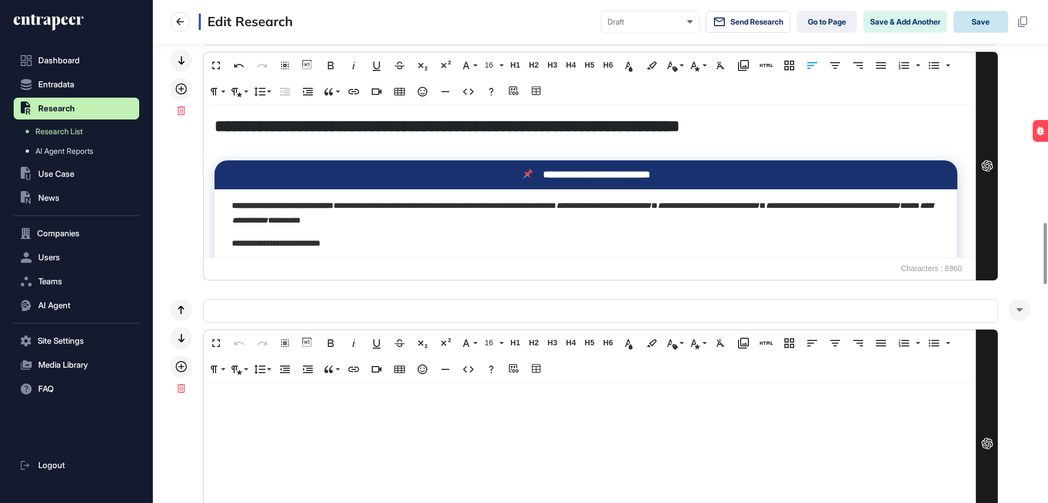
click at [982, 25] on button "Save" at bounding box center [981, 22] width 55 height 22
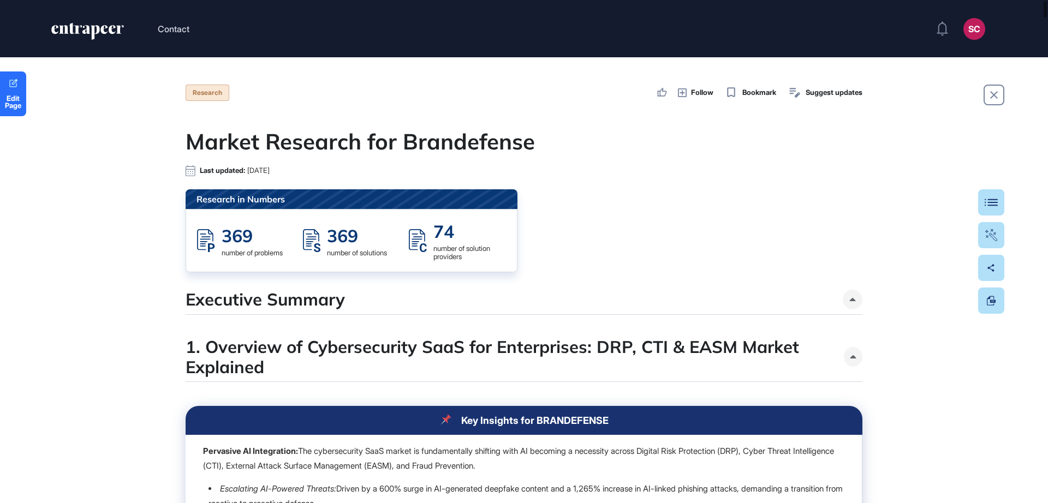
drag, startPoint x: 1048, startPoint y: 83, endPoint x: 1048, endPoint y: 102, distance: 19.1
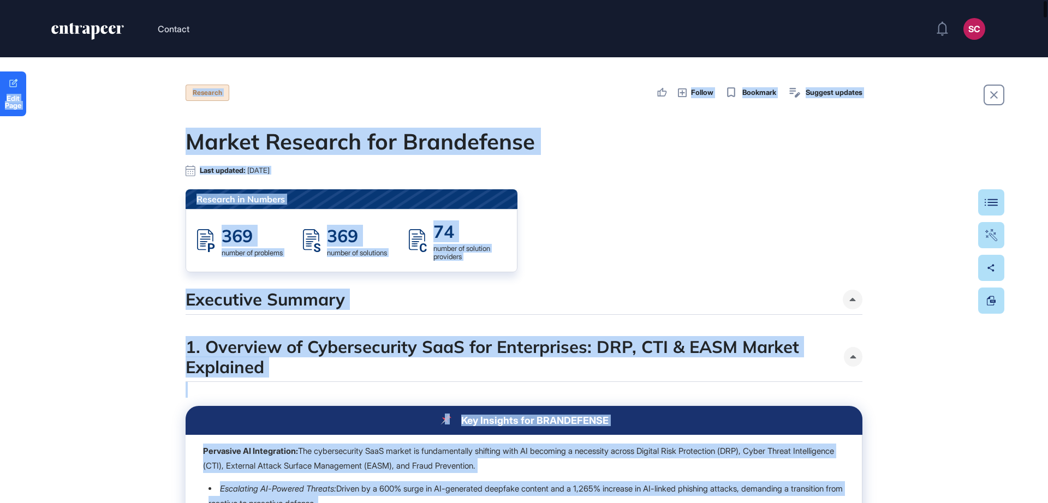
drag, startPoint x: 1048, startPoint y: 0, endPoint x: 1048, endPoint y: 7, distance: 6.6
click at [1048, 7] on div "Contact SC Admin Dashboard Dashboard Profile My Content Request More Data Edit …" at bounding box center [524, 251] width 1048 height 503
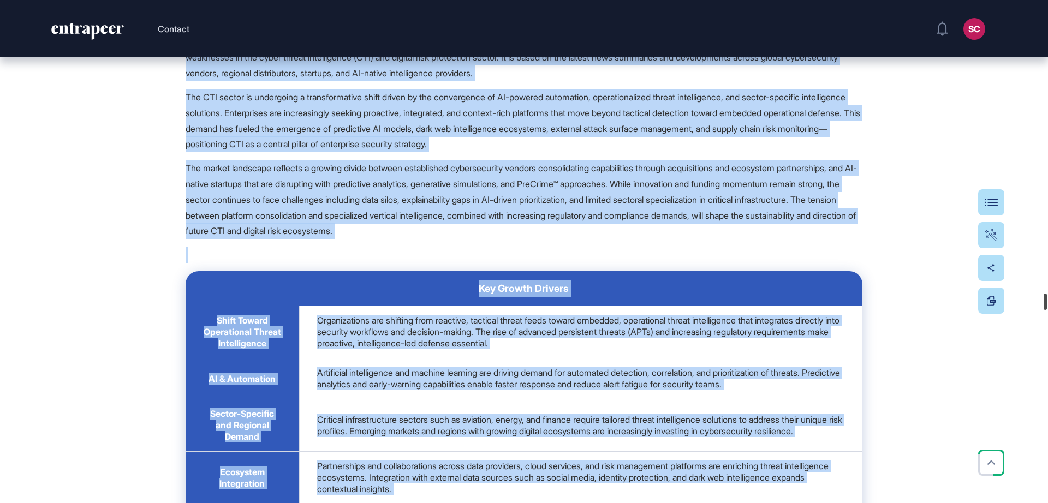
scroll to position [12123, 0]
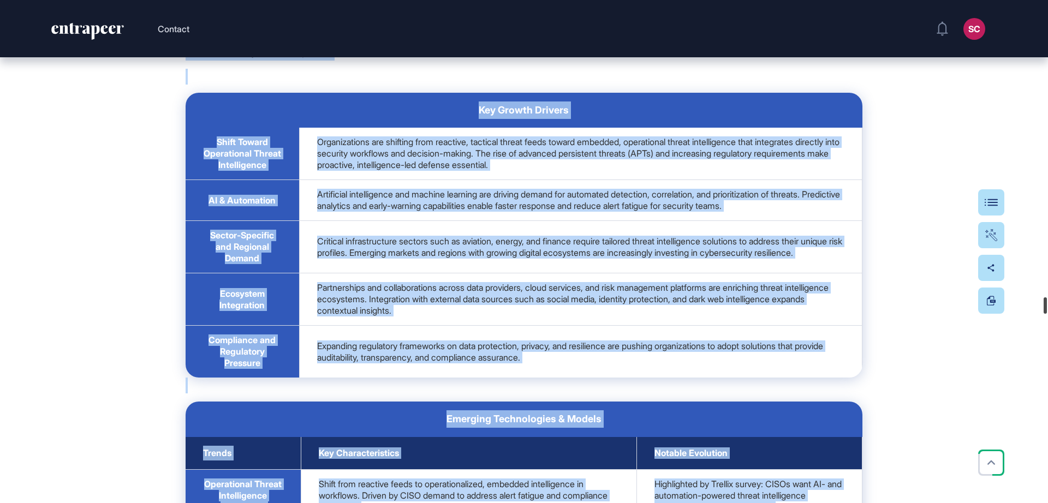
drag, startPoint x: 1046, startPoint y: 6, endPoint x: 1048, endPoint y: 302, distance: 296.5
click at [1047, 302] on div at bounding box center [1045, 306] width 3 height 16
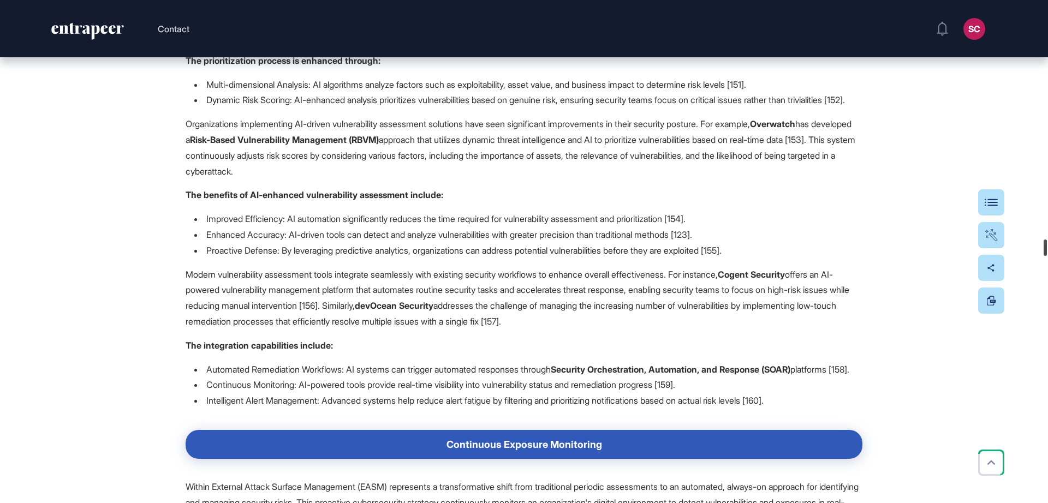
drag, startPoint x: 1046, startPoint y: 308, endPoint x: 1048, endPoint y: 228, distance: 80.8
click at [1047, 250] on div at bounding box center [1045, 248] width 3 height 16
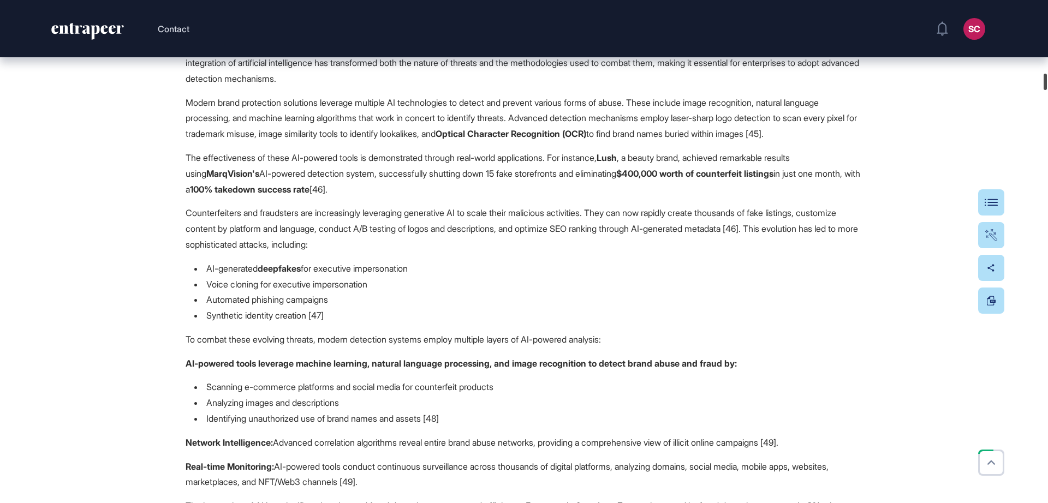
scroll to position [2947, 0]
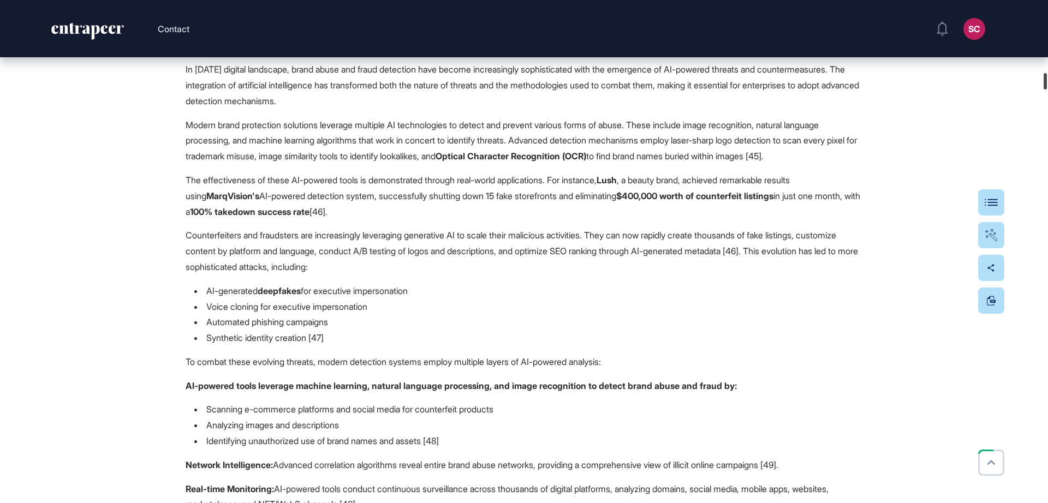
drag, startPoint x: 1048, startPoint y: 246, endPoint x: 1048, endPoint y: 81, distance: 165.4
click at [1047, 81] on div at bounding box center [1045, 81] width 3 height 16
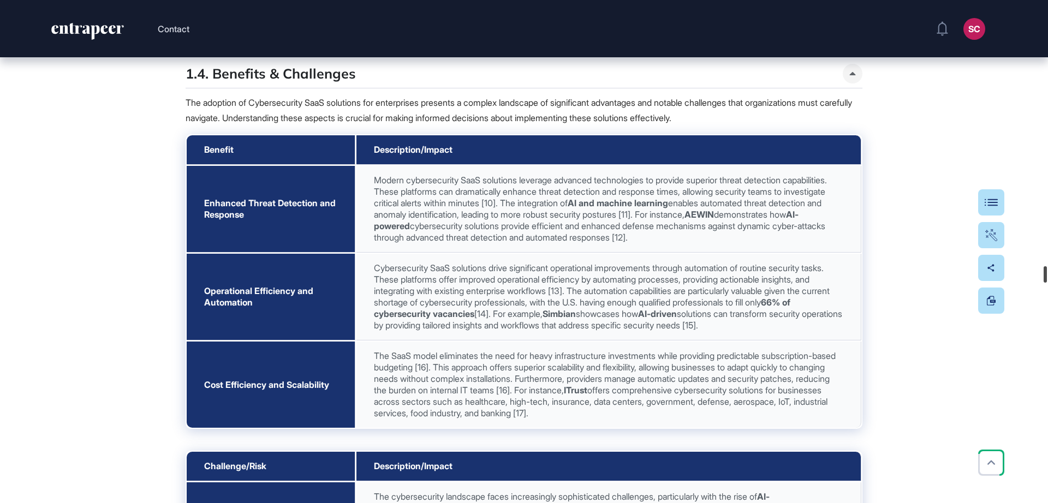
scroll to position [10805, 0]
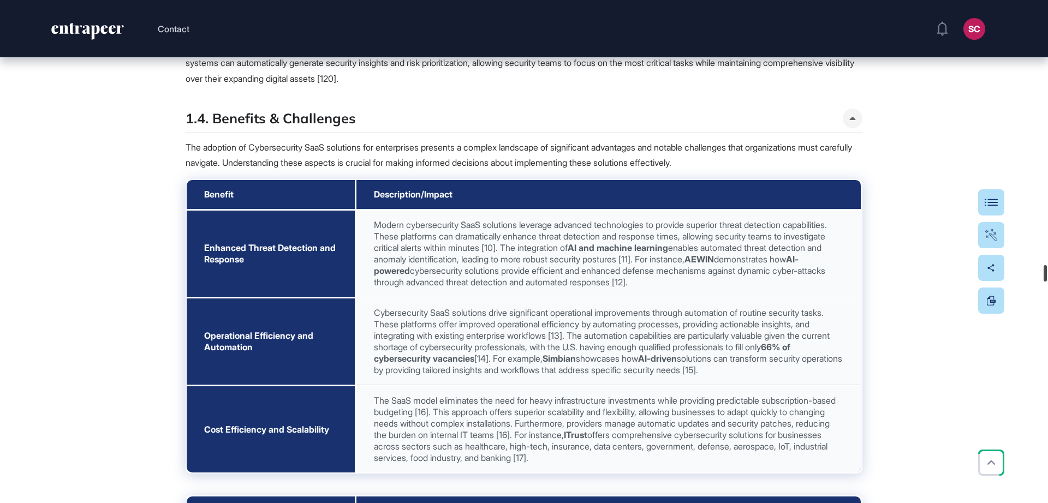
drag, startPoint x: 1047, startPoint y: 79, endPoint x: 1046, endPoint y: 271, distance: 192.2
click at [1046, 271] on div at bounding box center [1045, 273] width 3 height 16
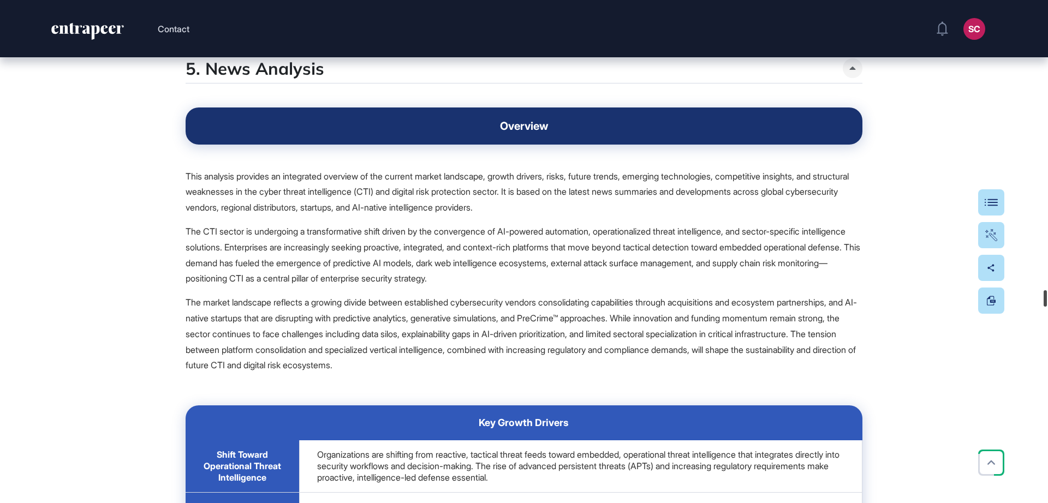
scroll to position [11855, 0]
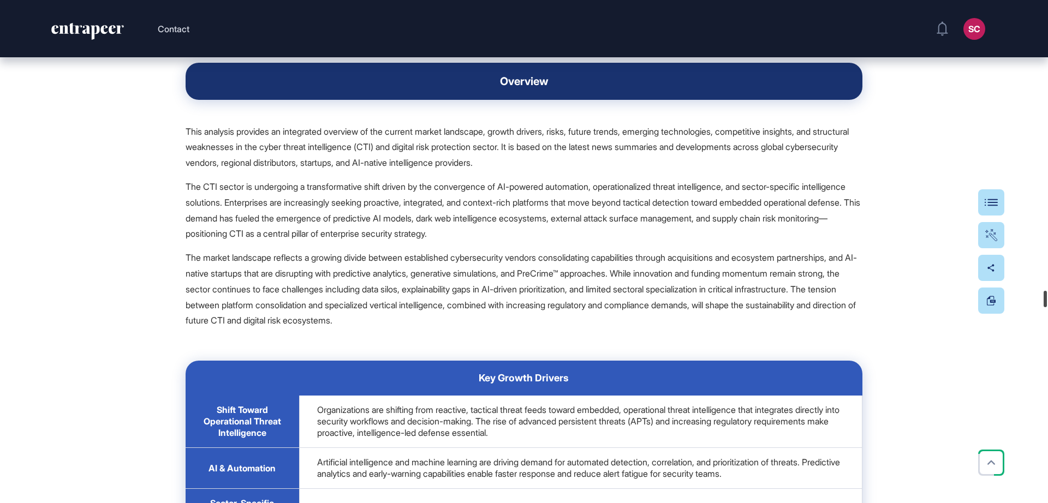
drag, startPoint x: 1046, startPoint y: 271, endPoint x: 1048, endPoint y: 297, distance: 25.8
click at [1047, 297] on div at bounding box center [1045, 299] width 3 height 16
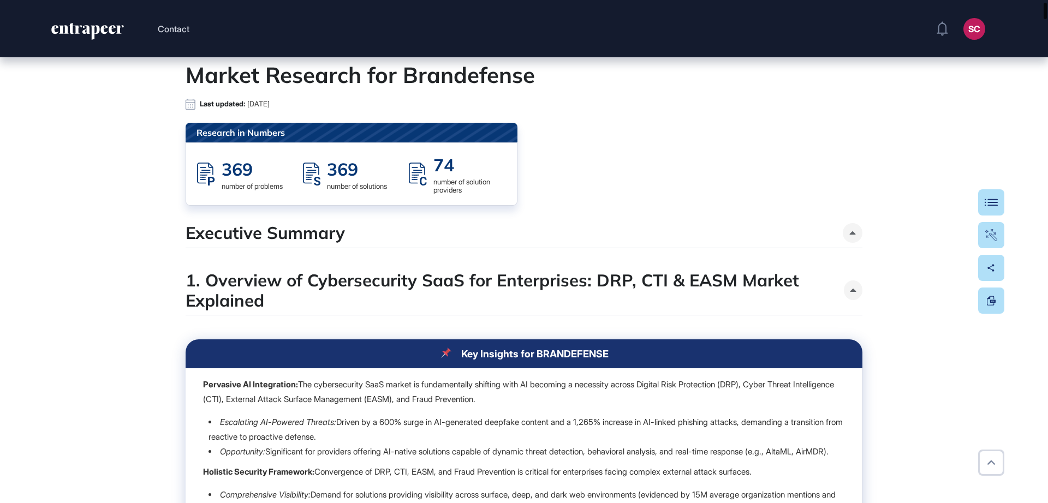
scroll to position [0, 0]
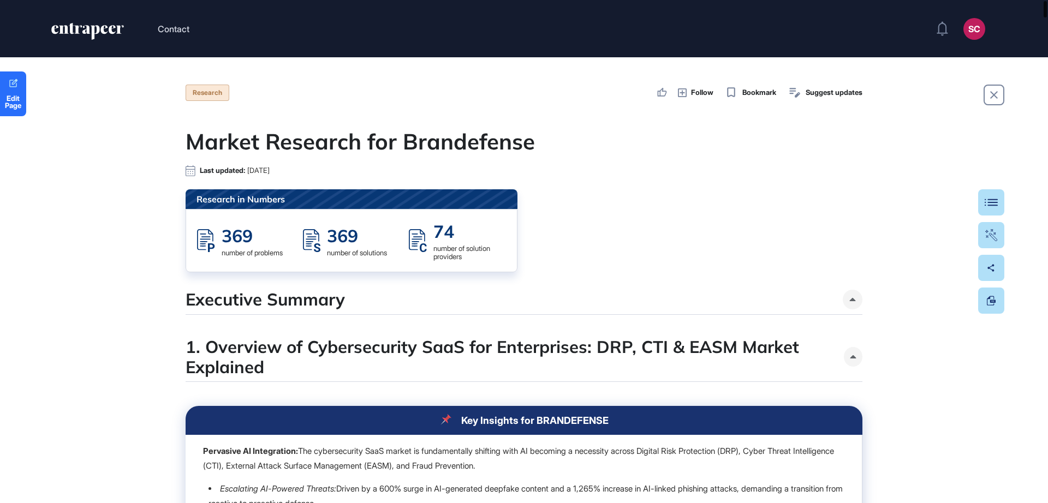
drag, startPoint x: 1045, startPoint y: 290, endPoint x: 1048, endPoint y: -3, distance: 293.8
click at [1048, 0] on html "Contact SC Admin Dashboard Dashboard Profile My Content Request More Data Edit …" at bounding box center [524, 251] width 1048 height 503
drag, startPoint x: 1048, startPoint y: 20, endPoint x: 1048, endPoint y: 29, distance: 9.8
click at [1048, 29] on header "Contact SC Admin Dashboard Dashboard Profile My Content Request More Data" at bounding box center [524, 28] width 1048 height 57
drag, startPoint x: 1048, startPoint y: 50, endPoint x: 1040, endPoint y: 49, distance: 7.7
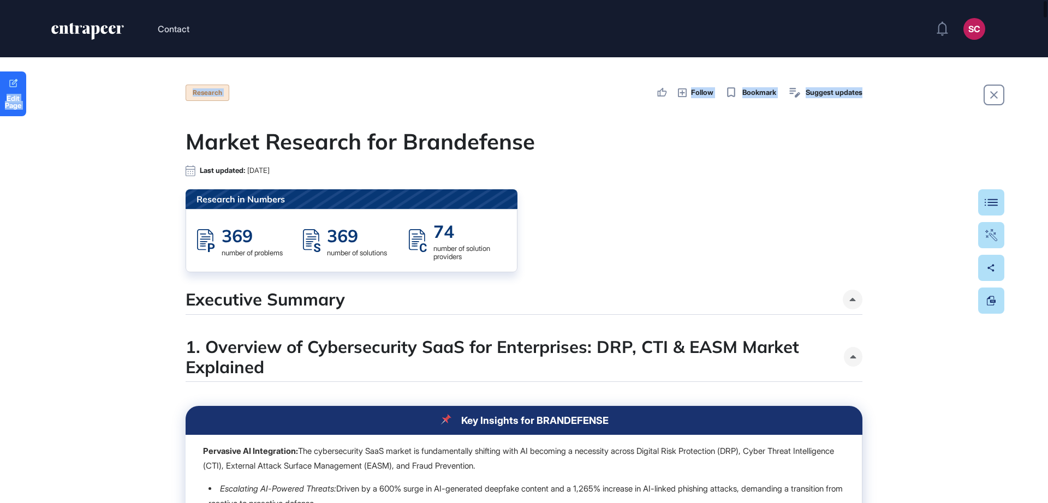
drag, startPoint x: 1047, startPoint y: 32, endPoint x: 1048, endPoint y: 63, distance: 31.1
click at [1040, 35] on header "Contact SC Admin Dashboard Dashboard Profile My Content Request More Data" at bounding box center [524, 28] width 1048 height 57
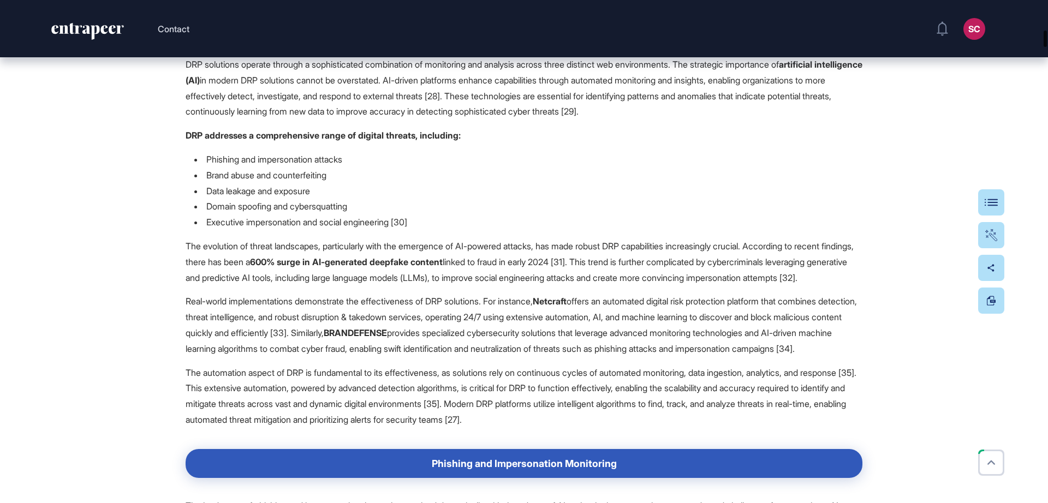
drag, startPoint x: 1048, startPoint y: 16, endPoint x: 1048, endPoint y: 58, distance: 42.0
click at [1047, 47] on div at bounding box center [1045, 39] width 3 height 16
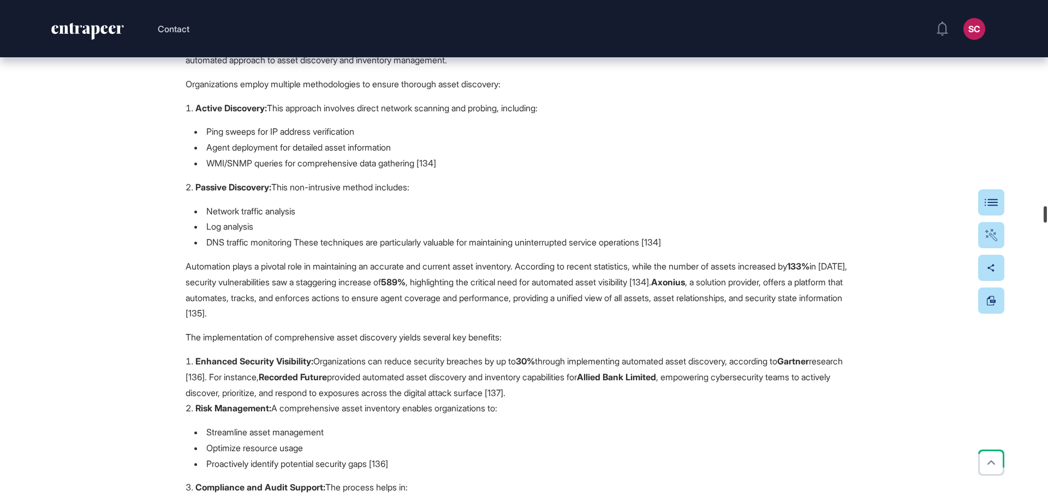
scroll to position [8395, 0]
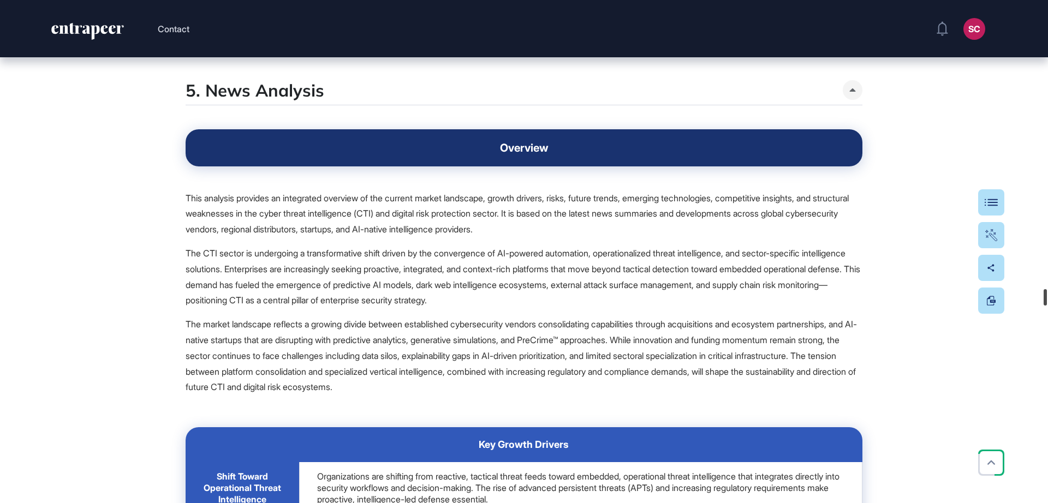
drag, startPoint x: 1046, startPoint y: 55, endPoint x: 1036, endPoint y: 301, distance: 247.0
click at [1036, 301] on div "Contact SC Admin Dashboard Dashboard Profile My Content Request More Data Edit …" at bounding box center [524, 251] width 1048 height 503
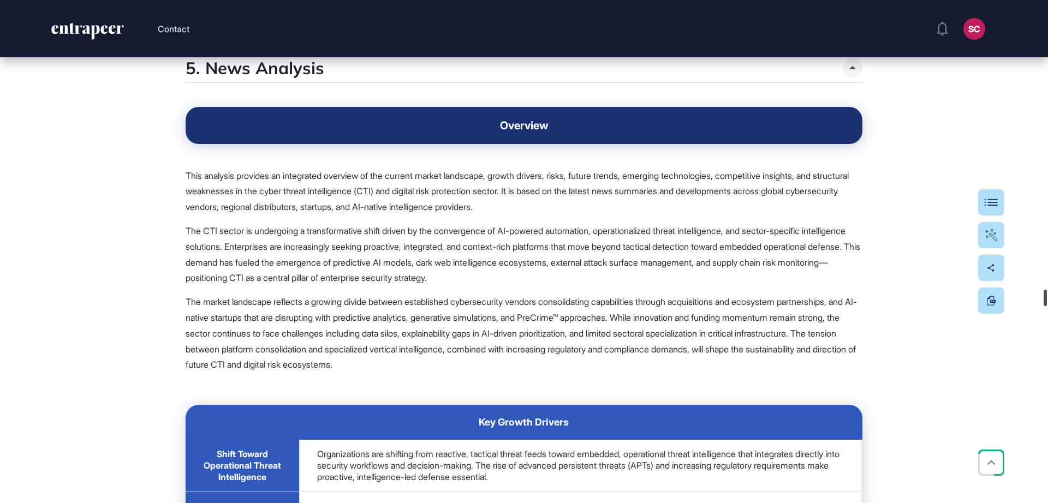
click at [1047, 305] on div at bounding box center [1045, 298] width 3 height 16
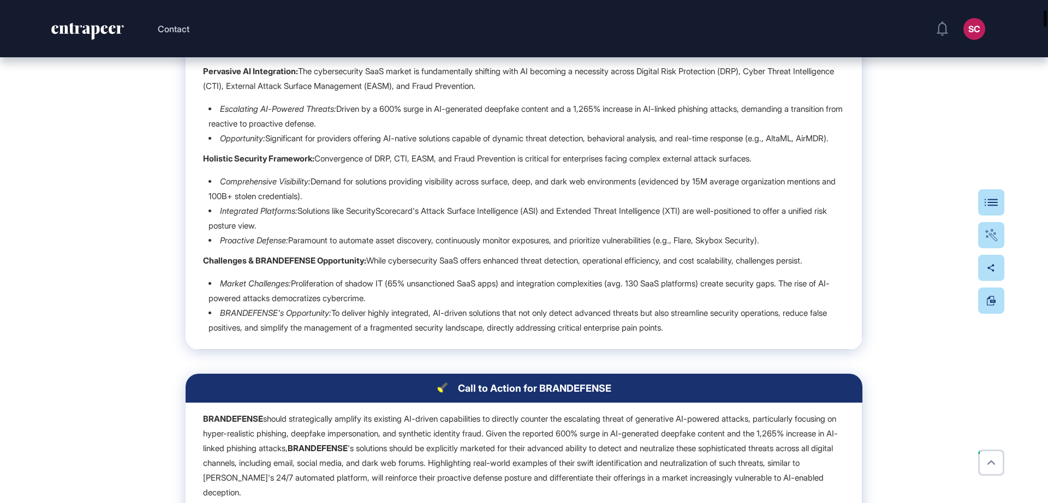
scroll to position [112, 0]
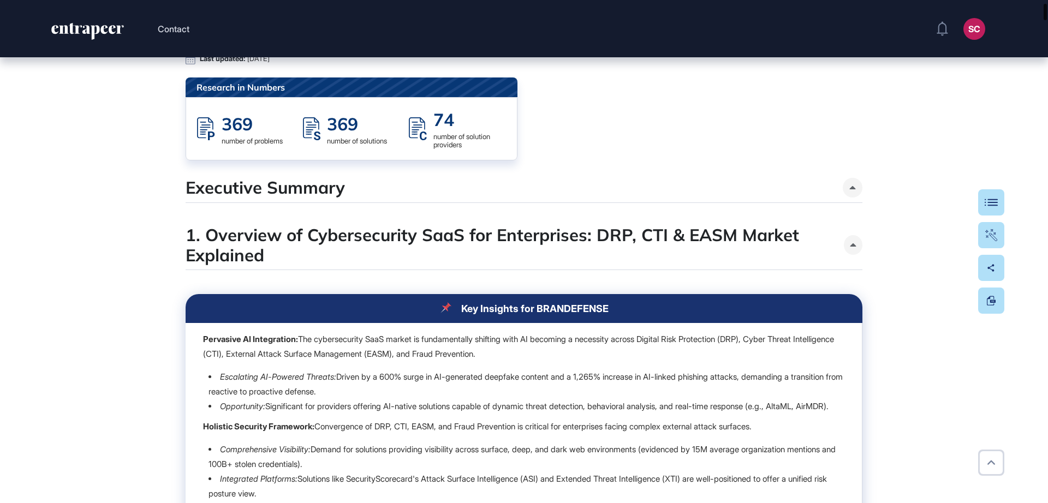
drag, startPoint x: 1048, startPoint y: 305, endPoint x: 960, endPoint y: 19, distance: 299.8
click at [960, 19] on div "Contact SC Admin Dashboard Dashboard Profile My Content Request More Data Edit …" at bounding box center [524, 251] width 1048 height 503
drag, startPoint x: 1047, startPoint y: 36, endPoint x: 1047, endPoint y: 44, distance: 8.2
click at [1047, 44] on header "Contact SC Admin Dashboard Dashboard Profile My Content Request More Data" at bounding box center [524, 28] width 1048 height 57
drag, startPoint x: 1045, startPoint y: 73, endPoint x: 1048, endPoint y: 82, distance: 9.7
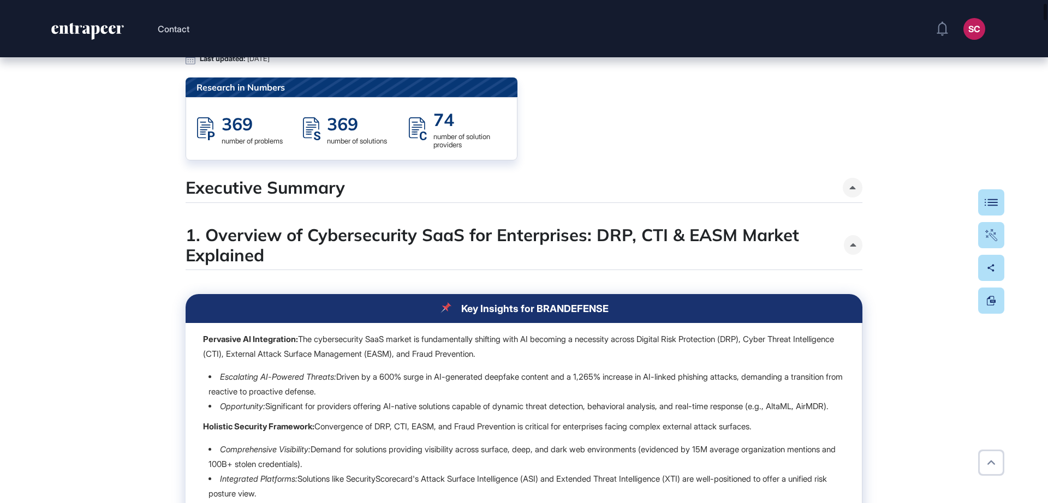
drag, startPoint x: 1042, startPoint y: 22, endPoint x: 1045, endPoint y: 46, distance: 24.2
click at [1045, 46] on header "Contact SC Admin Dashboard Dashboard Profile My Content Request More Data" at bounding box center [524, 28] width 1048 height 57
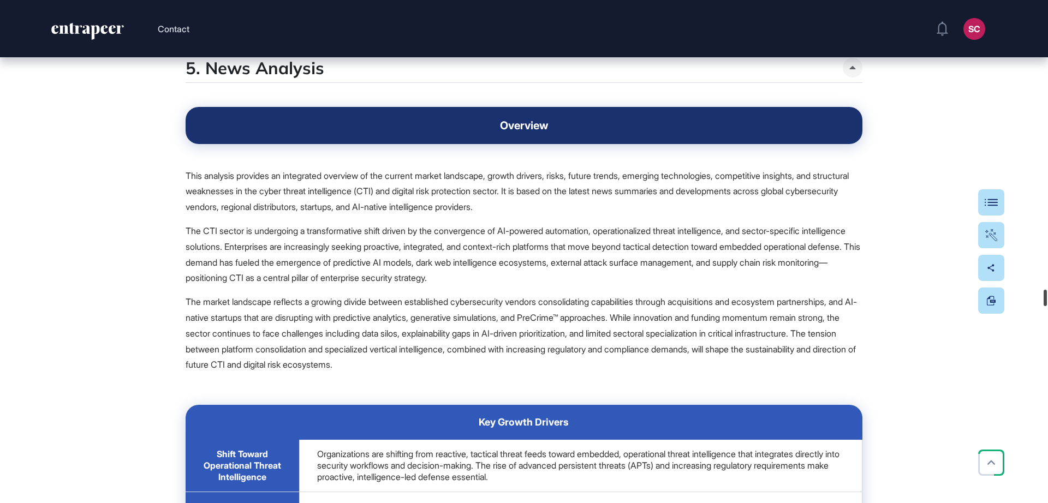
drag, startPoint x: 1048, startPoint y: 11, endPoint x: 1019, endPoint y: 299, distance: 288.6
click at [1019, 299] on div "Contact SC Admin Dashboard Dashboard Profile My Content Request More Data Edit …" at bounding box center [524, 251] width 1048 height 503
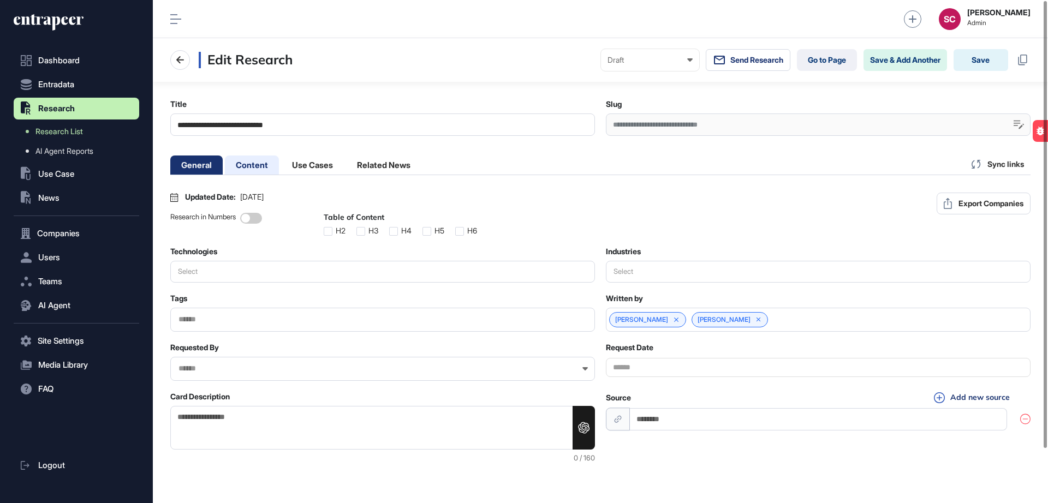
click at [281, 173] on li "Content" at bounding box center [312, 165] width 63 height 19
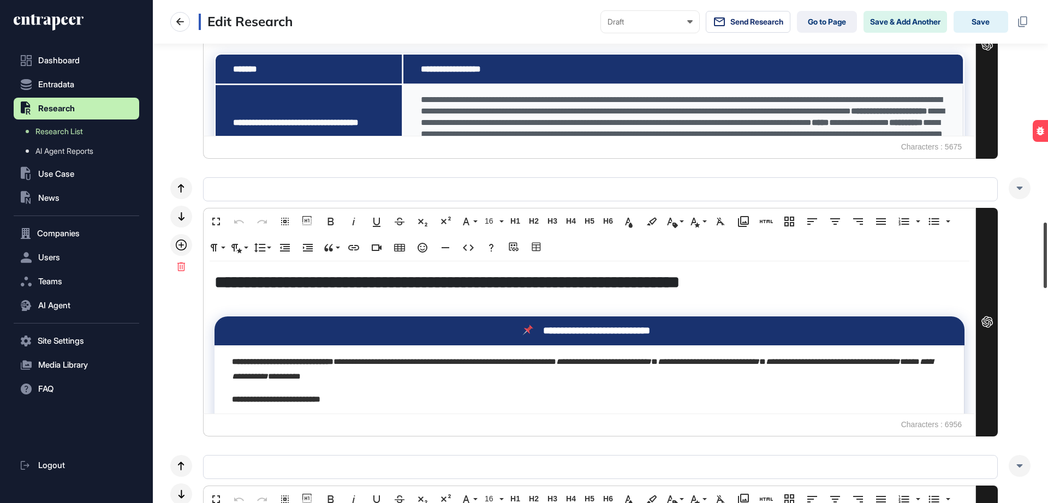
drag, startPoint x: 1043, startPoint y: 43, endPoint x: 1047, endPoint y: 262, distance: 219.0
click at [1047, 262] on div at bounding box center [1045, 256] width 3 height 66
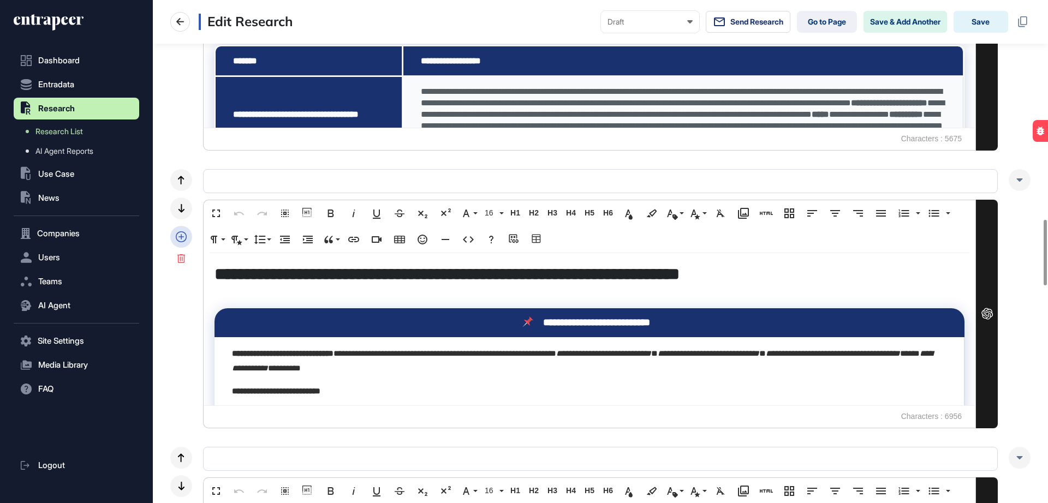
click at [188, 236] on div at bounding box center [181, 237] width 22 height 22
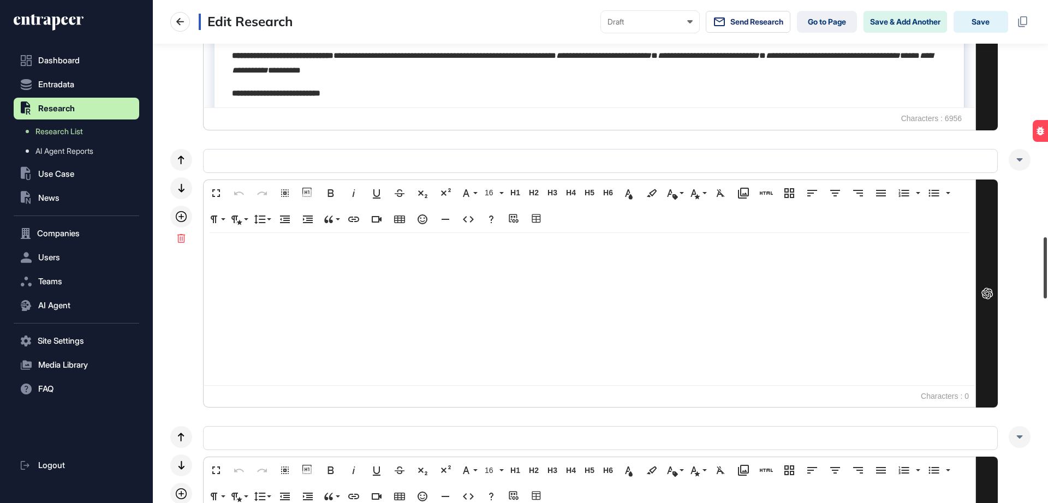
drag, startPoint x: 1048, startPoint y: 224, endPoint x: 1040, endPoint y: 261, distance: 37.5
click at [1040, 261] on div "**********" at bounding box center [600, 251] width 895 height 503
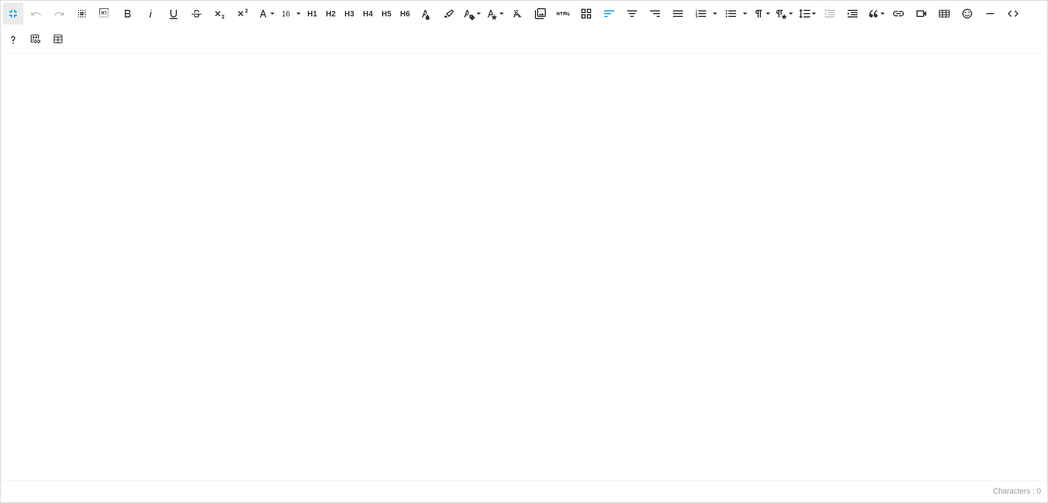
scroll to position [1, 5]
click at [388, 13] on span "H5" at bounding box center [386, 13] width 16 height 9
click at [1016, 17] on icon "button" at bounding box center [1013, 13] width 13 height 13
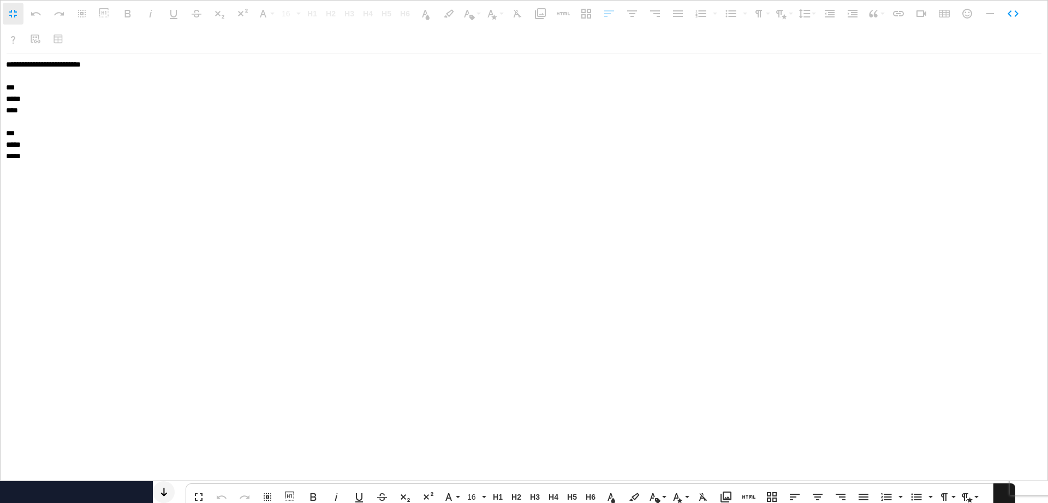
drag, startPoint x: 44, startPoint y: 166, endPoint x: 0, endPoint y: 112, distance: 69.1
click at [0, 112] on div "**********" at bounding box center [524, 268] width 1048 height 428
type textarea "**********"
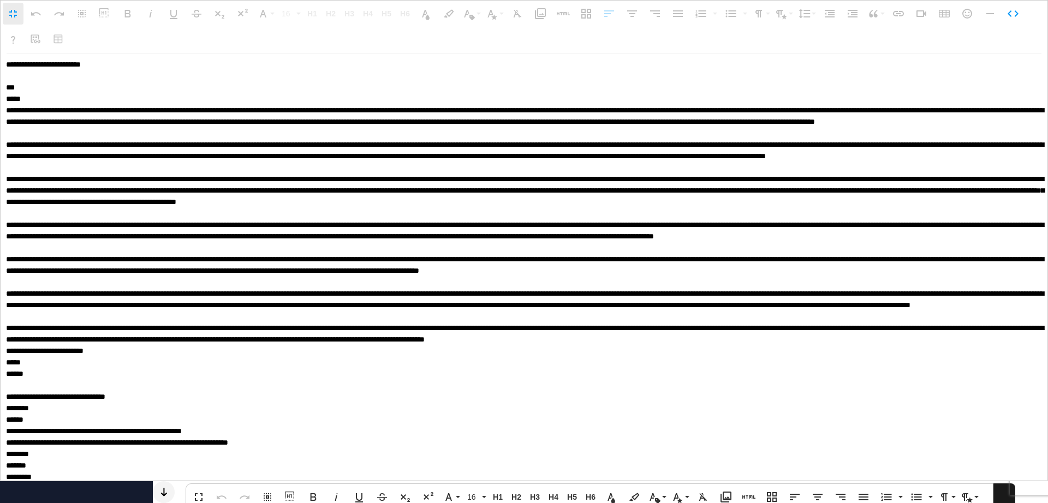
scroll to position [1, 0]
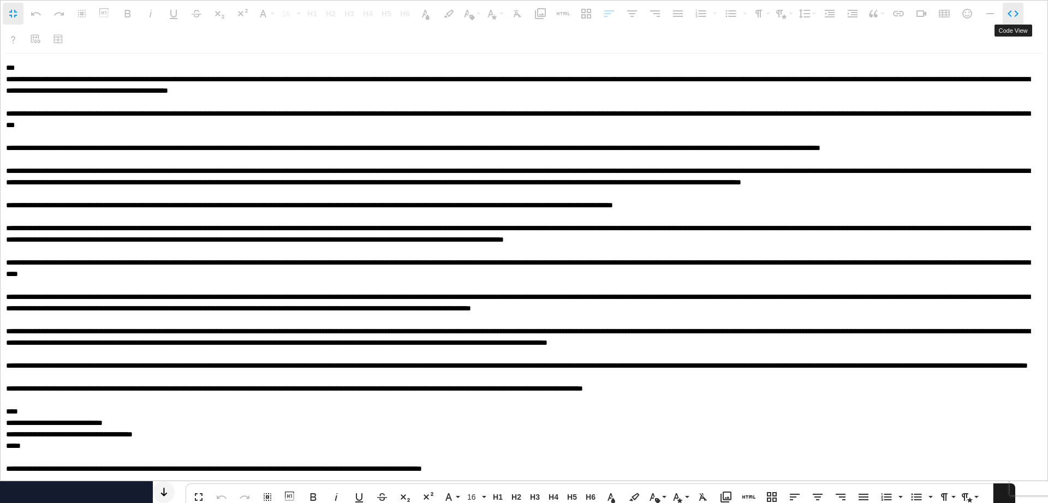
click at [1019, 14] on icon "button" at bounding box center [1013, 13] width 13 height 13
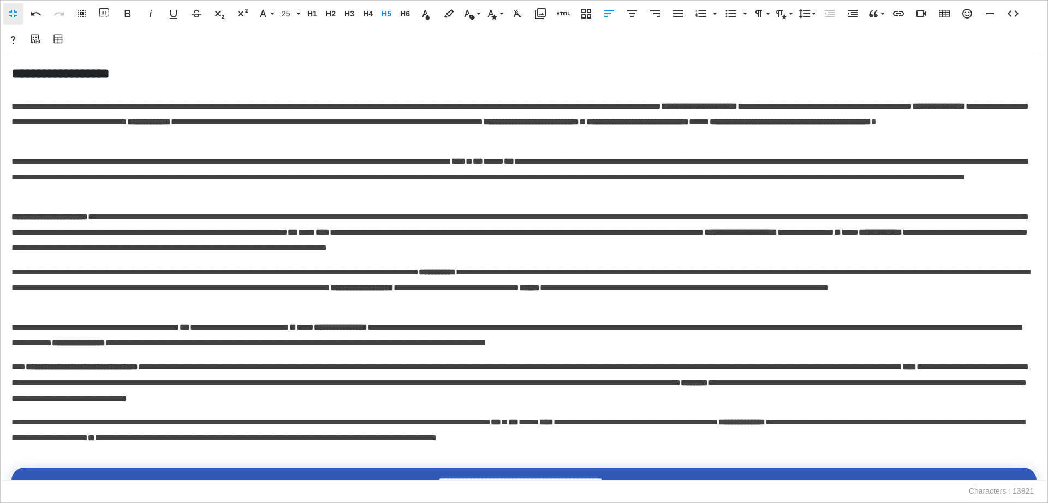
click at [266, 79] on h5 "**********" at bounding box center [520, 73] width 1018 height 19
click at [90, 75] on h5 "**********" at bounding box center [520, 73] width 1018 height 19
click at [63, 83] on p "**********" at bounding box center [520, 114] width 1018 height 63
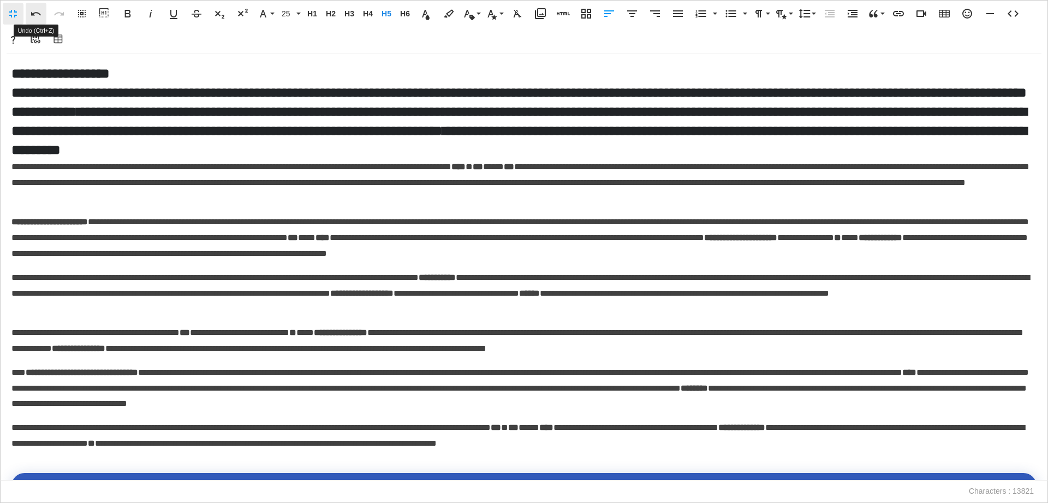
click at [32, 10] on icon "button" at bounding box center [35, 13] width 13 height 13
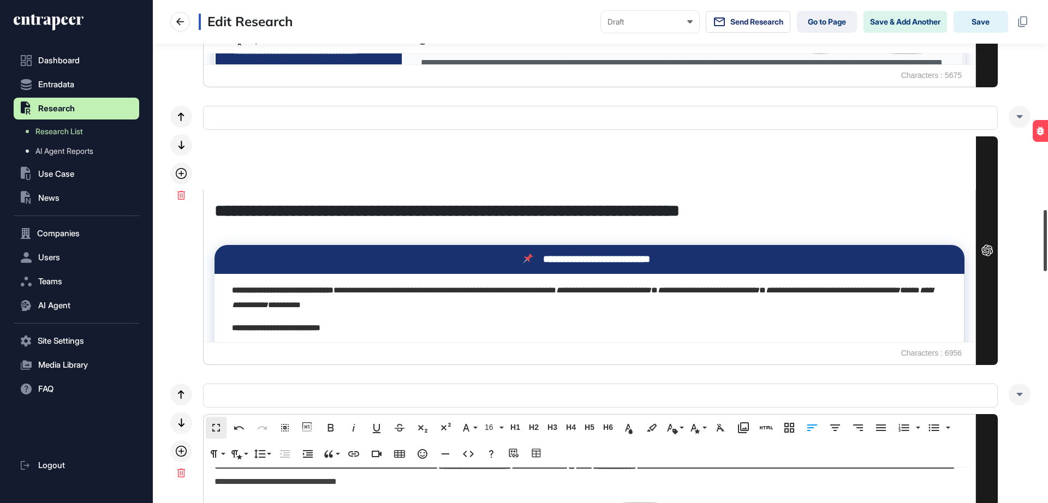
scroll to position [1722, 0]
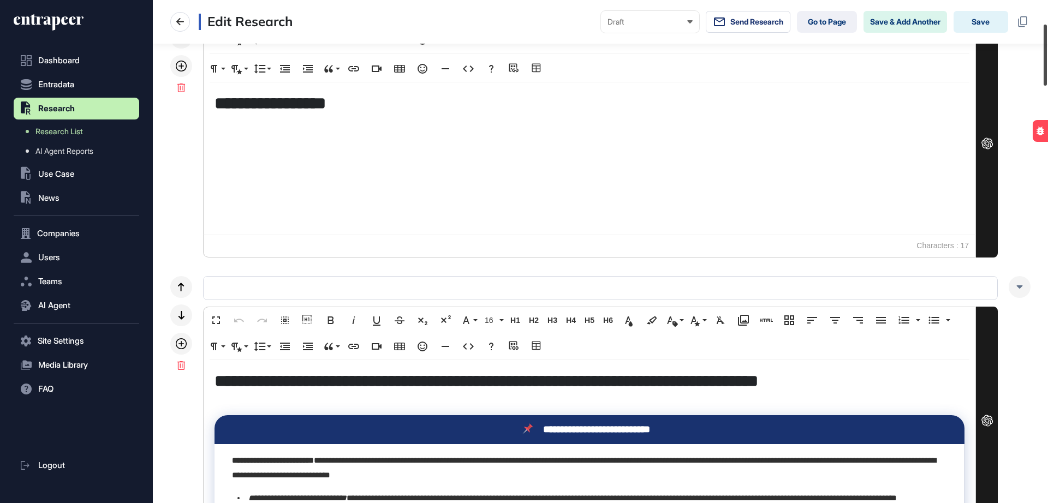
drag, startPoint x: 1046, startPoint y: 292, endPoint x: 1033, endPoint y: 60, distance: 232.4
click at [1044, 80] on div at bounding box center [1045, 55] width 3 height 61
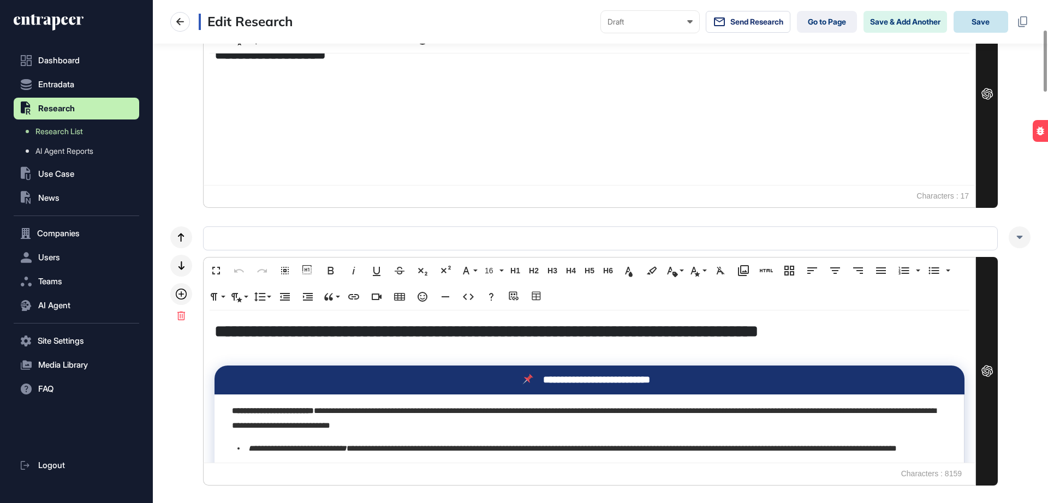
click at [969, 19] on button "Save" at bounding box center [981, 22] width 55 height 22
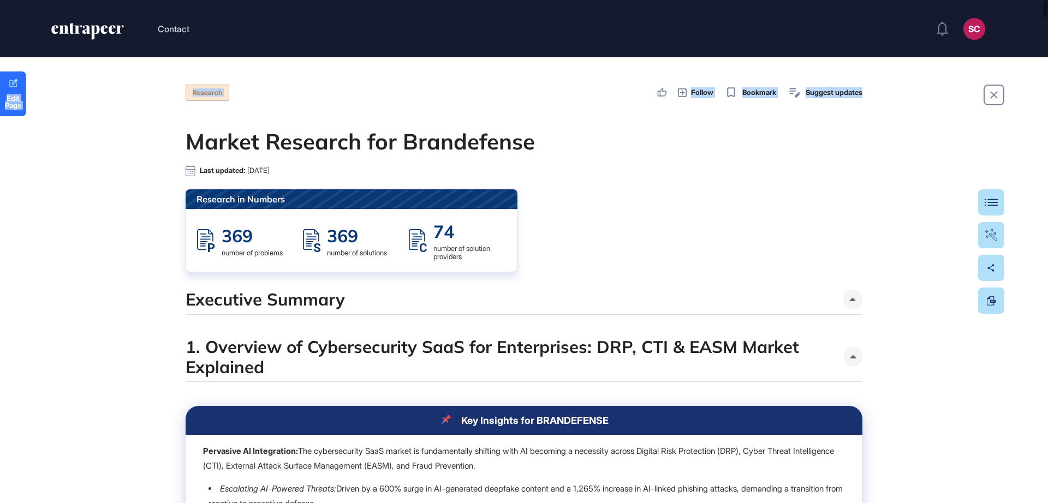
drag, startPoint x: 1048, startPoint y: 29, endPoint x: 1047, endPoint y: 66, distance: 37.1
click at [1043, 57] on header "Contact SC Admin Dashboard Dashboard Profile My Content Request More Data" at bounding box center [524, 28] width 1048 height 57
drag, startPoint x: 1044, startPoint y: 18, endPoint x: 1046, endPoint y: 42, distance: 24.1
click at [1046, 42] on header "Contact SC Admin Dashboard Dashboard Profile My Content Request More Data" at bounding box center [524, 28] width 1048 height 57
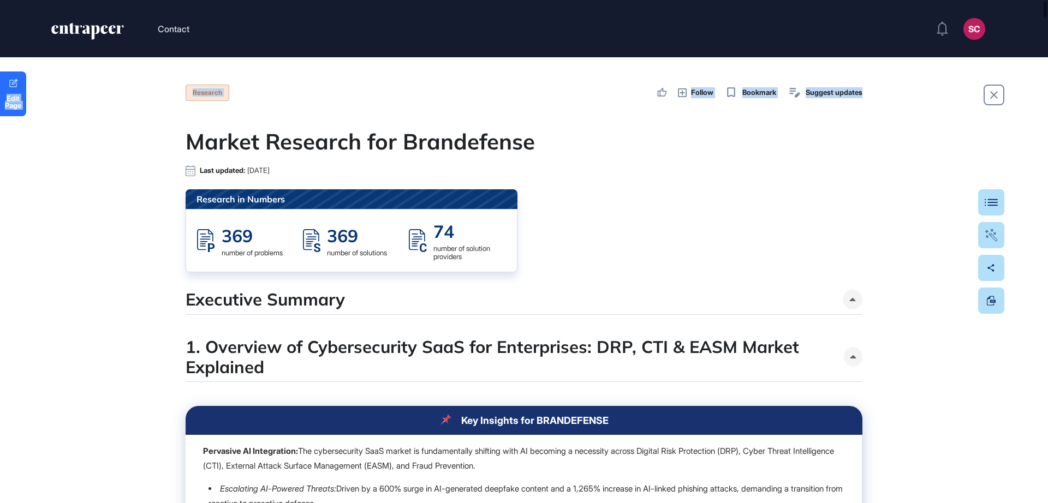
drag, startPoint x: 1048, startPoint y: 44, endPoint x: 1044, endPoint y: 84, distance: 40.0
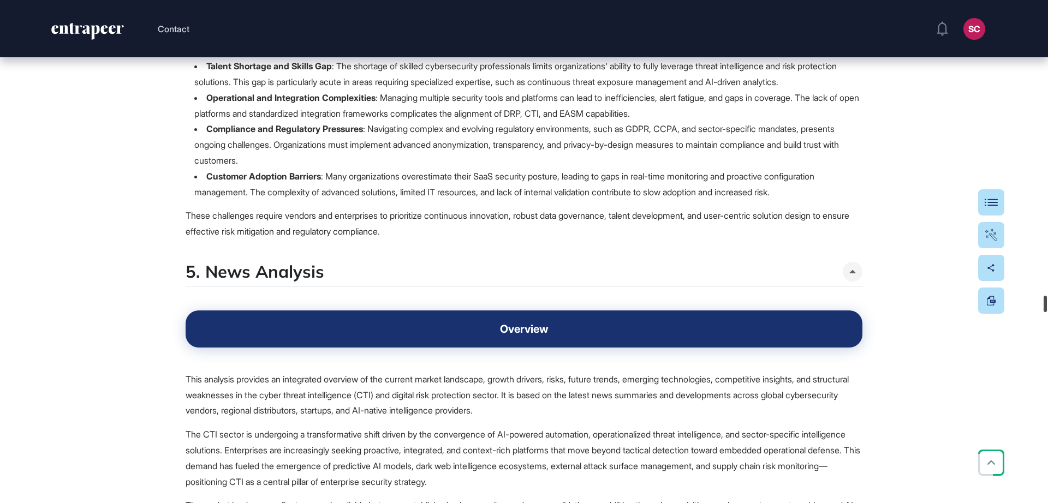
scroll to position [12789, 0]
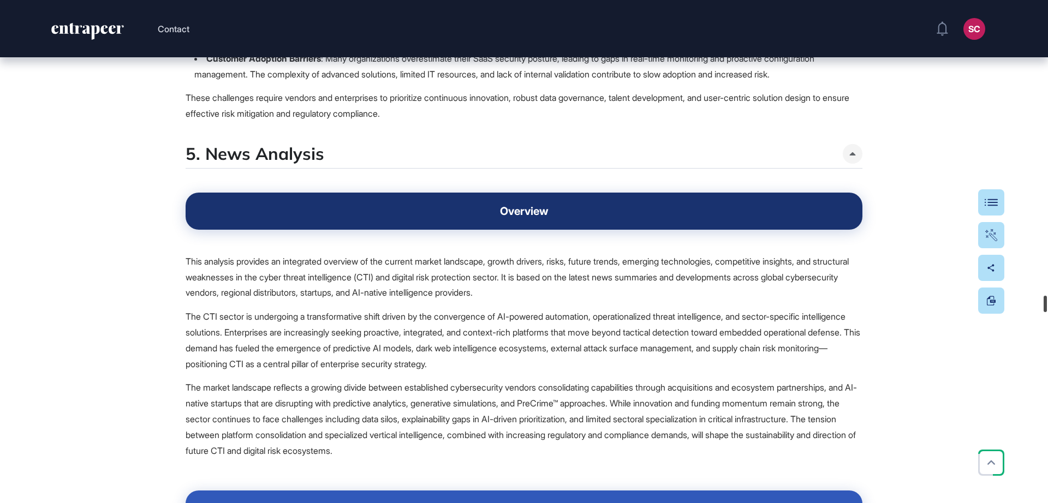
drag, startPoint x: 1048, startPoint y: 11, endPoint x: 1007, endPoint y: 308, distance: 299.2
click at [1007, 308] on div "Contact SC Admin Dashboard Dashboard Profile My Content Request More Data Edit …" at bounding box center [524, 251] width 1048 height 503
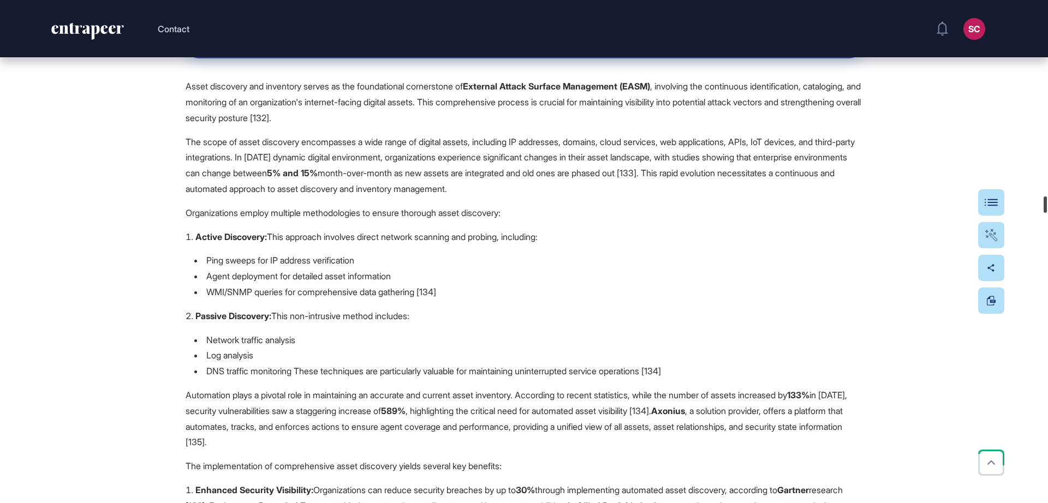
scroll to position [8008, 0]
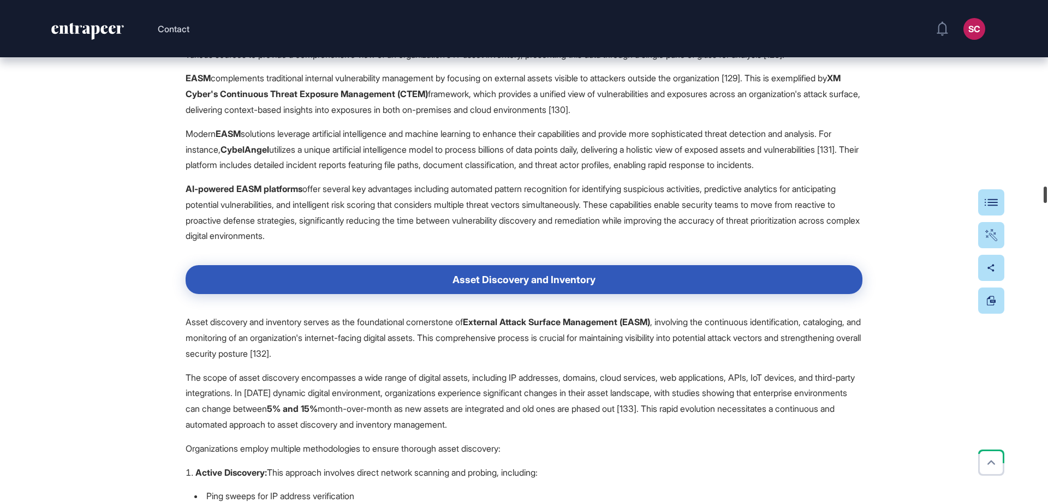
drag, startPoint x: 1044, startPoint y: 305, endPoint x: 1032, endPoint y: 194, distance: 111.5
click at [1032, 194] on div "Contact SC Admin Dashboard Dashboard Profile My Content Request More Data Edit …" at bounding box center [524, 251] width 1048 height 503
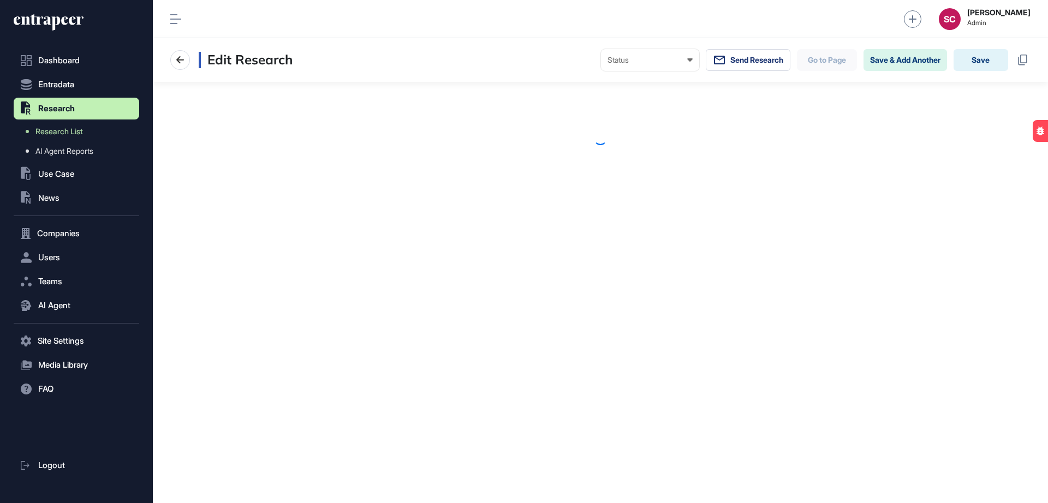
scroll to position [1, 1]
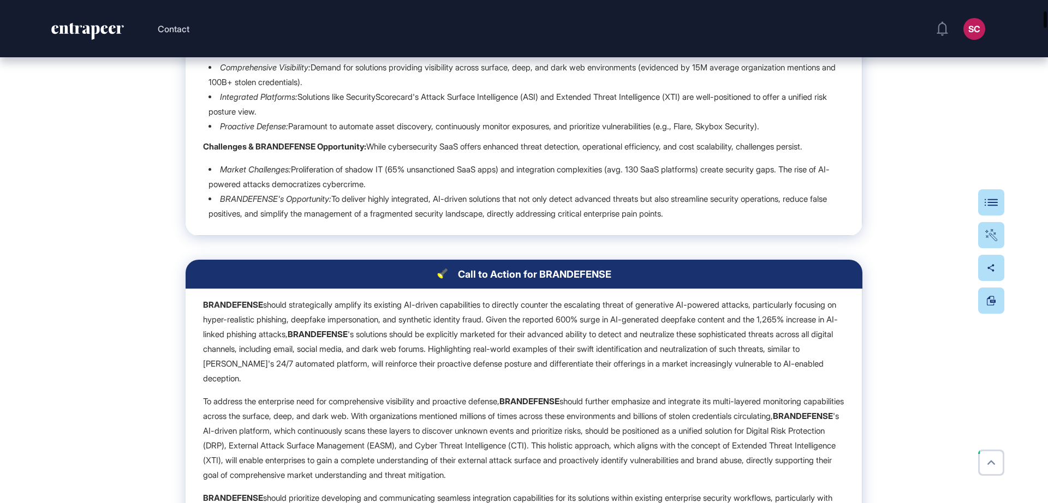
scroll to position [468, 0]
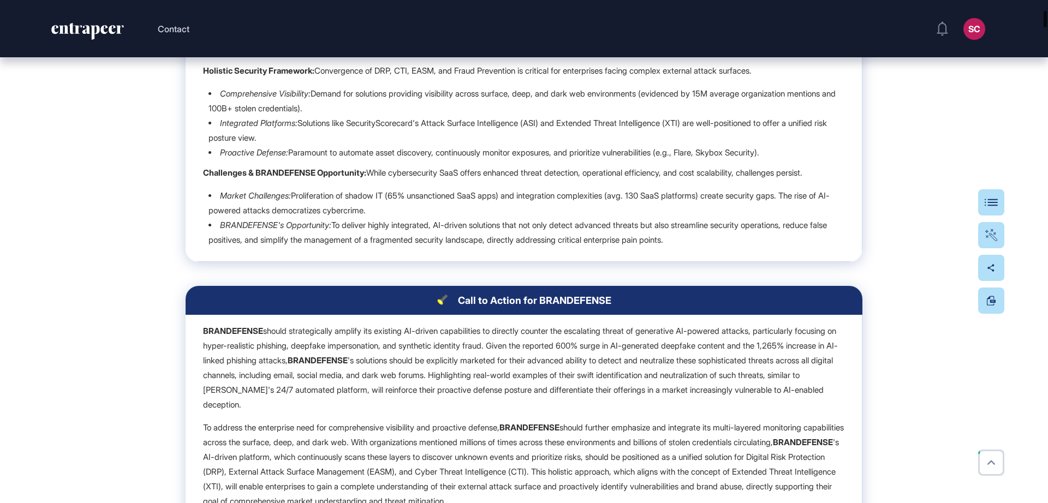
drag, startPoint x: 1044, startPoint y: 15, endPoint x: 1048, endPoint y: 25, distance: 10.4
click at [1047, 25] on div at bounding box center [1045, 19] width 3 height 16
drag, startPoint x: 1048, startPoint y: 38, endPoint x: 1048, endPoint y: 51, distance: 13.7
click at [1048, 51] on header "Contact SC Admin Dashboard Dashboard Profile My Content Request More Data" at bounding box center [524, 28] width 1048 height 57
drag, startPoint x: 1044, startPoint y: 37, endPoint x: 1044, endPoint y: 28, distance: 9.3
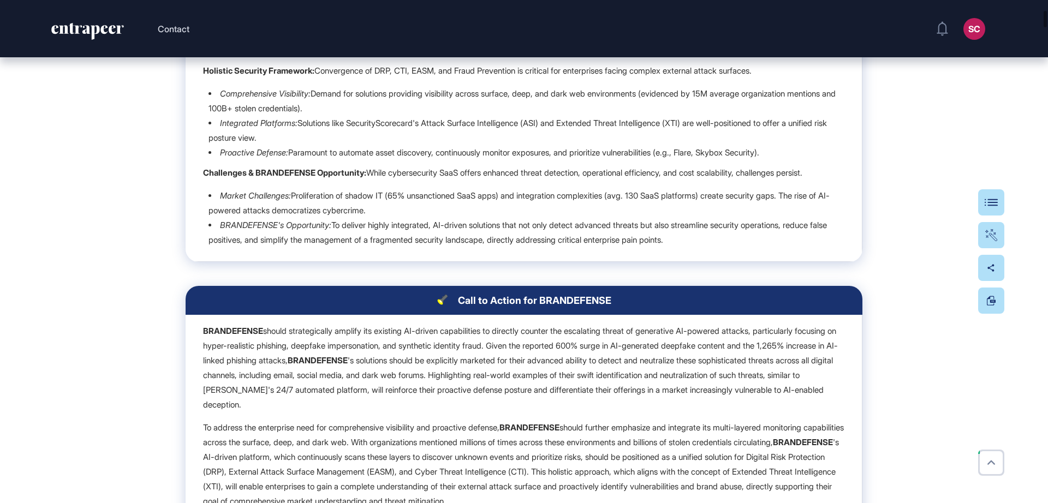
click at [1044, 28] on header "Contact SC Admin Dashboard Dashboard Profile My Content Request More Data" at bounding box center [524, 28] width 1048 height 57
drag, startPoint x: 1048, startPoint y: 59, endPoint x: 1043, endPoint y: 39, distance: 20.1
click at [1043, 43] on header "Contact SC Admin Dashboard Dashboard Profile My Content Request More Data" at bounding box center [524, 28] width 1048 height 57
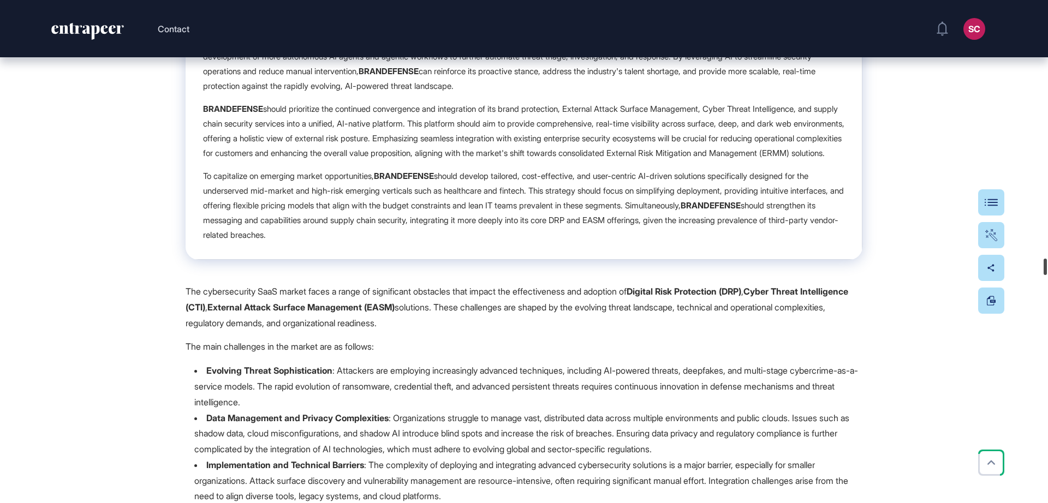
scroll to position [12270, 0]
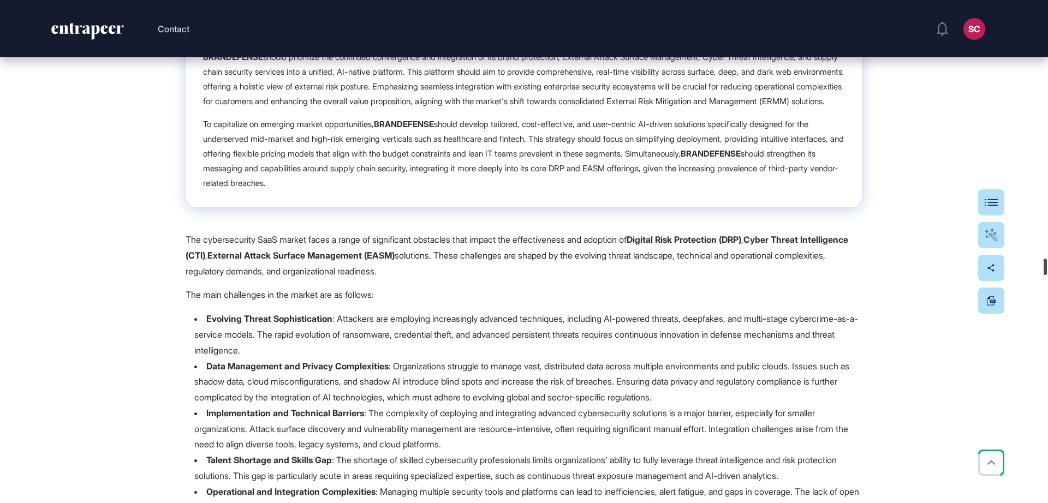
drag, startPoint x: 1047, startPoint y: 20, endPoint x: 1043, endPoint y: 268, distance: 247.9
click at [1044, 268] on div at bounding box center [1045, 267] width 3 height 16
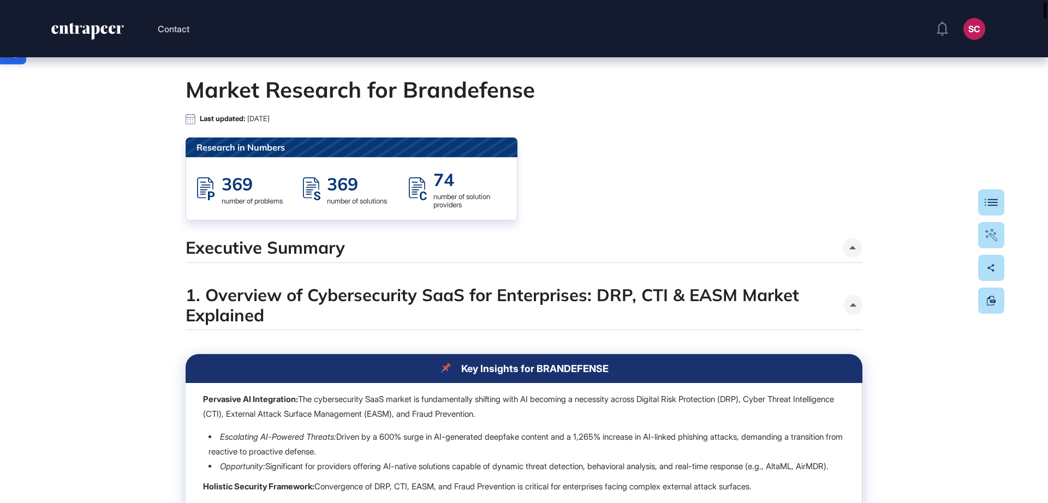
drag, startPoint x: 1043, startPoint y: 268, endPoint x: 1047, endPoint y: 13, distance: 255.0
click at [1047, 12] on div at bounding box center [1045, 10] width 3 height 16
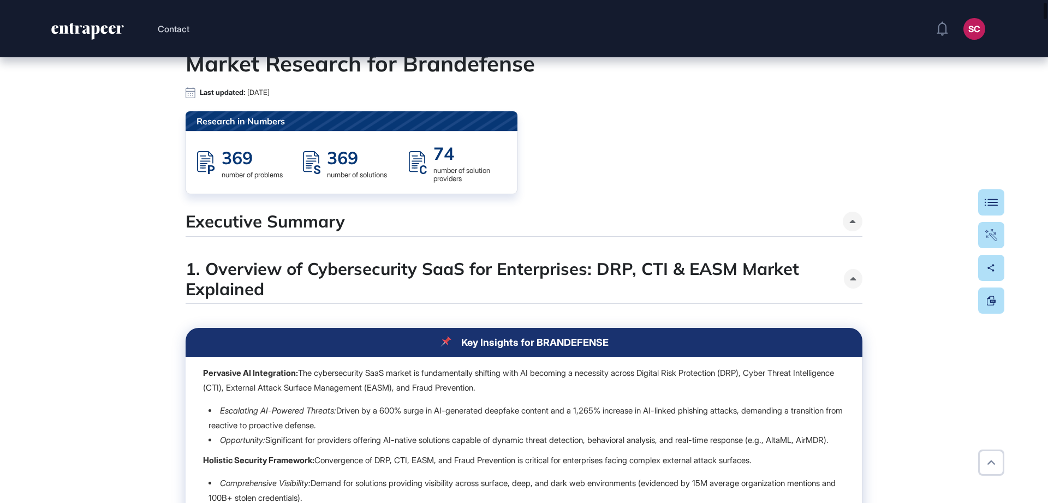
click at [1046, 51] on header "Contact SC Admin Dashboard Dashboard Profile My Content Request More Data" at bounding box center [524, 28] width 1048 height 57
click at [832, 268] on h4 "1. Overview of Cybersecurity SaaS for Enterprises: DRP, CTI & EASM Market Expla…" at bounding box center [515, 279] width 658 height 40
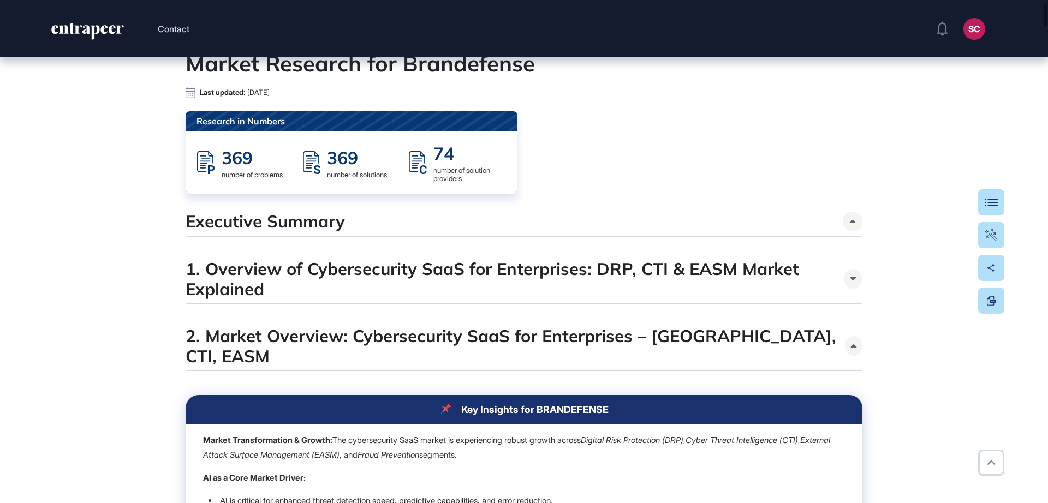
click at [452, 332] on h4 "2. Market Overview: Cybersecurity SaaS for Enterprises – [GEOGRAPHIC_DATA], CTI…" at bounding box center [516, 346] width 660 height 40
